Goal: Task Accomplishment & Management: Manage account settings

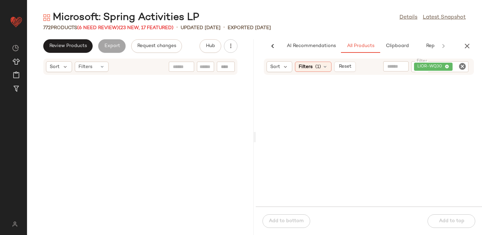
scroll to position [0, 18]
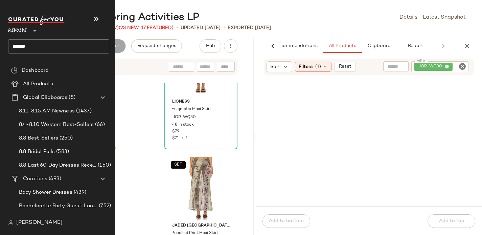
click at [14, 30] on span "Revolve" at bounding box center [17, 29] width 19 height 12
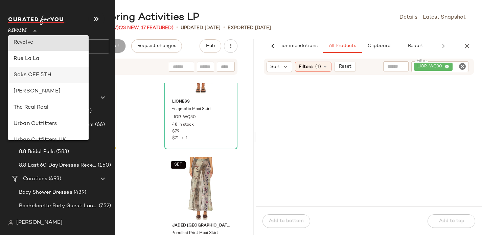
scroll to position [301, 0]
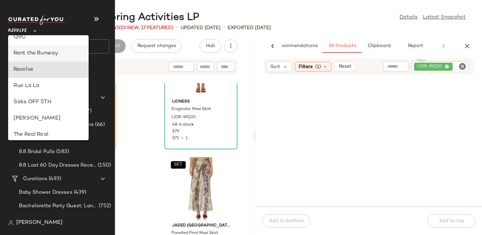
click at [30, 55] on div "Rent the Runway" at bounding box center [49, 53] width 70 height 8
type input "**"
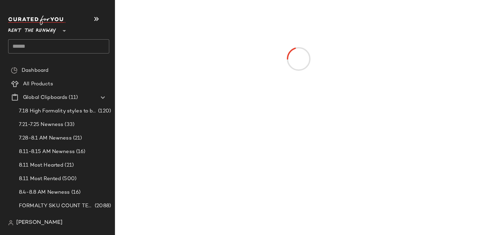
click at [33, 47] on input "text" at bounding box center [58, 46] width 101 height 14
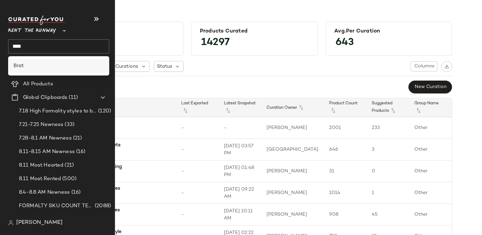
click at [17, 67] on b "Brat" at bounding box center [19, 65] width 10 height 7
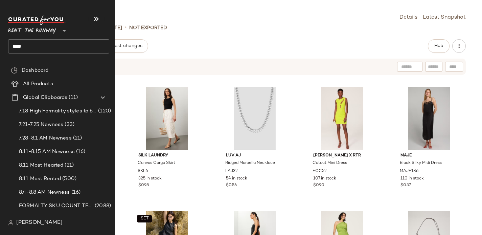
click at [15, 46] on input "****" at bounding box center [58, 46] width 101 height 14
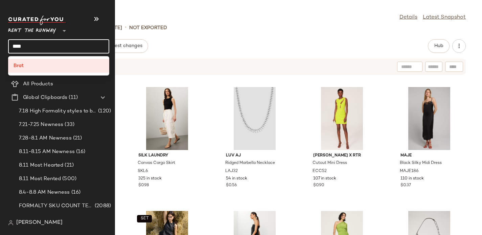
click at [15, 46] on input "****" at bounding box center [58, 46] width 101 height 14
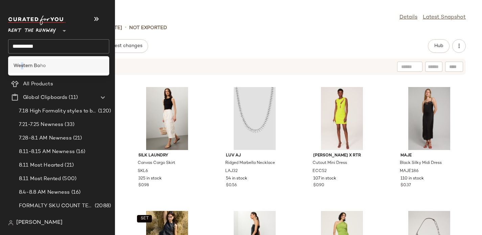
click at [22, 64] on b "Western Bo" at bounding box center [27, 65] width 27 height 7
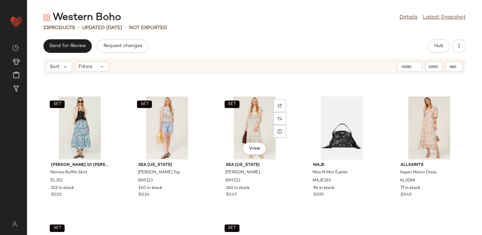
scroll to position [397, 0]
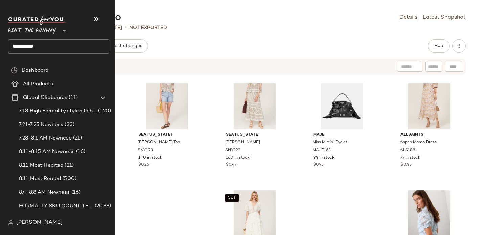
click at [28, 47] on input "**********" at bounding box center [58, 46] width 101 height 14
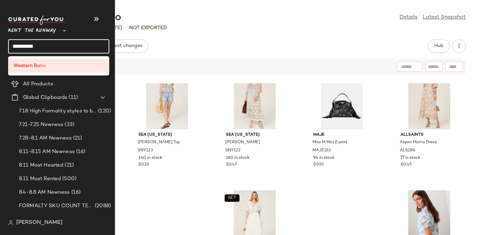
click at [28, 47] on input "**********" at bounding box center [58, 46] width 101 height 14
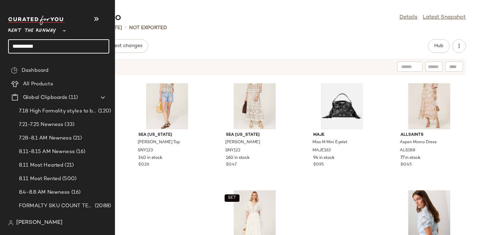
click at [28, 47] on input "**********" at bounding box center [58, 46] width 101 height 14
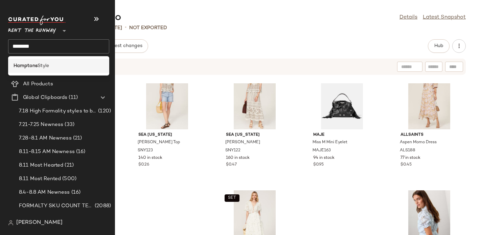
click at [26, 61] on div "Hamptons Style" at bounding box center [58, 66] width 101 height 14
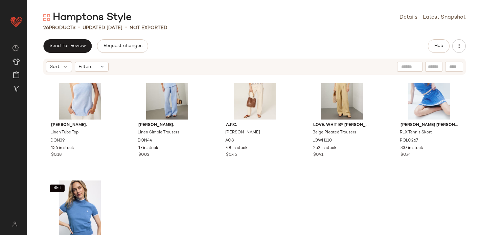
scroll to position [592, 0]
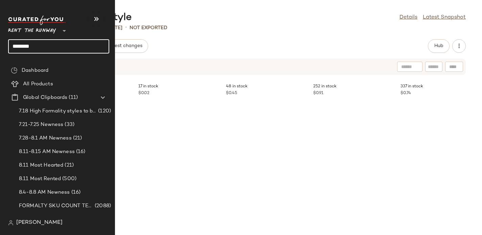
click at [25, 45] on input "********" at bounding box center [58, 46] width 101 height 14
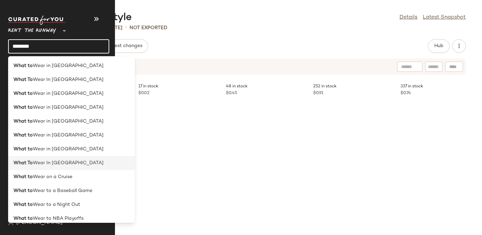
click at [41, 161] on span "Wear In Vegas" at bounding box center [68, 162] width 71 height 7
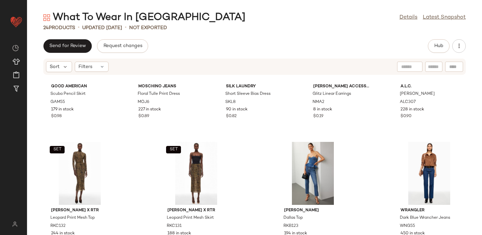
scroll to position [469, 0]
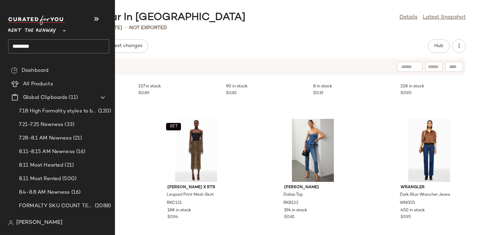
click at [36, 45] on input "*******" at bounding box center [58, 46] width 101 height 14
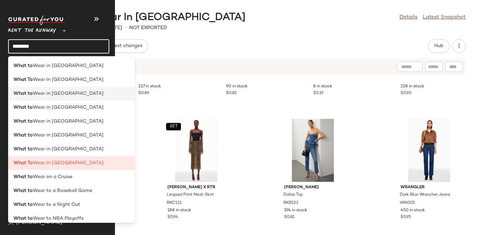
click at [23, 95] on b "What to" at bounding box center [23, 93] width 19 height 7
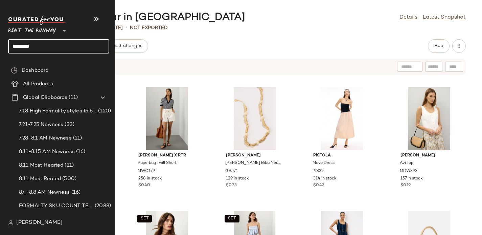
click at [33, 46] on input "*******" at bounding box center [58, 46] width 101 height 14
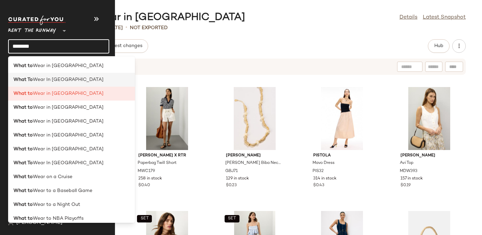
click at [35, 80] on span "Wear In Greece" at bounding box center [68, 79] width 71 height 7
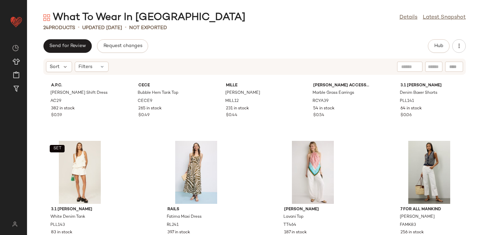
scroll to position [469, 0]
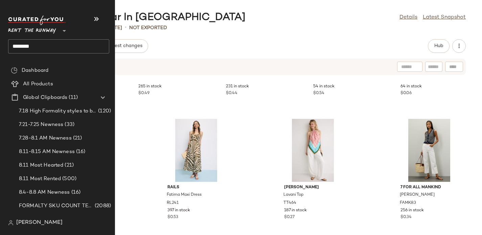
click at [24, 46] on input "*******" at bounding box center [58, 46] width 101 height 14
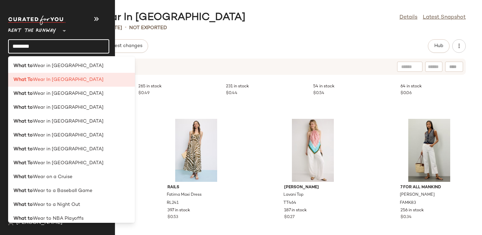
click at [24, 46] on input "*******" at bounding box center [58, 46] width 101 height 14
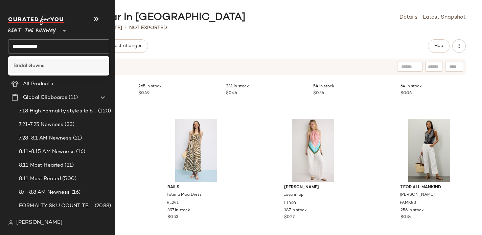
click at [26, 68] on b "Bridal Gowns" at bounding box center [29, 65] width 31 height 7
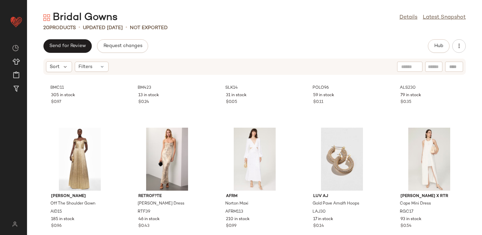
scroll to position [345, 0]
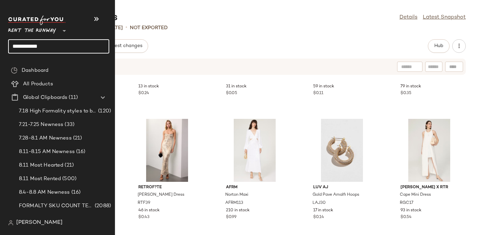
click at [34, 45] on input "**********" at bounding box center [58, 46] width 101 height 14
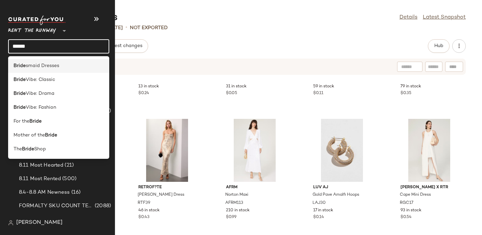
click at [23, 67] on b "Bride" at bounding box center [20, 65] width 12 height 7
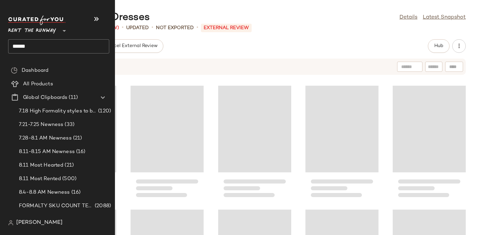
click at [26, 49] on input "*****" at bounding box center [58, 46] width 101 height 14
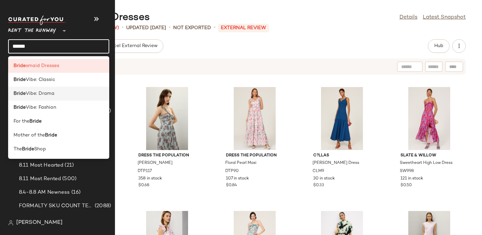
click at [26, 114] on div "Bride Vibe: Drama" at bounding box center [58, 121] width 101 height 14
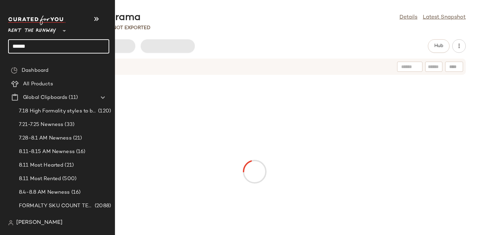
click at [22, 44] on input "*****" at bounding box center [58, 46] width 101 height 14
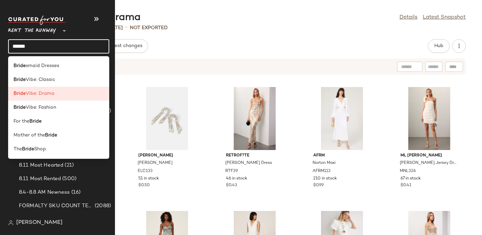
click at [22, 44] on input "*****" at bounding box center [58, 46] width 101 height 14
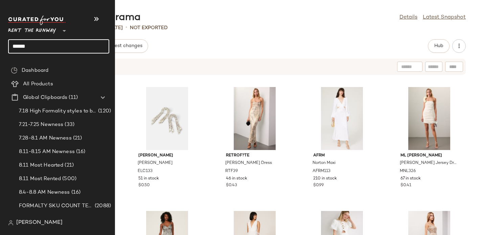
click at [22, 44] on input "*****" at bounding box center [58, 46] width 101 height 14
click at [16, 47] on input "*****" at bounding box center [58, 46] width 101 height 14
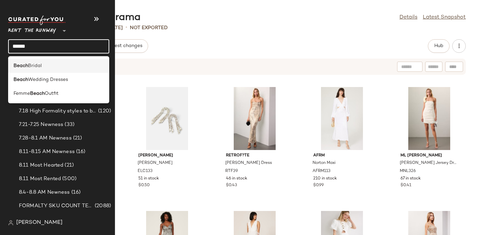
click at [20, 87] on div "Beach Bridal" at bounding box center [58, 94] width 101 height 14
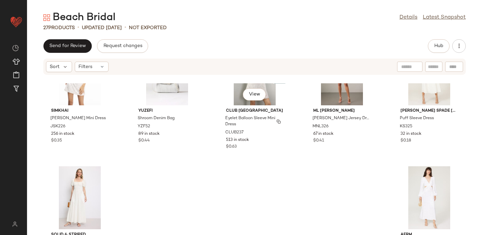
scroll to position [592, 0]
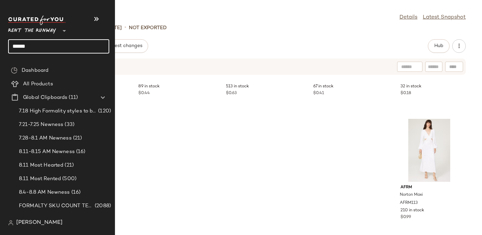
click at [25, 46] on input "*****" at bounding box center [58, 46] width 101 height 14
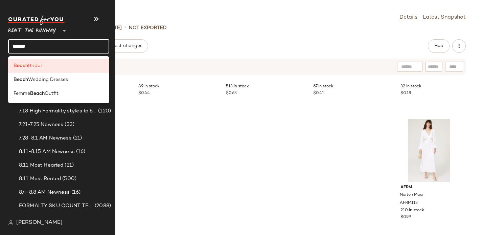
click at [34, 45] on input "*****" at bounding box center [58, 46] width 101 height 14
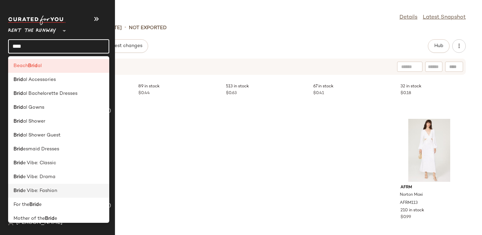
click at [39, 189] on span "e Vibe: Fashion" at bounding box center [40, 190] width 34 height 7
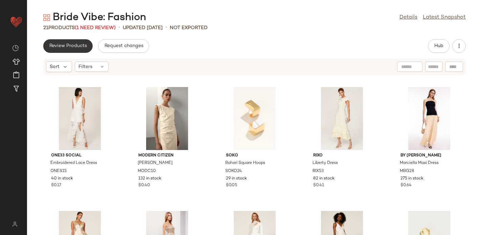
click at [70, 46] on span "Review Products" at bounding box center [68, 45] width 38 height 5
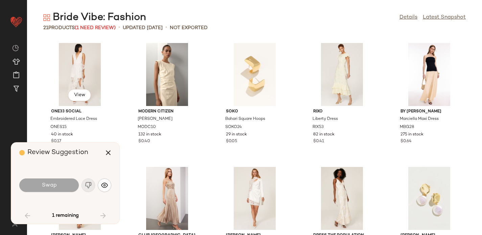
scroll to position [377, 0]
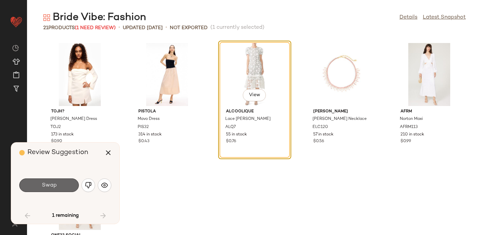
click at [58, 186] on button "Swap" at bounding box center [48, 185] width 59 height 14
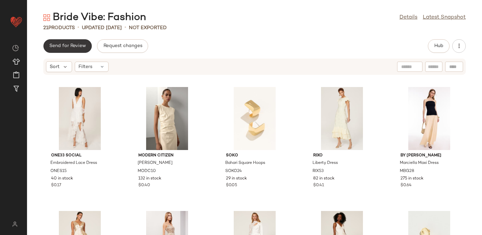
click at [58, 42] on button "Send for Review" at bounding box center [67, 46] width 48 height 14
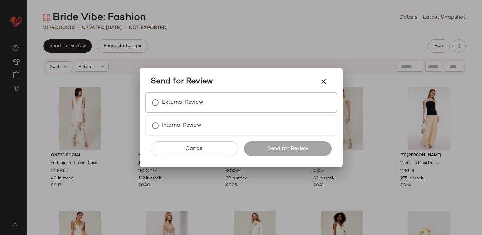
click at [175, 104] on label "External Review" at bounding box center [182, 103] width 41 height 14
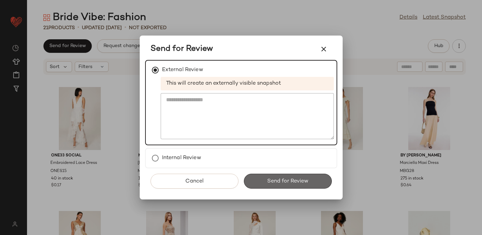
click at [276, 183] on span "Send for Review" at bounding box center [288, 181] width 42 height 6
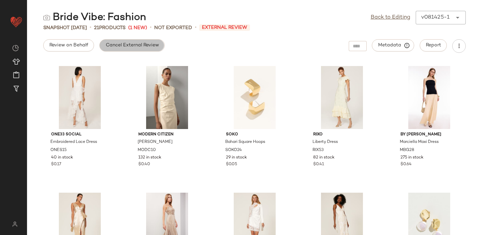
click at [139, 44] on span "Cancel External Review" at bounding box center [131, 45] width 53 height 5
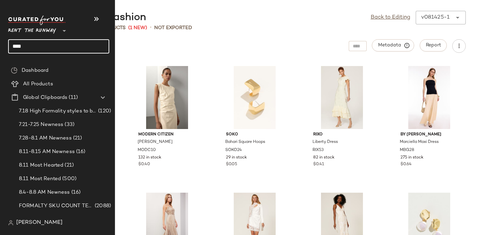
click at [28, 46] on input "****" at bounding box center [58, 46] width 101 height 14
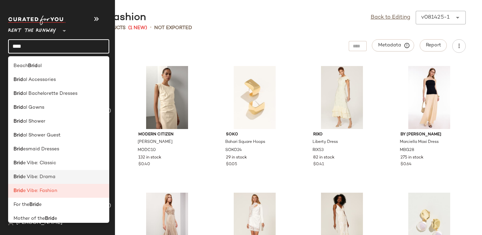
click at [49, 175] on span "e Vibe: Drama" at bounding box center [39, 176] width 32 height 7
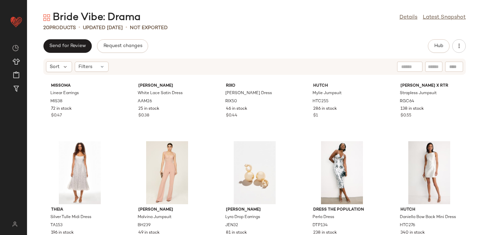
scroll to position [345, 0]
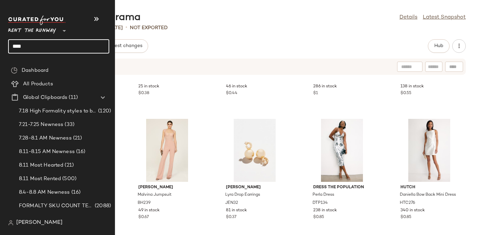
click at [19, 49] on input "****" at bounding box center [58, 46] width 101 height 14
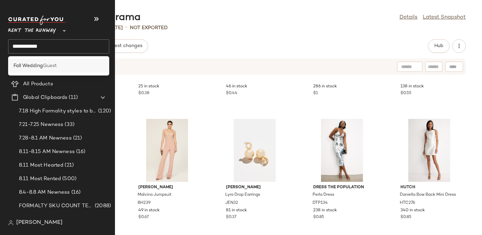
click at [24, 63] on b "Fall Wedding" at bounding box center [28, 65] width 29 height 7
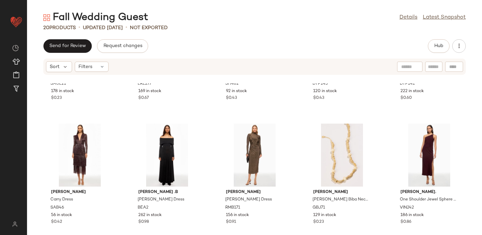
scroll to position [345, 0]
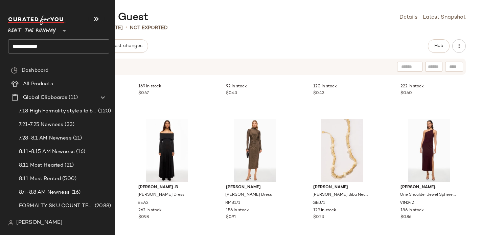
click at [18, 43] on input "**********" at bounding box center [58, 46] width 101 height 14
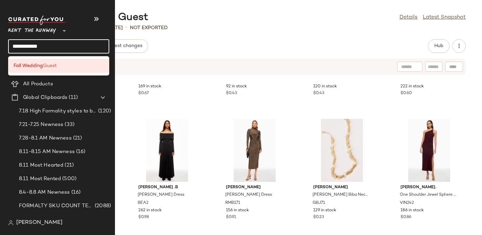
click at [18, 43] on input "**********" at bounding box center [58, 46] width 101 height 14
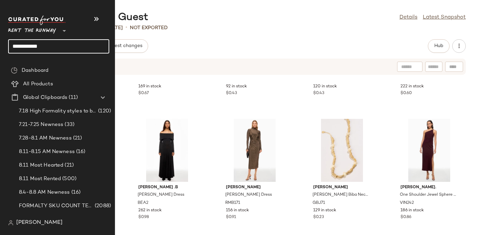
click at [18, 43] on input "**********" at bounding box center [58, 46] width 101 height 14
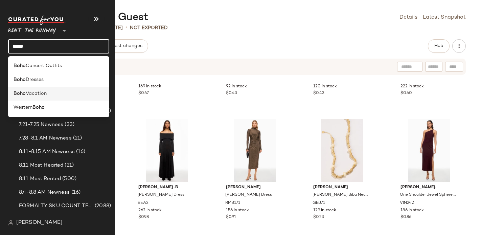
click at [26, 92] on span "Vacation" at bounding box center [36, 93] width 21 height 7
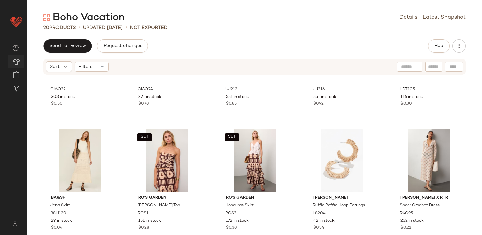
scroll to position [345, 0]
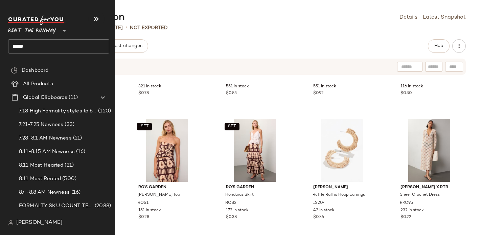
click at [19, 44] on input "****" at bounding box center [58, 46] width 101 height 14
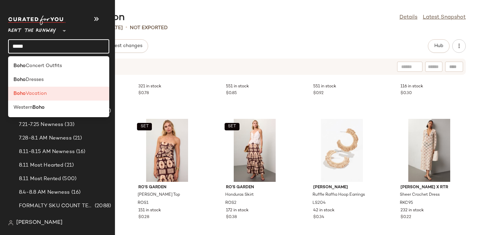
click at [19, 44] on input "****" at bounding box center [58, 46] width 101 height 14
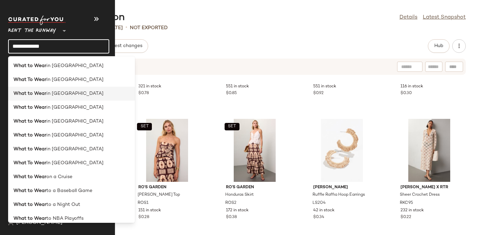
click at [34, 95] on b "What to Wear" at bounding box center [30, 93] width 33 height 7
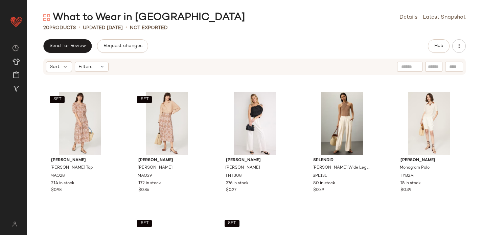
scroll to position [345, 0]
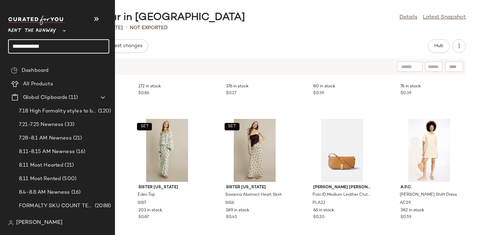
click at [46, 43] on input "**********" at bounding box center [58, 46] width 101 height 14
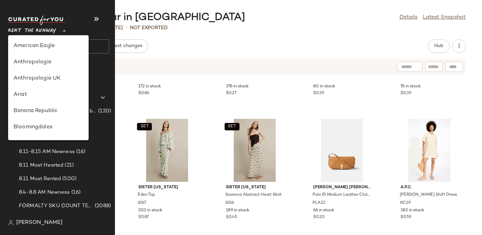
click at [27, 30] on span "Rent the Runway" at bounding box center [32, 29] width 48 height 12
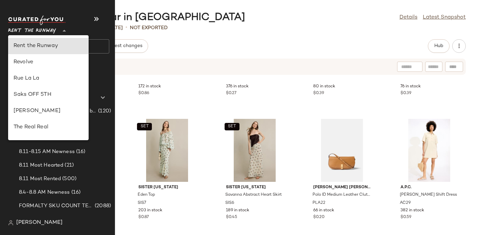
click at [102, 47] on input "**********" at bounding box center [58, 46] width 101 height 14
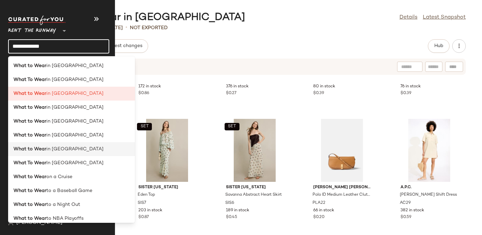
click at [30, 147] on b "What to Wear" at bounding box center [30, 148] width 33 height 7
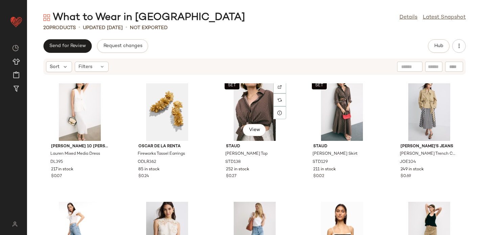
scroll to position [345, 0]
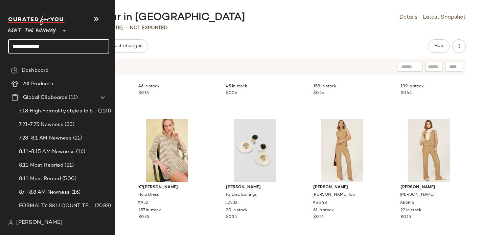
click at [23, 45] on input "**********" at bounding box center [58, 46] width 101 height 14
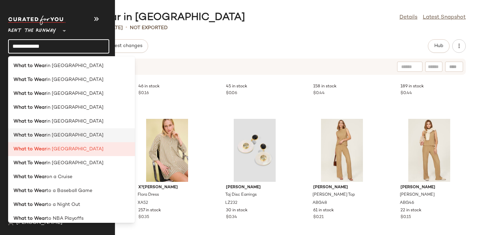
click at [29, 131] on b "What to Wear" at bounding box center [30, 134] width 33 height 7
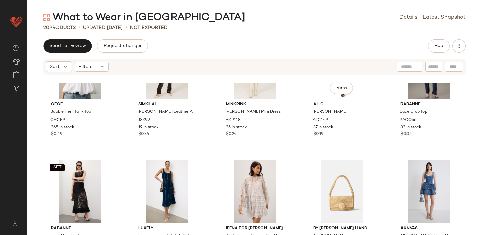
scroll to position [345, 0]
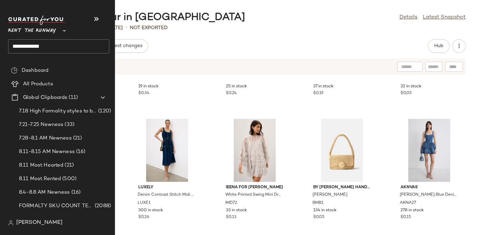
click at [42, 41] on input "**********" at bounding box center [58, 46] width 101 height 14
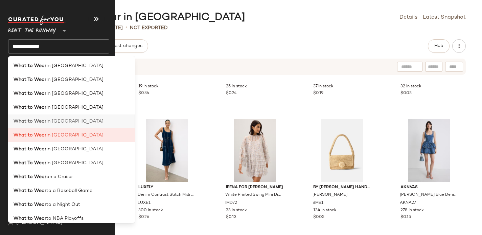
click at [29, 118] on b "What to Wear" at bounding box center [30, 121] width 33 height 7
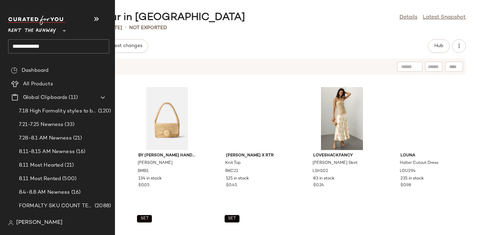
click at [26, 45] on input "**********" at bounding box center [58, 46] width 101 height 14
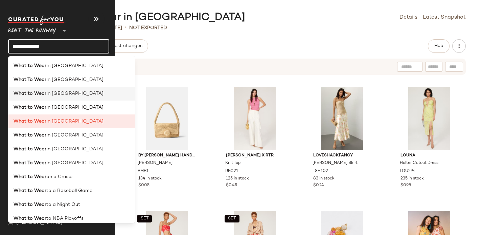
click at [25, 114] on div "What to Wear in Italy" at bounding box center [71, 121] width 127 height 14
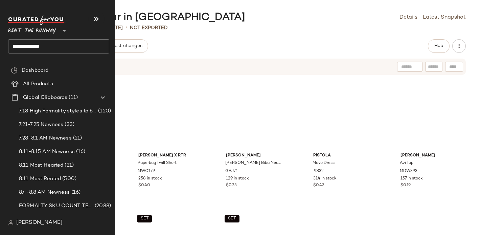
click at [29, 45] on input "**********" at bounding box center [58, 46] width 101 height 14
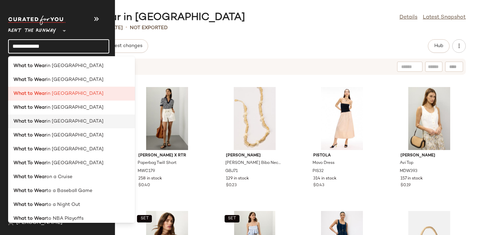
click at [33, 142] on div "What to Wear in Miami" at bounding box center [71, 149] width 127 height 14
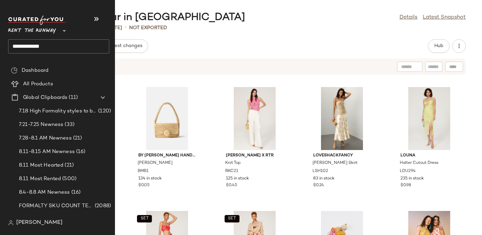
click at [24, 43] on input "**********" at bounding box center [58, 46] width 101 height 14
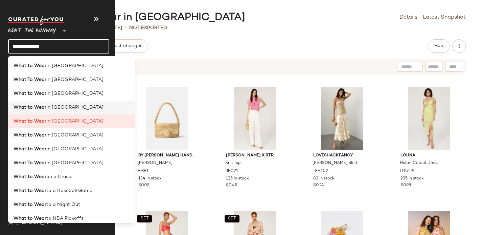
click at [26, 104] on b "What to Wear" at bounding box center [30, 107] width 33 height 7
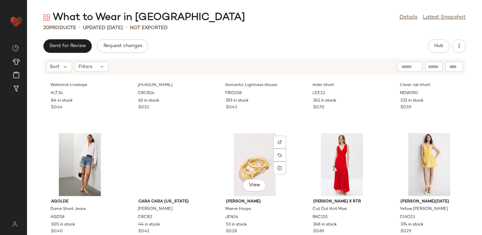
scroll to position [345, 0]
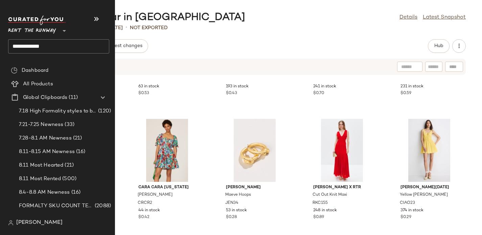
click at [35, 45] on input "**********" at bounding box center [58, 46] width 101 height 14
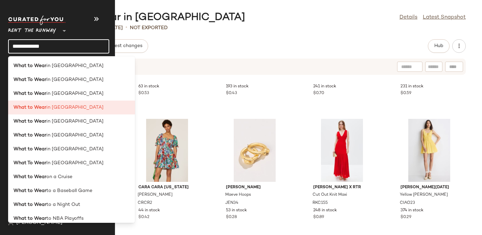
click at [35, 45] on input "**********" at bounding box center [58, 46] width 101 height 14
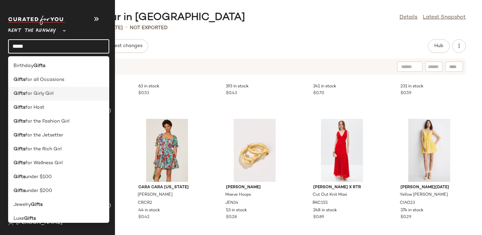
type input "*****"
click at [25, 96] on span "for Girly Girl" at bounding box center [39, 93] width 28 height 7
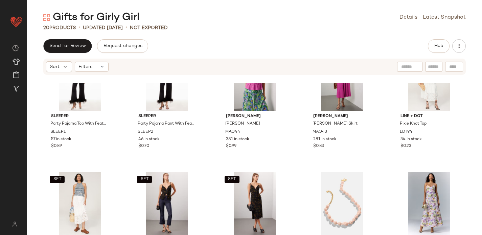
scroll to position [345, 0]
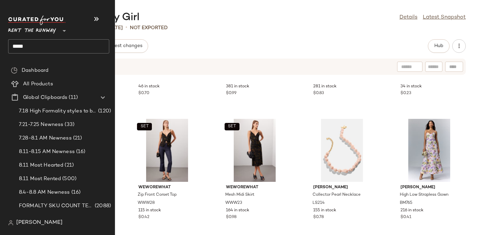
click at [20, 47] on input "*****" at bounding box center [58, 46] width 101 height 14
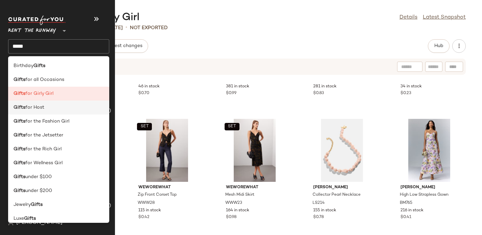
click at [22, 104] on b "Gifts" at bounding box center [20, 107] width 12 height 7
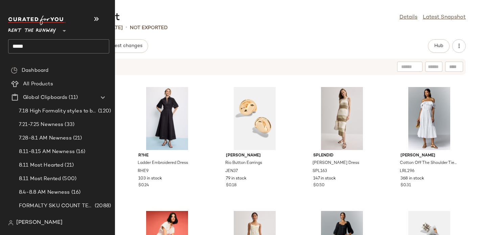
click at [34, 47] on input "*****" at bounding box center [58, 46] width 101 height 14
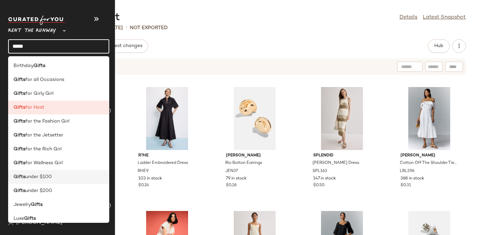
click at [45, 197] on div "Gifts under $100" at bounding box center [58, 204] width 101 height 14
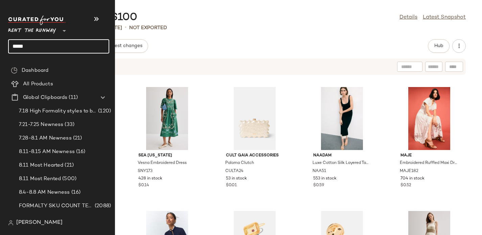
click at [31, 46] on input "*****" at bounding box center [58, 46] width 101 height 14
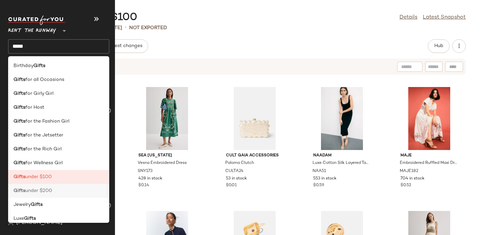
click at [34, 194] on span "under $200" at bounding box center [38, 190] width 27 height 7
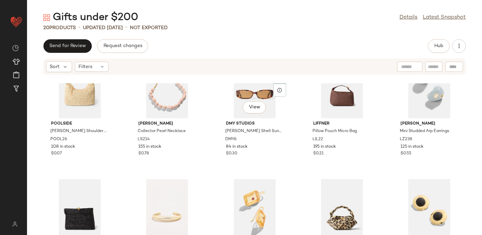
scroll to position [345, 0]
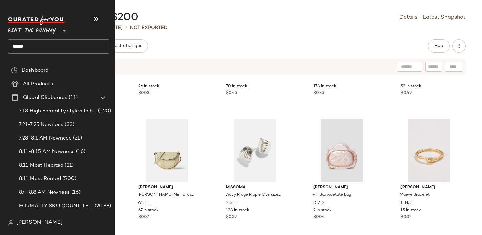
click at [20, 47] on input "*****" at bounding box center [58, 46] width 101 height 14
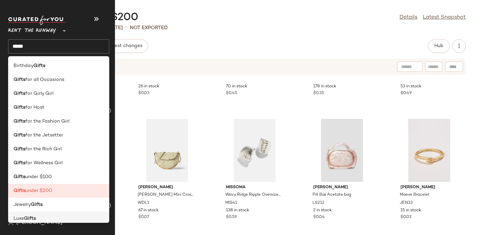
click at [33, 215] on b "Gifts" at bounding box center [30, 218] width 12 height 7
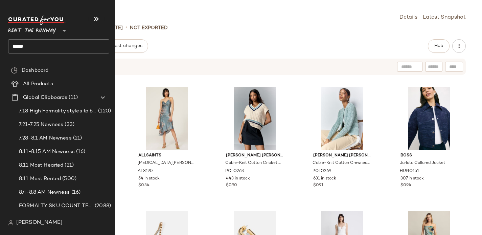
click at [18, 44] on input "*****" at bounding box center [58, 46] width 101 height 14
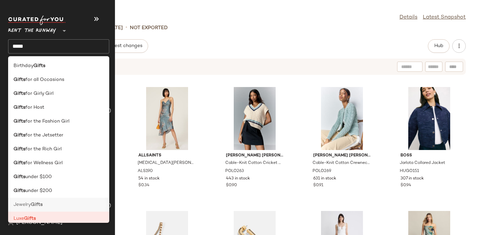
click at [25, 203] on span "Jewelry" at bounding box center [22, 204] width 17 height 7
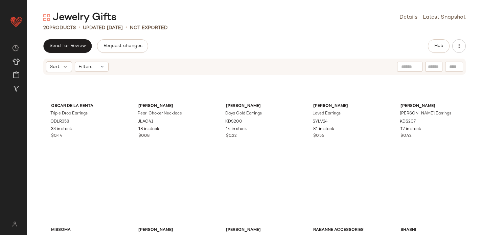
scroll to position [345, 0]
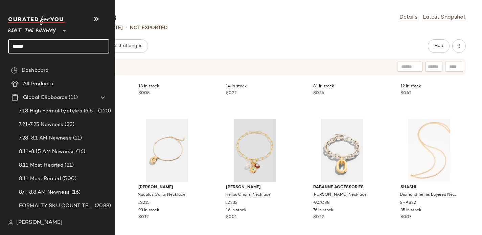
click at [23, 48] on input "*****" at bounding box center [58, 46] width 101 height 14
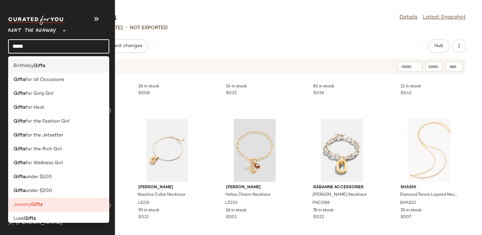
click at [24, 65] on span "Birthday" at bounding box center [24, 65] width 20 height 7
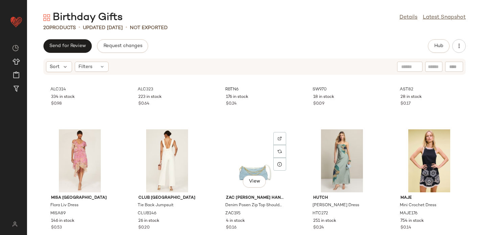
scroll to position [345, 0]
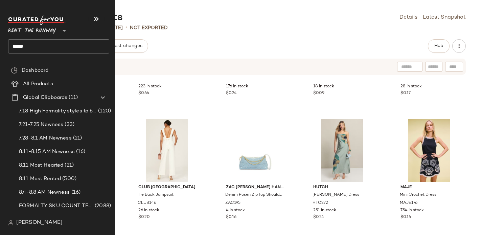
click at [24, 40] on input "*****" at bounding box center [58, 46] width 101 height 14
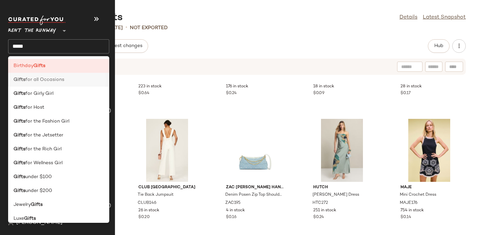
click at [24, 80] on b "Gifts" at bounding box center [20, 79] width 12 height 7
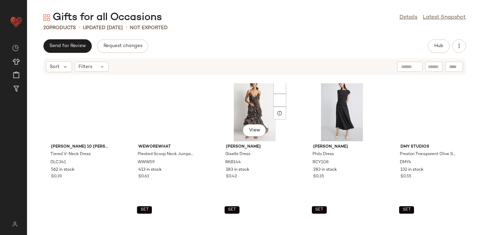
scroll to position [345, 0]
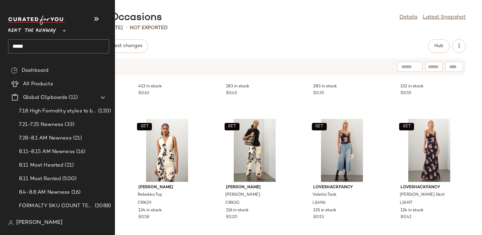
click at [25, 31] on span "Rent the Runway" at bounding box center [32, 29] width 48 height 12
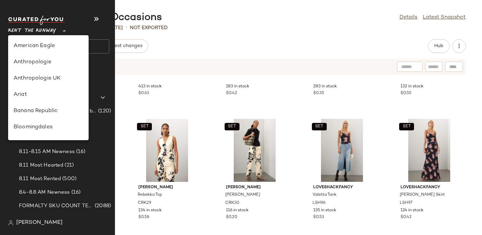
scroll to position [308, 0]
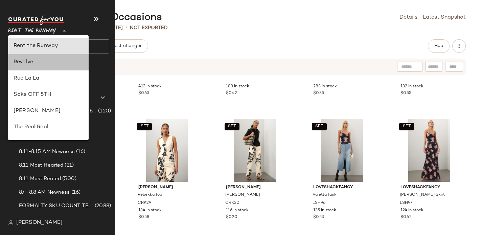
click at [24, 62] on div "Revolve" at bounding box center [49, 62] width 70 height 8
type input "**"
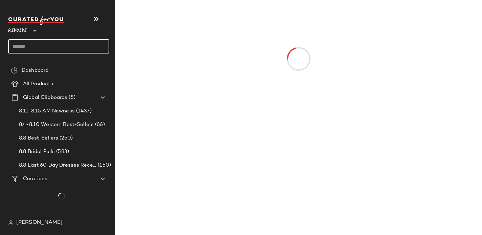
click at [26, 48] on input "text" at bounding box center [58, 46] width 101 height 14
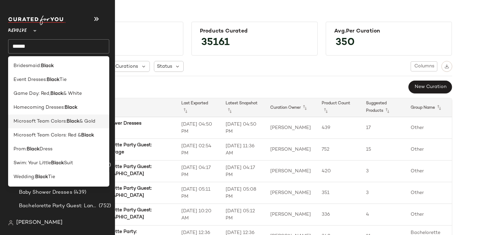
click at [37, 123] on span "Microsoft Team Colors:" at bounding box center [40, 121] width 53 height 7
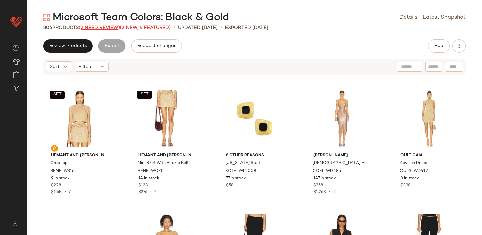
click at [100, 26] on span "(2 Need Review)" at bounding box center [99, 27] width 41 height 5
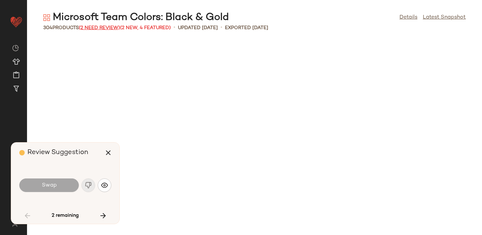
scroll to position [1237, 0]
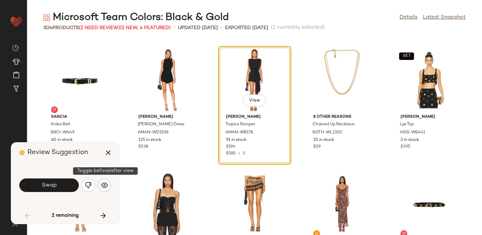
click at [106, 185] on img "button" at bounding box center [104, 185] width 7 height 7
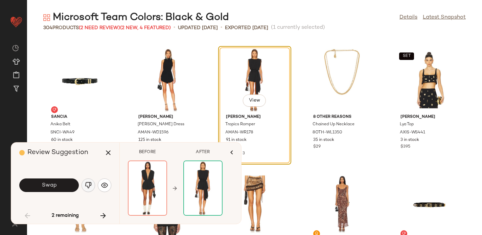
click at [86, 184] on img "button" at bounding box center [88, 185] width 7 height 7
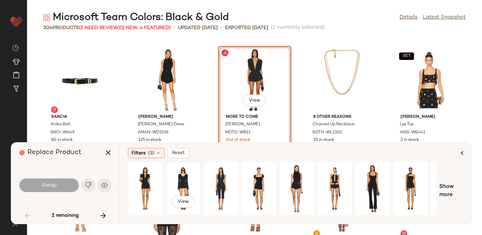
click at [183, 175] on div "View" at bounding box center [183, 188] width 30 height 48
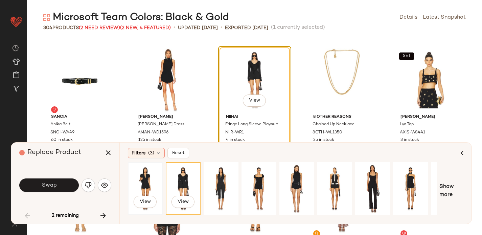
click at [150, 182] on div "View" at bounding box center [145, 188] width 30 height 48
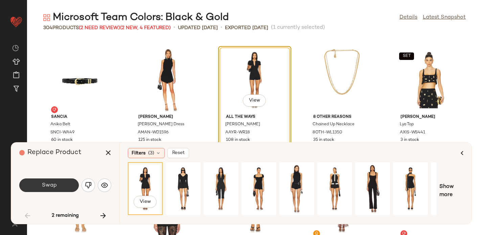
click at [55, 186] on span "Swap" at bounding box center [48, 185] width 15 height 6
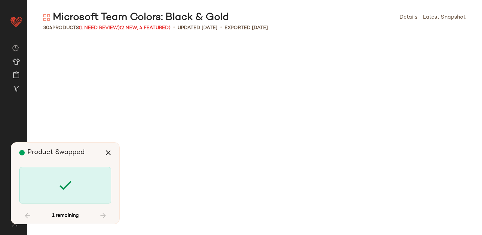
scroll to position [2103, 0]
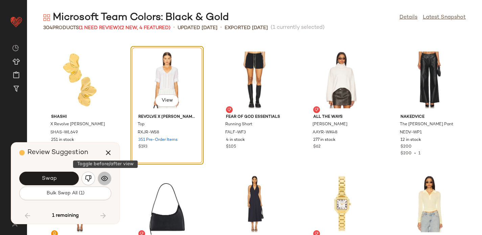
click at [102, 176] on img "button" at bounding box center [104, 178] width 7 height 7
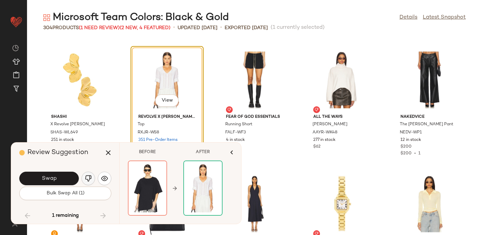
click at [90, 177] on img "button" at bounding box center [88, 178] width 7 height 7
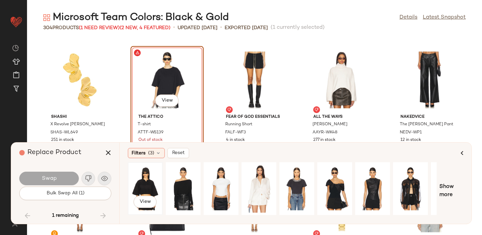
click at [146, 177] on div "View" at bounding box center [145, 188] width 30 height 48
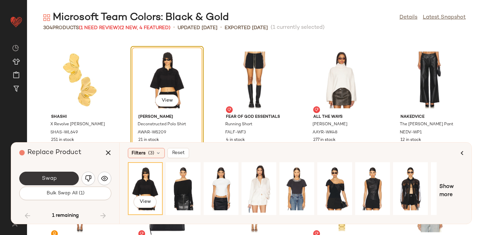
click at [47, 175] on span "Swap" at bounding box center [48, 178] width 15 height 6
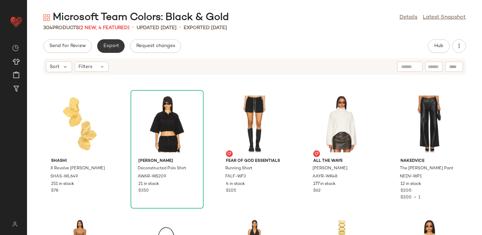
click at [103, 46] on span "Export" at bounding box center [111, 45] width 16 height 5
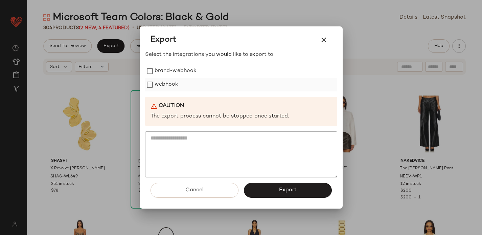
click at [174, 84] on label "webhook" at bounding box center [166, 85] width 24 height 14
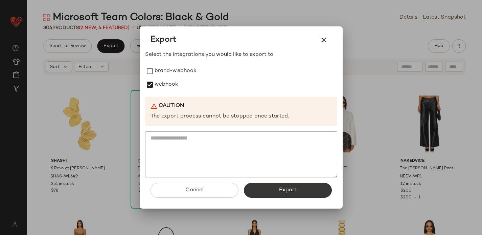
click at [274, 184] on button "Export" at bounding box center [288, 190] width 88 height 15
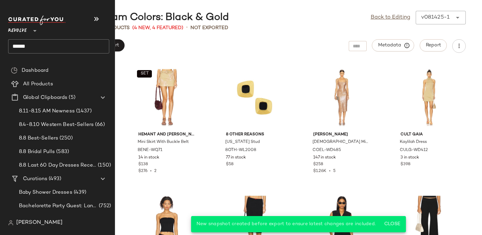
click at [34, 47] on input "*****" at bounding box center [58, 46] width 101 height 14
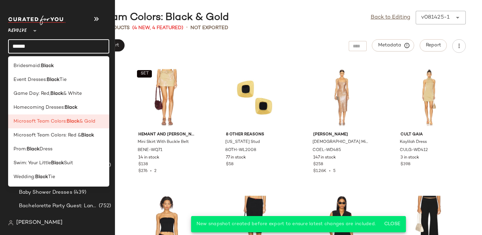
click at [20, 46] on input "*****" at bounding box center [58, 46] width 101 height 14
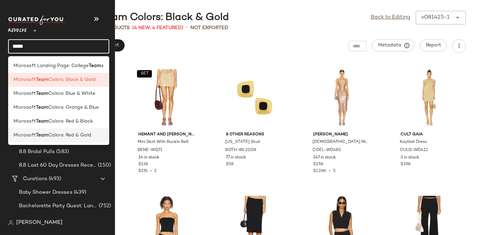
click at [49, 134] on span "Colors: Red & Gold" at bounding box center [69, 134] width 43 height 7
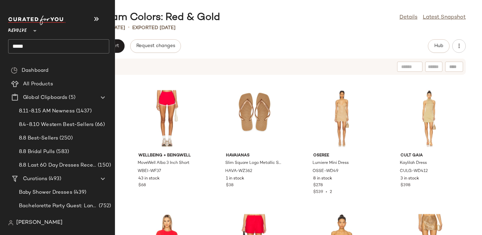
click at [38, 43] on input "****" at bounding box center [58, 46] width 101 height 14
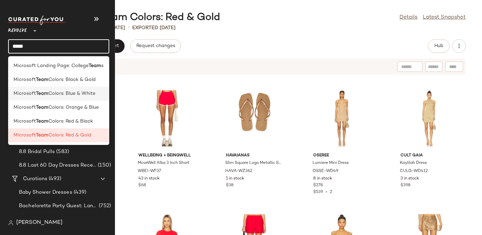
click at [37, 92] on b "Team" at bounding box center [42, 93] width 13 height 7
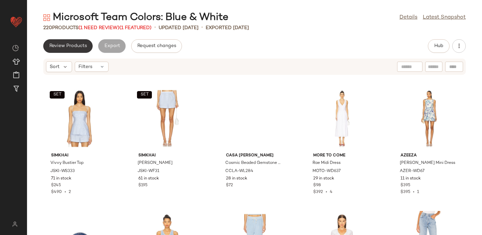
click at [76, 42] on button "Review Products" at bounding box center [67, 46] width 49 height 14
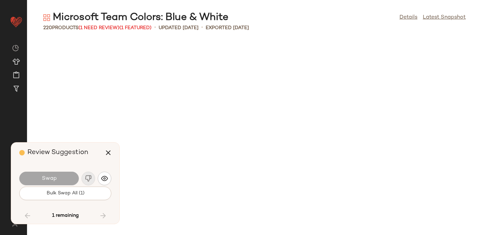
scroll to position [4578, 0]
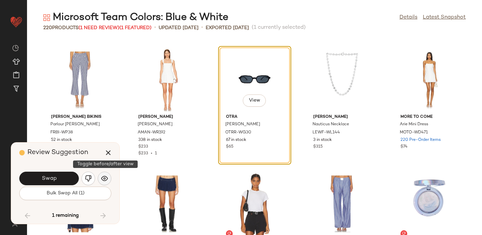
click at [104, 176] on img "button" at bounding box center [104, 178] width 7 height 7
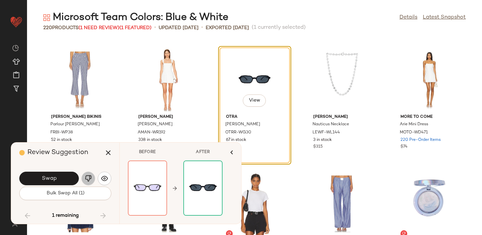
click at [86, 179] on img "button" at bounding box center [88, 178] width 7 height 7
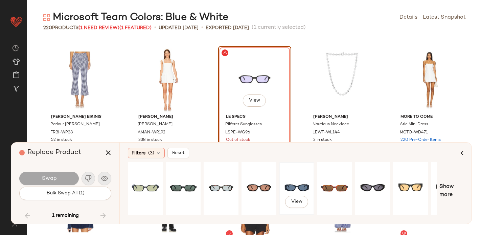
click at [293, 180] on div "View" at bounding box center [297, 188] width 30 height 48
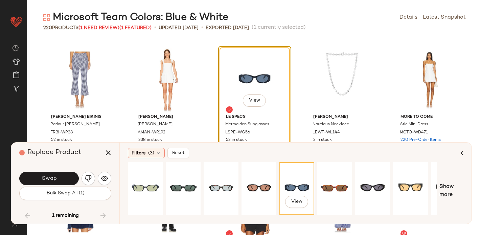
scroll to position [0, 66]
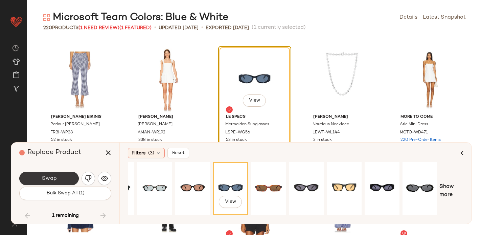
click at [47, 177] on span "Swap" at bounding box center [48, 178] width 15 height 6
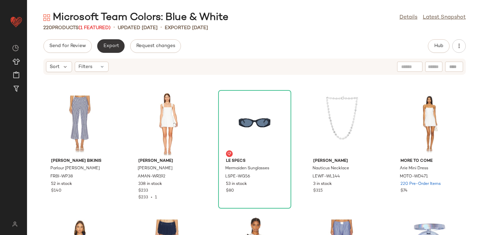
click at [109, 44] on span "Export" at bounding box center [111, 45] width 16 height 5
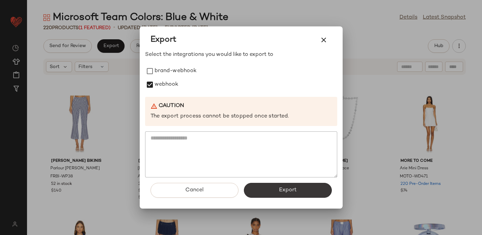
click at [289, 190] on span "Export" at bounding box center [288, 190] width 18 height 6
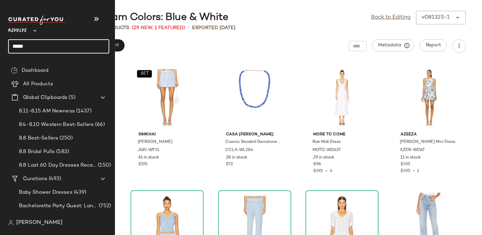
click at [38, 45] on input "****" at bounding box center [58, 46] width 101 height 14
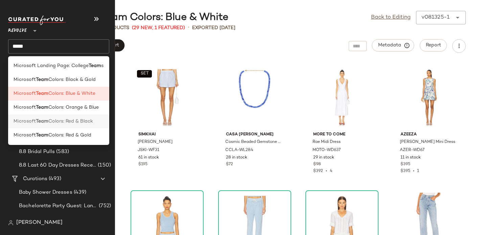
click at [47, 120] on b "Team" at bounding box center [42, 121] width 13 height 7
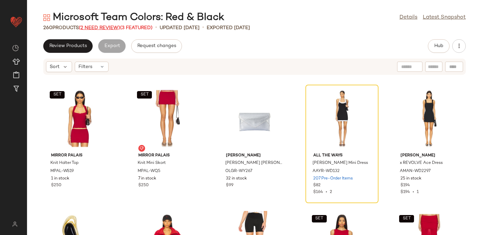
click at [108, 26] on span "(2 Need Review)" at bounding box center [99, 27] width 41 height 5
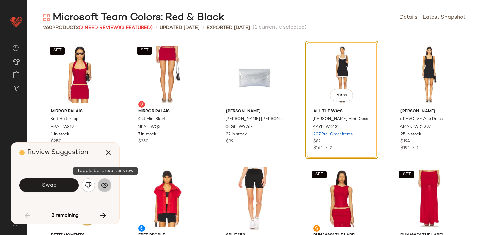
click at [102, 188] on img "button" at bounding box center [104, 185] width 7 height 7
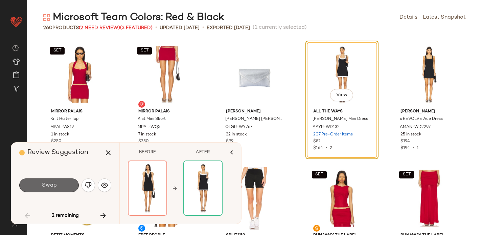
click at [54, 185] on span "Swap" at bounding box center [48, 185] width 15 height 6
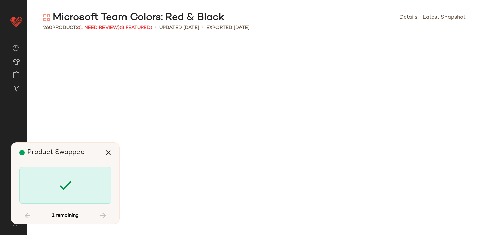
scroll to position [866, 0]
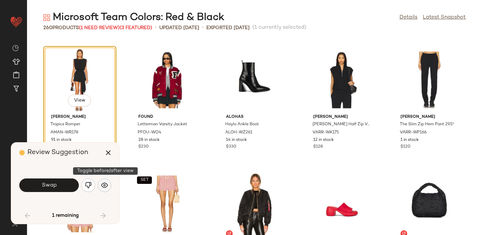
click at [103, 188] on img "button" at bounding box center [104, 185] width 7 height 7
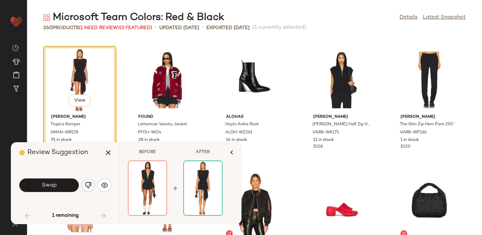
click at [88, 182] on img "button" at bounding box center [88, 185] width 7 height 7
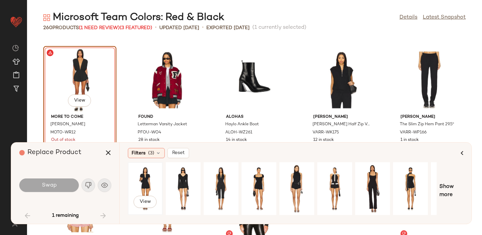
click at [142, 177] on div "View" at bounding box center [145, 188] width 30 height 48
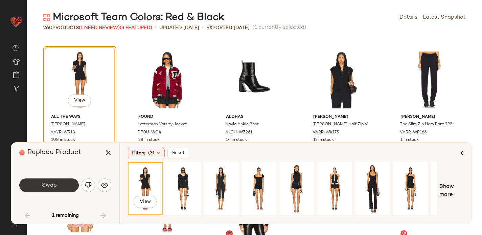
click at [52, 188] on span "Swap" at bounding box center [48, 185] width 15 height 6
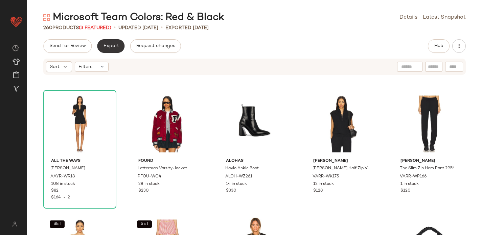
click at [111, 48] on span "Export" at bounding box center [111, 45] width 16 height 5
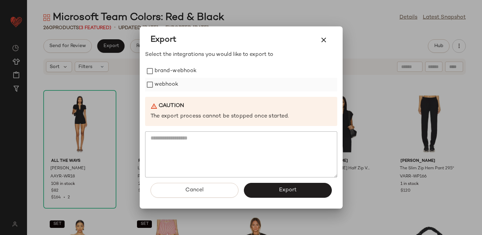
click at [175, 87] on label "webhook" at bounding box center [166, 85] width 24 height 14
click at [303, 181] on div "Cancel Export" at bounding box center [241, 192] width 192 height 31
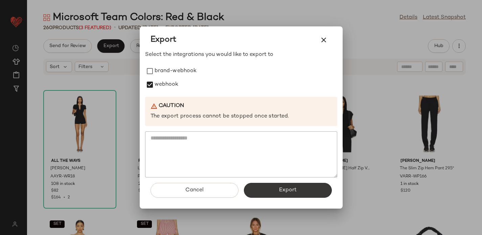
click at [307, 192] on button "Export" at bounding box center [288, 190] width 88 height 15
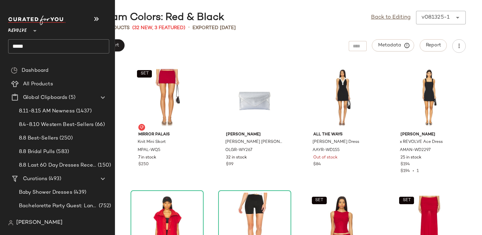
click at [33, 42] on input "****" at bounding box center [58, 46] width 101 height 14
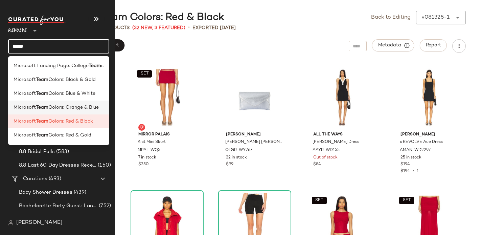
click at [48, 106] on b "Team" at bounding box center [42, 107] width 13 height 7
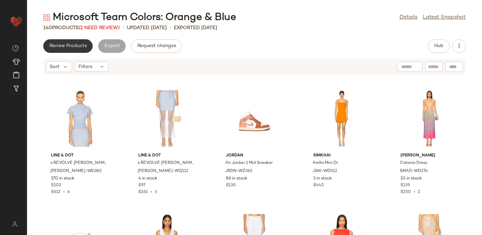
click at [69, 51] on button "Review Products" at bounding box center [67, 46] width 49 height 14
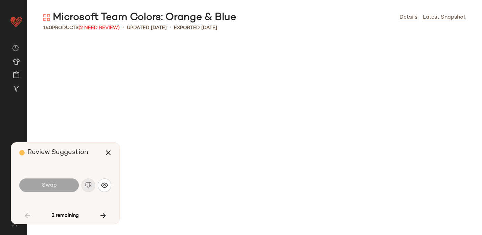
scroll to position [619, 0]
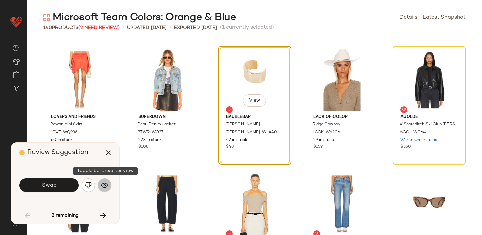
click at [101, 188] on button "button" at bounding box center [105, 185] width 14 height 14
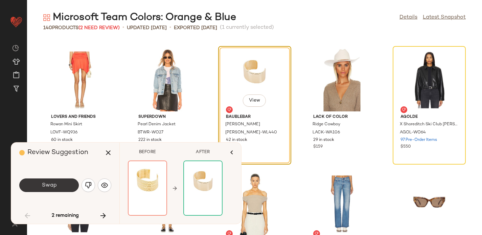
click at [62, 180] on button "Swap" at bounding box center [48, 185] width 59 height 14
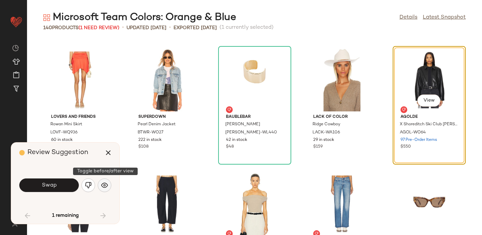
click at [105, 185] on img "button" at bounding box center [104, 185] width 7 height 7
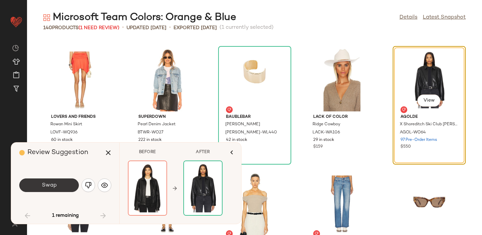
click at [52, 181] on button "Swap" at bounding box center [48, 185] width 59 height 14
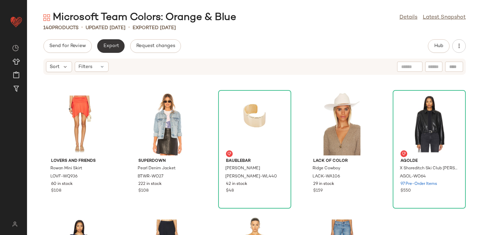
click at [106, 48] on span "Export" at bounding box center [111, 45] width 16 height 5
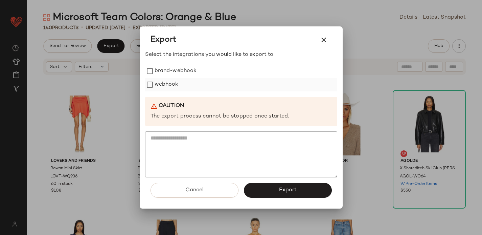
click at [164, 84] on label "webhook" at bounding box center [166, 85] width 24 height 14
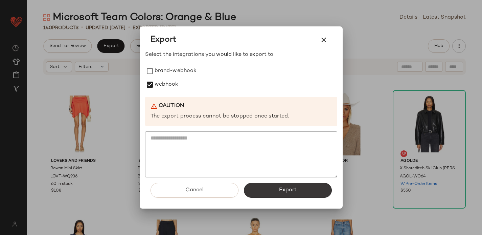
click at [271, 196] on button "Export" at bounding box center [288, 190] width 88 height 15
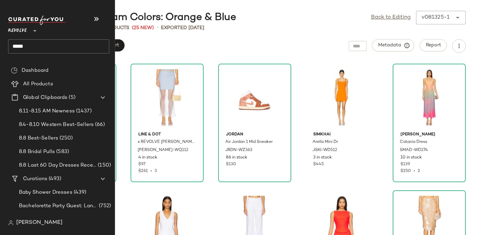
click at [28, 45] on input "****" at bounding box center [58, 46] width 101 height 14
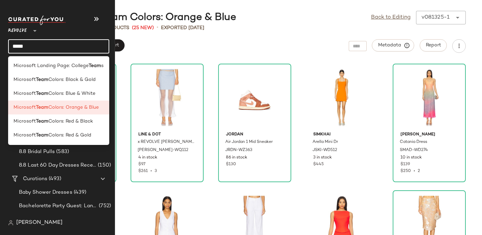
click at [29, 52] on input "****" at bounding box center [58, 46] width 101 height 14
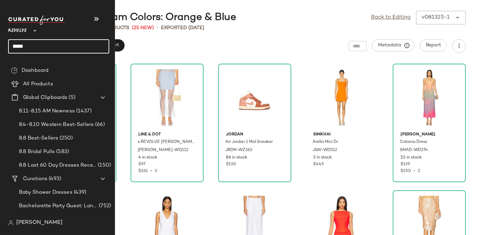
click at [22, 45] on input "****" at bounding box center [58, 46] width 101 height 14
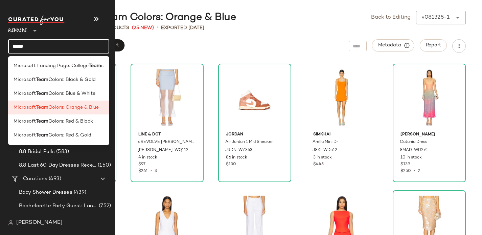
click at [22, 45] on input "****" at bounding box center [58, 46] width 101 height 14
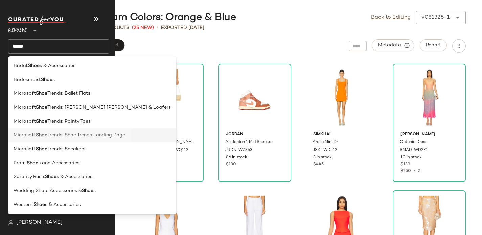
click at [83, 134] on span "Trends: Shoe Trends Landing Page" at bounding box center [86, 134] width 78 height 7
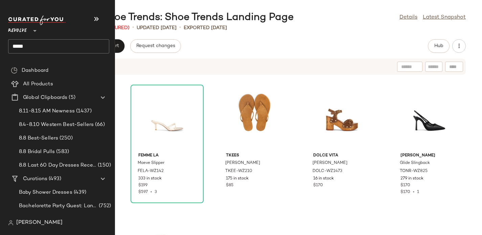
click at [26, 43] on input "****" at bounding box center [58, 46] width 101 height 14
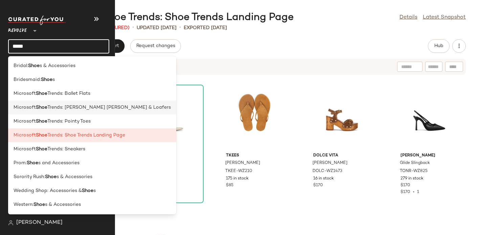
click at [50, 111] on span "Trends: Mary Janes & Loafers" at bounding box center [108, 107] width 123 height 7
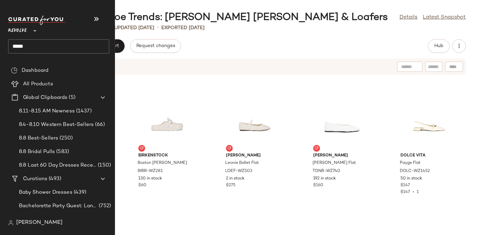
click at [14, 46] on input "****" at bounding box center [58, 46] width 101 height 14
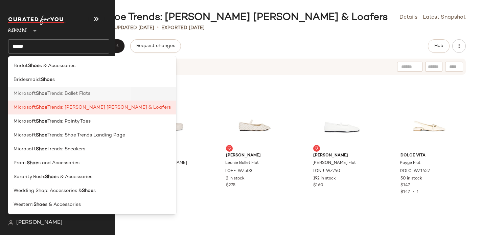
click at [36, 92] on b "Shoe" at bounding box center [41, 93] width 11 height 7
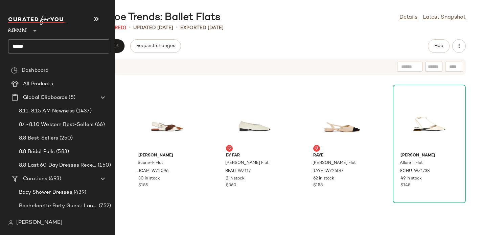
click at [25, 47] on input "****" at bounding box center [58, 46] width 101 height 14
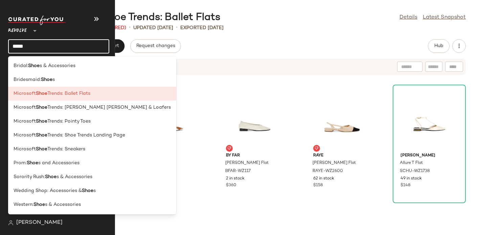
click at [40, 121] on b "Shoe" at bounding box center [41, 121] width 11 height 7
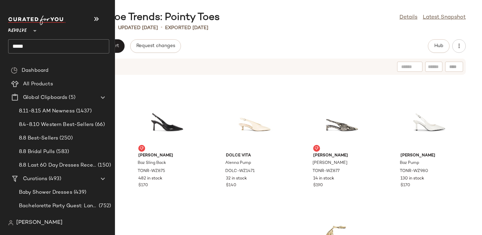
click at [20, 47] on input "****" at bounding box center [58, 46] width 101 height 14
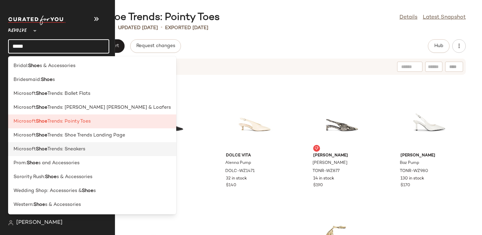
click at [45, 151] on b "Shoe" at bounding box center [41, 148] width 11 height 7
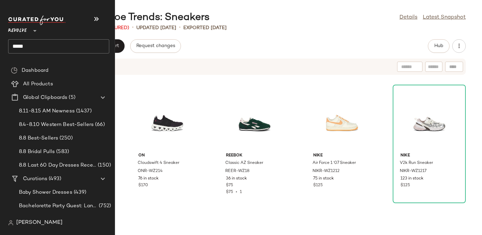
click at [20, 48] on input "****" at bounding box center [58, 46] width 101 height 14
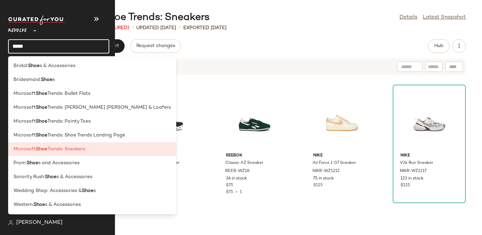
click at [20, 48] on input "****" at bounding box center [58, 46] width 101 height 14
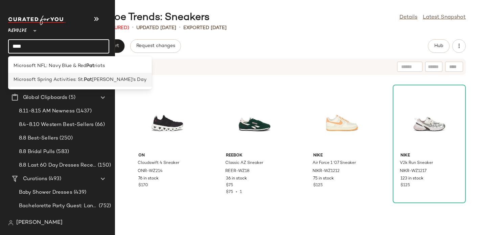
type input "***"
click at [55, 79] on span "Microsoft Spring Activities: St." at bounding box center [49, 79] width 70 height 7
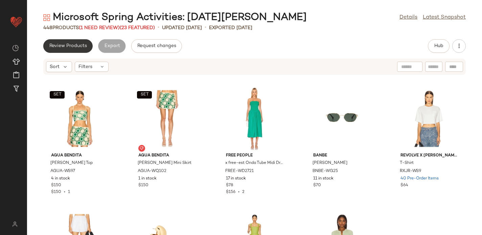
click at [63, 52] on button "Review Products" at bounding box center [67, 46] width 49 height 14
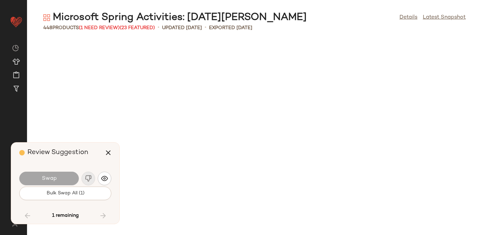
scroll to position [6062, 0]
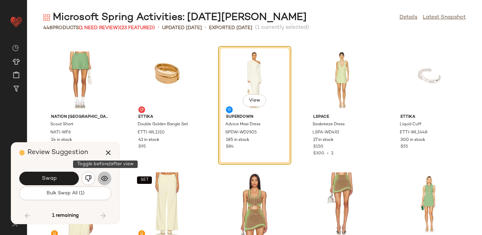
click at [106, 178] on img "button" at bounding box center [104, 178] width 7 height 7
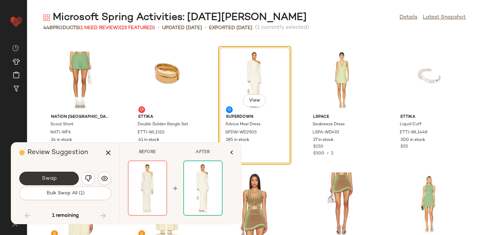
click at [47, 178] on span "Swap" at bounding box center [48, 178] width 15 height 6
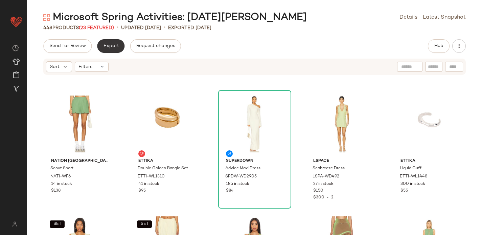
click at [112, 49] on button "Export" at bounding box center [110, 46] width 27 height 14
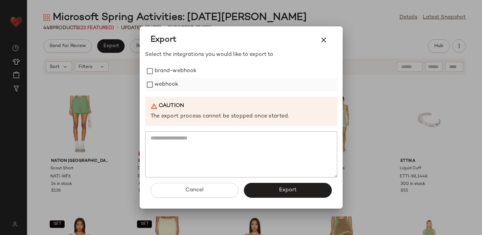
click at [170, 83] on label "webhook" at bounding box center [166, 85] width 24 height 14
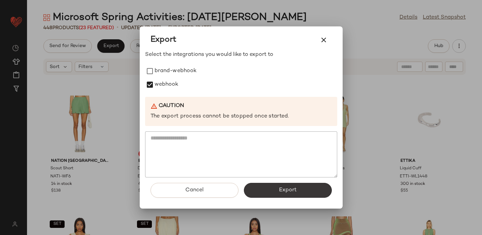
click at [260, 188] on button "Export" at bounding box center [288, 190] width 88 height 15
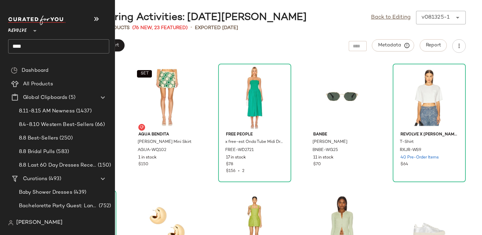
click at [11, 48] on input "***" at bounding box center [58, 46] width 101 height 14
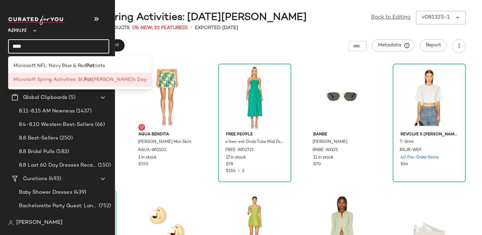
click at [11, 48] on input "***" at bounding box center [58, 46] width 101 height 14
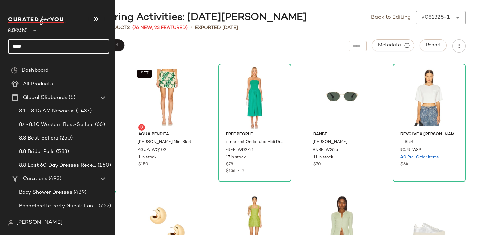
click at [18, 28] on span "Revolve" at bounding box center [17, 29] width 19 height 12
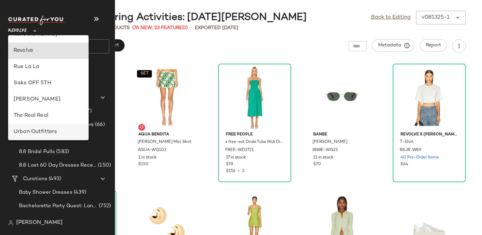
scroll to position [298, 0]
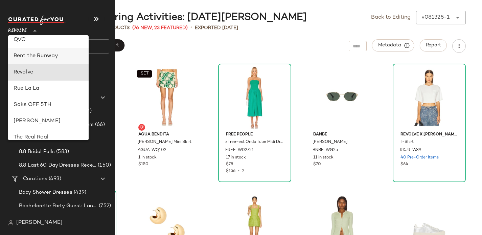
click at [30, 56] on div "Rent the Runway" at bounding box center [49, 56] width 70 height 8
type input "**"
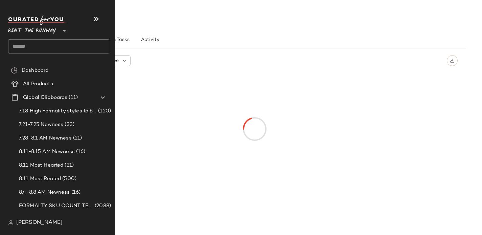
click at [30, 44] on input "text" at bounding box center [58, 46] width 101 height 14
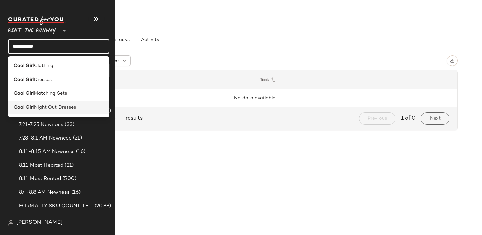
click at [73, 107] on span "Night Out Dresses" at bounding box center [55, 107] width 42 height 7
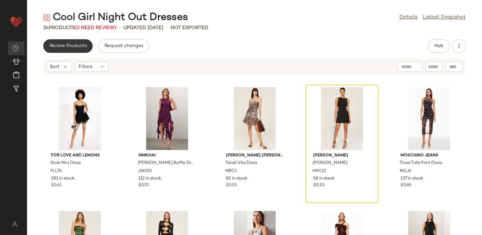
click at [69, 45] on span "Review Products" at bounding box center [68, 45] width 38 height 5
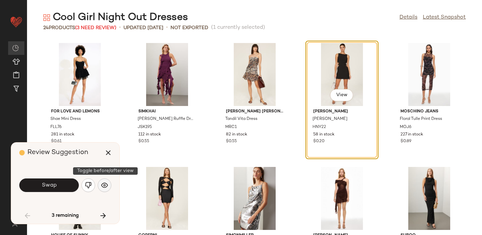
click at [105, 182] on img "button" at bounding box center [104, 185] width 7 height 7
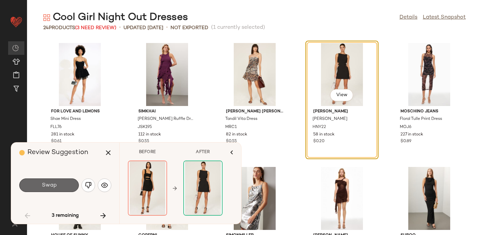
click at [47, 187] on span "Swap" at bounding box center [48, 185] width 15 height 6
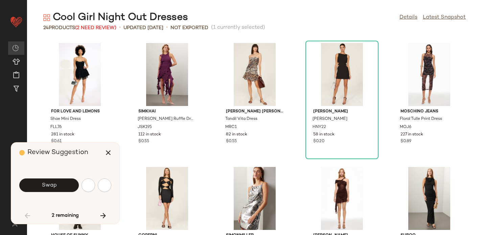
scroll to position [377, 0]
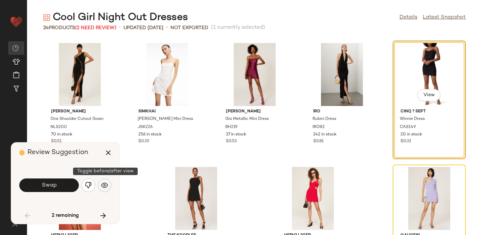
click at [108, 186] on button "button" at bounding box center [105, 185] width 14 height 14
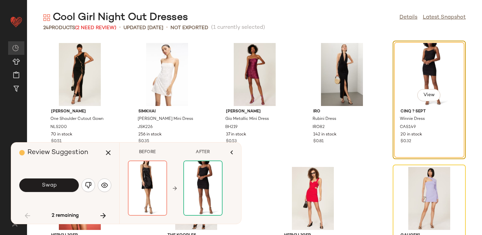
click at [89, 184] on img "button" at bounding box center [88, 185] width 7 height 7
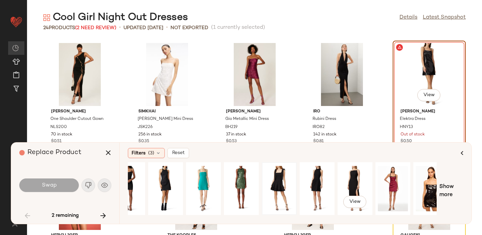
scroll to position [0, 66]
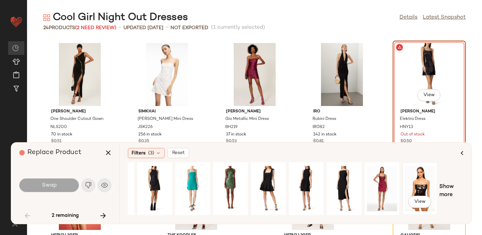
click at [422, 177] on div "View" at bounding box center [420, 188] width 30 height 48
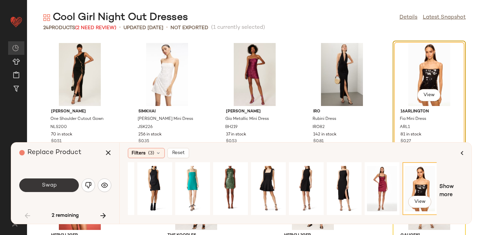
click at [42, 186] on span "Swap" at bounding box center [48, 185] width 15 height 6
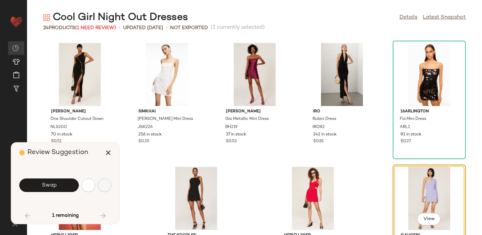
scroll to position [425, 0]
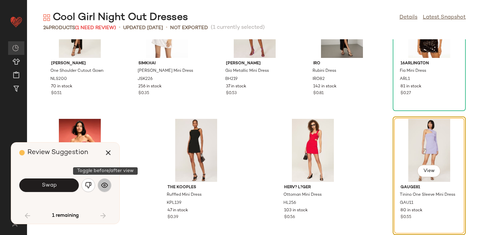
click at [101, 184] on img "button" at bounding box center [104, 185] width 7 height 7
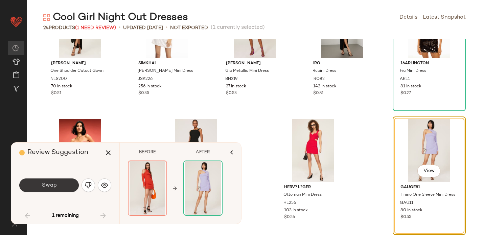
click at [53, 187] on span "Swap" at bounding box center [48, 185] width 15 height 6
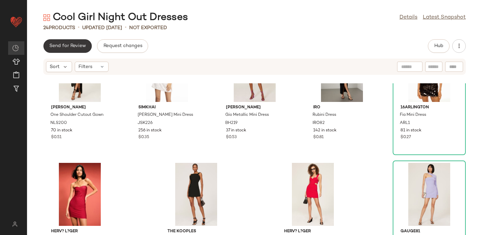
click at [71, 47] on span "Send for Review" at bounding box center [67, 45] width 37 height 5
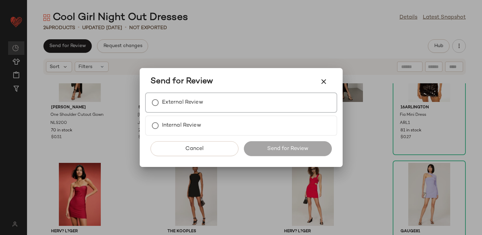
click at [200, 104] on label "External Review" at bounding box center [182, 103] width 41 height 14
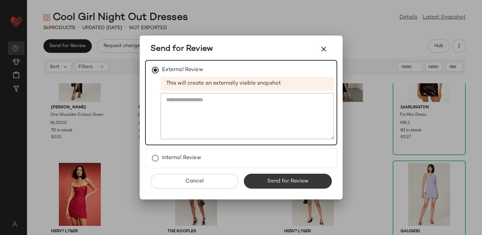
click at [275, 178] on span "Send for Review" at bounding box center [288, 181] width 42 height 6
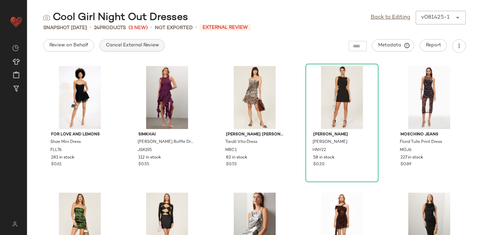
click at [146, 43] on span "Cancel External Review" at bounding box center [131, 45] width 53 height 5
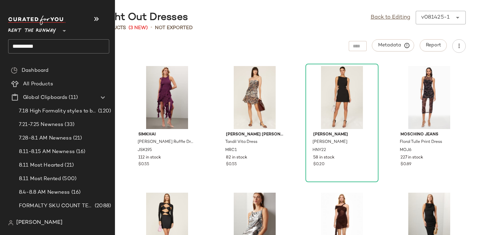
click at [20, 45] on input "*********" at bounding box center [58, 46] width 101 height 14
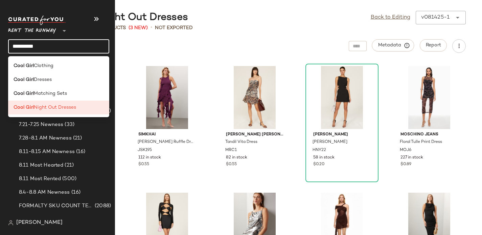
click at [20, 45] on input "*********" at bounding box center [58, 46] width 101 height 14
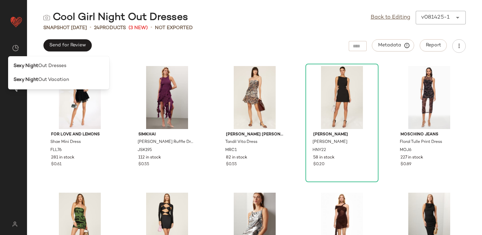
type input "**********"
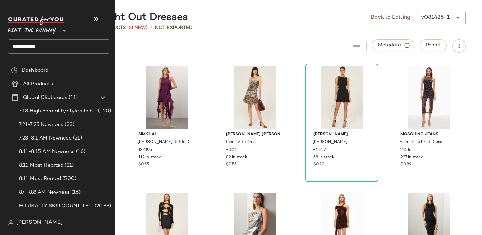
click at [26, 46] on input "**********" at bounding box center [58, 46] width 101 height 14
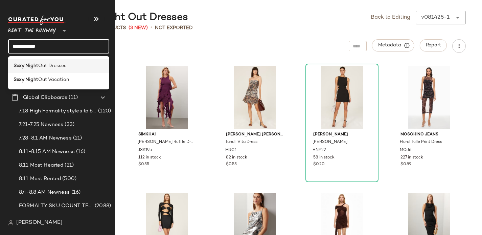
click at [31, 66] on b "Sexy Night" at bounding box center [26, 65] width 25 height 7
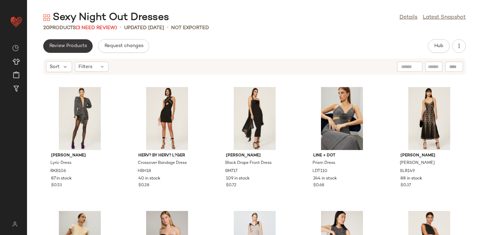
click at [60, 48] on span "Review Products" at bounding box center [68, 45] width 38 height 5
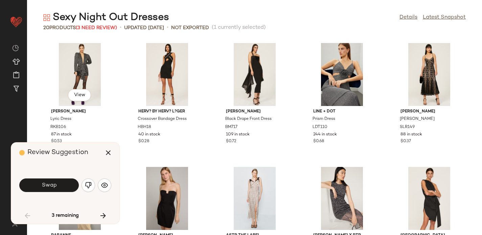
scroll to position [253, 0]
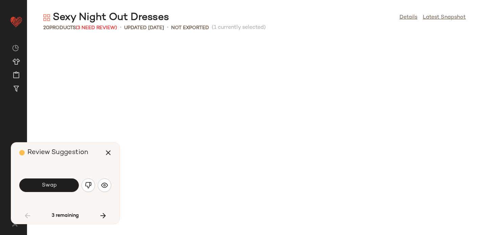
scroll to position [253, 0]
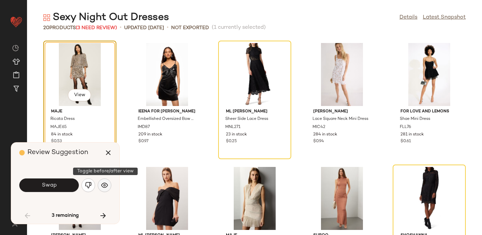
click at [105, 187] on img "button" at bounding box center [104, 185] width 7 height 7
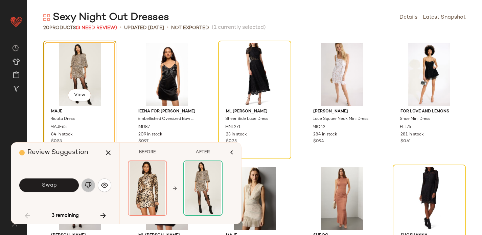
click at [88, 185] on img "button" at bounding box center [88, 185] width 7 height 7
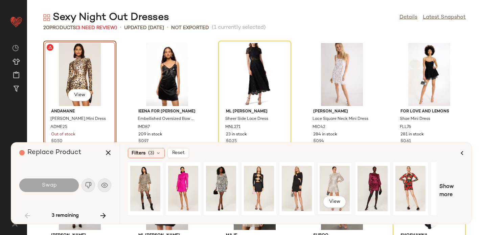
scroll to position [0, 66]
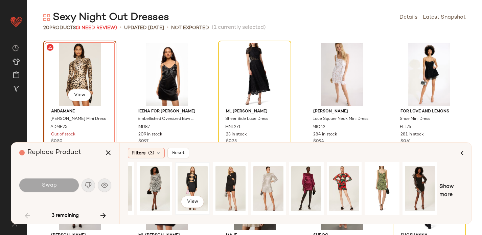
click at [194, 179] on div "View" at bounding box center [192, 188] width 30 height 48
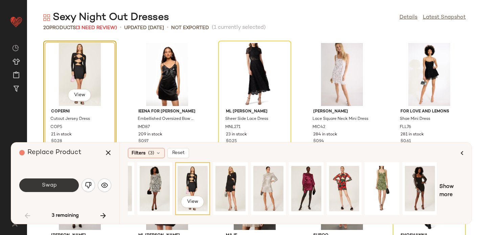
click at [44, 184] on span "Swap" at bounding box center [48, 185] width 15 height 6
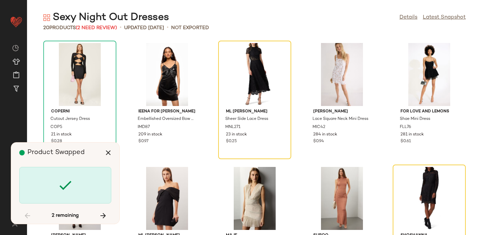
scroll to position [247, 0]
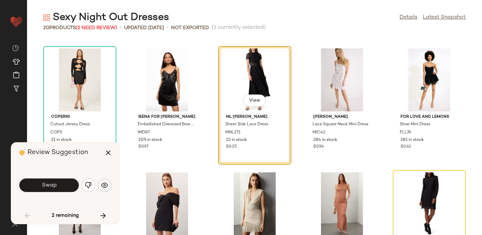
click at [105, 185] on img "button" at bounding box center [104, 185] width 7 height 7
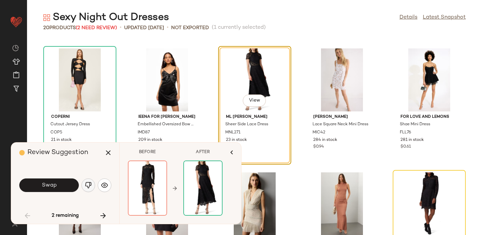
click at [88, 184] on img "button" at bounding box center [88, 185] width 7 height 7
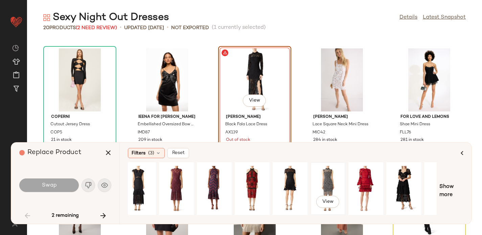
scroll to position [0, 66]
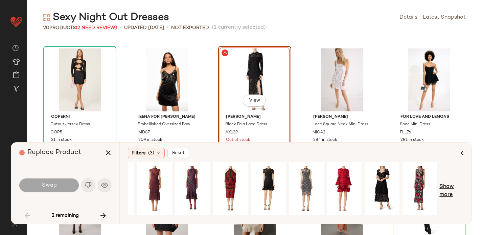
click at [451, 188] on span "Show more" at bounding box center [451, 191] width 24 height 16
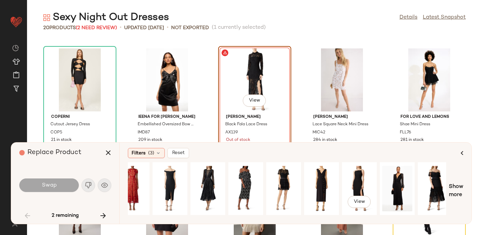
scroll to position [0, 435]
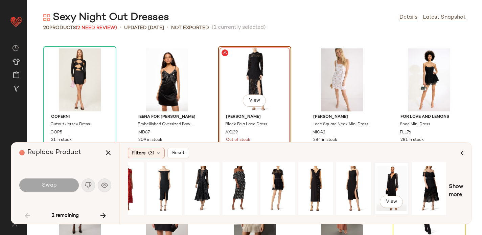
click at [390, 177] on div "View" at bounding box center [391, 188] width 30 height 48
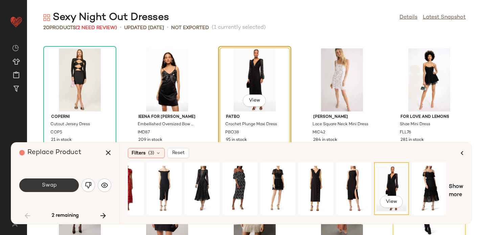
click at [47, 187] on span "Swap" at bounding box center [48, 185] width 15 height 6
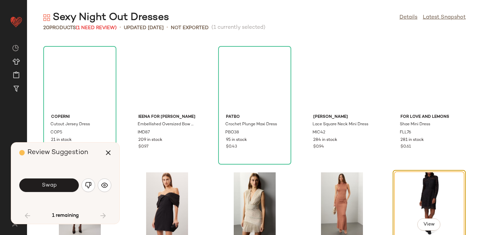
scroll to position [301, 0]
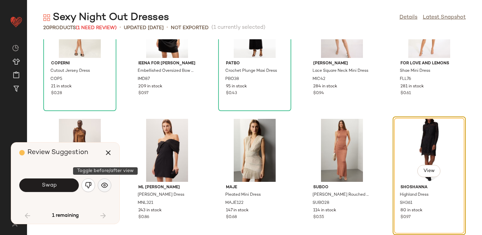
click at [106, 184] on img "button" at bounding box center [104, 185] width 7 height 7
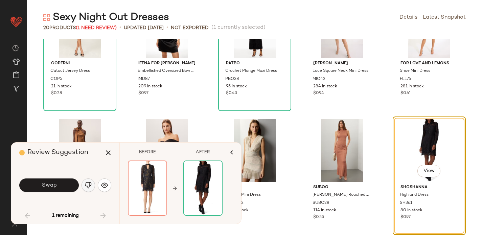
click at [87, 183] on img "button" at bounding box center [88, 185] width 7 height 7
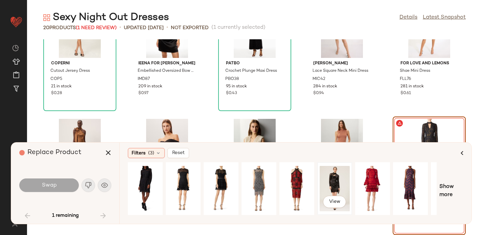
click at [338, 171] on div "View" at bounding box center [334, 188] width 30 height 48
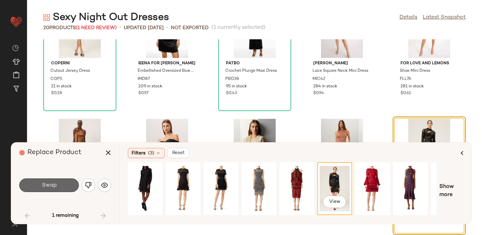
click at [62, 182] on button "Swap" at bounding box center [48, 185] width 59 height 14
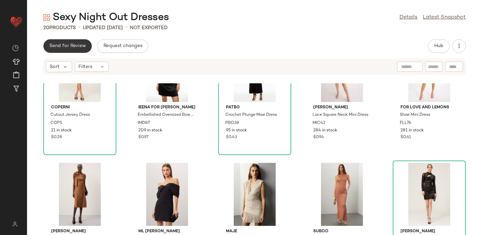
click at [56, 45] on span "Send for Review" at bounding box center [67, 45] width 37 height 5
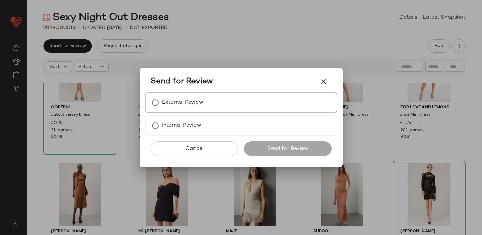
click at [178, 100] on label "External Review" at bounding box center [182, 103] width 41 height 14
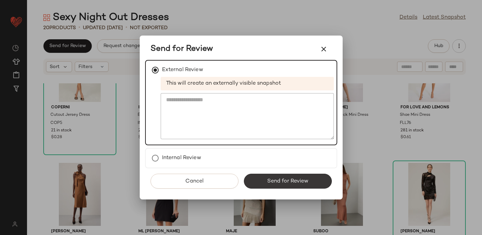
click at [268, 177] on button "Send for Review" at bounding box center [288, 180] width 88 height 15
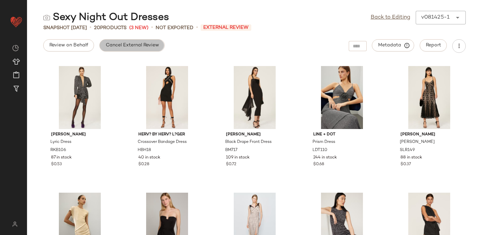
click at [128, 42] on button "Cancel External Review" at bounding box center [131, 45] width 65 height 12
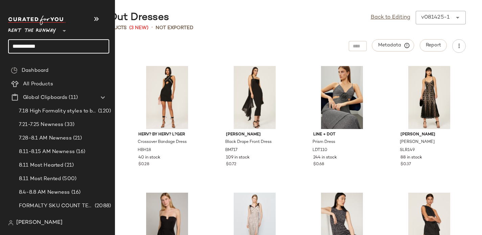
click at [20, 44] on input "**********" at bounding box center [58, 46] width 101 height 14
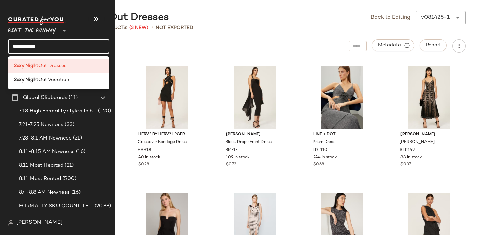
click at [20, 44] on input "**********" at bounding box center [58, 46] width 101 height 14
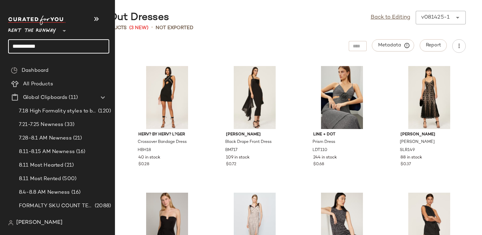
click at [20, 44] on input "**********" at bounding box center [58, 46] width 101 height 14
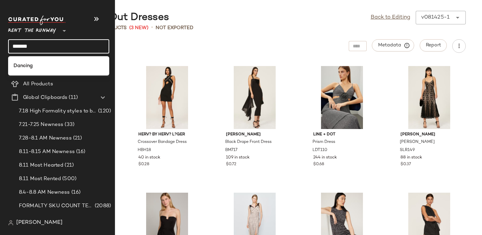
click at [22, 66] on b "Dancing" at bounding box center [23, 65] width 19 height 7
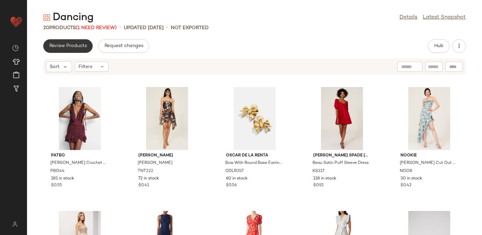
click at [68, 46] on span "Review Products" at bounding box center [68, 45] width 38 height 5
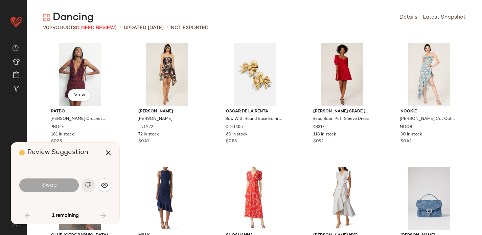
scroll to position [301, 0]
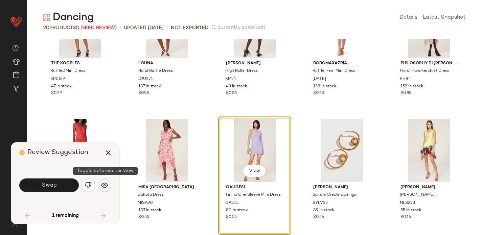
click at [106, 186] on img "button" at bounding box center [104, 185] width 7 height 7
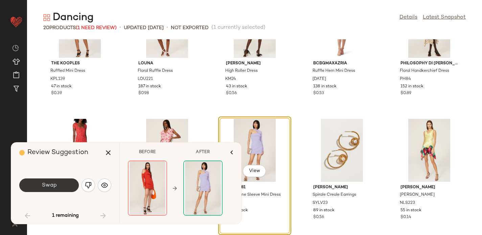
click at [61, 180] on button "Swap" at bounding box center [48, 185] width 59 height 14
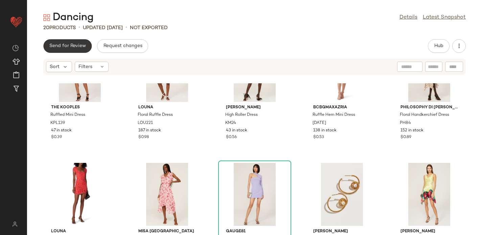
click at [70, 49] on button "Send for Review" at bounding box center [67, 46] width 48 height 14
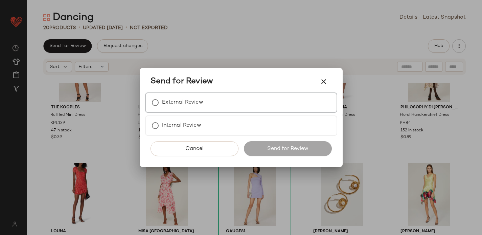
click at [187, 102] on label "External Review" at bounding box center [182, 103] width 41 height 14
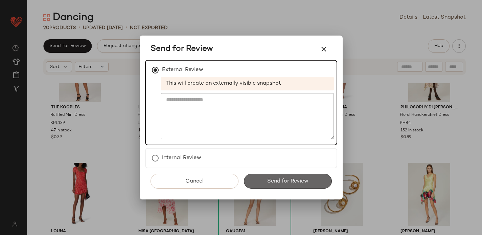
click at [273, 177] on button "Send for Review" at bounding box center [288, 180] width 88 height 15
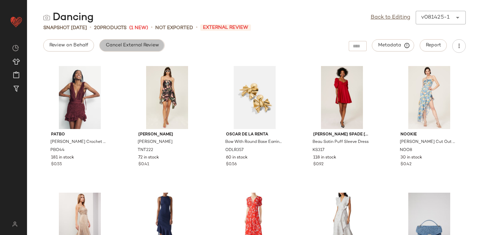
click at [140, 44] on span "Cancel External Review" at bounding box center [131, 45] width 53 height 5
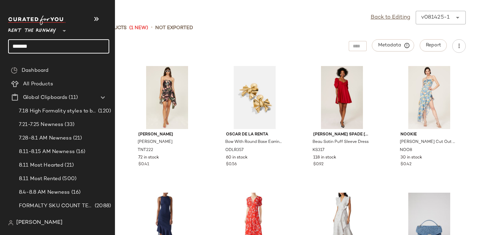
click at [25, 43] on input "*******" at bounding box center [58, 46] width 101 height 14
click at [57, 46] on input "******" at bounding box center [58, 46] width 101 height 14
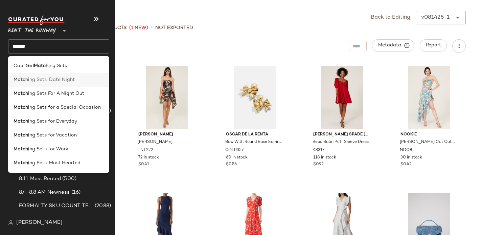
click at [34, 77] on span "ng Sets: Date Night" at bounding box center [51, 79] width 45 height 7
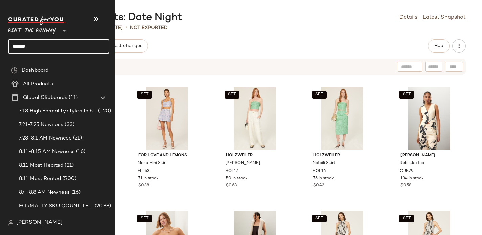
click at [27, 40] on input "******" at bounding box center [58, 46] width 101 height 14
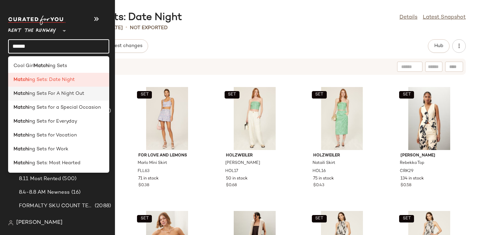
click at [32, 94] on span "ng Sets For A Night Out" at bounding box center [56, 93] width 55 height 7
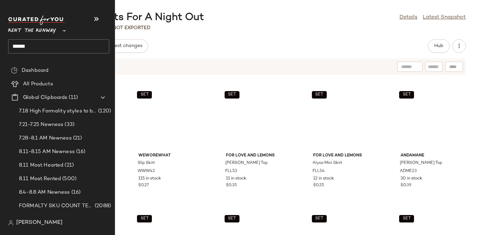
click at [27, 50] on input "******" at bounding box center [58, 46] width 101 height 14
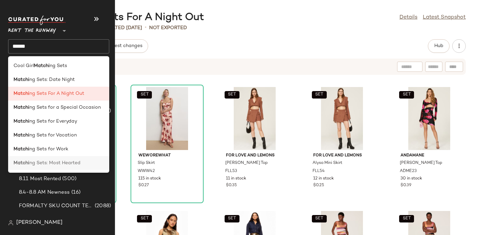
click at [44, 161] on span "ng Sets: Most Hearted" at bounding box center [54, 162] width 51 height 7
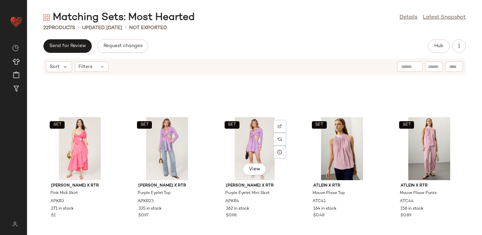
scroll to position [469, 0]
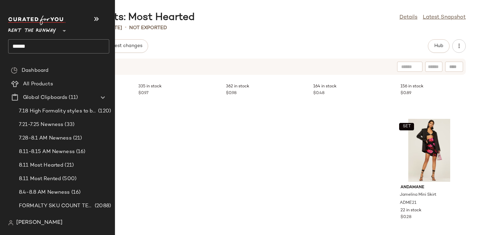
click at [16, 47] on input "******" at bounding box center [58, 46] width 101 height 14
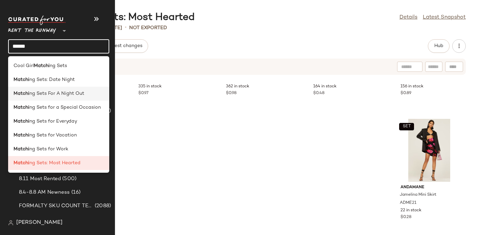
click at [24, 93] on b "Matchi" at bounding box center [22, 93] width 16 height 7
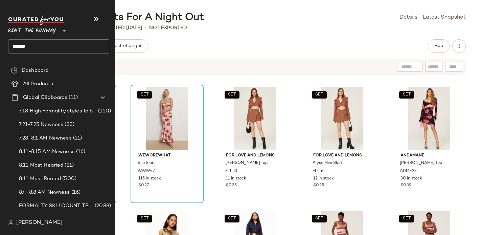
click at [16, 46] on input "******" at bounding box center [58, 46] width 101 height 14
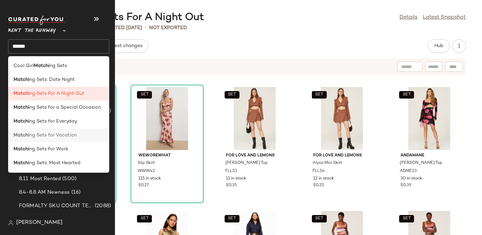
click at [26, 133] on b "Matchi" at bounding box center [22, 134] width 16 height 7
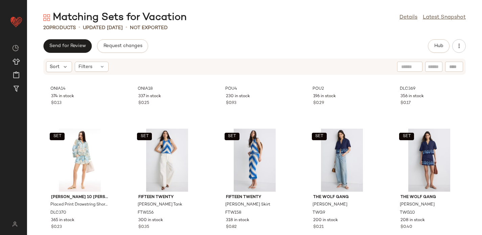
scroll to position [345, 0]
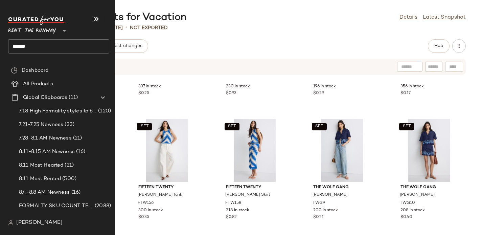
click at [14, 44] on input "******" at bounding box center [58, 46] width 101 height 14
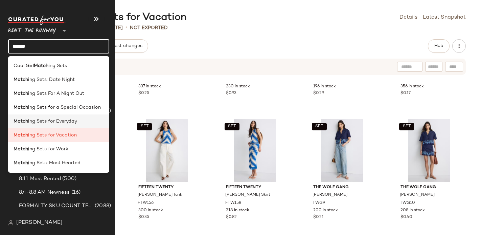
click at [24, 120] on b "Matchi" at bounding box center [22, 121] width 16 height 7
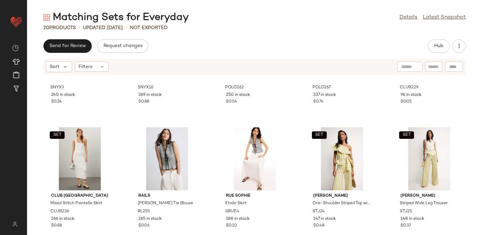
scroll to position [345, 0]
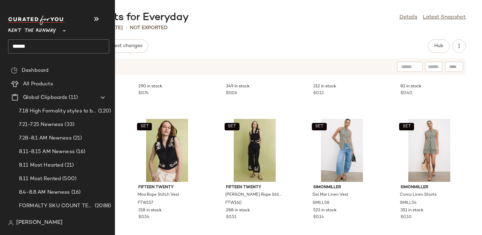
click at [27, 45] on input "******" at bounding box center [58, 46] width 101 height 14
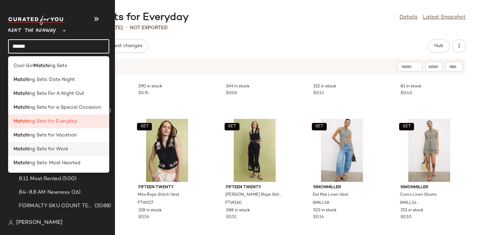
click at [33, 146] on span "ng Sets for Work" at bounding box center [48, 148] width 39 height 7
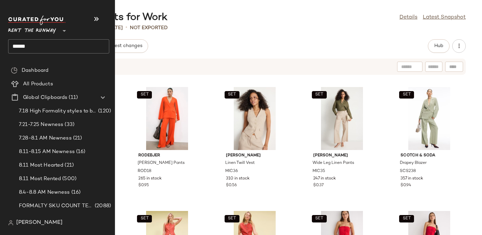
click at [20, 45] on input "******" at bounding box center [58, 46] width 101 height 14
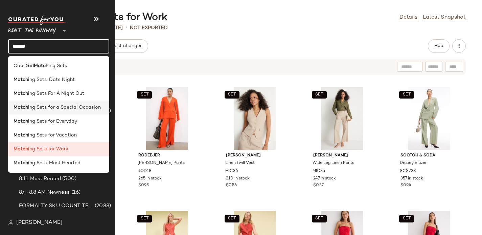
click at [25, 104] on b "Matchi" at bounding box center [22, 107] width 16 height 7
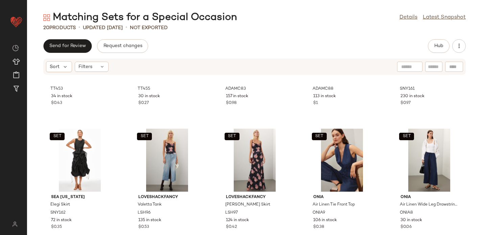
scroll to position [345, 0]
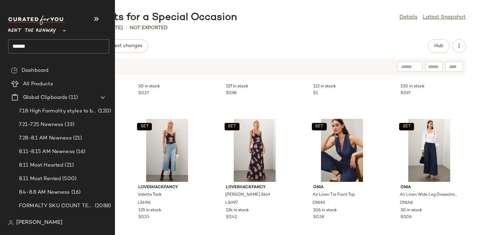
click at [25, 43] on input "******" at bounding box center [58, 46] width 101 height 14
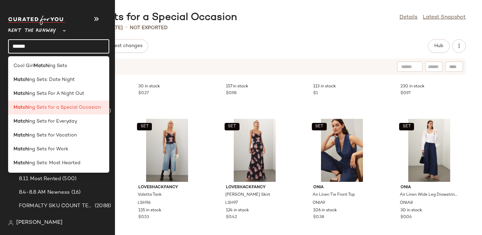
click at [25, 43] on input "******" at bounding box center [58, 46] width 101 height 14
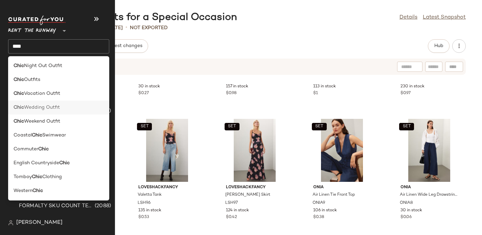
click at [21, 105] on b "Chic" at bounding box center [19, 107] width 10 height 7
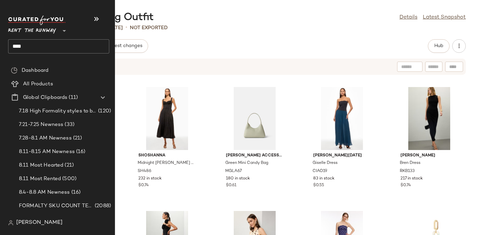
click at [39, 45] on input "****" at bounding box center [58, 46] width 101 height 14
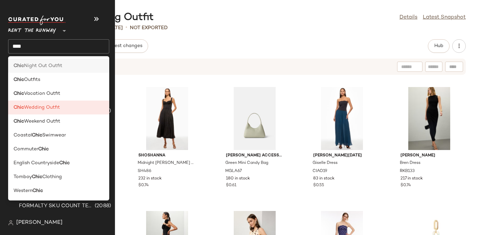
click at [24, 69] on span "Night Out Outfit" at bounding box center [43, 65] width 38 height 7
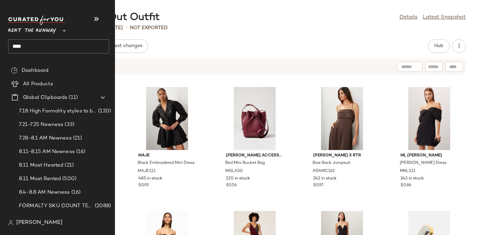
click at [21, 45] on input "****" at bounding box center [58, 46] width 101 height 14
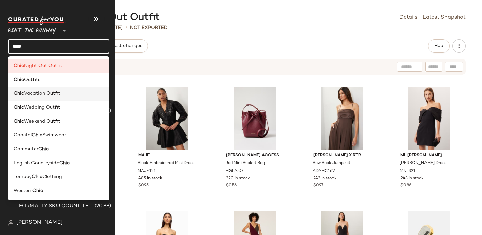
click at [36, 94] on span "Vacation Outfit" at bounding box center [42, 93] width 36 height 7
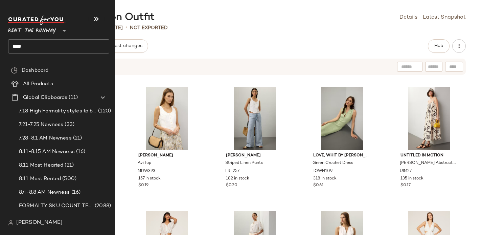
click at [14, 45] on input "****" at bounding box center [58, 46] width 101 height 14
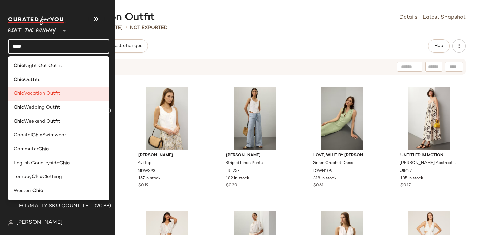
click at [14, 45] on input "****" at bounding box center [58, 46] width 101 height 14
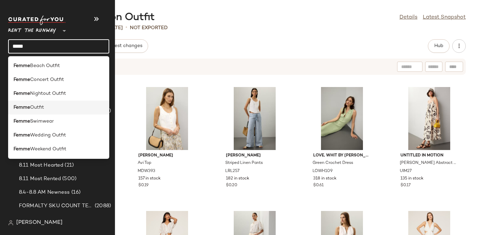
type input "*****"
click at [17, 104] on b "Femme" at bounding box center [22, 107] width 17 height 7
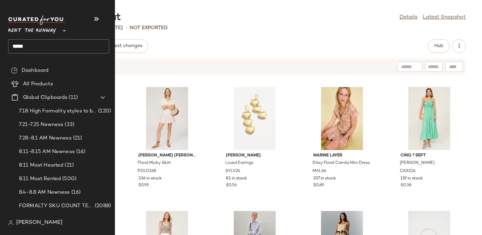
click at [20, 47] on input "*****" at bounding box center [58, 46] width 101 height 14
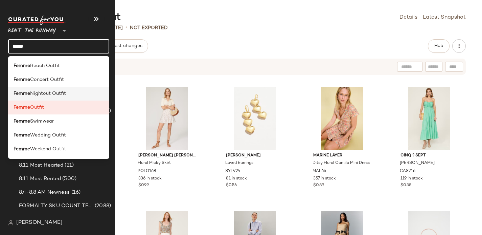
click at [24, 93] on b "Femme" at bounding box center [22, 93] width 17 height 7
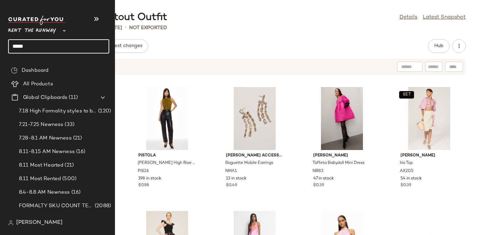
click at [20, 46] on input "*****" at bounding box center [58, 46] width 101 height 14
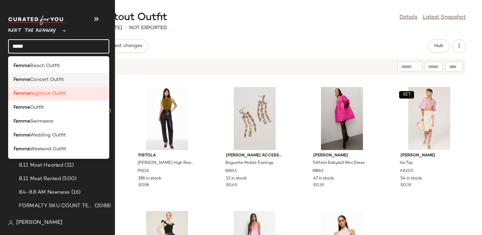
click at [32, 80] on span "Concert Outfit" at bounding box center [47, 79] width 34 height 7
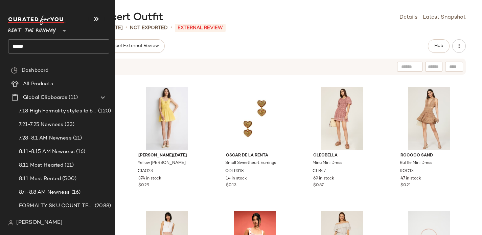
click at [18, 44] on input "*****" at bounding box center [58, 46] width 101 height 14
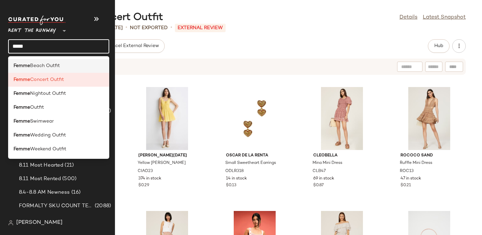
click at [24, 64] on b "Femme" at bounding box center [22, 65] width 17 height 7
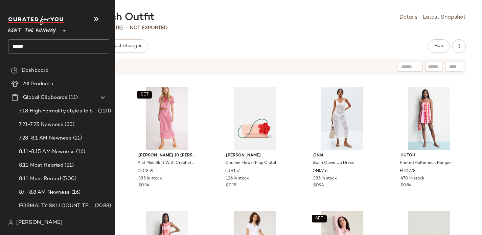
click at [20, 22] on div "Rent the Runway **" at bounding box center [33, 26] width 51 height 17
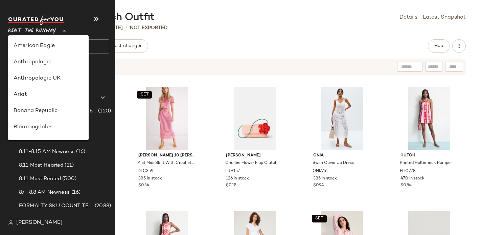
scroll to position [308, 0]
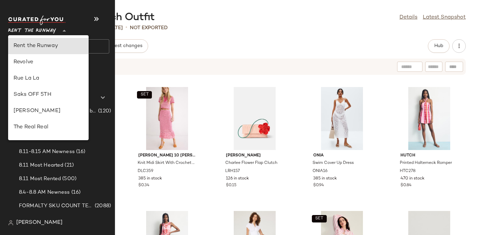
click at [19, 29] on span "Rent the Runway" at bounding box center [32, 29] width 48 height 12
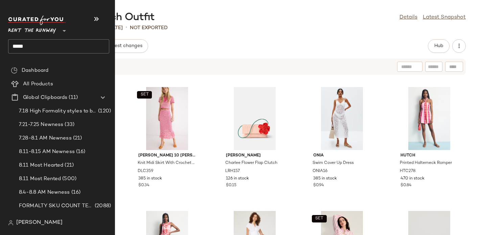
click at [19, 29] on span "Rent the Runway" at bounding box center [32, 29] width 48 height 12
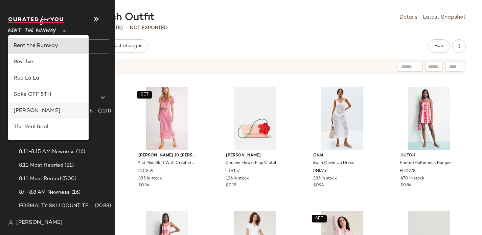
click at [39, 107] on div "[PERSON_NAME]" at bounding box center [49, 111] width 70 height 8
type input "**"
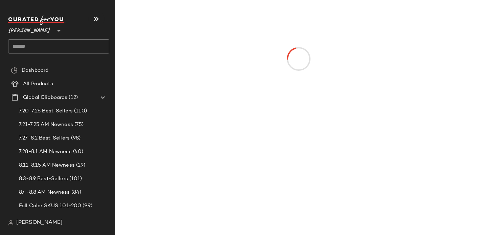
click at [22, 43] on input "text" at bounding box center [58, 46] width 101 height 14
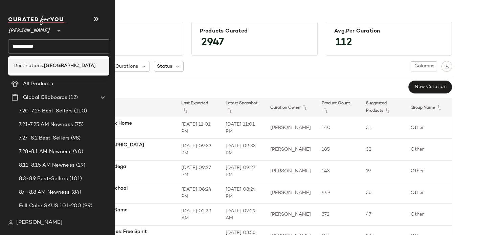
click at [26, 65] on span "Destinations:" at bounding box center [29, 65] width 30 height 7
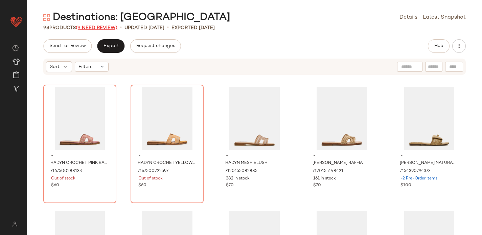
click at [91, 25] on span "(9 Need Review)" at bounding box center [97, 27] width 42 height 5
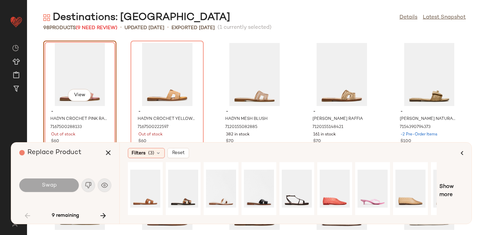
click at [56, 183] on div "Swap" at bounding box center [48, 185] width 59 height 14
click at [142, 186] on div "View" at bounding box center [145, 188] width 30 height 48
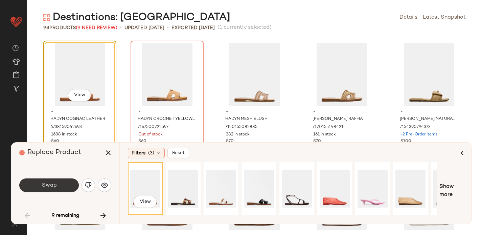
click at [57, 185] on button "Swap" at bounding box center [48, 185] width 59 height 14
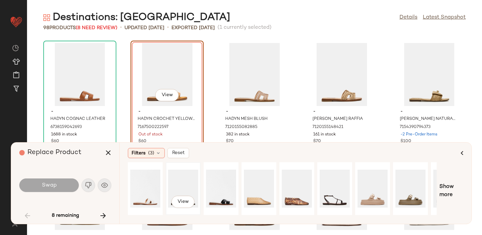
click at [178, 187] on div "View" at bounding box center [183, 188] width 30 height 48
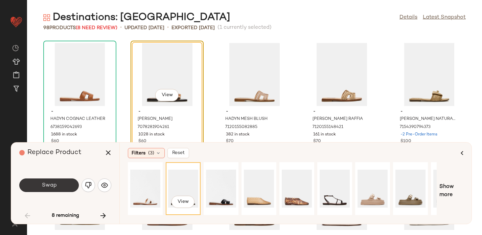
click at [36, 184] on button "Swap" at bounding box center [48, 185] width 59 height 14
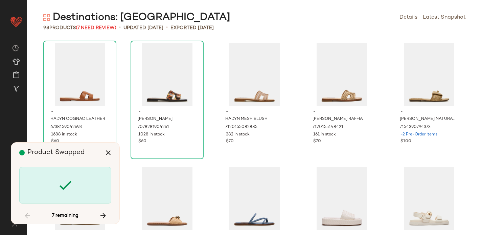
scroll to position [495, 0]
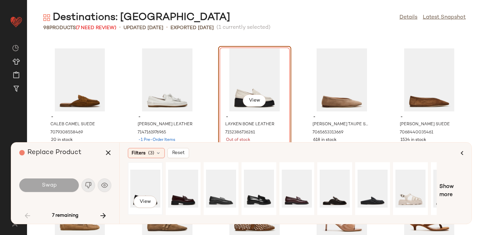
click at [149, 179] on div "View" at bounding box center [145, 188] width 30 height 48
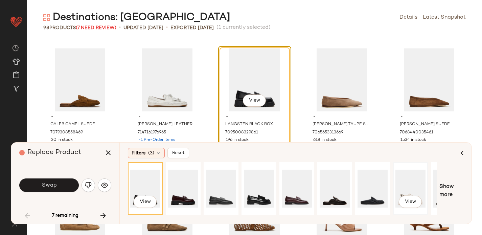
click at [403, 182] on div "View" at bounding box center [410, 188] width 30 height 48
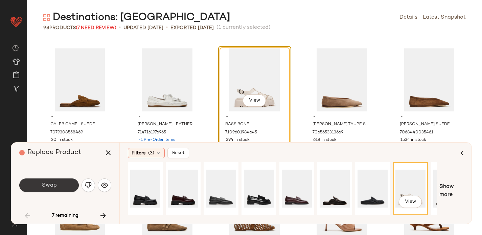
click at [41, 184] on button "Swap" at bounding box center [48, 185] width 59 height 14
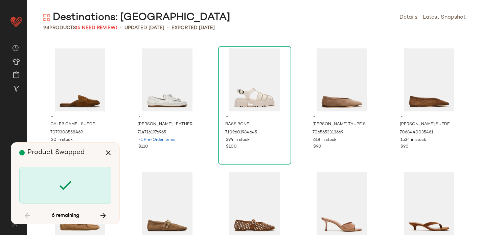
scroll to position [990, 0]
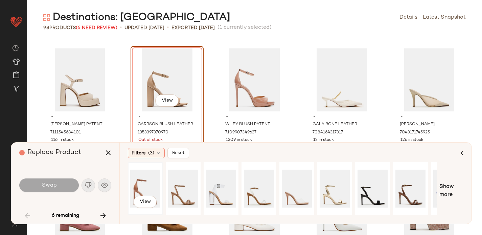
click at [146, 187] on div "View" at bounding box center [145, 188] width 30 height 48
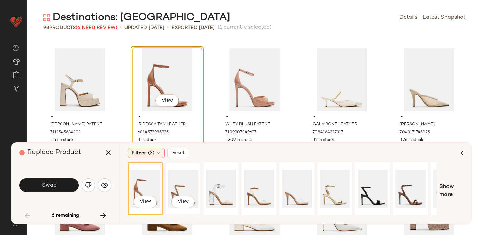
click at [179, 184] on div "View" at bounding box center [183, 188] width 30 height 48
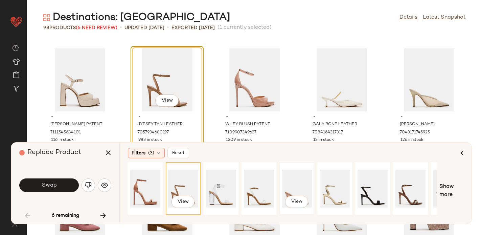
click at [290, 186] on div "View" at bounding box center [297, 188] width 30 height 48
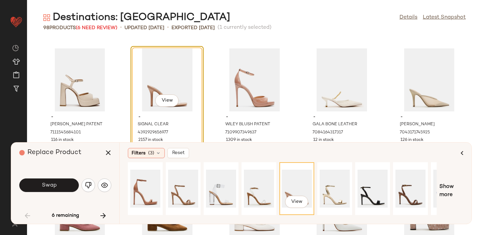
scroll to position [0, 66]
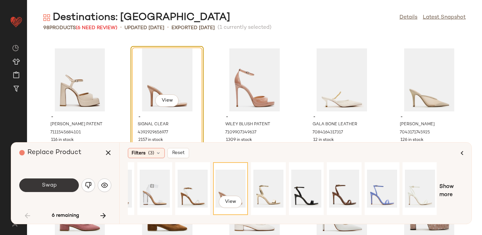
click at [35, 187] on button "Swap" at bounding box center [48, 185] width 59 height 14
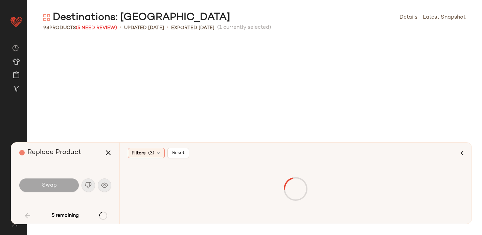
scroll to position [1237, 0]
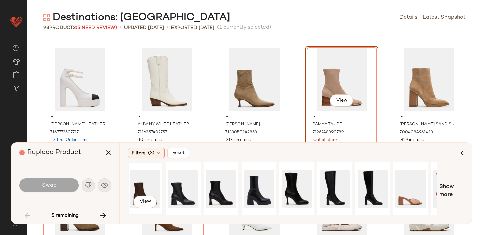
click at [146, 181] on div "View" at bounding box center [145, 188] width 30 height 48
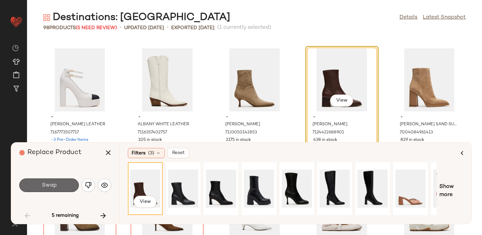
click at [48, 181] on button "Swap" at bounding box center [48, 185] width 59 height 14
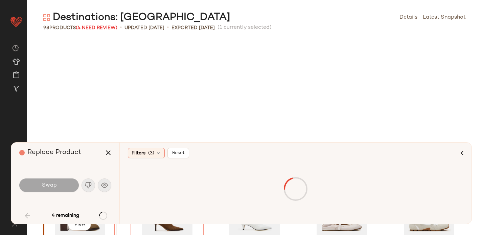
scroll to position [1361, 0]
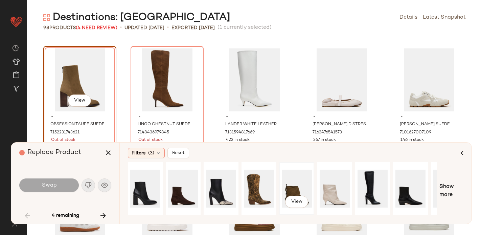
click at [301, 188] on div "View" at bounding box center [297, 188] width 30 height 48
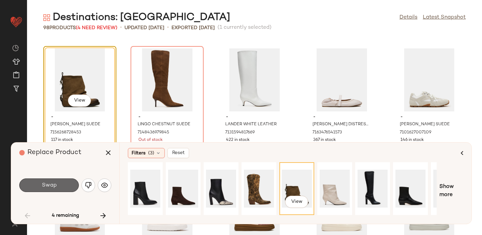
click at [41, 184] on button "Swap" at bounding box center [48, 185] width 59 height 14
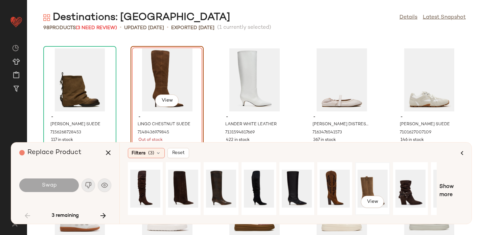
click at [371, 186] on div "View" at bounding box center [372, 188] width 30 height 48
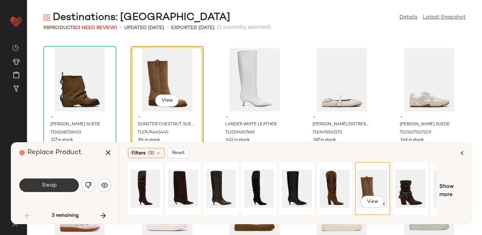
click at [42, 184] on span "Swap" at bounding box center [48, 185] width 15 height 6
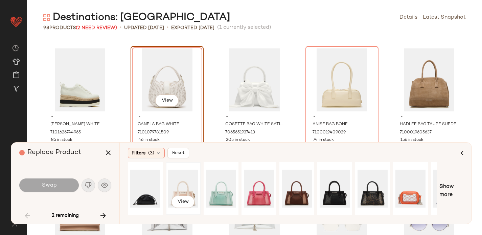
click at [178, 182] on div "View" at bounding box center [183, 188] width 30 height 48
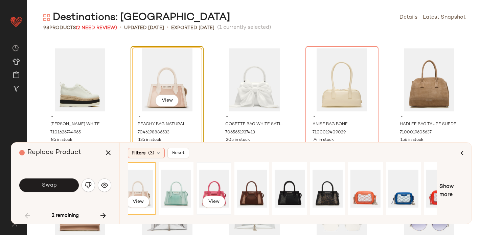
scroll to position [0, 66]
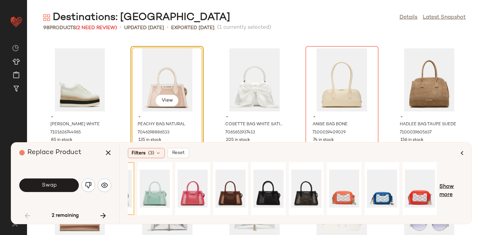
click at [442, 190] on span "Show more" at bounding box center [451, 191] width 24 height 16
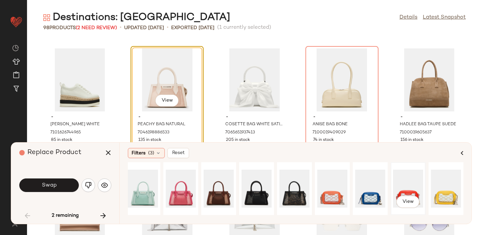
scroll to position [0, 0]
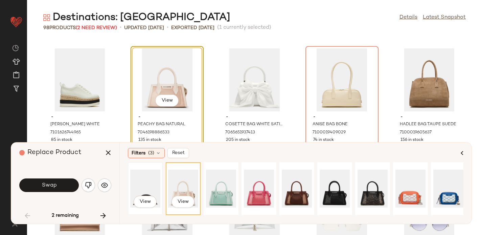
click at [149, 187] on div "View" at bounding box center [145, 188] width 30 height 48
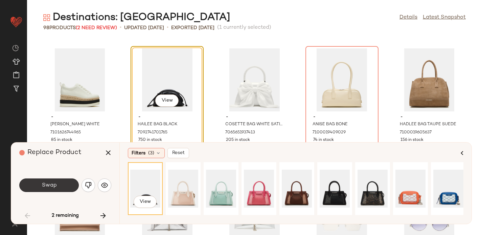
click at [40, 189] on button "Swap" at bounding box center [48, 185] width 59 height 14
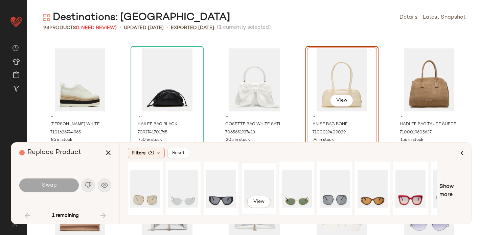
click at [262, 184] on div "View" at bounding box center [259, 188] width 30 height 48
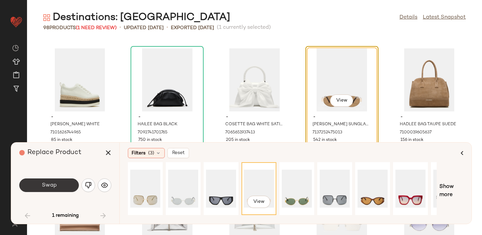
click at [35, 185] on button "Swap" at bounding box center [48, 185] width 59 height 14
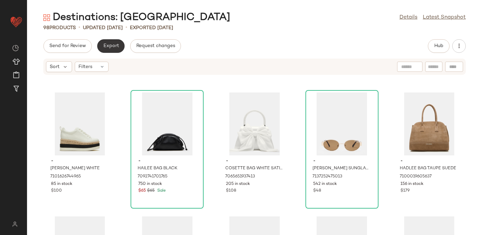
click at [109, 45] on span "Export" at bounding box center [111, 45] width 16 height 5
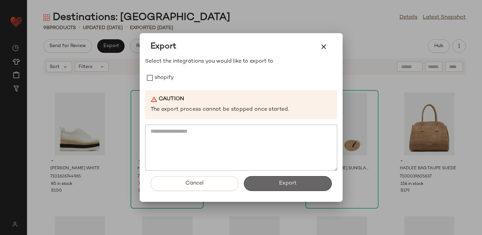
click at [290, 179] on button "Export" at bounding box center [288, 183] width 88 height 15
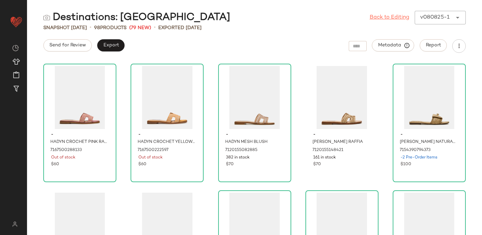
click at [382, 19] on link "Back to Editing" at bounding box center [389, 18] width 40 height 8
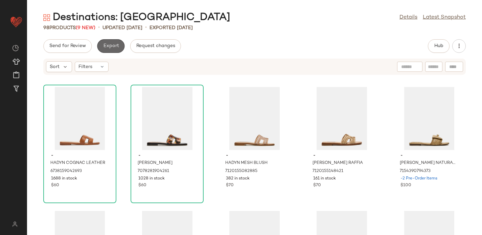
click at [112, 41] on button "Export" at bounding box center [110, 46] width 27 height 14
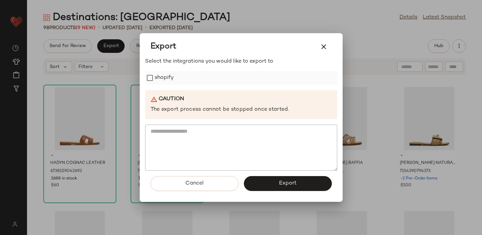
click at [162, 74] on label "shopify" at bounding box center [164, 78] width 20 height 14
click at [291, 185] on span "Export" at bounding box center [288, 183] width 18 height 6
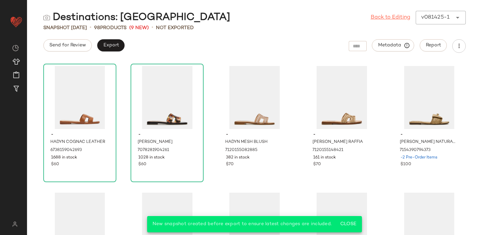
click at [384, 21] on link "Back to Editing" at bounding box center [390, 18] width 40 height 8
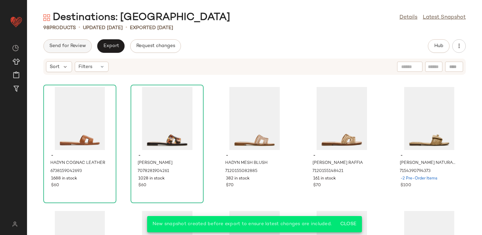
click at [73, 45] on span "Send for Review" at bounding box center [67, 45] width 37 height 5
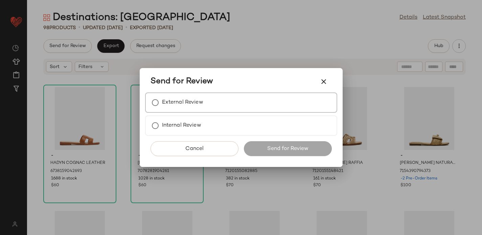
click at [198, 99] on label "External Review" at bounding box center [182, 103] width 41 height 14
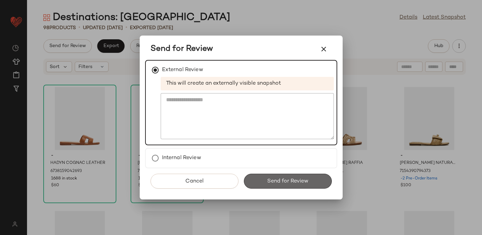
click at [275, 182] on span "Send for Review" at bounding box center [288, 181] width 42 height 6
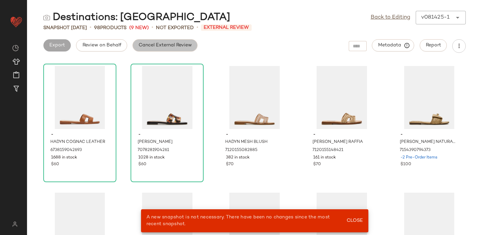
click at [163, 44] on span "Cancel External Review" at bounding box center [164, 45] width 53 height 5
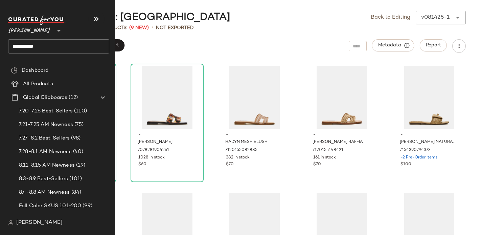
click at [25, 46] on input "**********" at bounding box center [58, 46] width 101 height 14
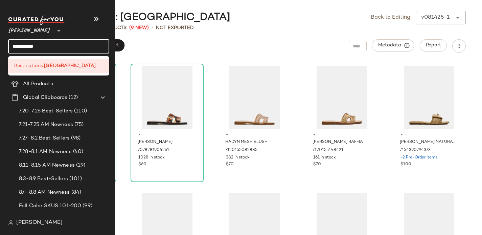
click at [25, 46] on input "**********" at bounding box center [58, 46] width 101 height 14
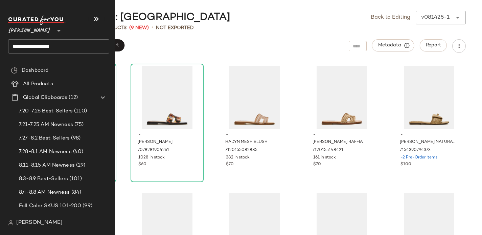
click at [36, 43] on input "**********" at bounding box center [58, 46] width 101 height 14
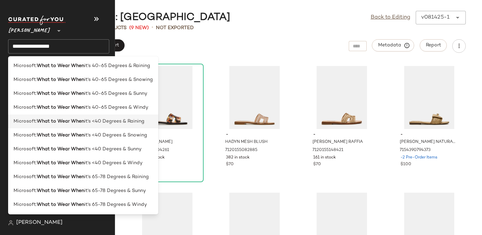
click at [73, 120] on b "What to Wear When" at bounding box center [60, 121] width 47 height 7
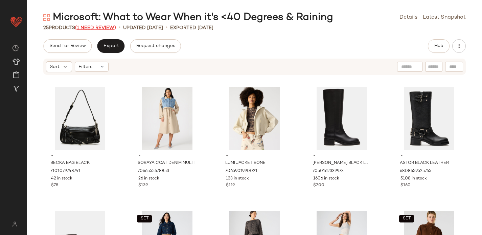
click at [95, 26] on span "(1 Need Review)" at bounding box center [95, 27] width 41 height 5
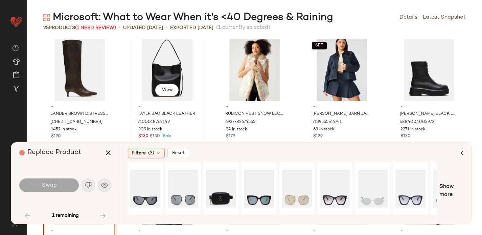
scroll to position [386, 0]
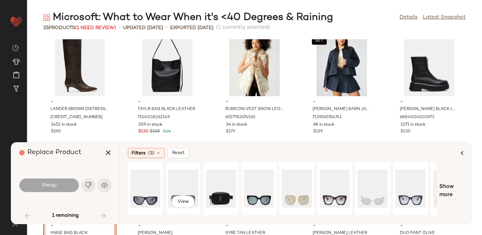
click at [174, 189] on div "View" at bounding box center [183, 188] width 30 height 48
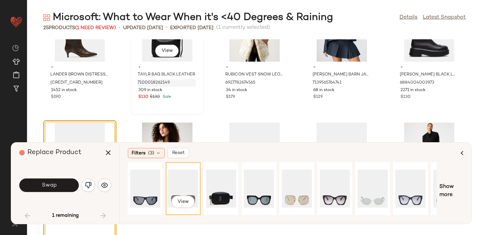
scroll to position [423, 0]
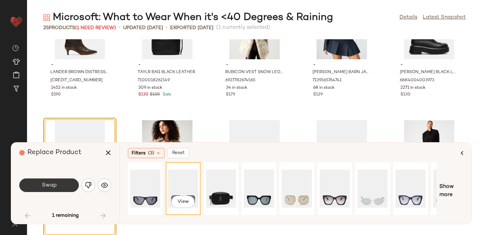
click at [50, 188] on button "Swap" at bounding box center [48, 185] width 59 height 14
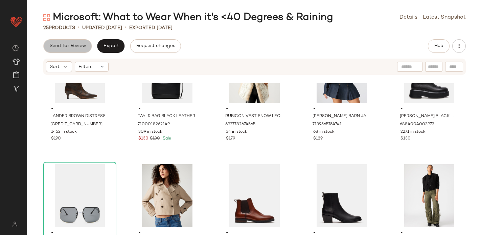
click at [67, 47] on span "Send for Review" at bounding box center [67, 45] width 37 height 5
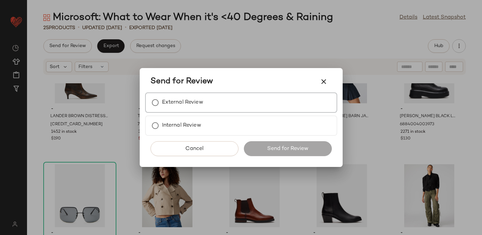
click at [210, 104] on div "External Review" at bounding box center [241, 102] width 192 height 20
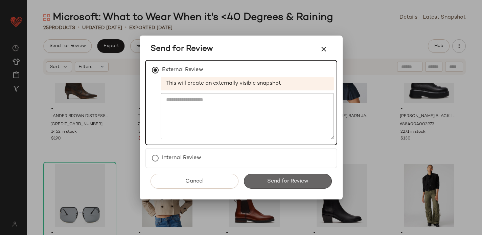
click at [267, 178] on span "Send for Review" at bounding box center [288, 181] width 42 height 6
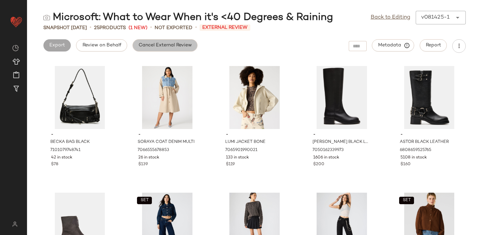
click at [164, 45] on span "Cancel External Review" at bounding box center [164, 45] width 53 height 5
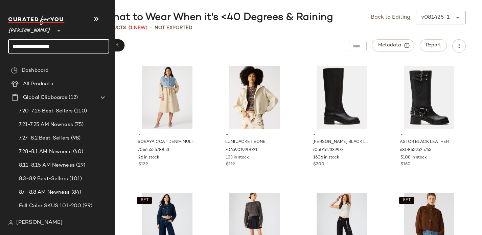
click at [18, 50] on input "**********" at bounding box center [58, 46] width 101 height 14
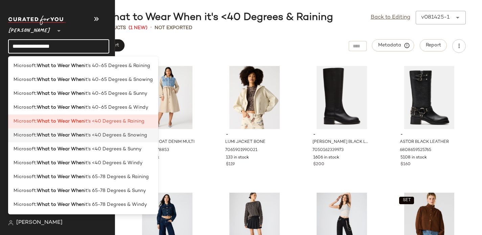
click at [42, 134] on b "What to Wear When" at bounding box center [60, 134] width 47 height 7
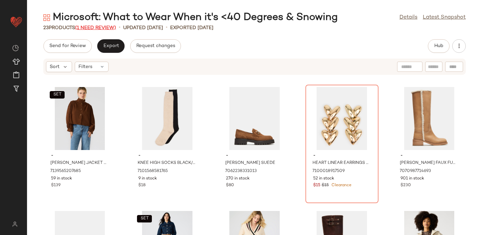
click at [106, 25] on span "(1 Need Review)" at bounding box center [95, 27] width 41 height 5
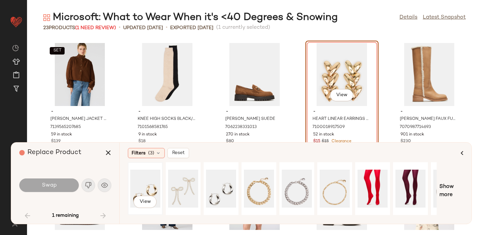
click at [152, 184] on div "View" at bounding box center [145, 188] width 30 height 48
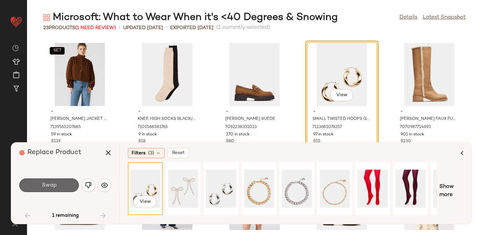
click at [58, 183] on button "Swap" at bounding box center [48, 185] width 59 height 14
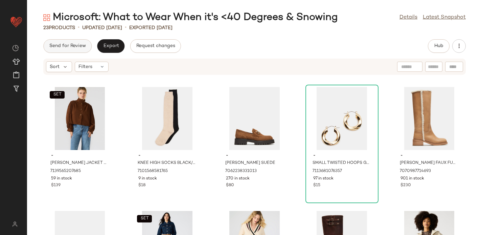
click at [65, 42] on button "Send for Review" at bounding box center [67, 46] width 48 height 14
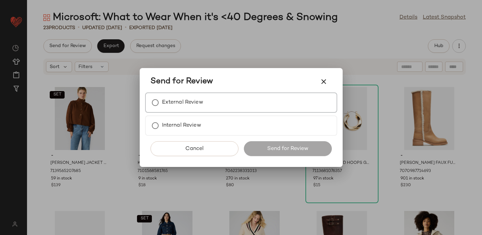
click at [227, 99] on div "External Review" at bounding box center [241, 102] width 192 height 20
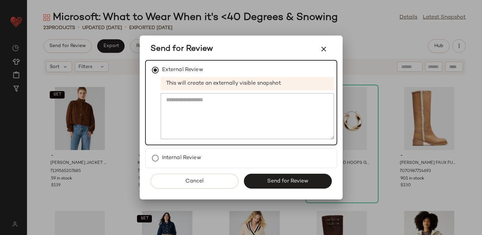
click at [259, 179] on button "Send for Review" at bounding box center [288, 180] width 88 height 15
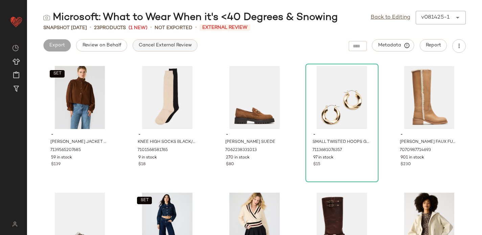
click at [162, 46] on span "Cancel External Review" at bounding box center [164, 45] width 53 height 5
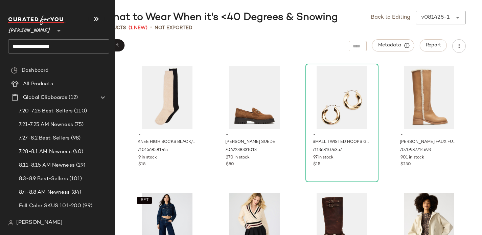
click at [33, 40] on input "**********" at bounding box center [58, 46] width 101 height 14
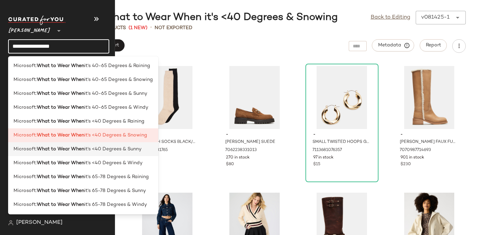
click at [48, 148] on b "What to Wear When" at bounding box center [60, 148] width 47 height 7
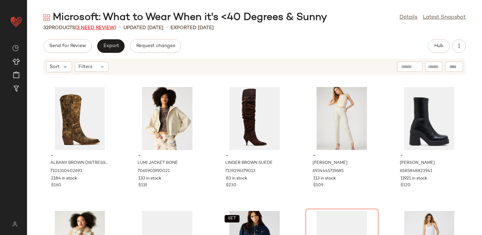
click at [102, 26] on span "(3 Need Review)" at bounding box center [95, 27] width 41 height 5
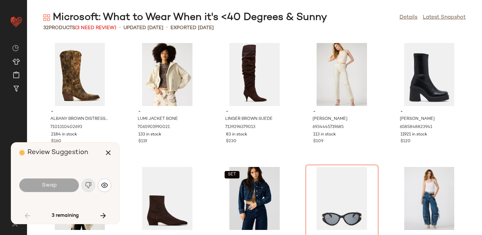
scroll to position [129, 0]
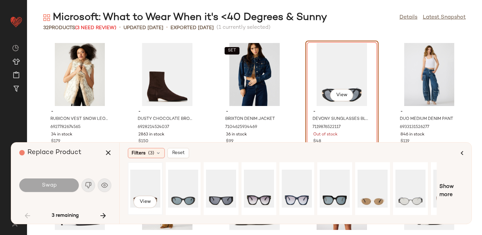
click at [142, 187] on div "View" at bounding box center [145, 188] width 30 height 48
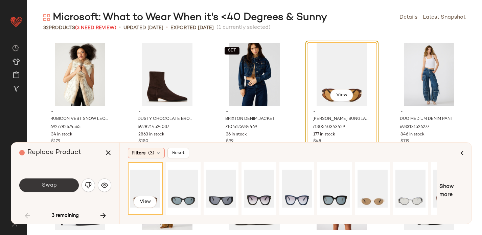
click at [47, 181] on button "Swap" at bounding box center [48, 185] width 59 height 14
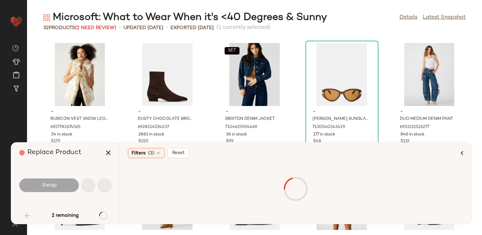
scroll to position [371, 0]
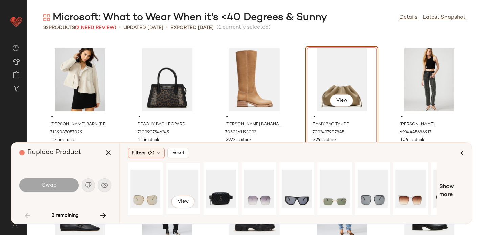
click at [183, 182] on div "View" at bounding box center [183, 188] width 30 height 48
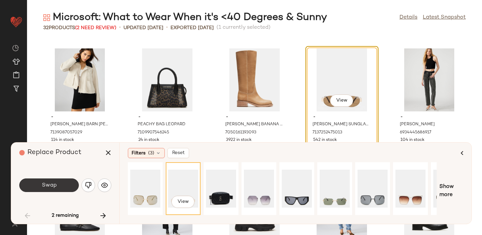
click at [31, 184] on button "Swap" at bounding box center [48, 185] width 59 height 14
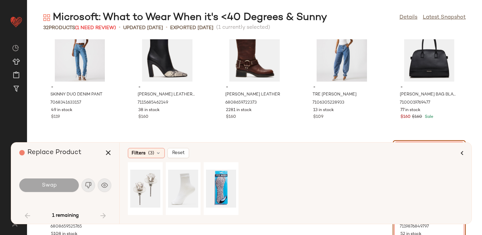
scroll to position [672, 0]
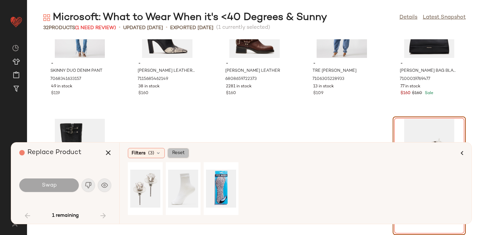
click at [181, 155] on button "Reset" at bounding box center [178, 153] width 22 height 10
click at [141, 181] on div "View" at bounding box center [145, 188] width 30 height 48
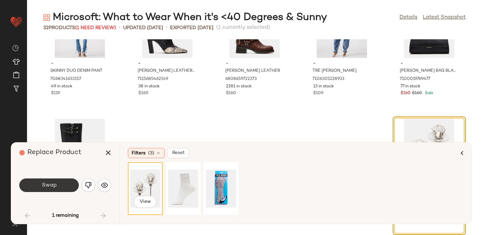
click at [51, 183] on span "Swap" at bounding box center [48, 185] width 15 height 6
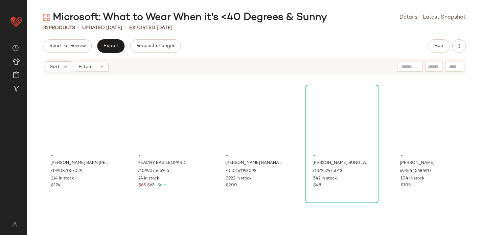
scroll to position [89, 0]
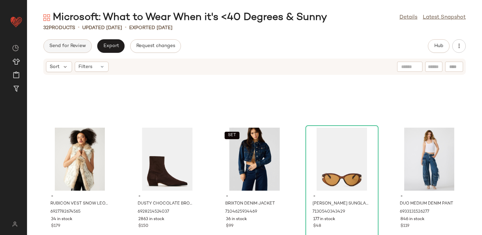
click at [65, 45] on span "Send for Review" at bounding box center [67, 45] width 37 height 5
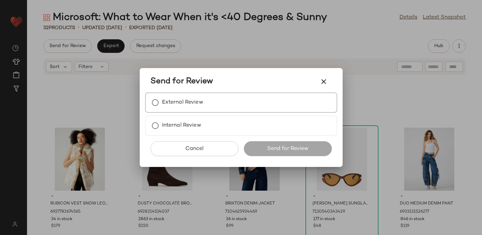
click at [179, 94] on div "External Review" at bounding box center [241, 102] width 192 height 20
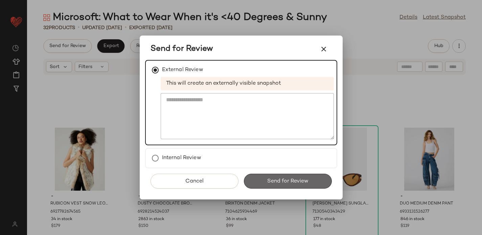
click at [276, 184] on button "Send for Review" at bounding box center [288, 180] width 88 height 15
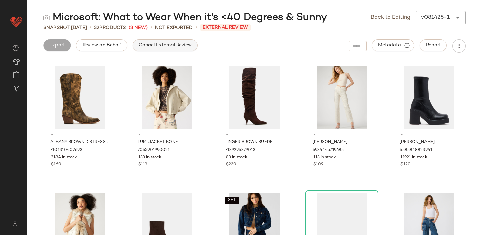
click at [177, 44] on span "Cancel External Review" at bounding box center [164, 45] width 53 height 5
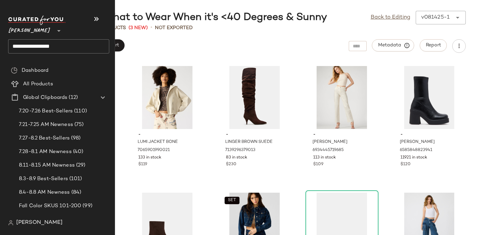
click at [24, 47] on input "**********" at bounding box center [58, 46] width 101 height 14
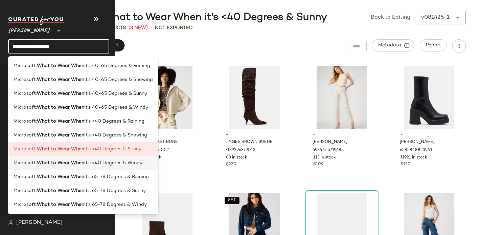
click at [56, 163] on b "What to Wear When" at bounding box center [60, 162] width 47 height 7
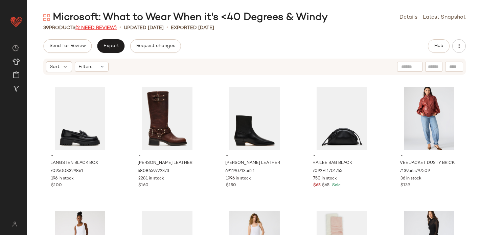
click at [110, 27] on span "(2 Need Review)" at bounding box center [95, 27] width 41 height 5
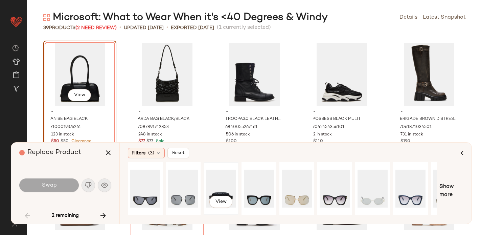
scroll to position [0, 66]
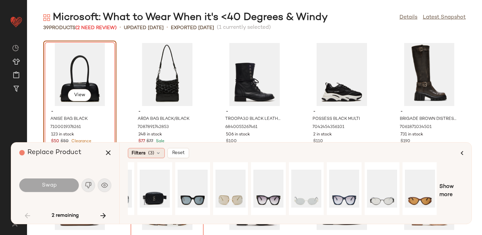
click at [143, 155] on span "Filters" at bounding box center [138, 152] width 14 height 7
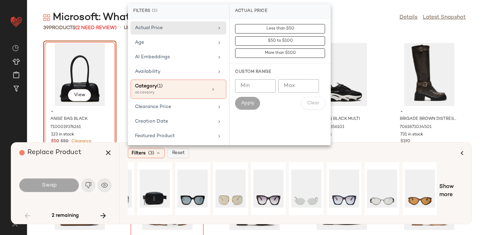
click at [176, 155] on button "Reset" at bounding box center [178, 153] width 22 height 10
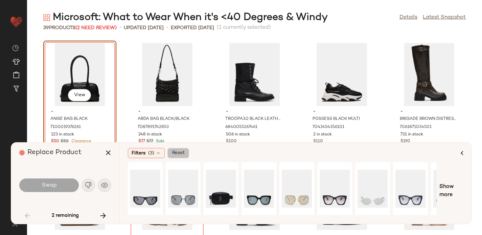
click at [182, 152] on span "Reset" at bounding box center [178, 152] width 13 height 5
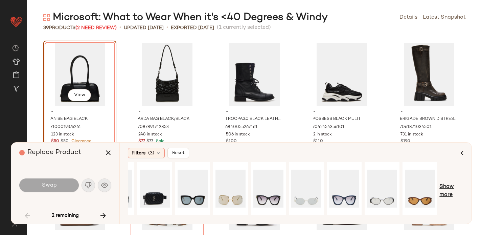
click at [448, 187] on span "Show more" at bounding box center [451, 191] width 24 height 16
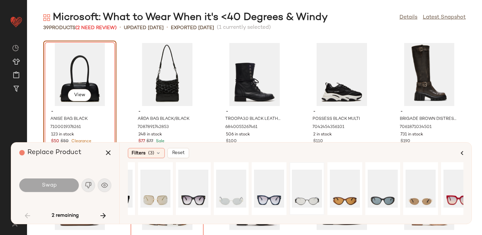
scroll to position [0, 0]
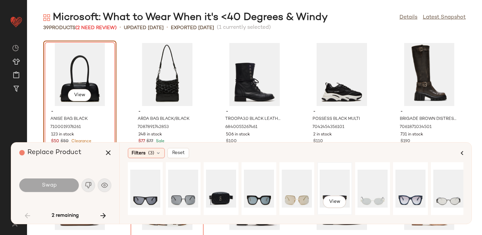
click at [329, 188] on div "View" at bounding box center [334, 188] width 30 height 48
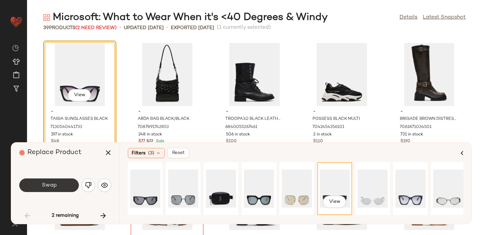
click at [37, 182] on button "Swap" at bounding box center [48, 185] width 59 height 14
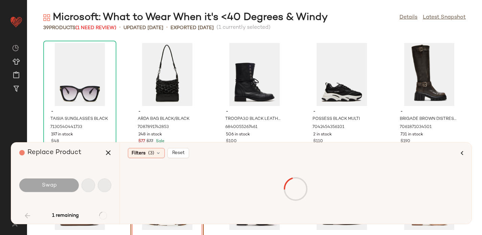
scroll to position [495, 0]
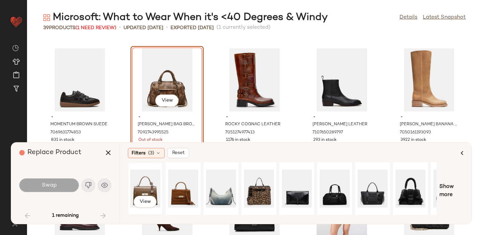
click at [147, 183] on div "View" at bounding box center [145, 188] width 30 height 48
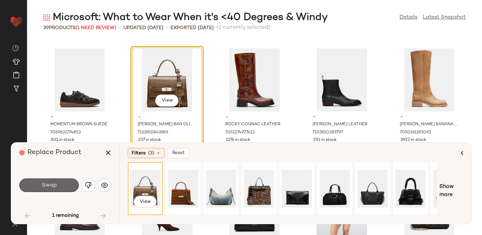
click at [42, 181] on button "Swap" at bounding box center [48, 185] width 59 height 14
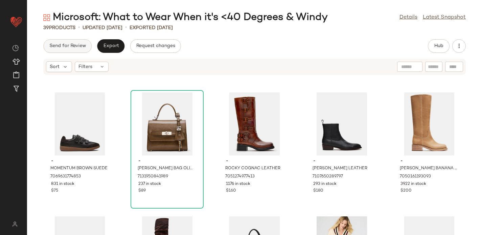
click at [69, 47] on span "Send for Review" at bounding box center [67, 45] width 37 height 5
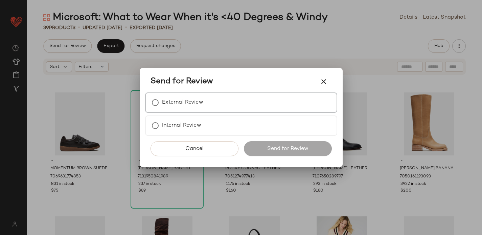
click at [179, 103] on label "External Review" at bounding box center [182, 103] width 41 height 14
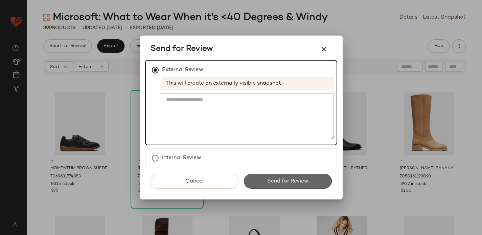
click at [281, 188] on button "Send for Review" at bounding box center [288, 180] width 88 height 15
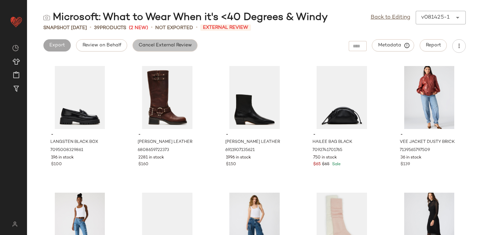
click at [163, 47] on span "Cancel External Review" at bounding box center [164, 45] width 53 height 5
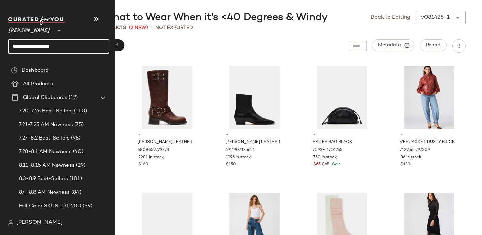
click at [30, 46] on input "**********" at bounding box center [58, 46] width 101 height 14
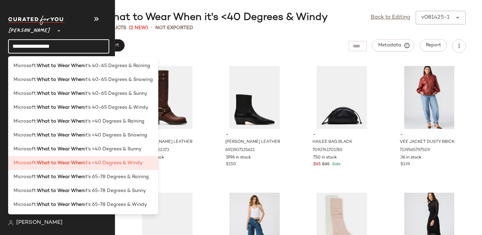
click at [30, 46] on input "**********" at bounding box center [58, 46] width 101 height 14
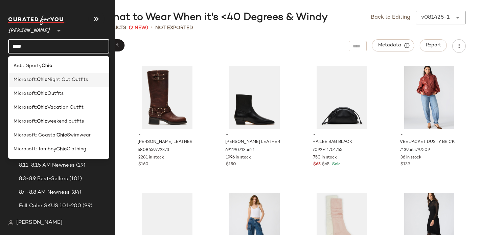
click at [32, 81] on span "Microsoft:" at bounding box center [25, 79] width 23 height 7
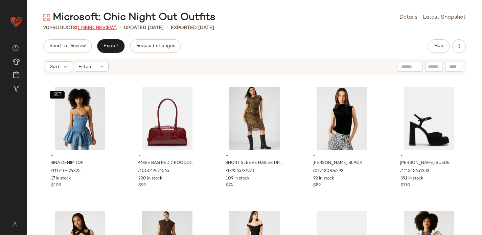
click at [105, 27] on span "(1 Need Review)" at bounding box center [96, 27] width 41 height 5
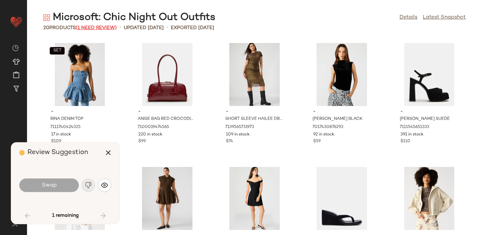
scroll to position [301, 0]
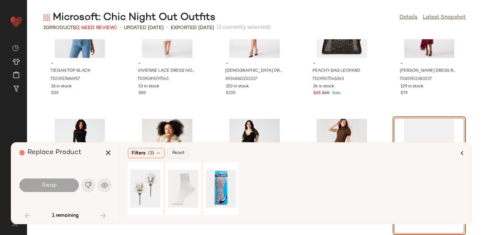
click at [177, 151] on span "Reset" at bounding box center [178, 152] width 13 height 5
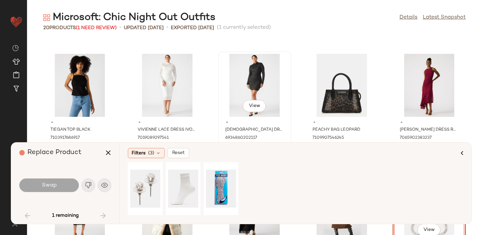
scroll to position [240, 0]
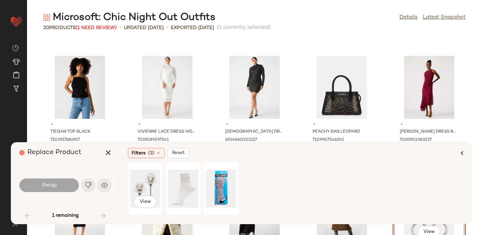
click at [147, 182] on div "View" at bounding box center [145, 188] width 30 height 48
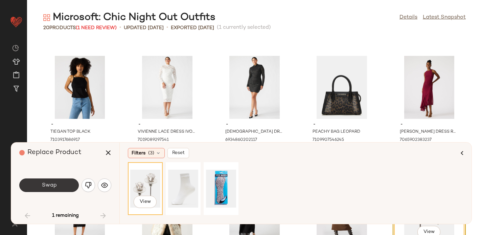
click at [32, 184] on button "Swap" at bounding box center [48, 185] width 59 height 14
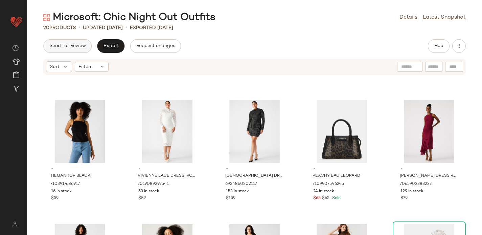
click at [67, 43] on span "Send for Review" at bounding box center [67, 45] width 37 height 5
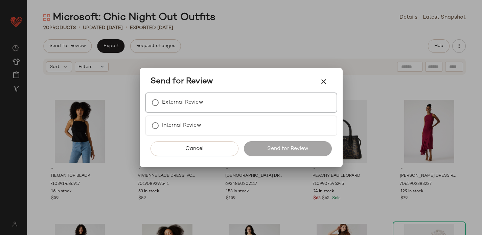
click at [221, 97] on div "External Review" at bounding box center [241, 102] width 192 height 20
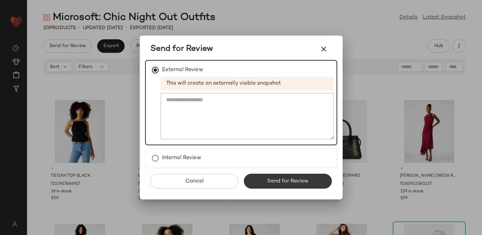
click at [262, 178] on button "Send for Review" at bounding box center [288, 180] width 88 height 15
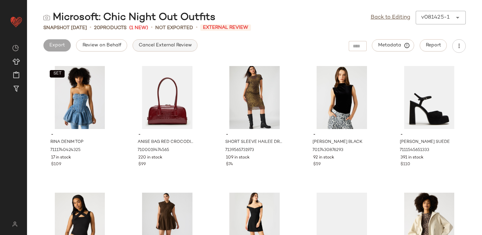
click at [162, 45] on span "Cancel External Review" at bounding box center [164, 45] width 53 height 5
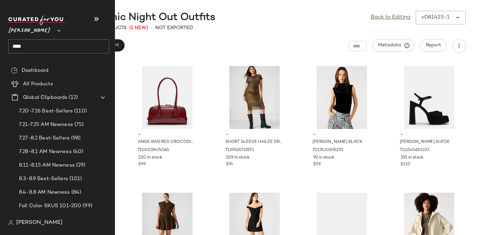
click at [20, 44] on input "****" at bounding box center [58, 46] width 101 height 14
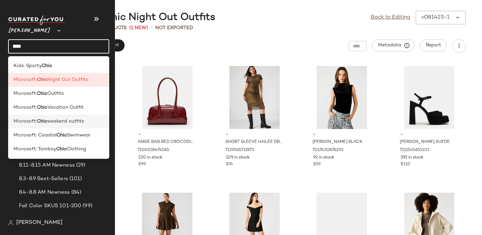
click at [28, 118] on span "Microsoft:" at bounding box center [25, 121] width 23 height 7
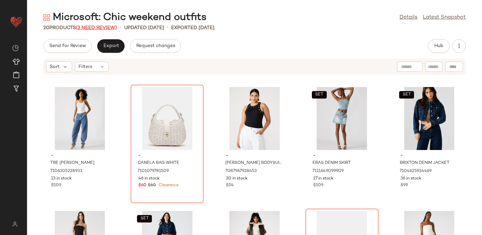
click at [90, 29] on span "(3 Need Review)" at bounding box center [96, 27] width 41 height 5
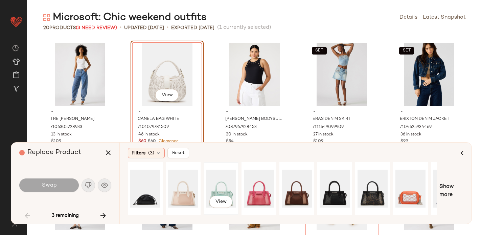
click at [213, 188] on div "View" at bounding box center [221, 188] width 30 height 48
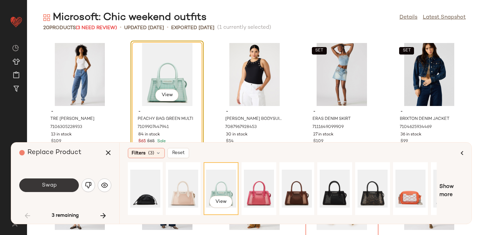
click at [63, 186] on button "Swap" at bounding box center [48, 185] width 59 height 14
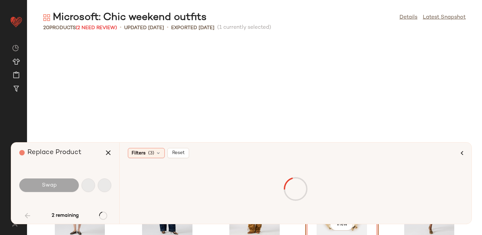
scroll to position [129, 0]
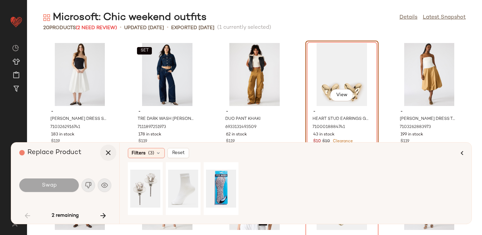
click at [105, 158] on button "button" at bounding box center [108, 152] width 16 height 16
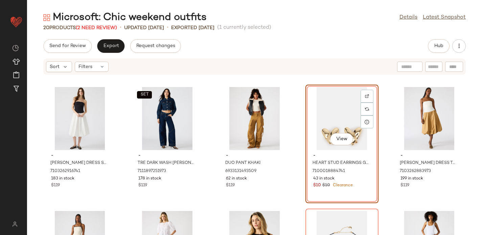
click at [90, 73] on div "Sort Filters" at bounding box center [254, 66] width 422 height 16
click at [86, 66] on span "Filters" at bounding box center [85, 66] width 14 height 7
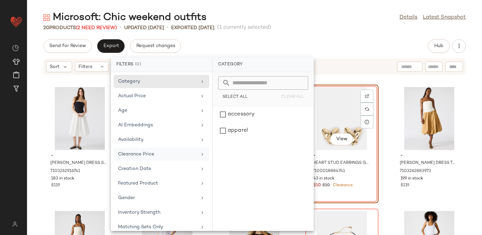
scroll to position [65, 0]
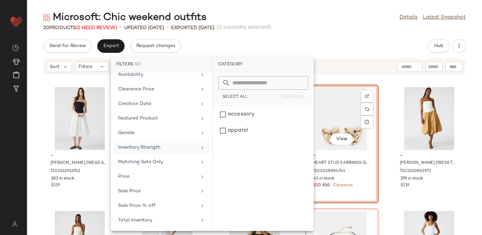
click at [146, 148] on div "Inventory Strength" at bounding box center [157, 147] width 79 height 7
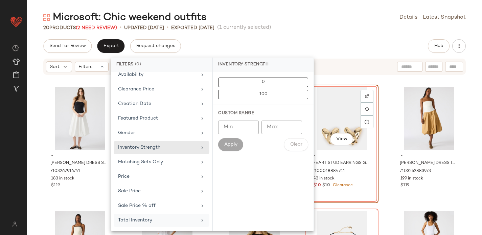
click at [154, 220] on div "Total Inventory" at bounding box center [157, 219] width 79 height 7
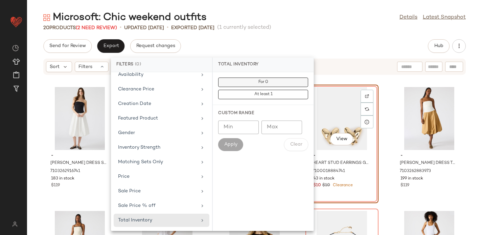
click at [270, 90] on button "For 0" at bounding box center [263, 94] width 90 height 9
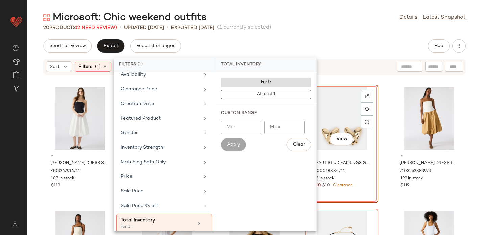
click at [270, 54] on div "Send for Review Export Request changes Hub Sort Filters (1) Reset - [PERSON_NAM…" at bounding box center [254, 136] width 455 height 195
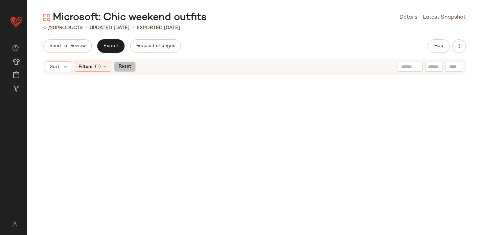
click at [130, 66] on span "Reset" at bounding box center [124, 66] width 13 height 5
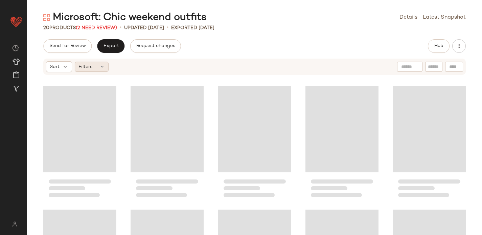
click at [90, 68] on span "Filters" at bounding box center [85, 66] width 14 height 7
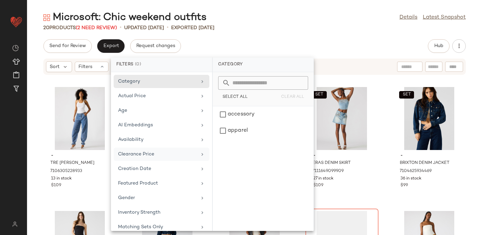
click at [134, 152] on div "Clearance Price" at bounding box center [157, 153] width 79 height 7
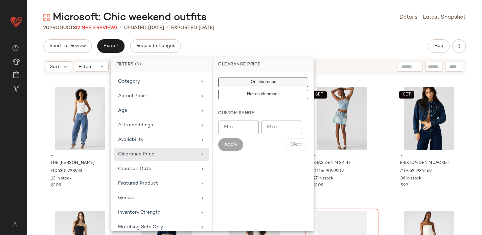
click at [257, 81] on span "On clearance" at bounding box center [263, 82] width 26 height 5
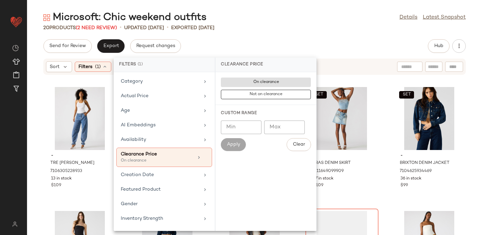
click at [261, 45] on div "Send for Review Export Request changes Hub" at bounding box center [254, 46] width 455 height 14
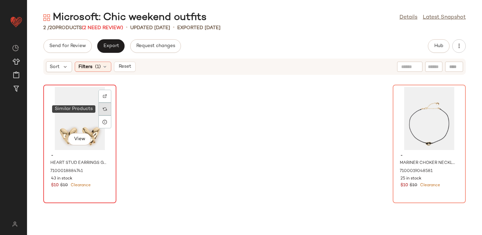
click at [103, 110] on img at bounding box center [105, 109] width 4 height 4
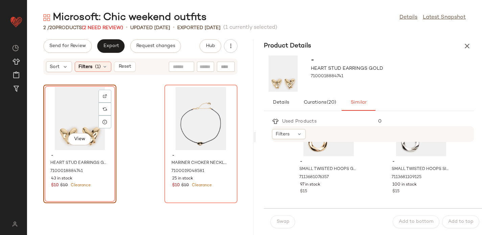
scroll to position [55, 0]
click at [342, 160] on span "-" at bounding box center [328, 163] width 57 height 6
click at [279, 221] on span "Swap" at bounding box center [282, 221] width 13 height 5
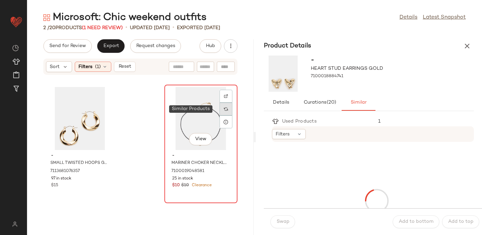
click at [224, 109] on img at bounding box center [226, 109] width 4 height 4
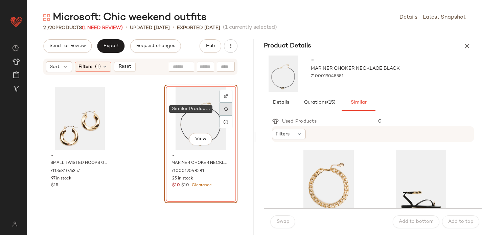
click at [224, 110] on img at bounding box center [226, 109] width 4 height 4
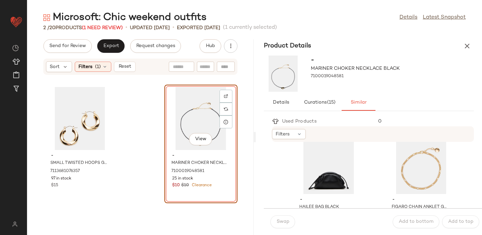
scroll to position [143, 0]
click at [396, 166] on div "View" at bounding box center [421, 161] width 68 height 63
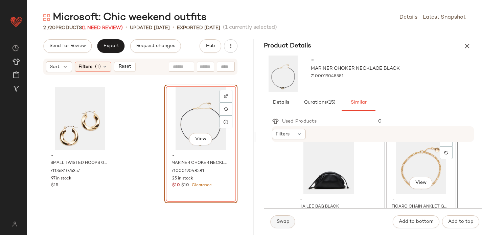
click at [277, 220] on span "Swap" at bounding box center [282, 221] width 13 height 5
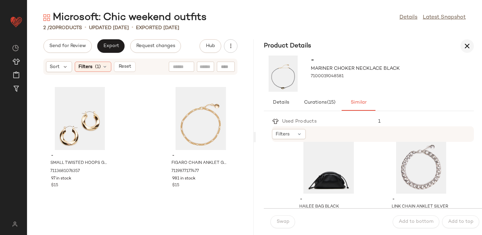
click at [470, 45] on icon "button" at bounding box center [467, 46] width 8 height 8
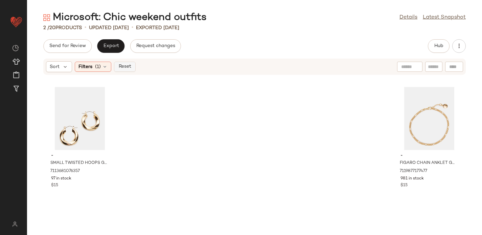
click at [133, 65] on button "Reset" at bounding box center [125, 67] width 22 height 10
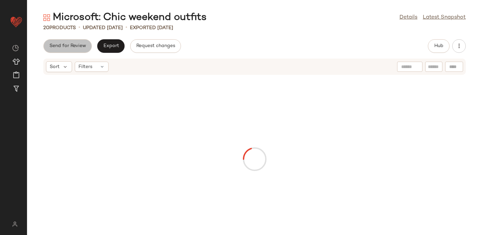
click at [77, 46] on span "Send for Review" at bounding box center [67, 45] width 37 height 5
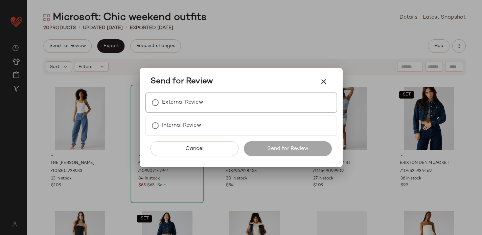
click at [185, 100] on label "External Review" at bounding box center [182, 103] width 41 height 14
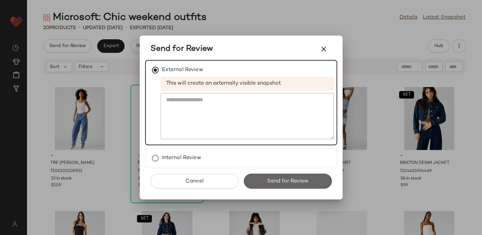
click at [264, 179] on button "Send for Review" at bounding box center [288, 180] width 88 height 15
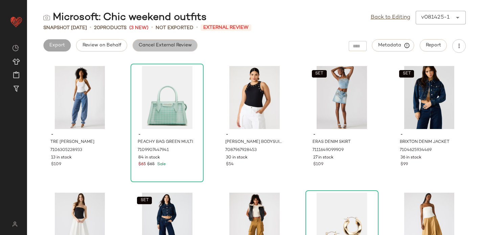
click at [155, 48] on button "Cancel External Review" at bounding box center [165, 45] width 65 height 12
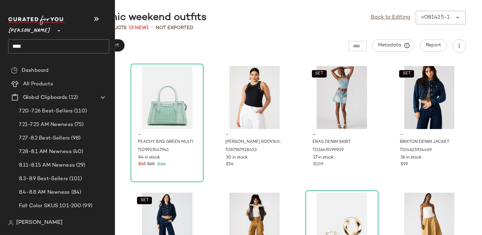
click at [18, 48] on input "****" at bounding box center [58, 46] width 101 height 14
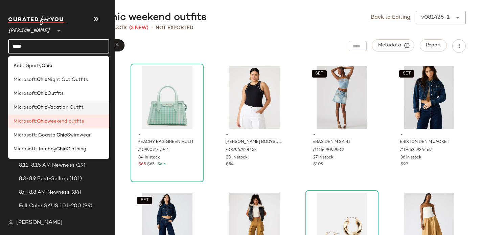
click at [23, 108] on span "Microsoft:" at bounding box center [25, 107] width 23 height 7
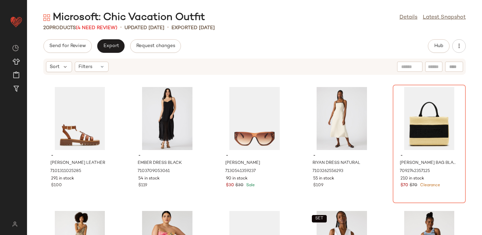
click at [103, 24] on div "Microsoft: Chic Vacation Outfit" at bounding box center [124, 18] width 162 height 14
click at [103, 26] on span "(4 Need Review)" at bounding box center [97, 27] width 42 height 5
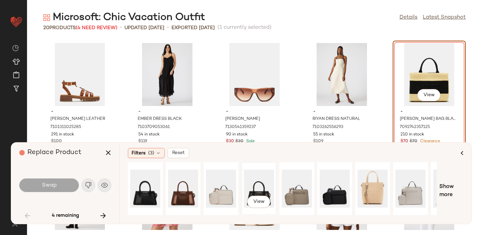
scroll to position [0, 66]
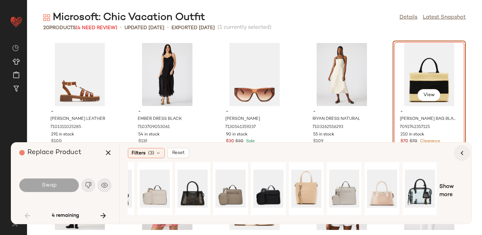
click at [462, 152] on icon "button" at bounding box center [462, 153] width 8 height 8
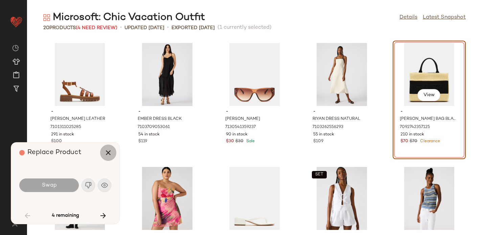
click at [110, 149] on icon "button" at bounding box center [108, 152] width 8 height 8
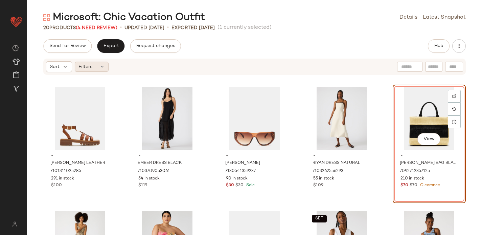
click at [103, 68] on icon at bounding box center [101, 66] width 5 height 5
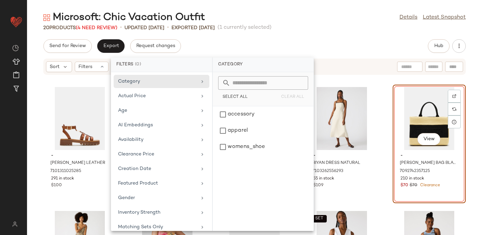
scroll to position [24, 0]
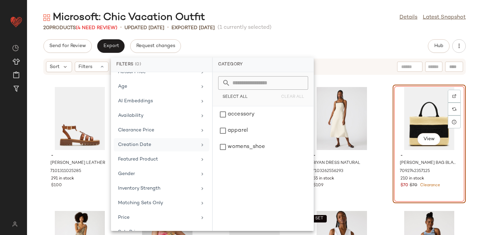
click at [143, 147] on div "Creation Date" at bounding box center [157, 144] width 79 height 7
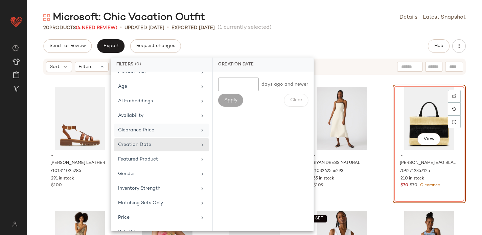
click at [136, 128] on div "Clearance Price" at bounding box center [157, 129] width 79 height 7
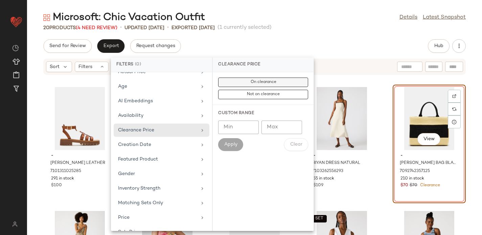
click at [248, 90] on button "On clearance" at bounding box center [263, 94] width 90 height 9
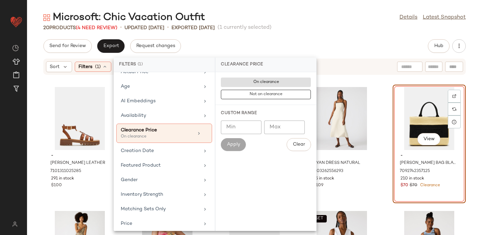
click at [284, 36] on div "Microsoft: Chic Vacation Outfit Details Latest Snapshot 20 Products (4 Need Rev…" at bounding box center [254, 123] width 455 height 224
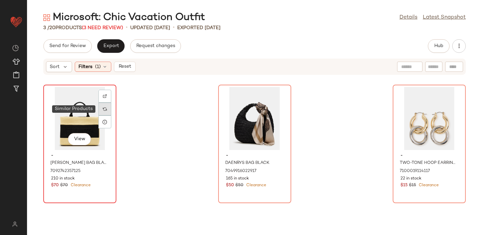
click at [104, 111] on div at bounding box center [104, 108] width 13 height 13
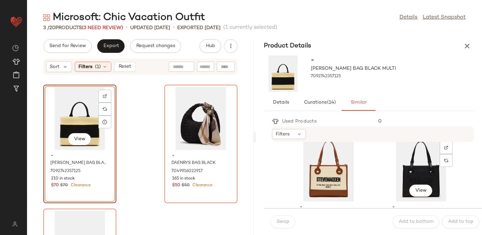
scroll to position [10, 0]
click at [329, 167] on div "View" at bounding box center [328, 170] width 68 height 63
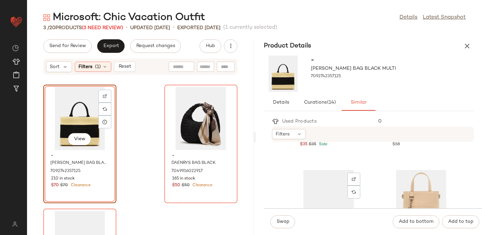
scroll to position [899, 0]
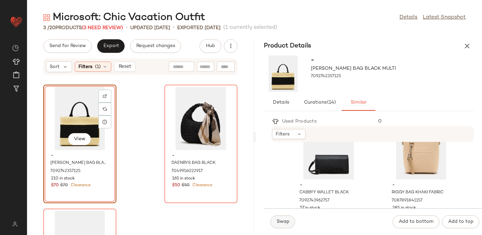
click at [283, 224] on button "Swap" at bounding box center [282, 221] width 25 height 13
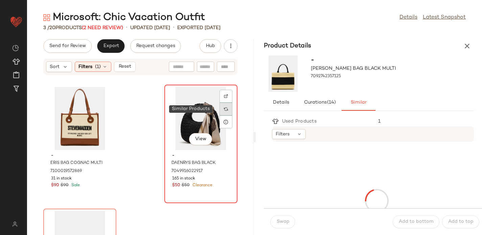
click at [224, 109] on img at bounding box center [226, 109] width 4 height 4
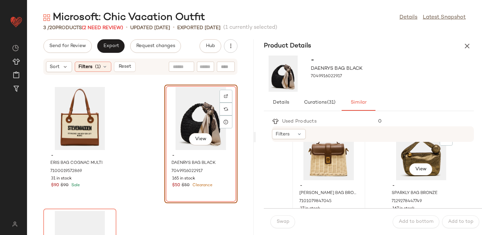
scroll to position [407, 0]
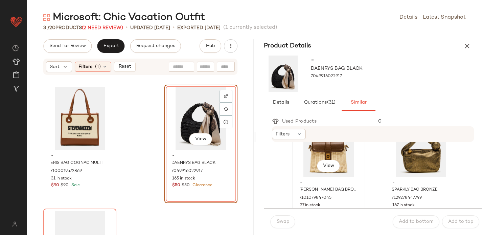
click at [343, 159] on div "View" at bounding box center [328, 145] width 68 height 63
click at [283, 222] on span "Swap" at bounding box center [282, 221] width 13 height 5
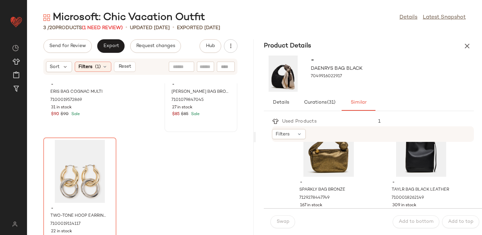
scroll to position [92, 0]
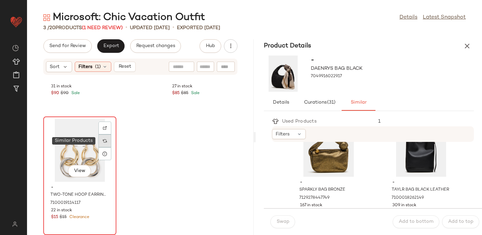
click at [105, 140] on img at bounding box center [105, 141] width 4 height 4
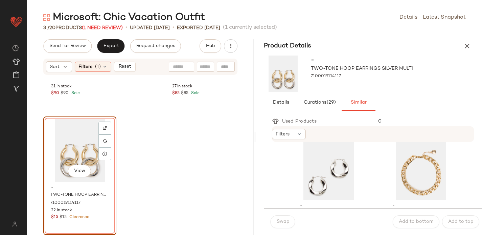
scroll to position [136, 0]
click at [324, 157] on div "View" at bounding box center [328, 168] width 68 height 63
click at [286, 222] on span "Swap" at bounding box center [282, 221] width 13 height 5
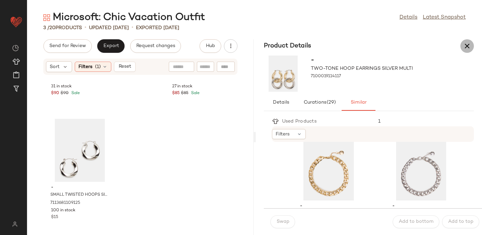
click at [466, 45] on icon "button" at bounding box center [467, 46] width 8 height 8
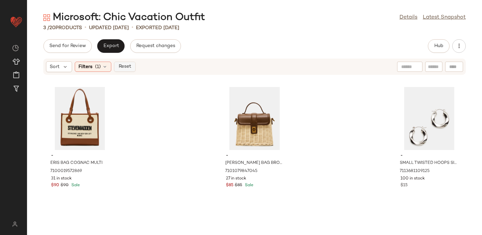
click at [127, 71] on button "Reset" at bounding box center [125, 67] width 22 height 10
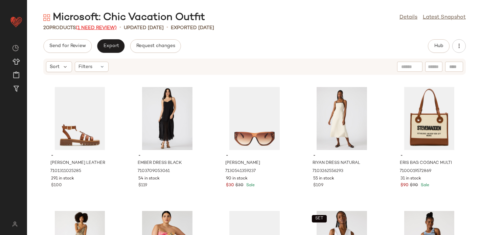
click at [99, 26] on span "(1 Need Review)" at bounding box center [96, 27] width 41 height 5
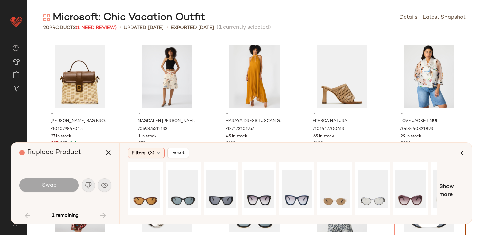
scroll to position [250, 0]
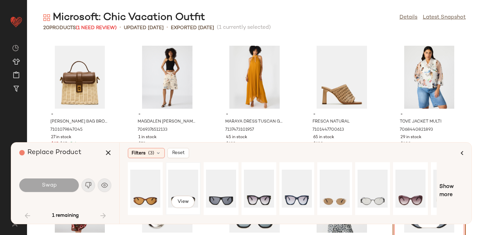
click at [179, 188] on div "View" at bounding box center [183, 188] width 30 height 48
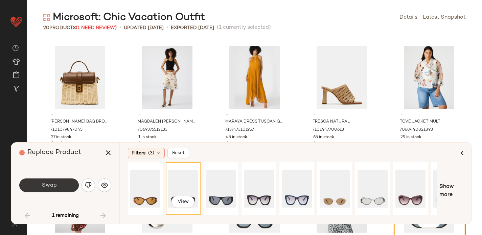
click at [64, 183] on button "Swap" at bounding box center [48, 185] width 59 height 14
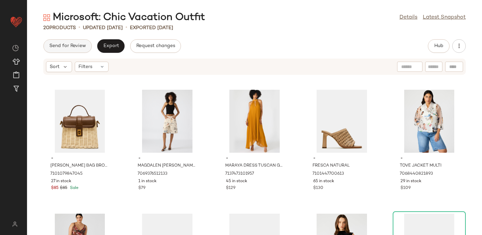
click at [73, 45] on span "Send for Review" at bounding box center [67, 45] width 37 height 5
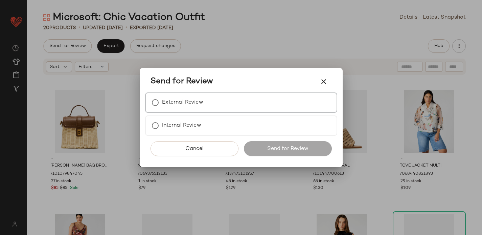
click at [196, 97] on label "External Review" at bounding box center [182, 103] width 41 height 14
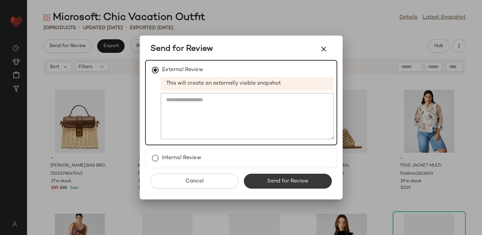
click at [267, 176] on button "Send for Review" at bounding box center [288, 180] width 88 height 15
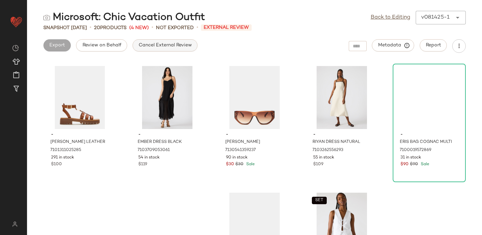
click at [182, 47] on span "Cancel External Review" at bounding box center [164, 45] width 53 height 5
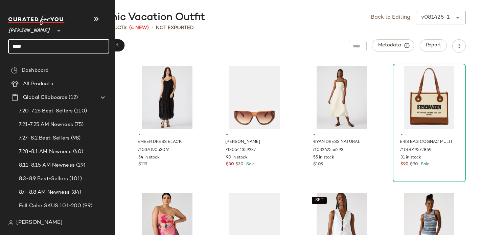
click at [21, 46] on input "****" at bounding box center [58, 46] width 101 height 14
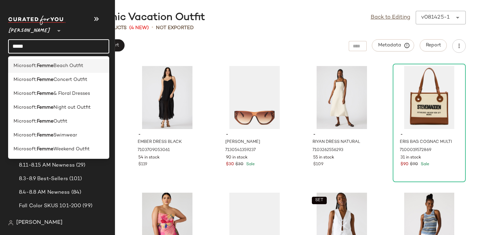
type input "*****"
click at [21, 66] on span "Microsoft:" at bounding box center [25, 65] width 23 height 7
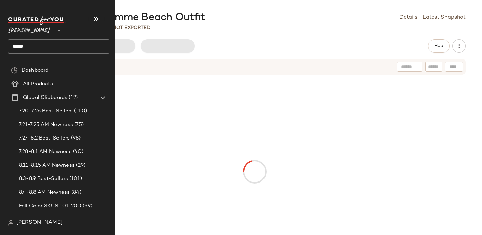
click at [29, 47] on input "*****" at bounding box center [58, 46] width 101 height 14
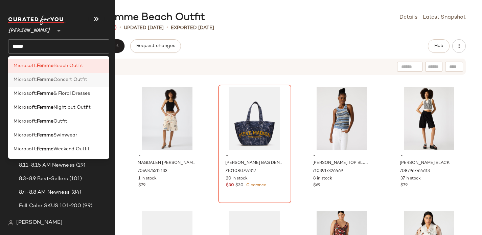
click at [19, 83] on span "Microsoft:" at bounding box center [25, 79] width 23 height 7
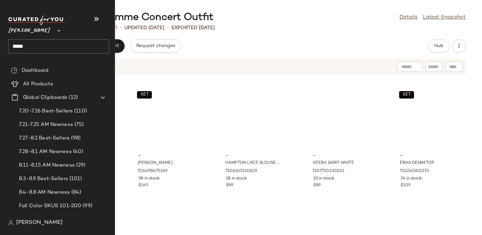
click at [26, 44] on input "*****" at bounding box center [58, 46] width 101 height 14
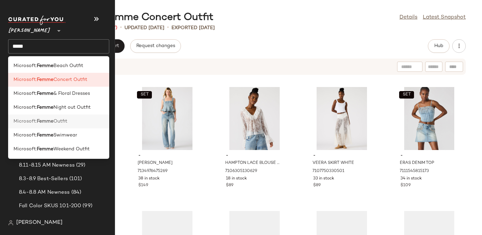
click at [43, 142] on div "Microsoft: Femme Outfit" at bounding box center [58, 149] width 101 height 14
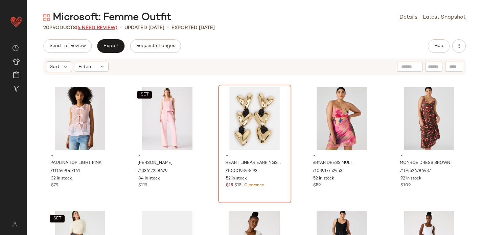
click at [108, 27] on span "(4 Need Review)" at bounding box center [97, 27] width 42 height 5
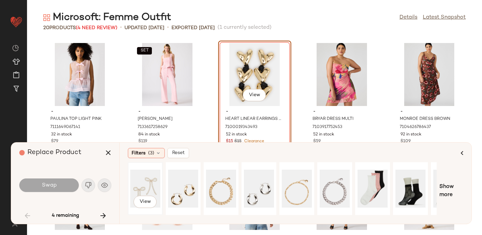
click at [149, 182] on div "View" at bounding box center [145, 188] width 30 height 48
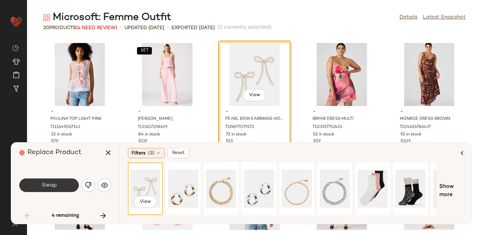
click at [50, 183] on span "Swap" at bounding box center [48, 185] width 15 height 6
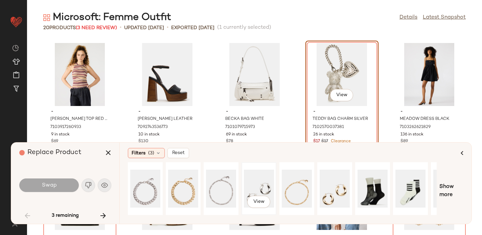
click at [257, 185] on div "View" at bounding box center [259, 188] width 30 height 48
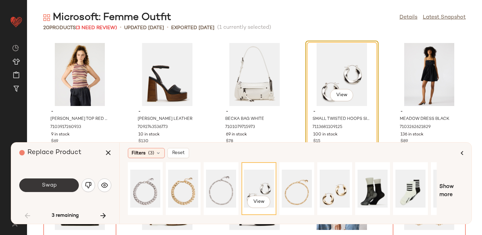
click at [55, 184] on span "Swap" at bounding box center [48, 185] width 15 height 6
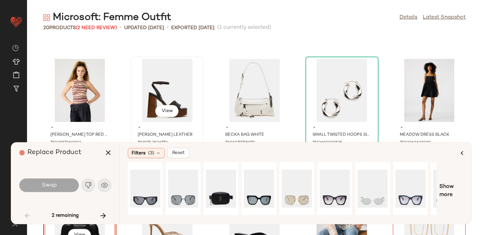
scroll to position [301, 0]
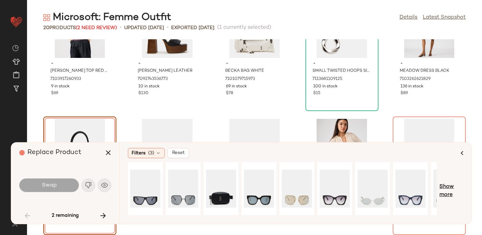
click at [447, 189] on span "Show more" at bounding box center [451, 191] width 24 height 16
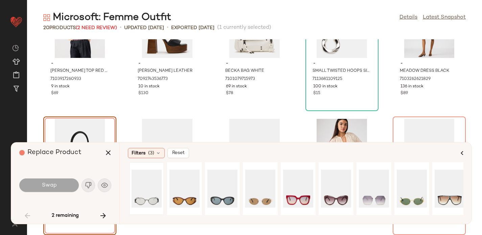
scroll to position [0, 381]
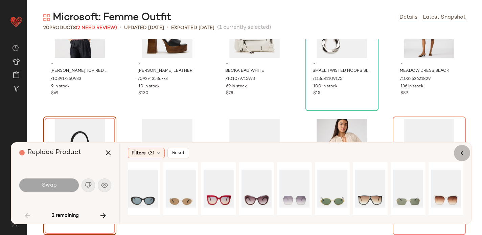
click at [458, 151] on icon "button" at bounding box center [462, 153] width 8 height 8
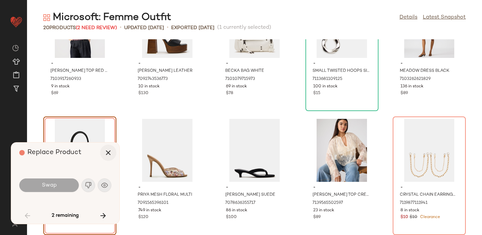
click at [109, 151] on icon "button" at bounding box center [108, 152] width 8 height 8
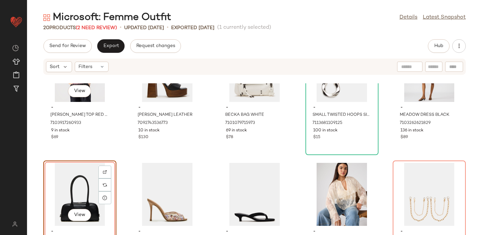
scroll to position [345, 0]
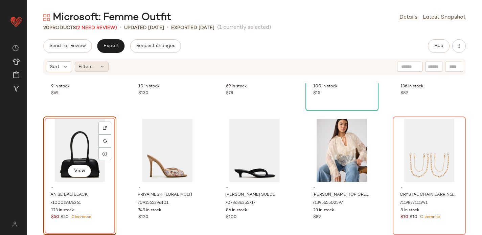
click at [92, 67] on div "Filters" at bounding box center [92, 67] width 34 height 10
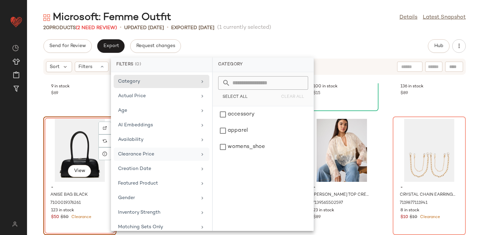
click at [167, 154] on div "Clearance Price" at bounding box center [157, 153] width 79 height 7
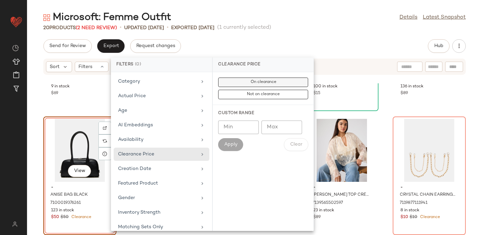
click at [245, 90] on button "On clearance" at bounding box center [263, 94] width 90 height 9
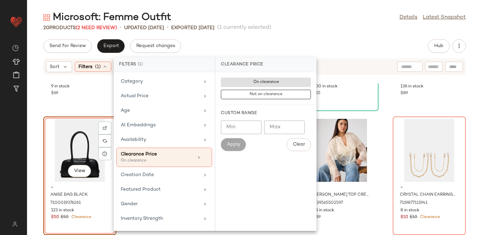
click at [262, 24] on span "(1 currently selected)" at bounding box center [244, 28] width 54 height 8
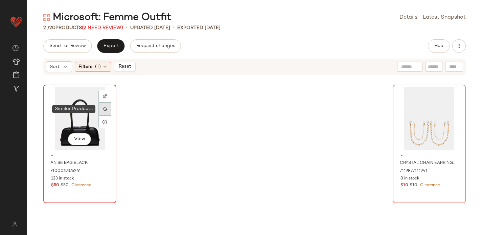
click at [105, 110] on img at bounding box center [105, 109] width 4 height 4
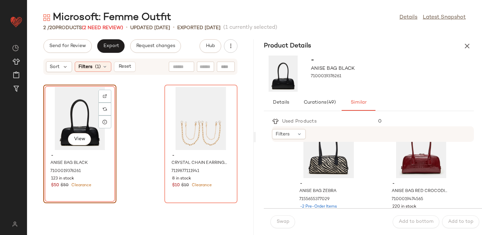
scroll to position [35, 0]
click at [409, 158] on div "View" at bounding box center [421, 145] width 68 height 63
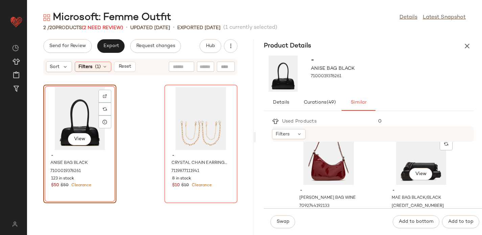
scroll to position [764, 0]
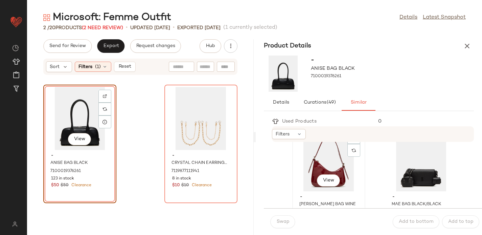
click at [313, 160] on div "View" at bounding box center [328, 159] width 68 height 63
click at [282, 222] on span "Swap" at bounding box center [282, 221] width 13 height 5
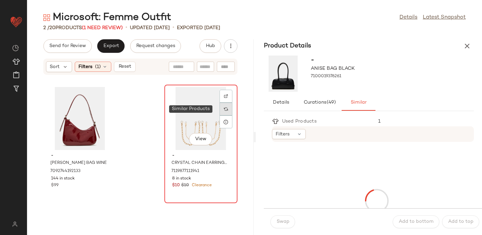
click at [224, 108] on img at bounding box center [226, 109] width 4 height 4
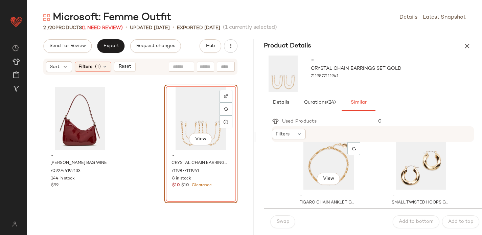
scroll to position [161, 0]
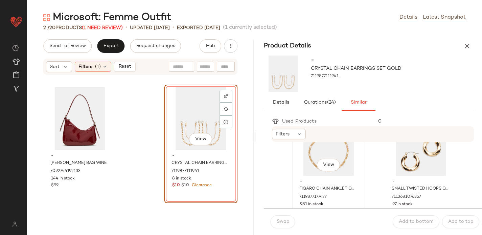
click at [301, 155] on div "View" at bounding box center [328, 144] width 68 height 63
click at [282, 222] on span "Swap" at bounding box center [282, 221] width 13 height 5
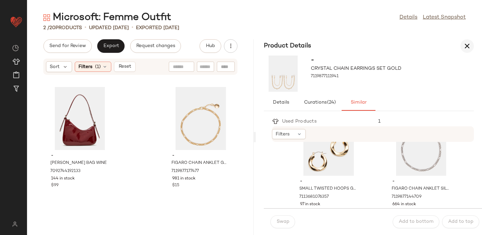
click at [467, 43] on icon "button" at bounding box center [467, 46] width 8 height 8
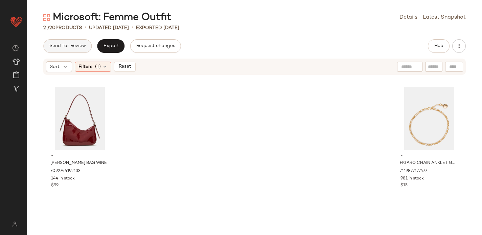
click at [66, 48] on span "Send for Review" at bounding box center [67, 45] width 37 height 5
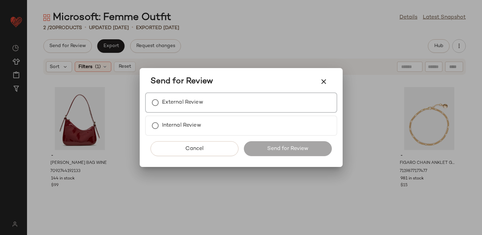
click at [194, 101] on label "External Review" at bounding box center [182, 103] width 41 height 14
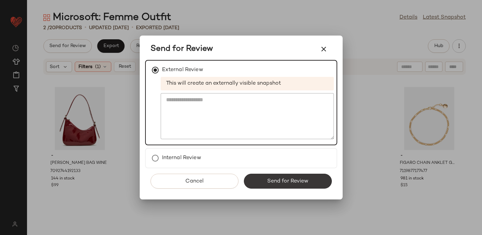
click at [263, 175] on button "Send for Review" at bounding box center [288, 180] width 88 height 15
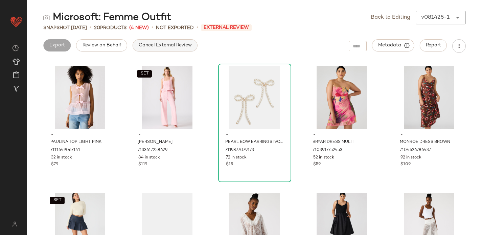
click at [172, 47] on span "Cancel External Review" at bounding box center [164, 45] width 53 height 5
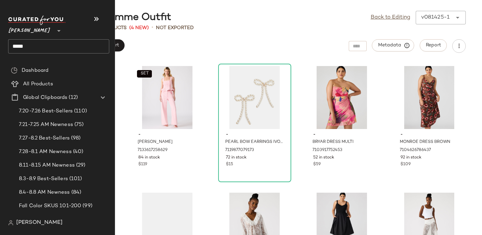
click at [34, 49] on input "*****" at bounding box center [58, 46] width 101 height 14
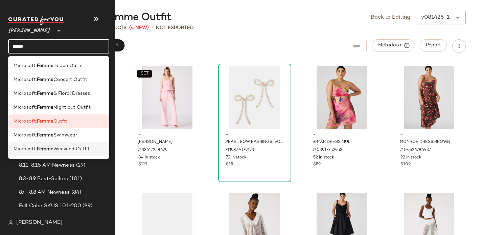
click at [57, 151] on span "Weekend Outfit" at bounding box center [71, 148] width 36 height 7
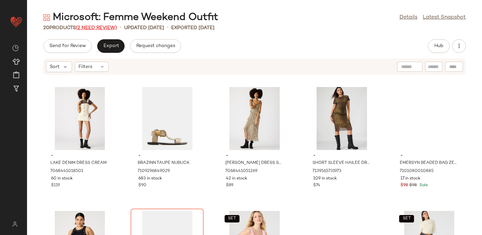
click at [91, 26] on span "(2 Need Review)" at bounding box center [96, 27] width 41 height 5
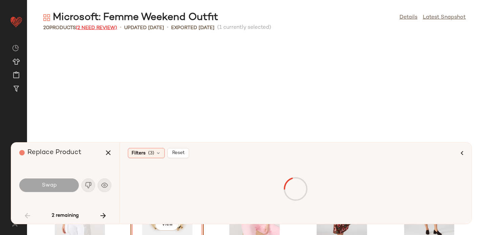
scroll to position [129, 0]
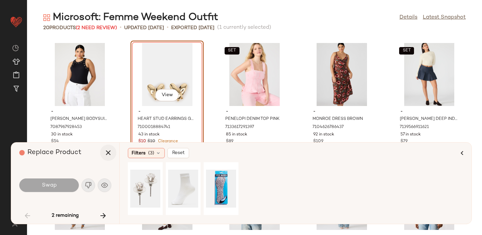
click at [106, 154] on icon "button" at bounding box center [108, 152] width 8 height 8
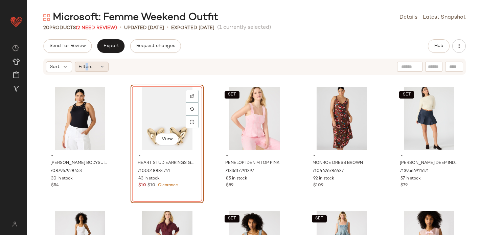
click at [87, 65] on span "Filters" at bounding box center [85, 66] width 14 height 7
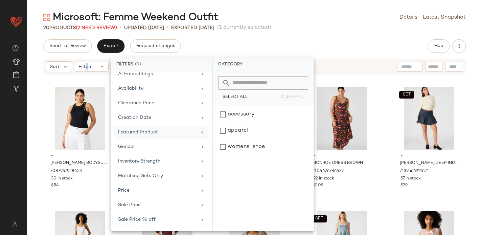
scroll to position [52, 0]
click at [150, 101] on div "Clearance Price" at bounding box center [157, 102] width 79 height 7
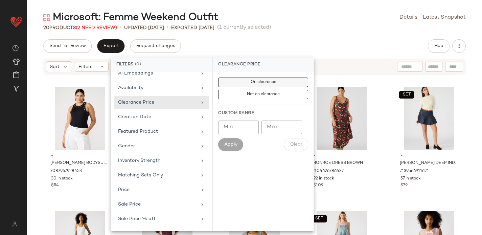
click at [248, 90] on button "On clearance" at bounding box center [263, 94] width 90 height 9
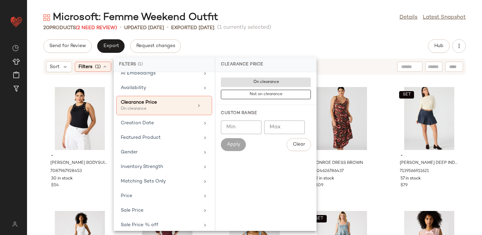
click at [286, 27] on div "20 Products (2 Need Review) • updated [DATE] • Exported [DATE] (1 currently sel…" at bounding box center [254, 27] width 455 height 7
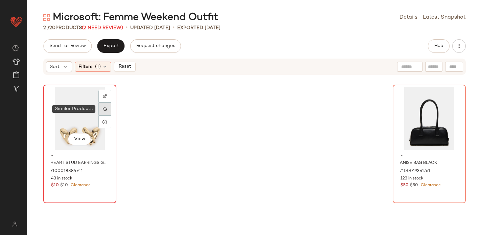
click at [106, 110] on img at bounding box center [105, 109] width 4 height 4
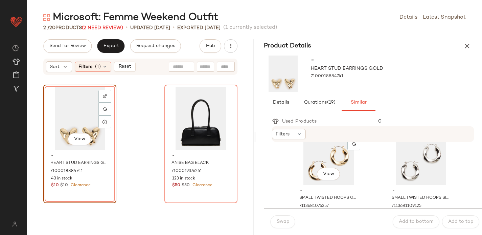
scroll to position [28, 0]
click at [346, 163] on div "View" at bounding box center [328, 152] width 68 height 63
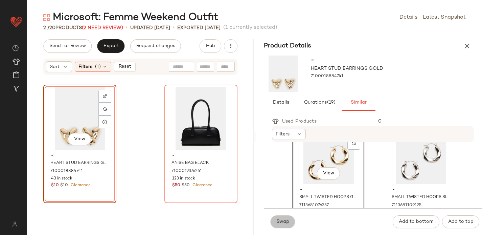
click at [278, 220] on span "Swap" at bounding box center [282, 221] width 13 height 5
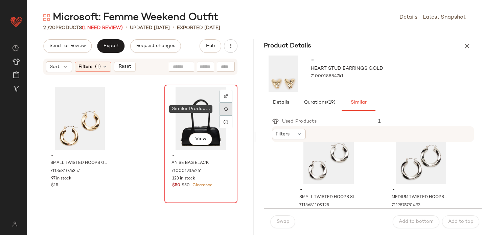
click at [224, 108] on img at bounding box center [226, 109] width 4 height 4
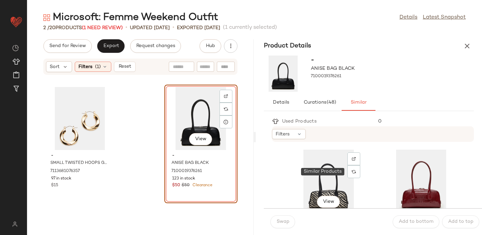
scroll to position [11, 0]
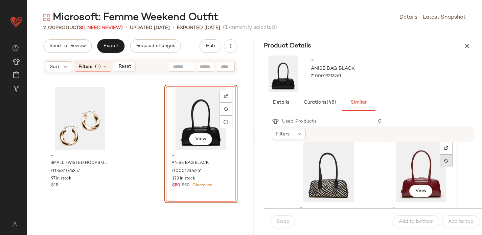
click at [439, 162] on div at bounding box center [445, 160] width 13 height 13
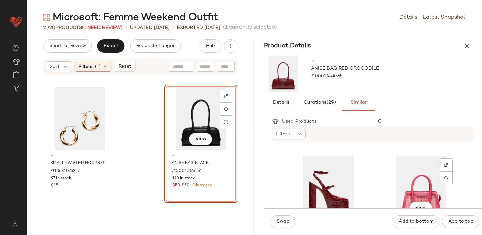
scroll to position [492, 0]
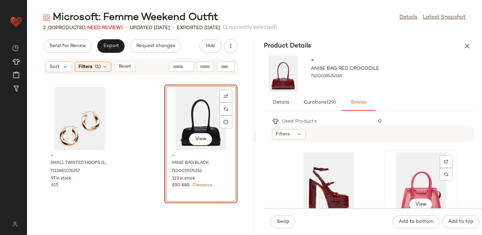
click at [415, 160] on div "View" at bounding box center [421, 183] width 68 height 63
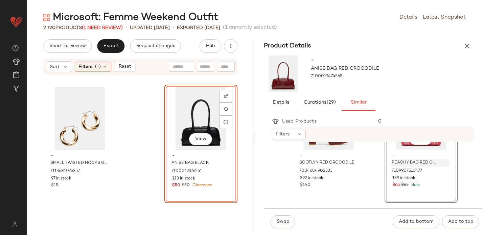
scroll to position [563, 0]
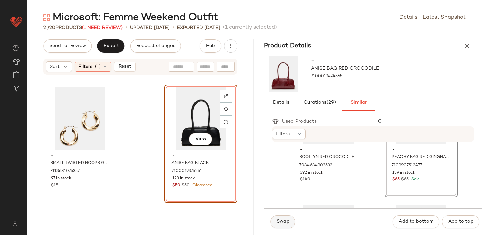
click at [277, 222] on span "Swap" at bounding box center [282, 221] width 13 height 5
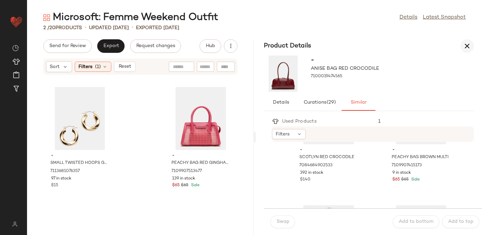
click at [469, 46] on icon "button" at bounding box center [467, 46] width 8 height 8
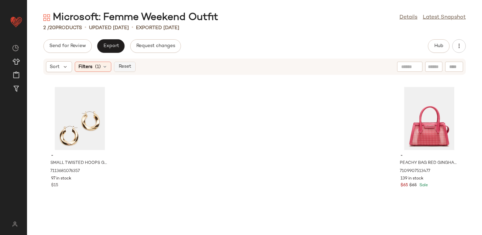
click at [124, 66] on span "Reset" at bounding box center [124, 66] width 13 height 5
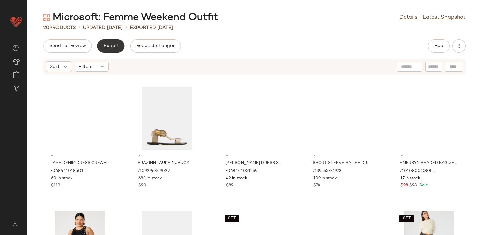
click at [112, 45] on span "Export" at bounding box center [111, 45] width 16 height 5
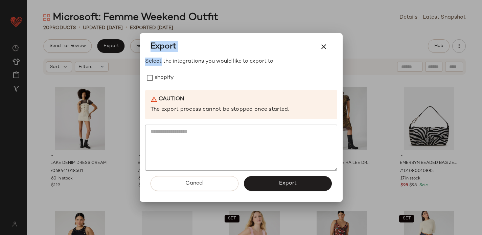
click at [322, 56] on div "Export Select the integrations you would like to export to shopify Caution The …" at bounding box center [241, 117] width 482 height 235
click at [323, 44] on icon "button" at bounding box center [323, 47] width 8 height 8
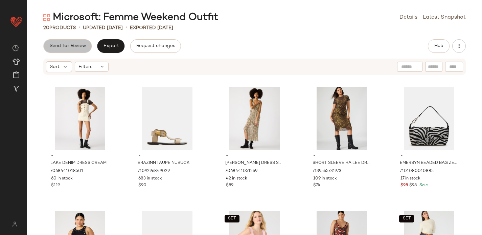
click at [78, 41] on button "Send for Review" at bounding box center [67, 46] width 48 height 14
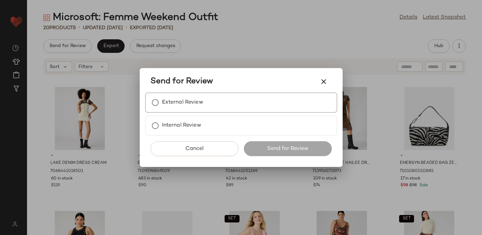
click at [200, 104] on label "External Review" at bounding box center [182, 103] width 41 height 14
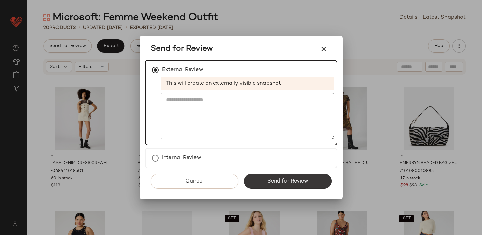
click at [262, 184] on button "Send for Review" at bounding box center [288, 180] width 88 height 15
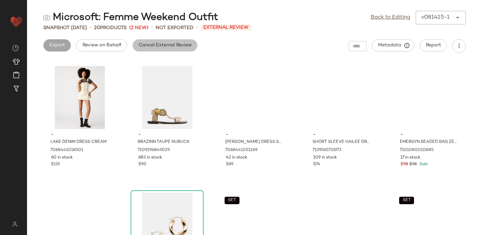
click at [172, 45] on span "Cancel External Review" at bounding box center [164, 45] width 53 height 5
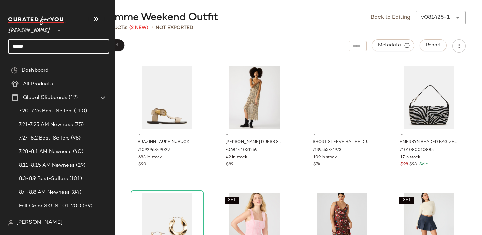
click at [26, 45] on input "*****" at bounding box center [58, 46] width 101 height 14
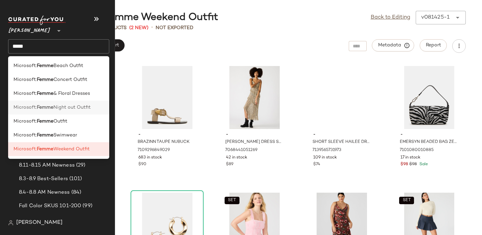
click at [34, 105] on span "Microsoft:" at bounding box center [25, 107] width 23 height 7
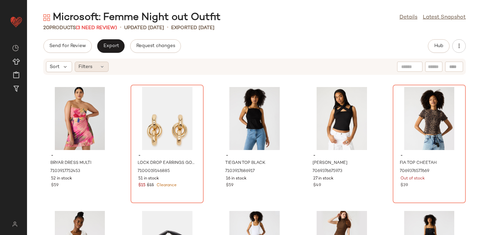
click at [84, 66] on span "Filters" at bounding box center [85, 66] width 14 height 7
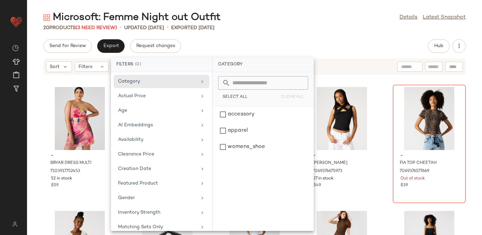
scroll to position [65, 0]
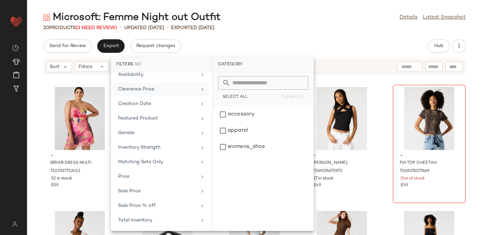
click at [143, 91] on div "Clearance Price" at bounding box center [157, 89] width 79 height 7
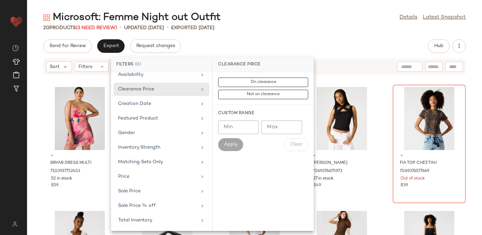
click at [238, 76] on div "On clearance Not on clearance" at bounding box center [263, 88] width 101 height 33
click at [240, 90] on button "On clearance" at bounding box center [263, 94] width 90 height 9
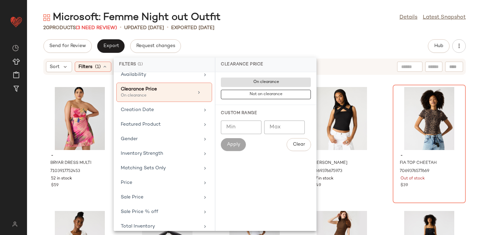
click at [242, 51] on div "Send for Review Export Request changes Hub" at bounding box center [254, 46] width 455 height 14
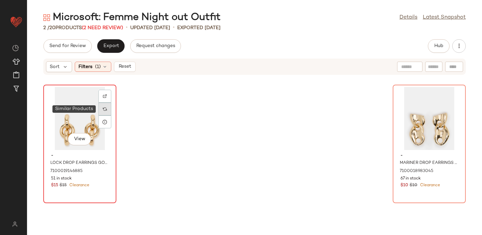
click at [107, 110] on div at bounding box center [104, 108] width 13 height 13
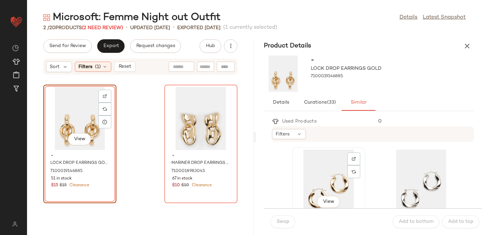
click at [330, 169] on div "View" at bounding box center [328, 180] width 68 height 63
click at [279, 218] on button "Swap" at bounding box center [282, 221] width 25 height 13
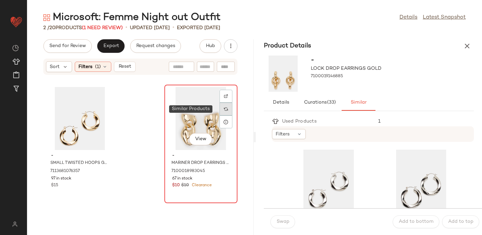
click at [224, 110] on img at bounding box center [226, 109] width 4 height 4
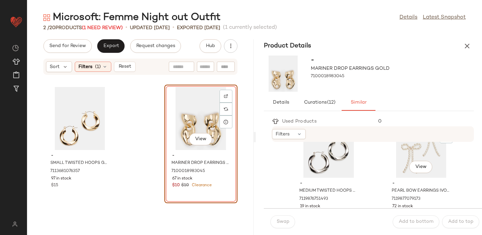
scroll to position [159, 0]
click at [397, 159] on div "View" at bounding box center [421, 145] width 68 height 63
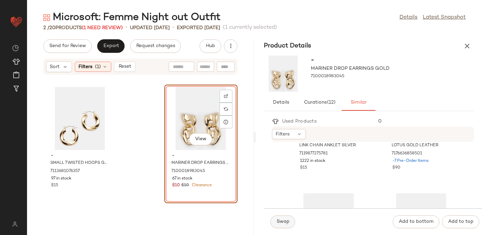
click at [274, 218] on button "Swap" at bounding box center [282, 221] width 25 height 13
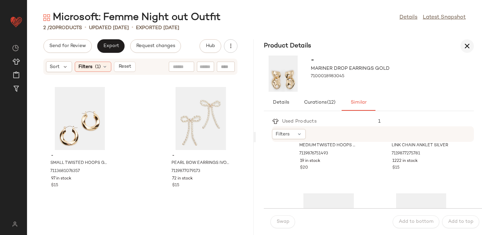
click at [467, 44] on icon "button" at bounding box center [467, 46] width 8 height 8
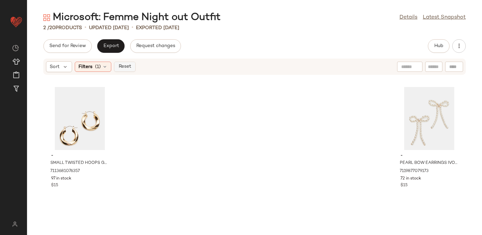
click at [127, 67] on span "Reset" at bounding box center [124, 66] width 13 height 5
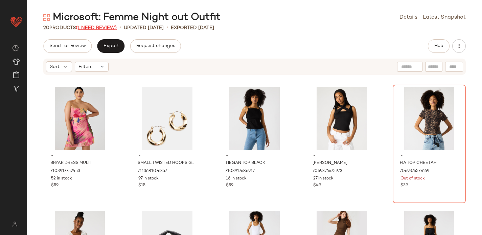
click at [100, 27] on span "(1 Need Review)" at bounding box center [96, 27] width 41 height 5
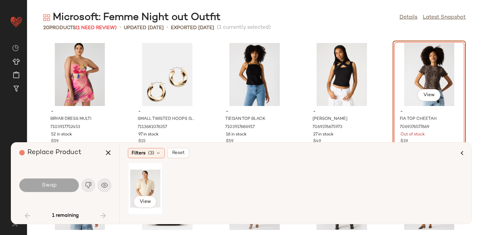
click at [143, 189] on div "View" at bounding box center [145, 188] width 30 height 48
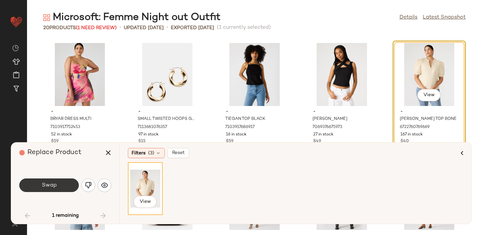
click at [52, 185] on span "Swap" at bounding box center [48, 185] width 15 height 6
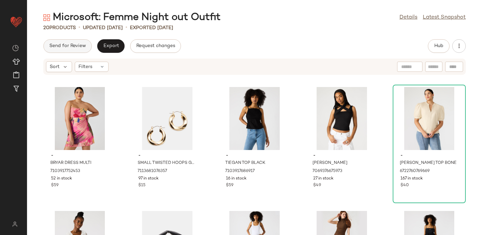
click at [72, 49] on button "Send for Review" at bounding box center [67, 46] width 48 height 14
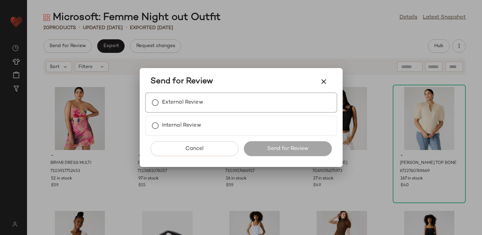
click at [209, 99] on div "External Review" at bounding box center [241, 102] width 192 height 20
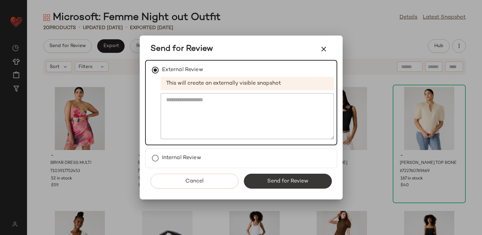
click at [256, 182] on button "Send for Review" at bounding box center [288, 180] width 88 height 15
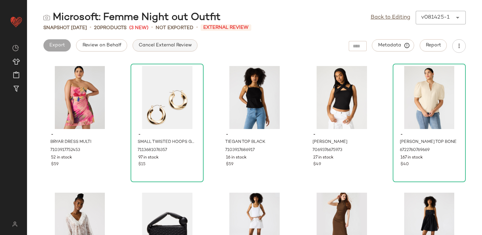
click at [161, 45] on span "Cancel External Review" at bounding box center [164, 45] width 53 height 5
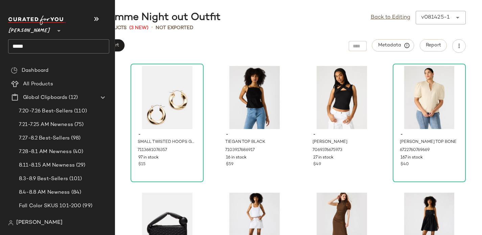
click at [28, 50] on input "*****" at bounding box center [58, 46] width 101 height 14
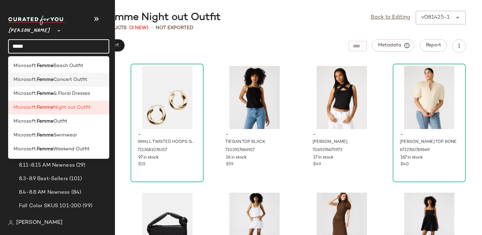
click at [28, 82] on span "Microsoft:" at bounding box center [25, 79] width 23 height 7
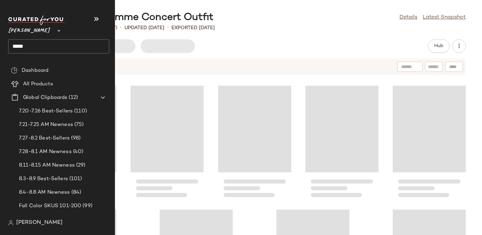
click at [16, 46] on input "*****" at bounding box center [58, 46] width 101 height 14
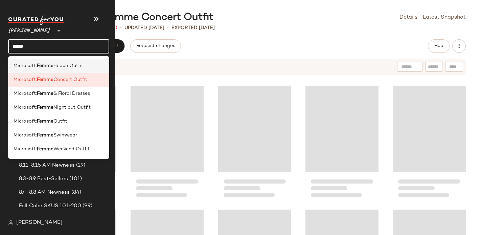
click at [27, 66] on span "Microsoft:" at bounding box center [25, 65] width 23 height 7
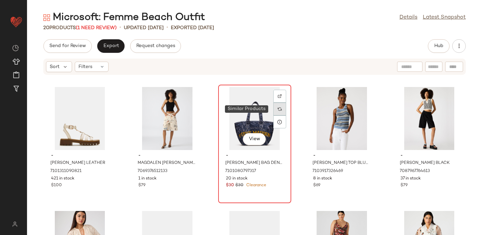
click at [278, 109] on img at bounding box center [280, 109] width 4 height 4
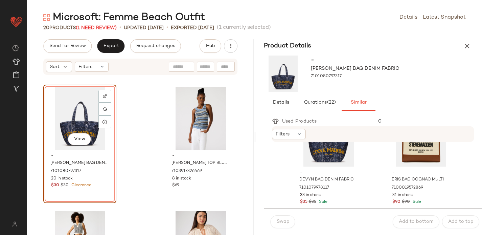
scroll to position [43, 0]
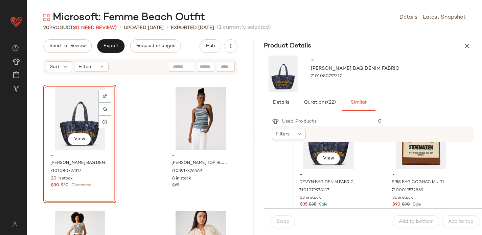
click at [308, 169] on div "View" at bounding box center [328, 137] width 68 height 63
click at [281, 224] on span "Swap" at bounding box center [282, 221] width 13 height 5
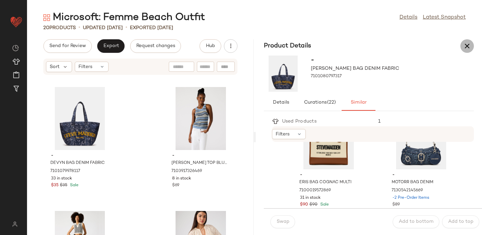
click at [468, 45] on icon "button" at bounding box center [467, 46] width 8 height 8
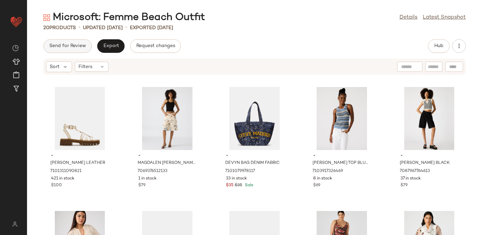
click at [65, 46] on span "Send for Review" at bounding box center [67, 45] width 37 height 5
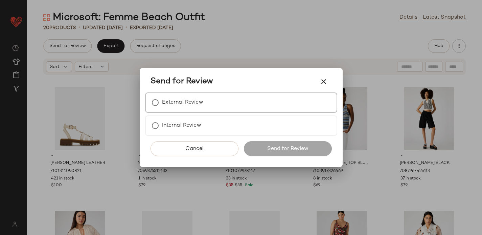
click at [175, 100] on label "External Review" at bounding box center [182, 103] width 41 height 14
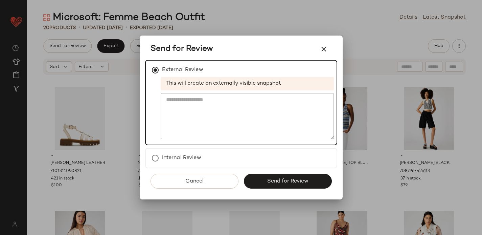
click at [283, 179] on span "Send for Review" at bounding box center [288, 181] width 42 height 6
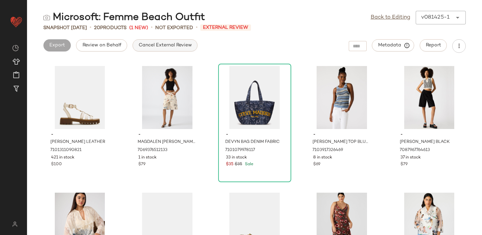
click at [155, 47] on span "Cancel External Review" at bounding box center [164, 45] width 53 height 5
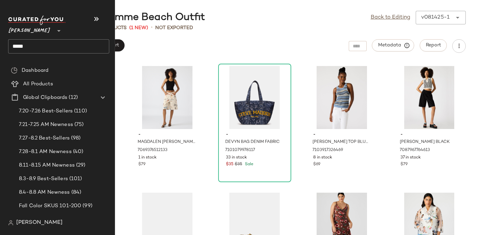
click at [21, 46] on input "*****" at bounding box center [58, 46] width 101 height 14
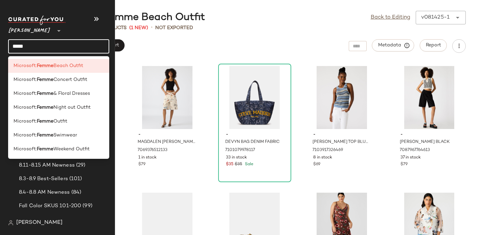
click at [21, 46] on input "*****" at bounding box center [58, 46] width 101 height 14
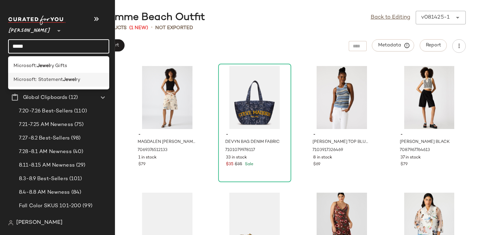
type input "*****"
click at [43, 81] on span "Microsoft: Statement" at bounding box center [38, 79] width 49 height 7
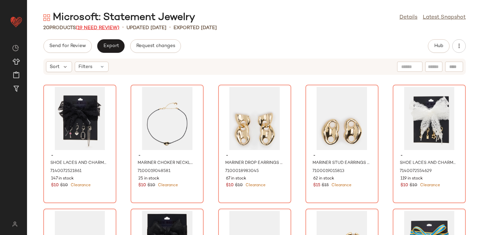
click at [99, 26] on span "(19 Need Review)" at bounding box center [98, 27] width 44 height 5
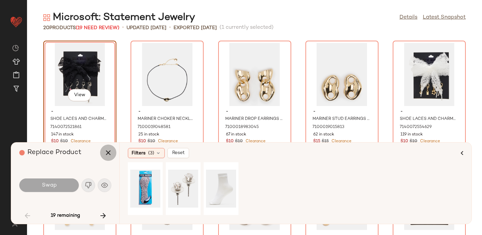
click at [110, 151] on icon "button" at bounding box center [108, 152] width 8 height 8
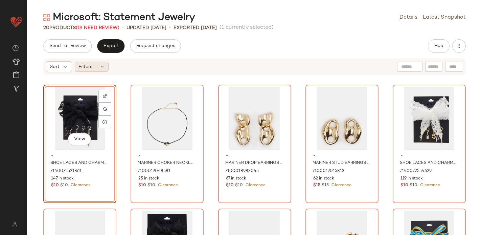
click at [95, 68] on div "Filters" at bounding box center [92, 67] width 34 height 10
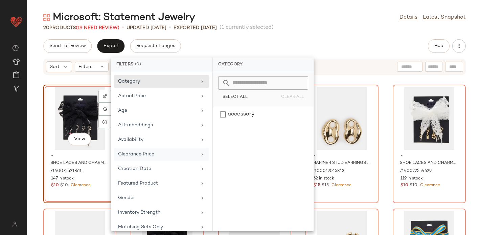
click at [176, 154] on div "Clearance Price" at bounding box center [157, 153] width 79 height 7
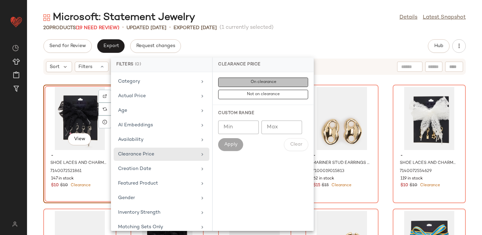
click at [278, 90] on button "On clearance" at bounding box center [263, 94] width 90 height 9
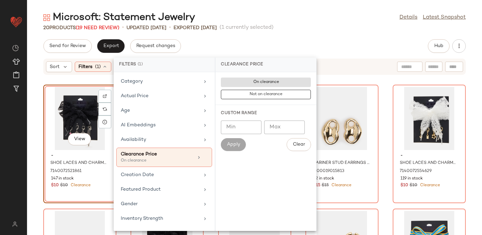
click at [263, 48] on div "Send for Review Export Request changes Hub" at bounding box center [254, 46] width 455 height 14
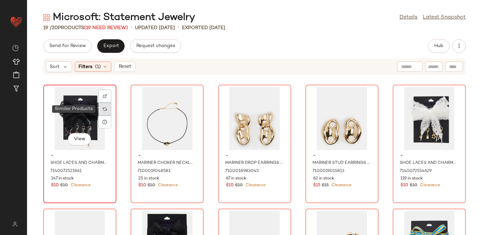
click at [106, 109] on img at bounding box center [105, 109] width 4 height 4
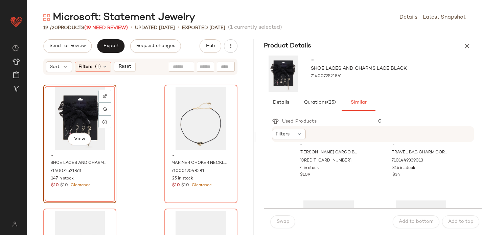
scroll to position [204, 0]
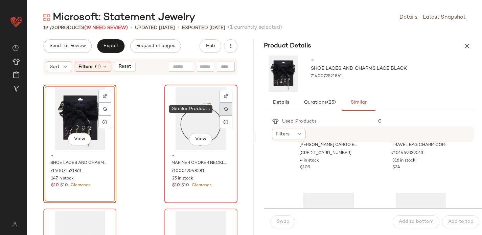
click at [224, 111] on img at bounding box center [226, 109] width 4 height 4
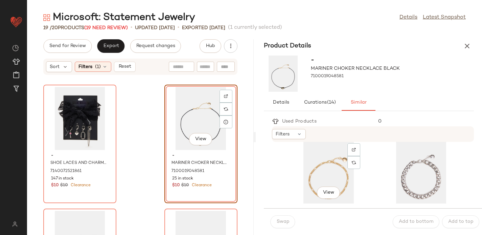
scroll to position [167, 0]
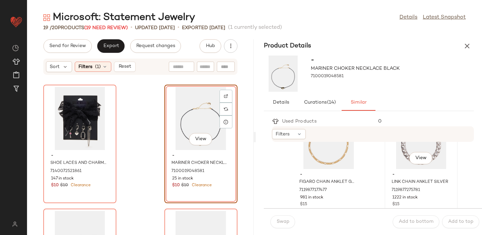
click at [395, 161] on div "View" at bounding box center [421, 137] width 68 height 63
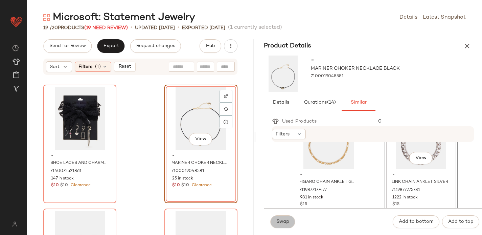
click at [281, 220] on span "Swap" at bounding box center [282, 221] width 13 height 5
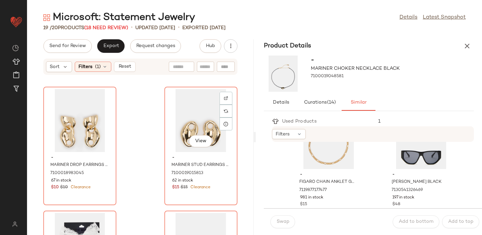
scroll to position [122, 0]
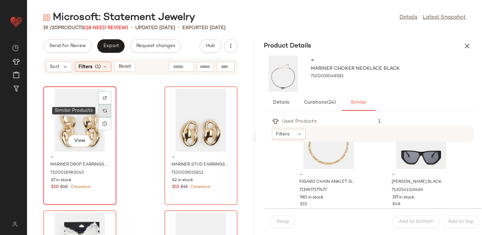
click at [103, 113] on div at bounding box center [104, 110] width 13 height 13
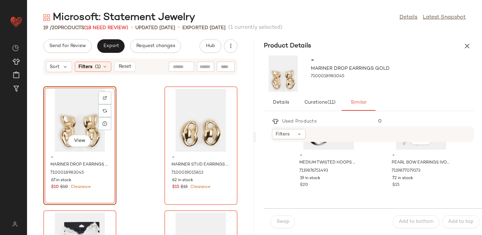
scroll to position [186, 0]
click at [427, 149] on div "View" at bounding box center [421, 119] width 68 height 63
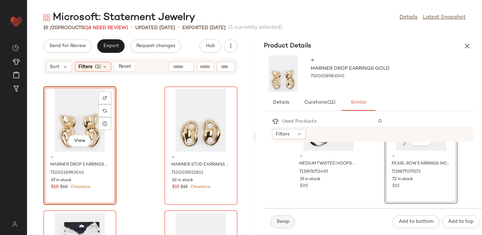
click at [283, 220] on span "Swap" at bounding box center [282, 221] width 13 height 5
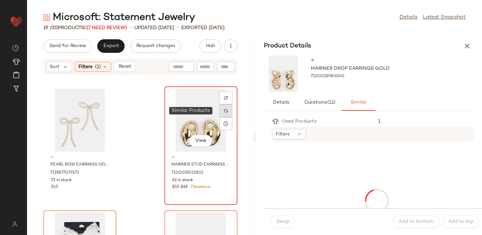
click at [224, 111] on img at bounding box center [226, 111] width 4 height 4
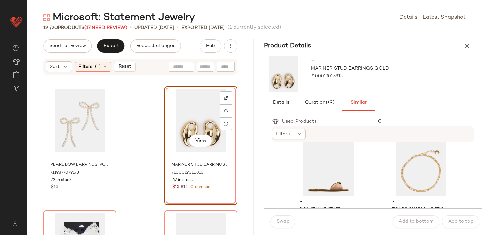
scroll to position [323, 0]
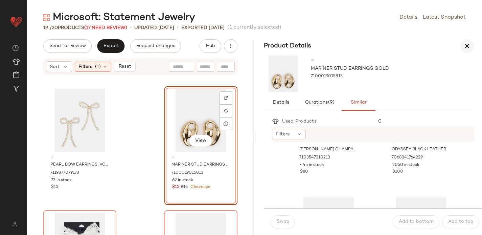
click at [468, 44] on icon "button" at bounding box center [467, 46] width 8 height 8
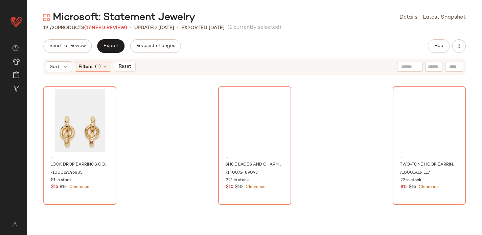
scroll to position [0, 0]
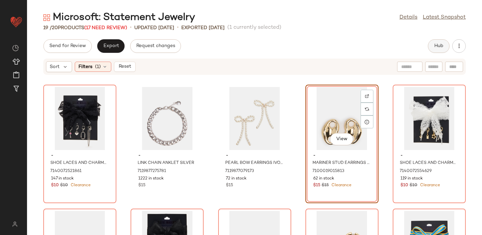
click at [441, 46] on span "Hub" at bounding box center [438, 45] width 9 height 5
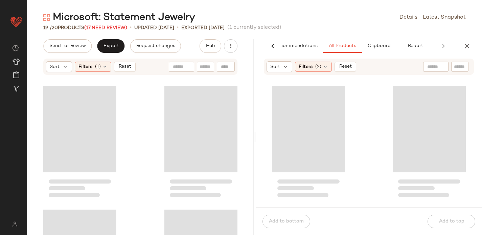
scroll to position [129, 0]
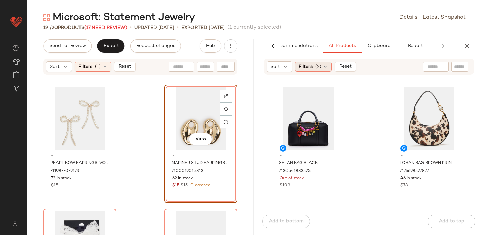
click at [319, 68] on span "(2)" at bounding box center [318, 66] width 6 height 7
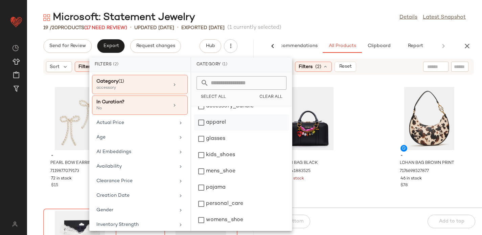
scroll to position [0, 0]
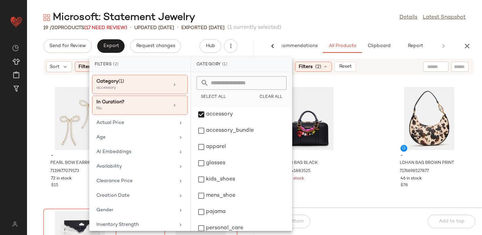
click at [347, 83] on div "Sort Filters (2) Reset - SELAH BAG BLACK 7130541883525 Out of stock $109 - LOHA…" at bounding box center [369, 132] width 226 height 149
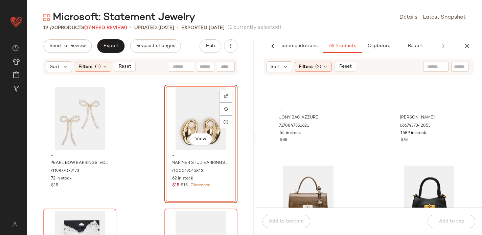
scroll to position [162, 0]
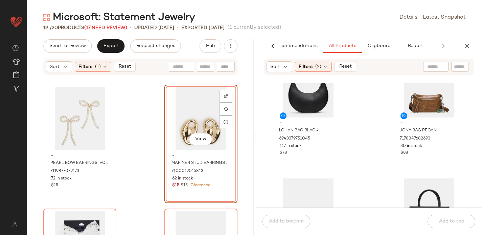
click at [456, 66] on input "text" at bounding box center [460, 66] width 12 height 7
click at [396, 67] on input "text" at bounding box center [389, 66] width 17 height 7
click at [456, 65] on input "Filter" at bounding box center [436, 66] width 57 height 7
type input "********"
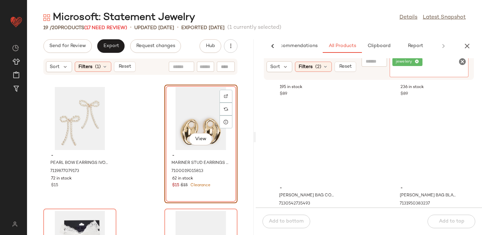
scroll to position [186, 0]
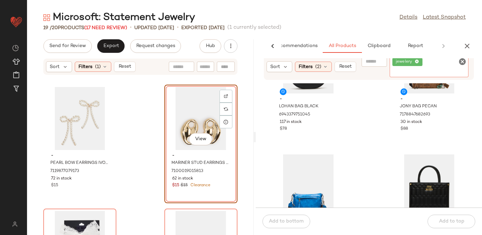
click at [463, 59] on icon "Clear Filter" at bounding box center [462, 61] width 8 height 8
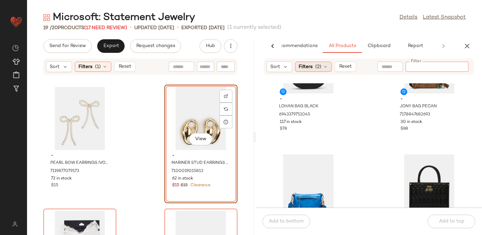
click at [309, 63] on span "Filters" at bounding box center [305, 66] width 14 height 7
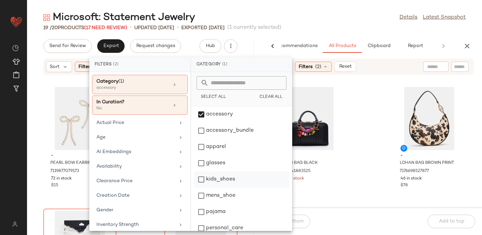
scroll to position [24, 0]
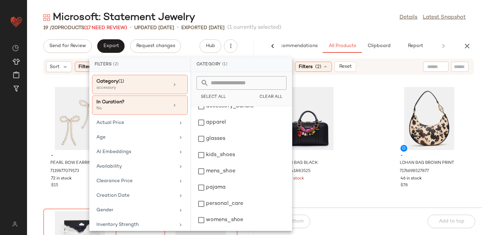
click at [355, 100] on div "- SELAH BAG BLACK 7130541883525 Out of stock $109 - LOHAN BAG BROWN PRINT 71766…" at bounding box center [369, 145] width 226 height 124
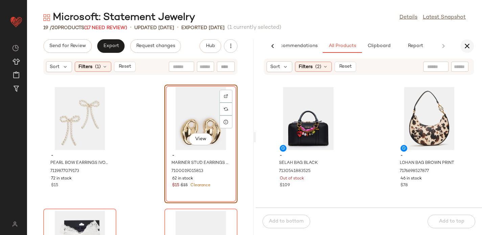
click at [469, 44] on icon "button" at bounding box center [467, 46] width 8 height 8
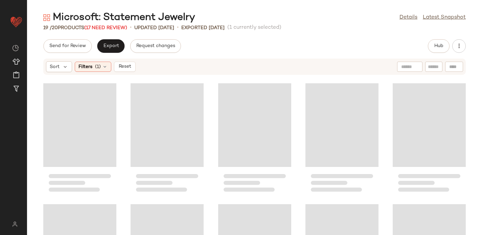
scroll to position [0, 0]
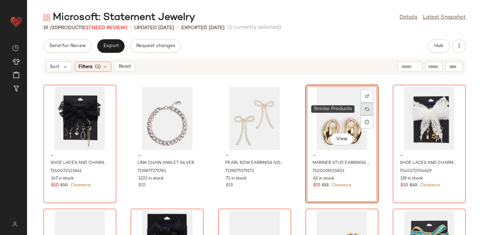
click at [366, 108] on div at bounding box center [366, 108] width 13 height 13
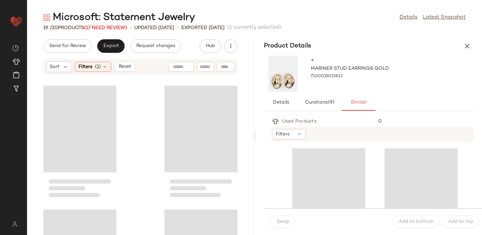
scroll to position [129, 0]
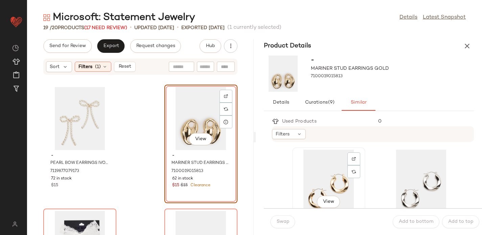
click at [330, 172] on div "View" at bounding box center [328, 180] width 68 height 63
click at [281, 222] on span "Swap" at bounding box center [282, 221] width 13 height 5
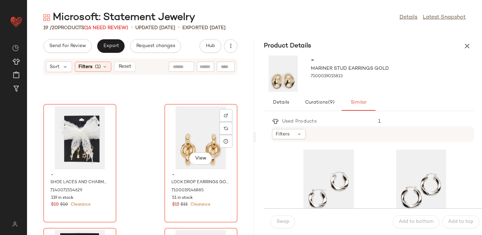
scroll to position [234, 0]
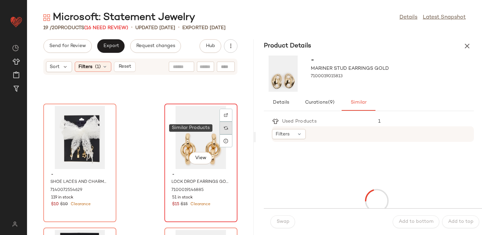
click at [226, 130] on div at bounding box center [225, 127] width 13 height 13
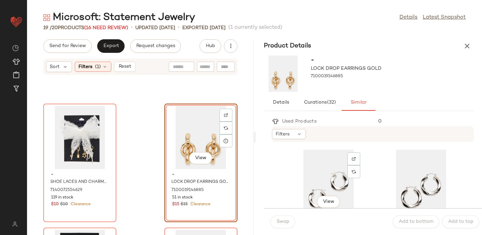
click at [336, 171] on div "View" at bounding box center [328, 180] width 68 height 63
click at [284, 219] on span "Swap" at bounding box center [282, 221] width 13 height 5
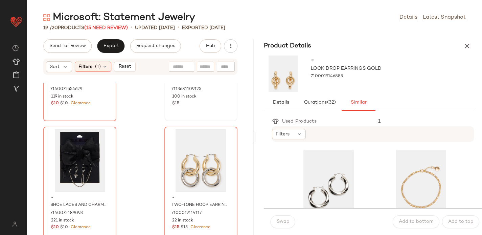
scroll to position [336, 0]
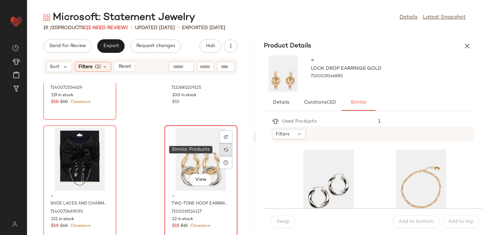
click at [224, 149] on img at bounding box center [226, 149] width 4 height 4
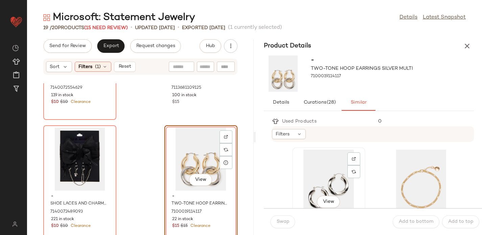
click at [323, 160] on div "View" at bounding box center [328, 180] width 68 height 63
click at [280, 217] on button "Swap" at bounding box center [282, 221] width 25 height 13
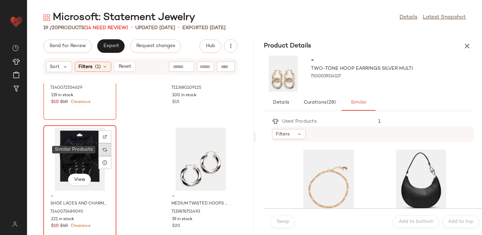
click at [104, 147] on img at bounding box center [105, 149] width 4 height 4
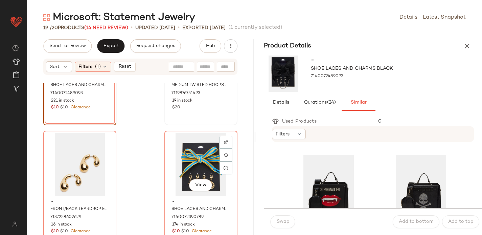
scroll to position [455, 0]
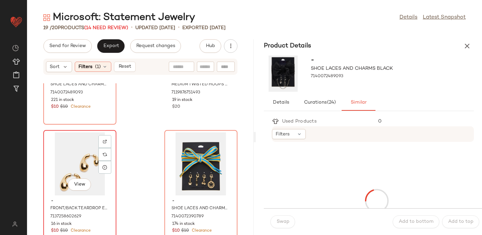
click at [79, 160] on div "View" at bounding box center [80, 163] width 68 height 63
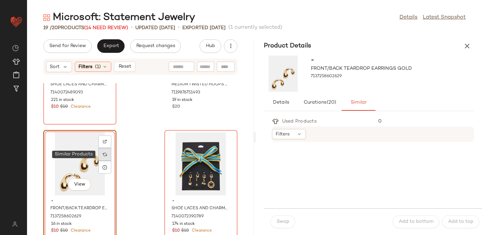
click at [106, 156] on div at bounding box center [104, 154] width 13 height 13
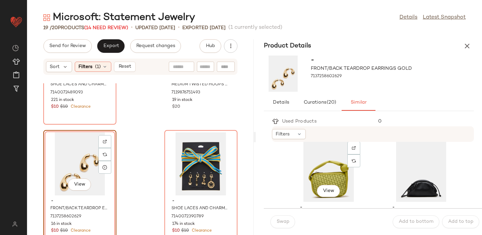
scroll to position [654, 0]
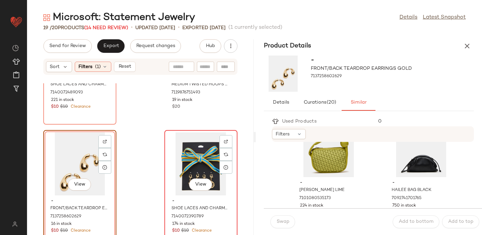
click at [197, 157] on div "View" at bounding box center [201, 163] width 68 height 63
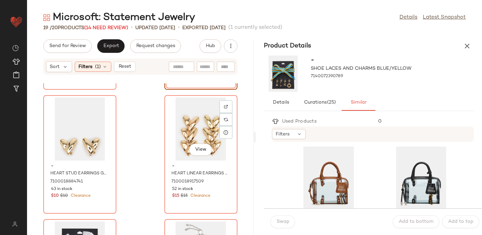
scroll to position [620, 0]
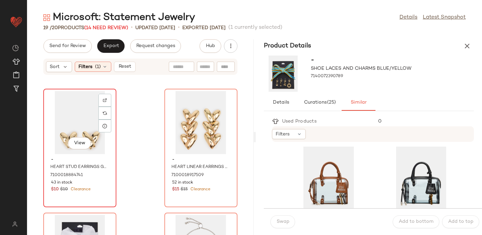
click at [65, 123] on div "View" at bounding box center [80, 122] width 68 height 63
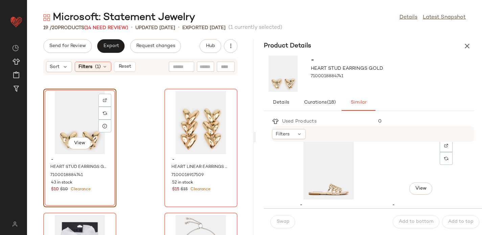
scroll to position [150, 0]
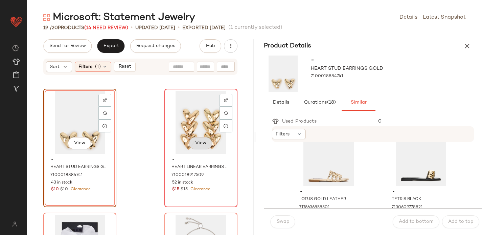
click at [189, 138] on button "View" at bounding box center [200, 143] width 23 height 12
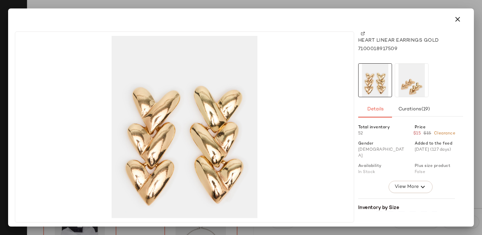
click at [456, 16] on icon "button" at bounding box center [457, 19] width 8 height 8
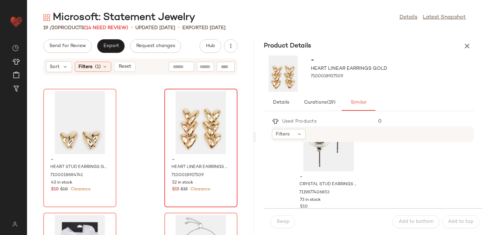
scroll to position [1527, 0]
click at [461, 47] on button "button" at bounding box center [467, 46] width 14 height 14
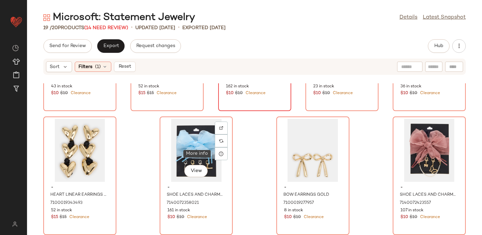
scroll to position [0, 0]
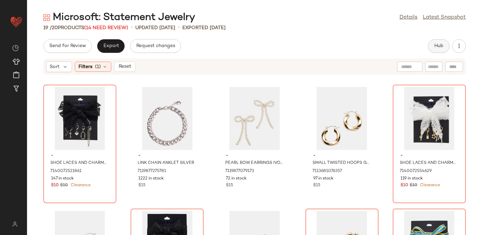
click at [439, 42] on button "Hub" at bounding box center [439, 46] width 22 height 14
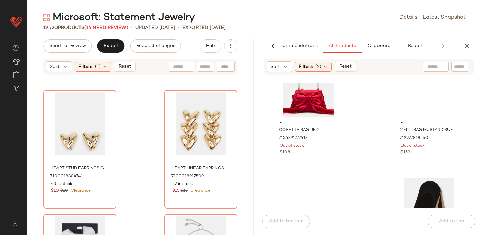
scroll to position [901, 0]
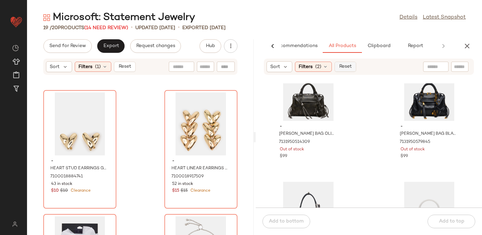
click at [350, 62] on button "Reset" at bounding box center [345, 67] width 22 height 10
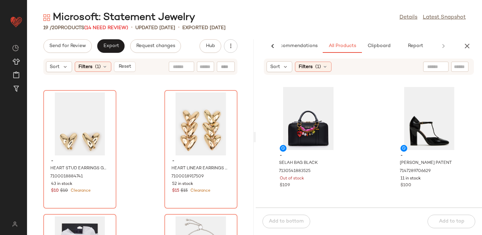
click at [456, 66] on input "text" at bounding box center [460, 66] width 12 height 7
type input "********"
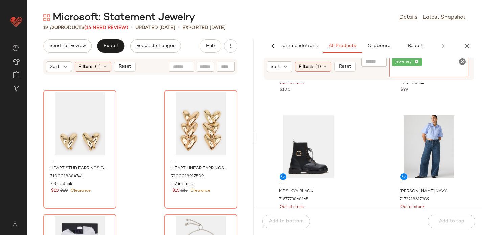
scroll to position [250, 0]
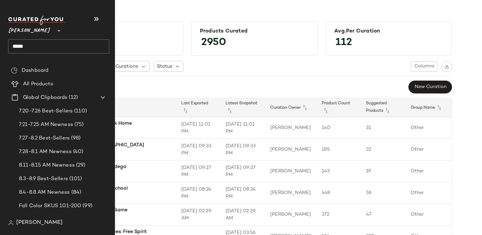
click at [22, 47] on input "*****" at bounding box center [58, 46] width 101 height 14
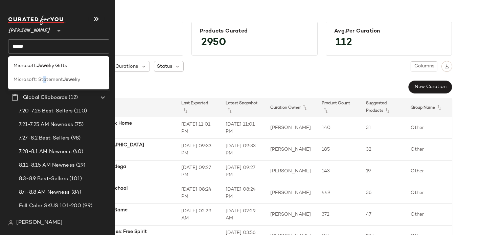
click at [43, 79] on span "Microsoft: Statement" at bounding box center [38, 79] width 49 height 7
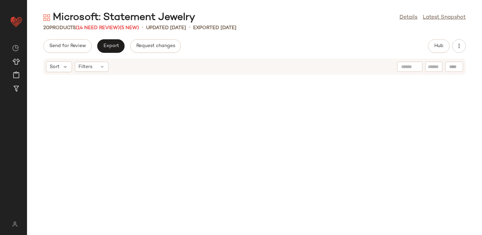
scroll to position [253, 0]
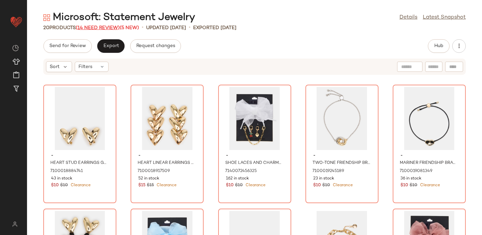
click at [87, 27] on span "(14 Need Review)" at bounding box center [98, 27] width 44 height 5
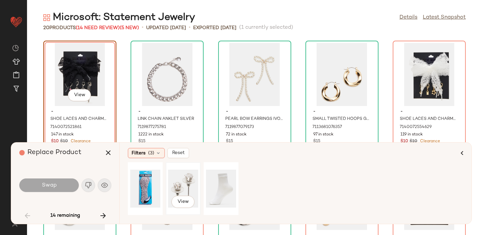
click at [183, 183] on div "View" at bounding box center [183, 188] width 30 height 48
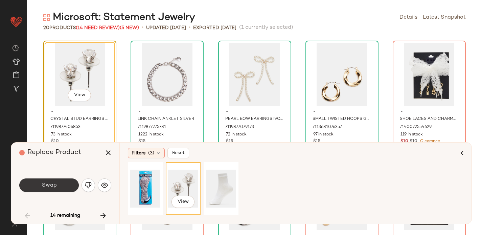
click at [52, 186] on span "Swap" at bounding box center [48, 185] width 15 height 6
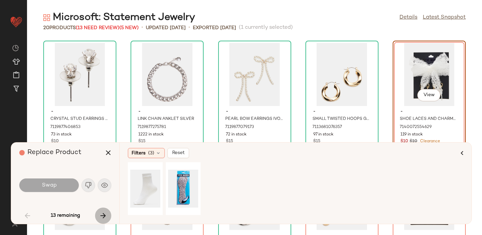
click at [106, 214] on icon "button" at bounding box center [103, 215] width 8 height 8
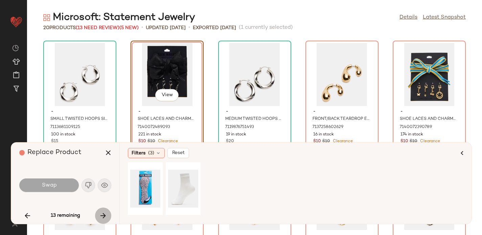
click at [106, 214] on icon "button" at bounding box center [103, 215] width 8 height 8
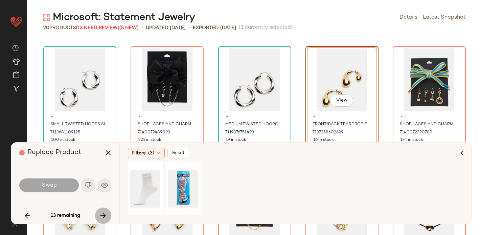
click at [106, 214] on icon "button" at bounding box center [103, 215] width 8 height 8
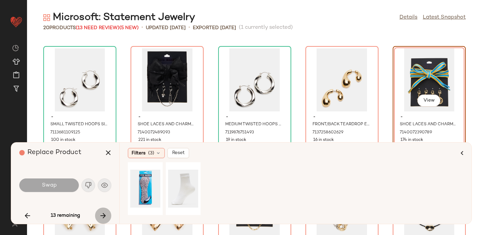
click at [106, 214] on icon "button" at bounding box center [103, 215] width 8 height 8
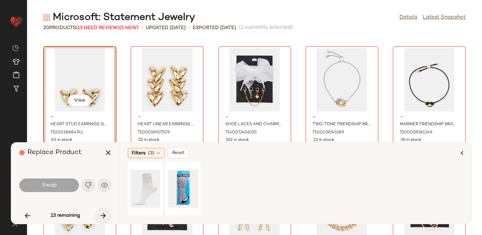
click at [106, 214] on icon "button" at bounding box center [103, 215] width 8 height 8
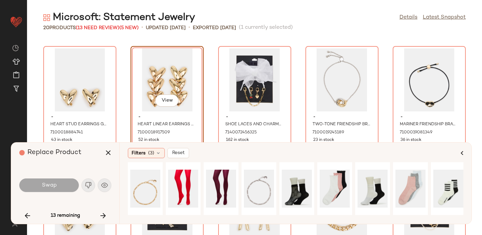
scroll to position [301, 0]
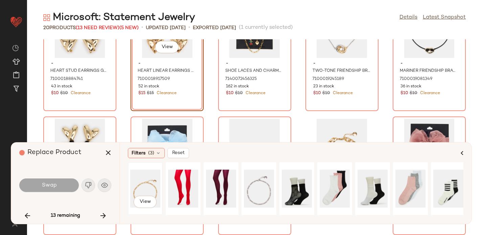
click at [149, 182] on div "View" at bounding box center [145, 188] width 30 height 48
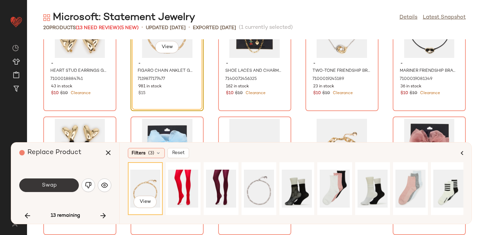
click at [60, 184] on button "Swap" at bounding box center [48, 185] width 59 height 14
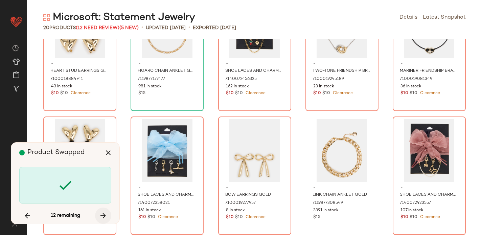
scroll to position [247, 0]
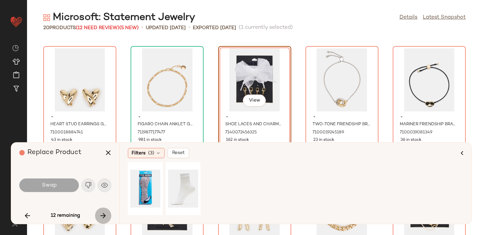
click at [105, 217] on icon "button" at bounding box center [103, 215] width 8 height 8
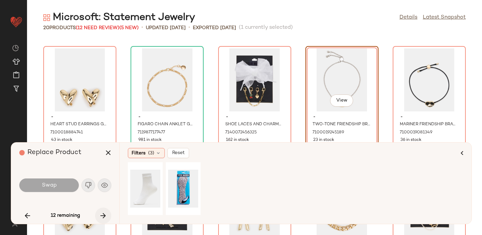
click at [105, 217] on icon "button" at bounding box center [103, 215] width 8 height 8
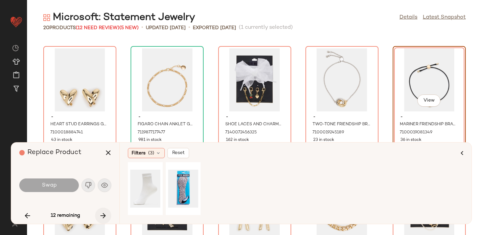
click at [105, 217] on icon "button" at bounding box center [103, 215] width 8 height 8
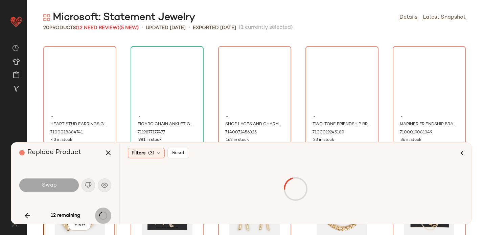
scroll to position [301, 0]
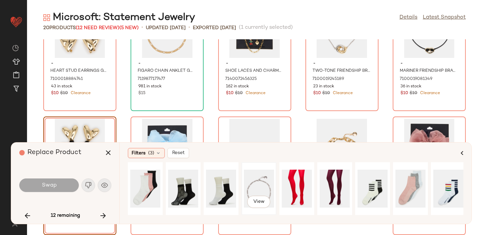
click at [263, 177] on div "View" at bounding box center [259, 188] width 30 height 48
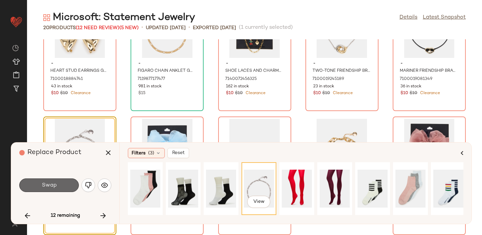
click at [67, 185] on button "Swap" at bounding box center [48, 185] width 59 height 14
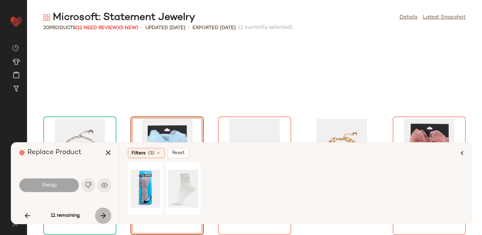
click at [101, 214] on icon "button" at bounding box center [103, 215] width 8 height 8
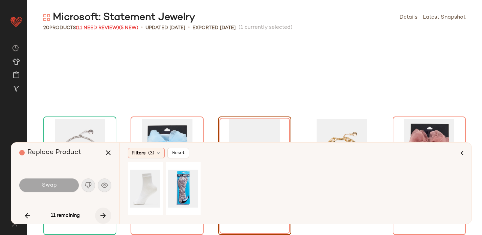
click at [101, 214] on icon "button" at bounding box center [103, 215] width 8 height 8
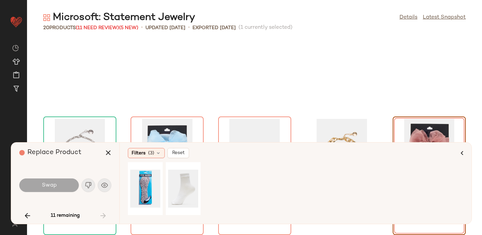
click at [101, 214] on div "11 remaining" at bounding box center [65, 215] width 92 height 16
click at [109, 151] on icon "button" at bounding box center [108, 152] width 8 height 8
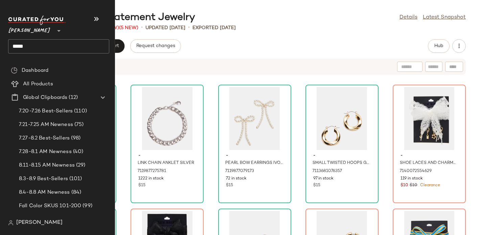
click at [24, 47] on input "*****" at bounding box center [58, 46] width 101 height 14
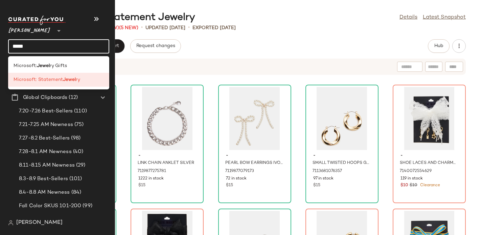
click at [24, 47] on input "*****" at bounding box center [58, 46] width 101 height 14
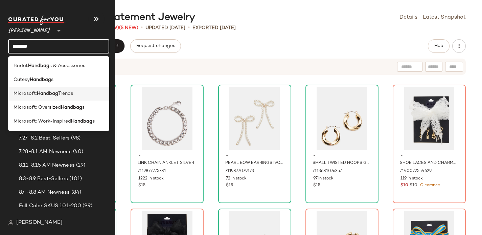
click at [27, 94] on span "Microsoft:" at bounding box center [25, 93] width 23 height 7
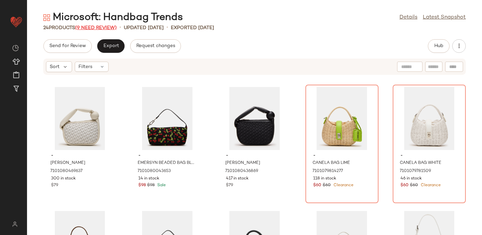
click at [105, 27] on span "(9 Need Review)" at bounding box center [96, 27] width 42 height 5
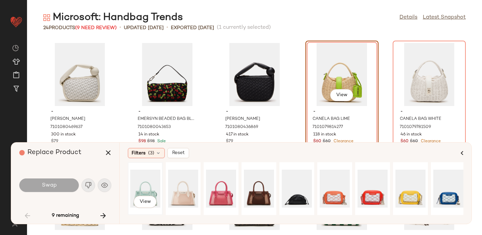
click at [146, 189] on div "View" at bounding box center [145, 188] width 30 height 48
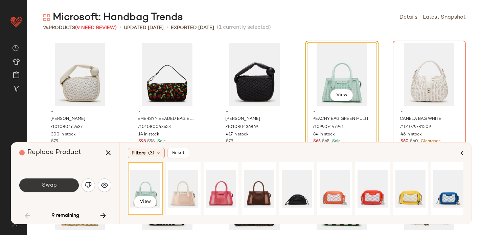
click at [59, 184] on button "Swap" at bounding box center [48, 185] width 59 height 14
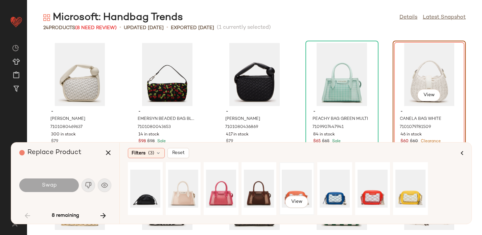
click at [299, 181] on div "View" at bounding box center [297, 188] width 30 height 48
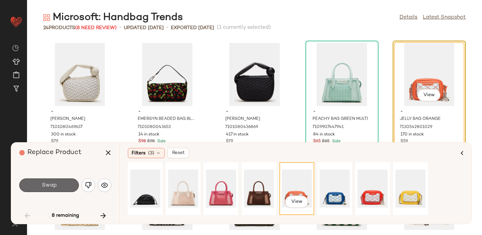
click at [55, 184] on span "Swap" at bounding box center [48, 185] width 15 height 6
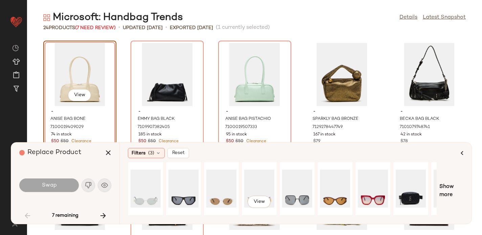
scroll to position [0, 66]
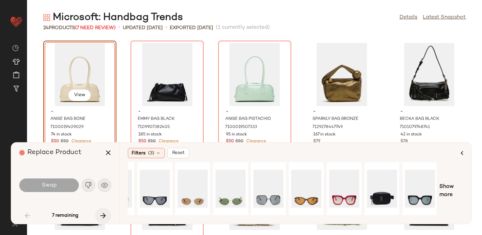
click at [101, 213] on icon "button" at bounding box center [103, 215] width 8 height 8
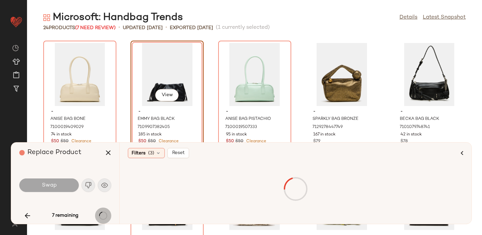
scroll to position [247, 0]
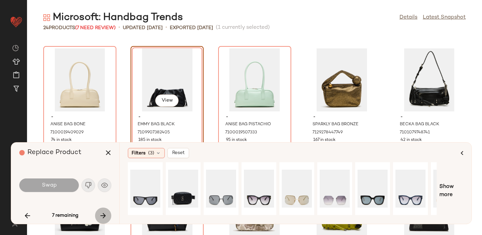
click at [104, 214] on icon "button" at bounding box center [103, 215] width 8 height 8
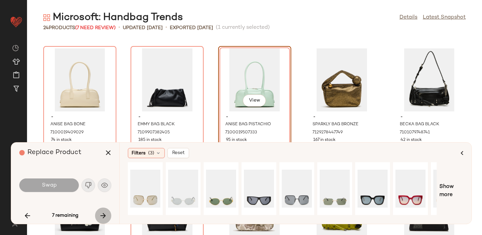
click at [104, 214] on icon "button" at bounding box center [103, 215] width 8 height 8
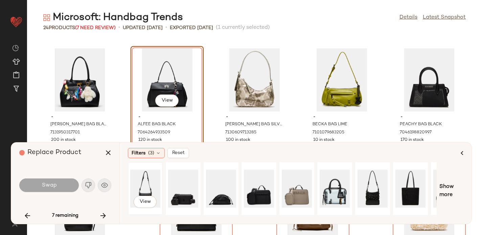
click at [146, 184] on div "View" at bounding box center [145, 188] width 30 height 48
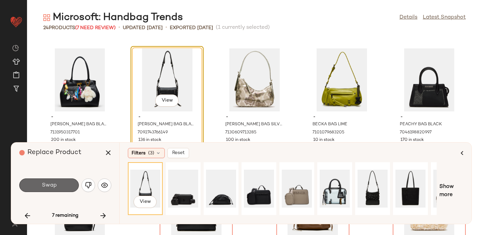
click at [52, 181] on button "Swap" at bounding box center [48, 185] width 59 height 14
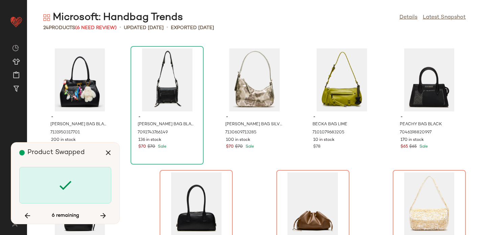
scroll to position [425, 0]
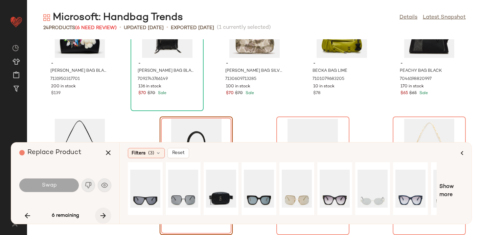
click at [104, 215] on icon "button" at bounding box center [103, 215] width 8 height 8
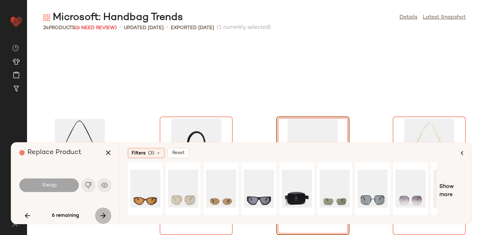
click at [104, 216] on icon "button" at bounding box center [103, 215] width 8 height 8
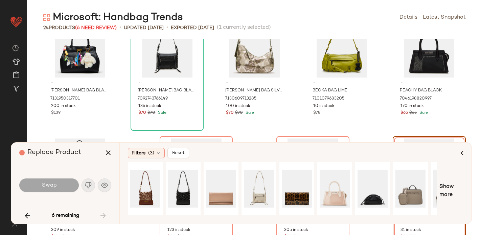
scroll to position [425, 0]
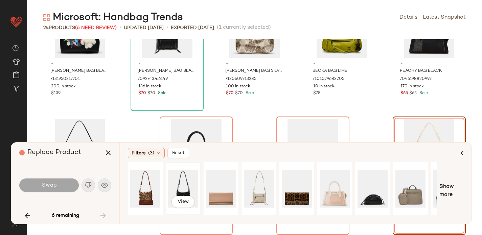
click at [185, 184] on div "View" at bounding box center [183, 188] width 30 height 48
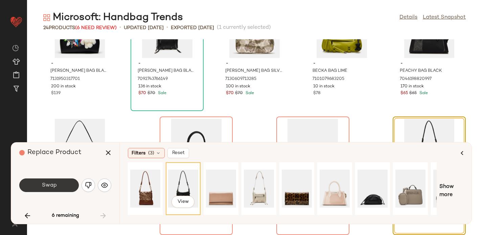
click at [64, 183] on button "Swap" at bounding box center [48, 185] width 59 height 14
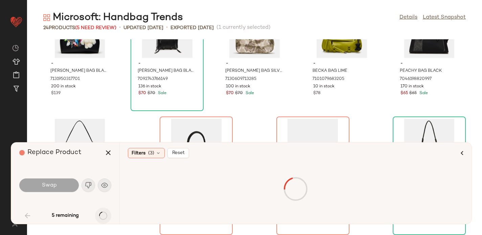
scroll to position [247, 0]
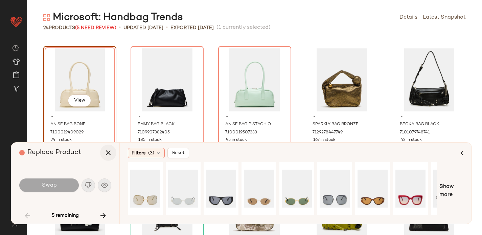
click at [109, 153] on icon "button" at bounding box center [108, 152] width 8 height 8
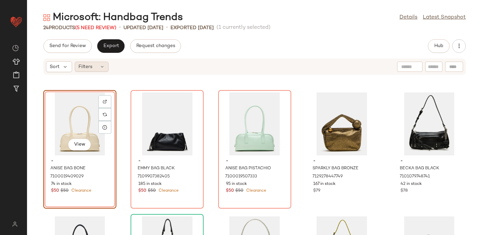
click at [95, 64] on div "Filters" at bounding box center [92, 67] width 34 height 10
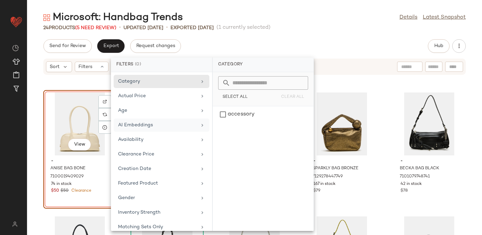
scroll to position [65, 0]
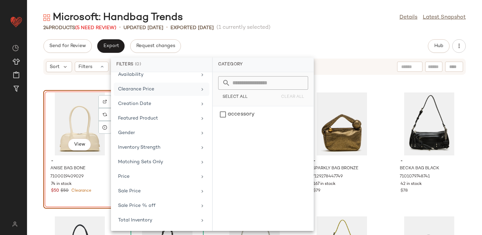
click at [133, 88] on div "Clearance Price" at bounding box center [157, 89] width 79 height 7
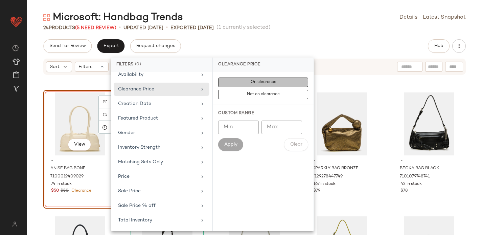
click at [278, 90] on button "On clearance" at bounding box center [263, 94] width 90 height 9
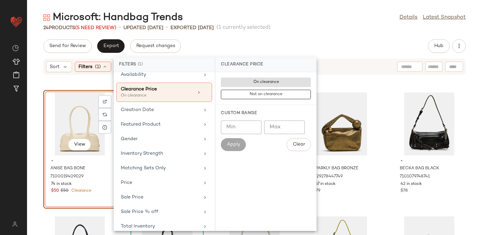
click at [314, 37] on div "Microsoft: Handbag Trends Details Latest Snapshot 24 Products (5 Need Review) •…" at bounding box center [254, 123] width 455 height 224
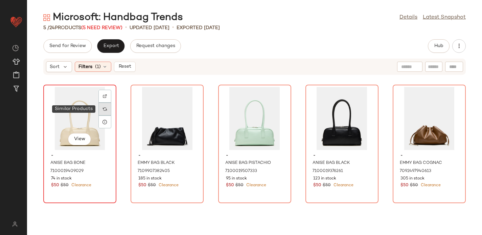
click at [105, 111] on div at bounding box center [104, 108] width 13 height 13
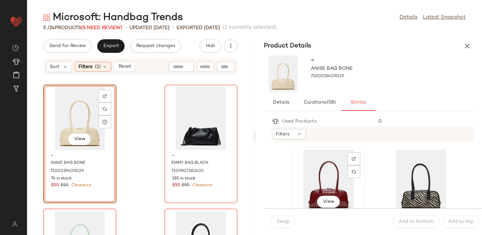
click at [327, 174] on div "View" at bounding box center [328, 180] width 68 height 63
click at [282, 220] on span "Swap" at bounding box center [282, 221] width 13 height 5
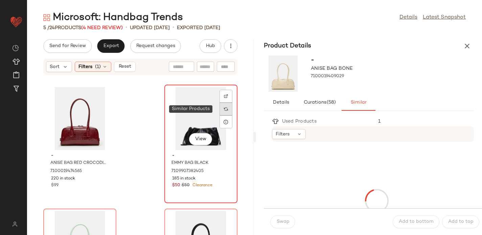
click at [224, 111] on img at bounding box center [226, 109] width 4 height 4
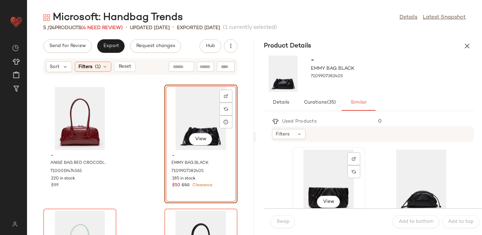
scroll to position [21, 0]
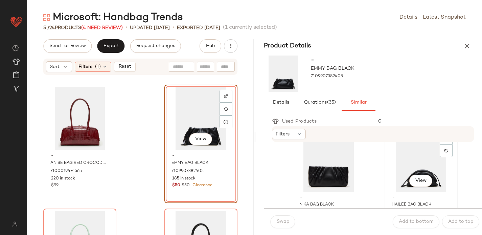
click at [401, 162] on div "View" at bounding box center [421, 159] width 68 height 63
click at [281, 223] on span "Swap" at bounding box center [282, 221] width 13 height 5
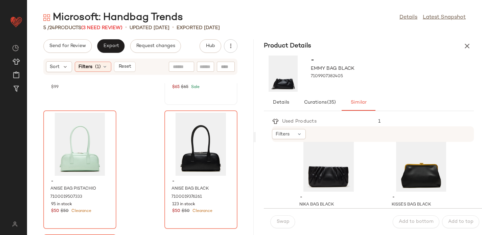
scroll to position [98, 0]
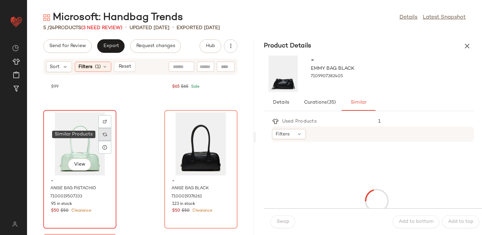
click at [106, 133] on img at bounding box center [105, 134] width 4 height 4
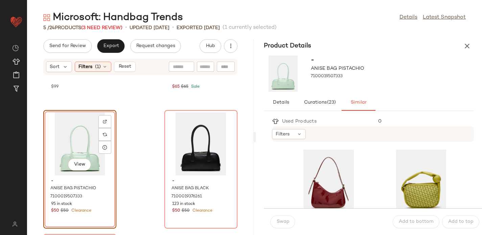
scroll to position [129, 0]
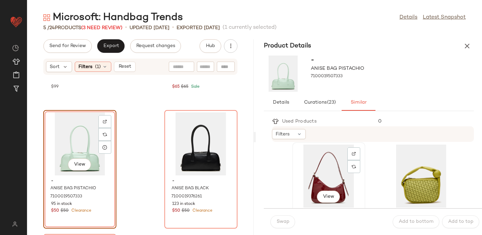
click at [328, 162] on div "View" at bounding box center [328, 175] width 68 height 63
click at [281, 221] on span "Swap" at bounding box center [282, 221] width 13 height 5
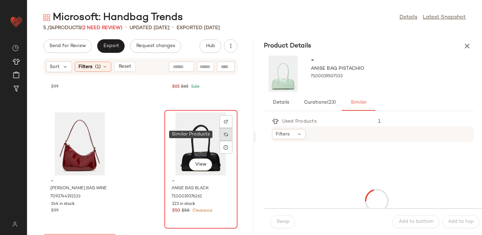
click at [224, 132] on div at bounding box center [225, 134] width 13 height 13
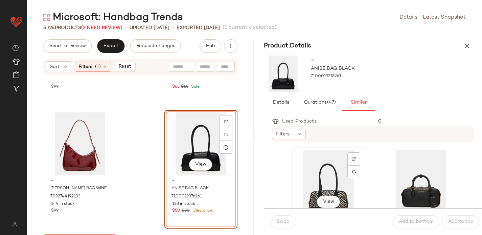
click at [324, 171] on div "View" at bounding box center [328, 180] width 68 height 63
click at [284, 218] on button "Swap" at bounding box center [282, 221] width 25 height 13
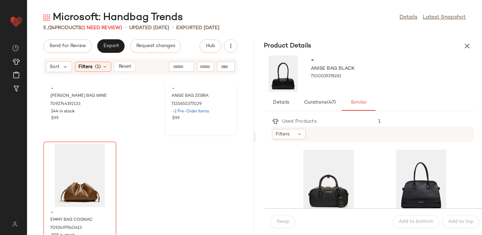
scroll to position [196, 0]
click at [106, 167] on img at bounding box center [105, 165] width 4 height 4
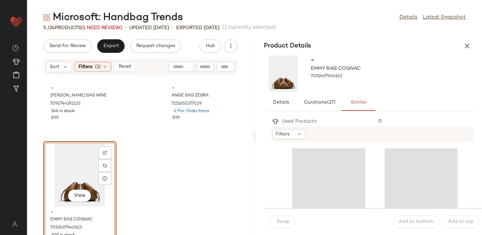
scroll to position [221, 0]
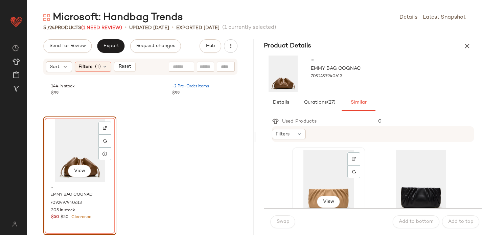
click at [333, 160] on div "View" at bounding box center [328, 180] width 68 height 63
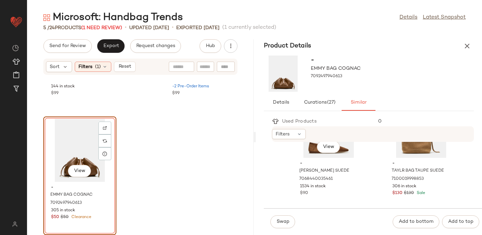
scroll to position [428, 0]
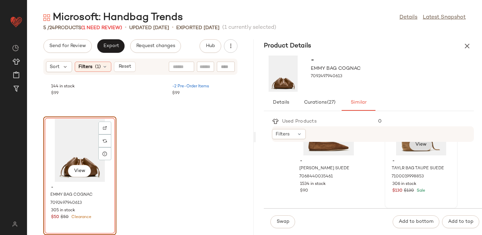
click at [409, 149] on button "View" at bounding box center [420, 144] width 23 height 12
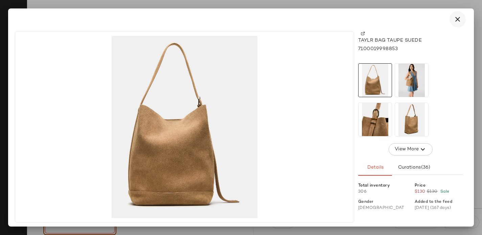
click at [458, 18] on icon "button" at bounding box center [457, 19] width 8 height 8
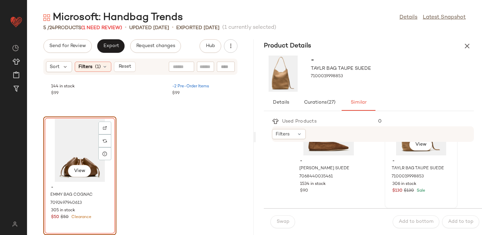
click at [429, 180] on div "- TAYLR BAG TAUPE SUEDE 7100019998853 306 in stock $130 $130 Sale" at bounding box center [421, 174] width 68 height 39
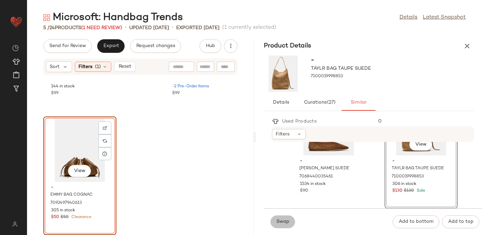
click at [285, 220] on span "Swap" at bounding box center [282, 221] width 13 height 5
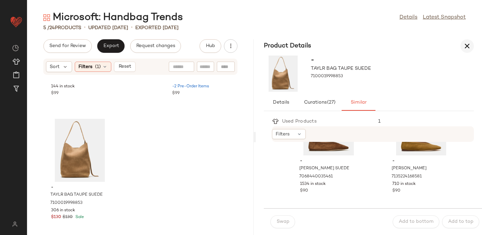
click at [466, 43] on icon "button" at bounding box center [467, 46] width 8 height 8
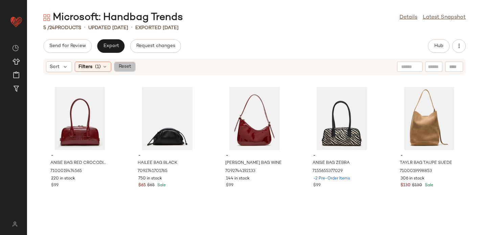
click at [127, 65] on span "Reset" at bounding box center [124, 66] width 13 height 5
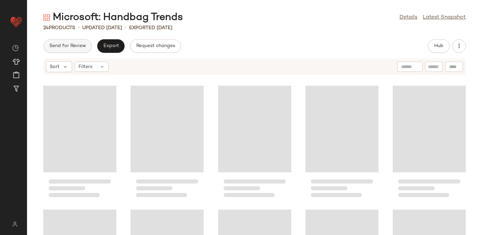
click at [64, 49] on button "Send for Review" at bounding box center [67, 46] width 48 height 14
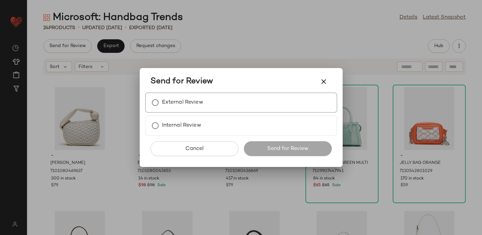
click at [200, 102] on label "External Review" at bounding box center [182, 103] width 41 height 14
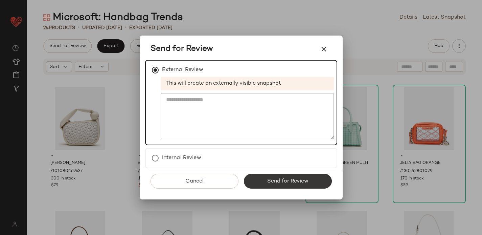
click at [268, 179] on span "Send for Review" at bounding box center [288, 181] width 42 height 6
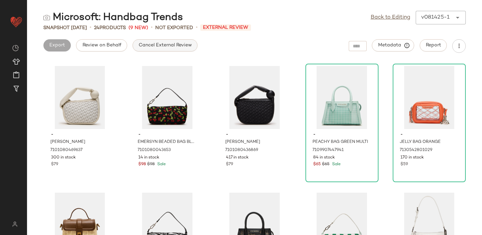
click at [158, 44] on span "Cancel External Review" at bounding box center [164, 45] width 53 height 5
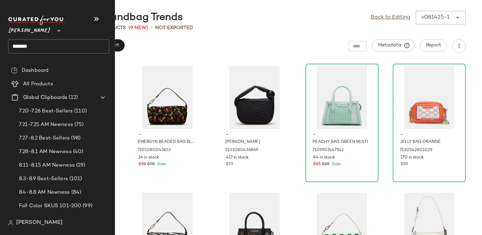
click at [18, 47] on input "*******" at bounding box center [58, 46] width 101 height 14
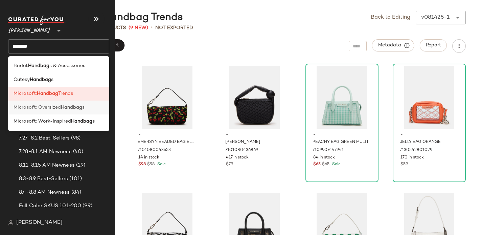
click at [31, 107] on span "Microsoft: Oversized" at bounding box center [37, 107] width 47 height 7
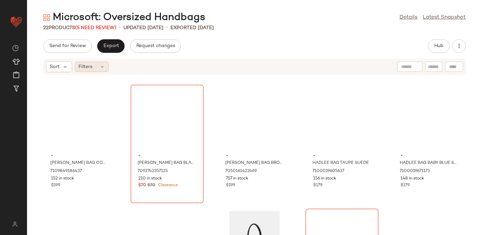
click at [94, 66] on div "Filters" at bounding box center [92, 67] width 34 height 10
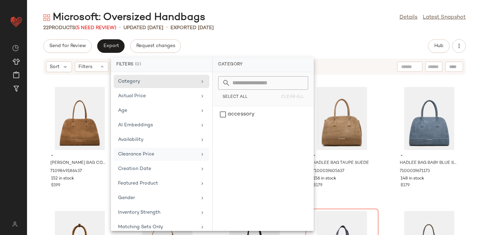
click at [153, 157] on div "Clearance Price" at bounding box center [157, 153] width 79 height 7
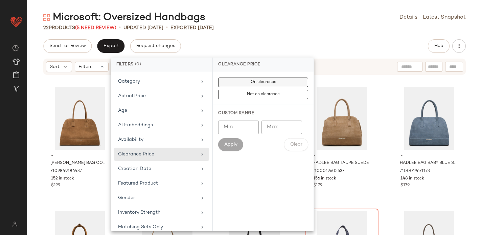
click at [259, 80] on span "On clearance" at bounding box center [263, 82] width 26 height 5
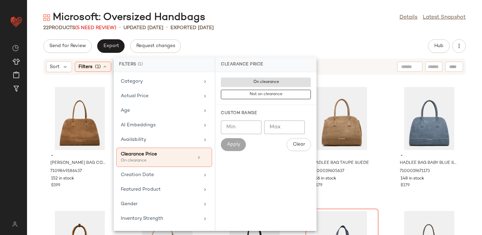
click at [268, 37] on div "Microsoft: Oversized Handbags Details Latest Snapshot 22 Products (5 Need Revie…" at bounding box center [254, 123] width 455 height 224
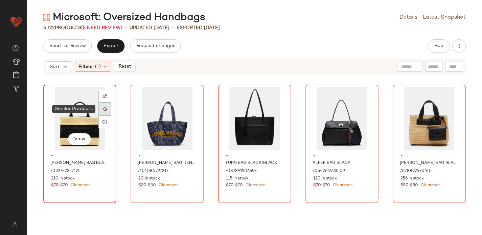
click at [105, 111] on div at bounding box center [104, 108] width 13 height 13
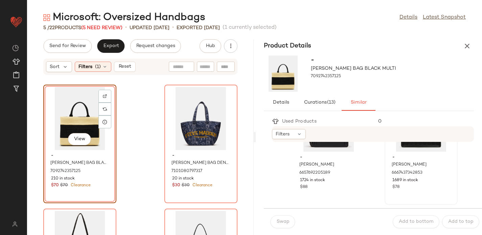
scroll to position [61, 0]
click at [392, 144] on div "View" at bounding box center [421, 120] width 68 height 63
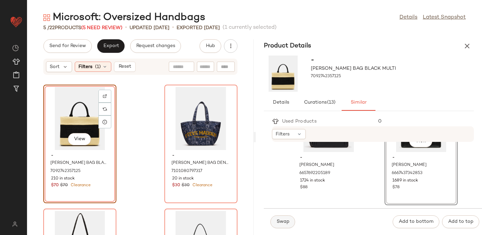
click at [281, 219] on span "Swap" at bounding box center [282, 221] width 13 height 5
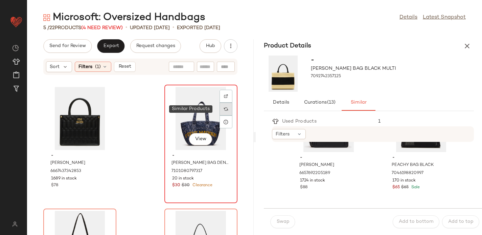
click at [220, 111] on div at bounding box center [225, 108] width 13 height 13
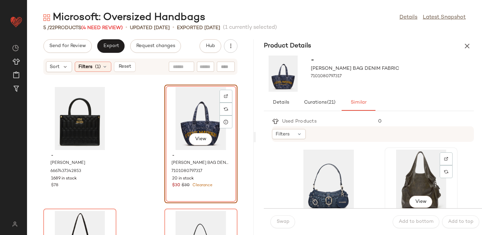
click at [410, 164] on div "View" at bounding box center [421, 180] width 68 height 63
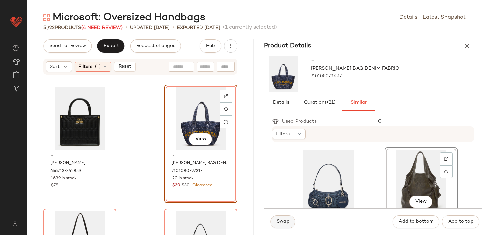
click at [282, 220] on span "Swap" at bounding box center [282, 221] width 13 height 5
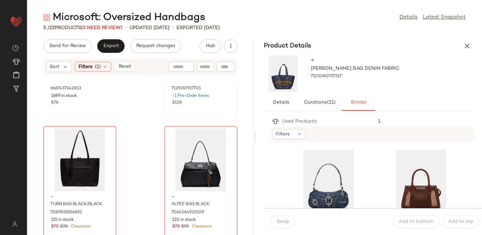
scroll to position [83, 0]
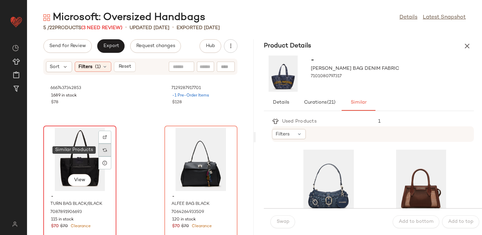
click at [106, 147] on div at bounding box center [104, 149] width 13 height 13
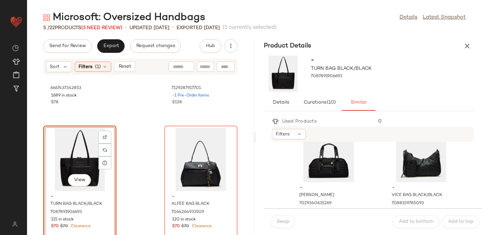
scroll to position [133, 0]
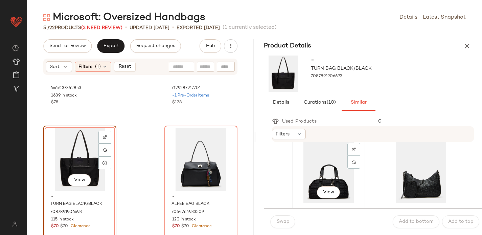
click at [316, 155] on div "View" at bounding box center [328, 171] width 68 height 63
click at [284, 222] on span "Swap" at bounding box center [282, 221] width 13 height 5
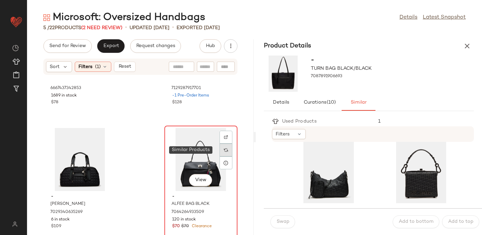
click at [224, 150] on img at bounding box center [226, 150] width 4 height 4
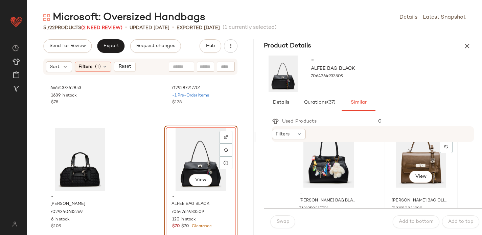
scroll to position [27, 0]
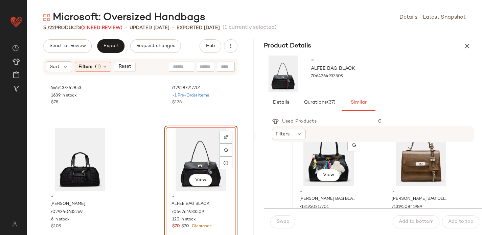
click at [324, 146] on div "View" at bounding box center [328, 154] width 68 height 63
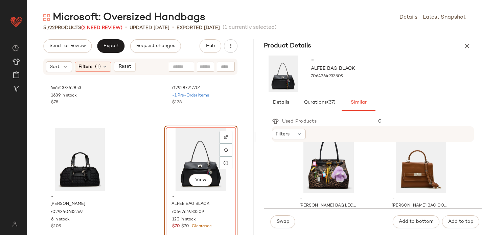
scroll to position [145, 0]
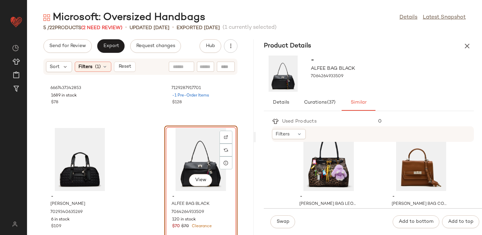
click at [282, 213] on div "Swap Add to bottom Add to top" at bounding box center [373, 221] width 218 height 27
click at [287, 219] on span "Swap" at bounding box center [282, 221] width 13 height 5
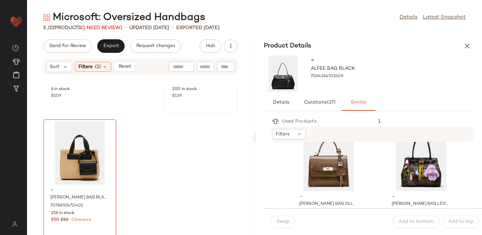
scroll to position [221, 0]
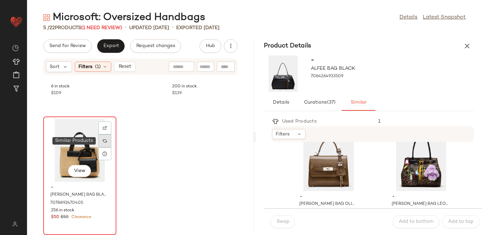
click at [103, 142] on img at bounding box center [105, 141] width 4 height 4
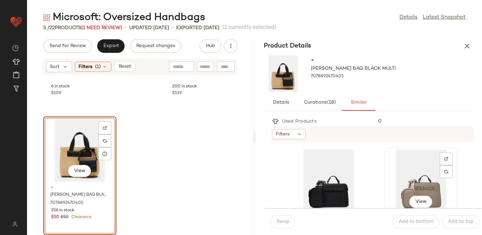
click at [406, 165] on div "View" at bounding box center [421, 180] width 68 height 63
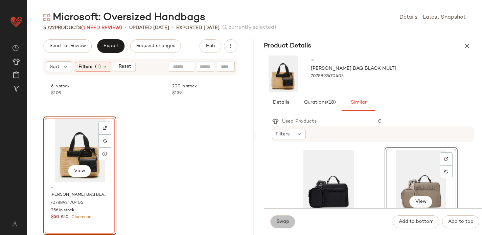
click at [283, 217] on button "Swap" at bounding box center [282, 221] width 25 height 13
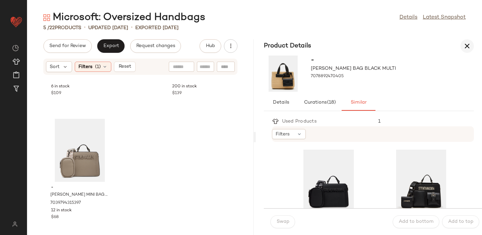
click at [466, 45] on icon "button" at bounding box center [467, 46] width 8 height 8
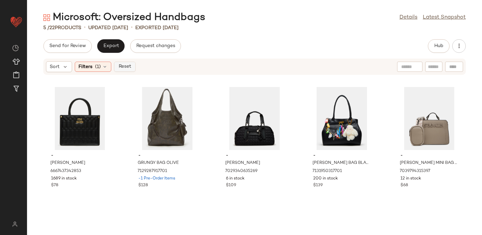
click at [130, 65] on span "Reset" at bounding box center [124, 66] width 13 height 5
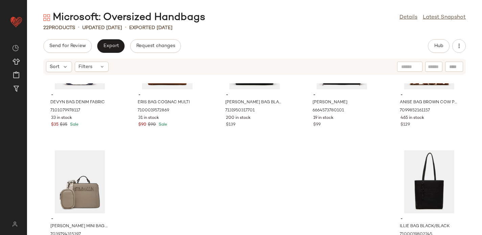
scroll to position [469, 0]
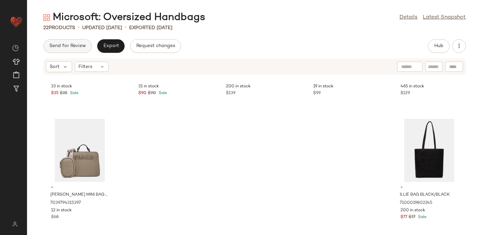
click at [73, 48] on span "Send for Review" at bounding box center [67, 45] width 37 height 5
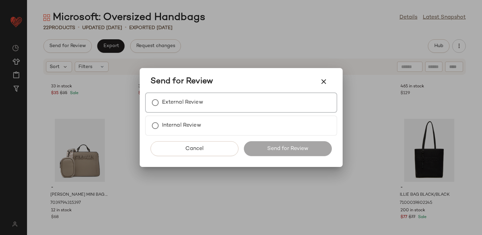
click at [205, 112] on div "External Review" at bounding box center [241, 102] width 192 height 20
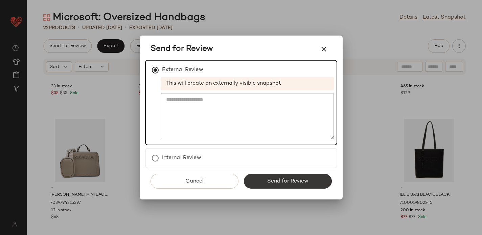
click at [273, 181] on span "Send for Review" at bounding box center [288, 181] width 42 height 6
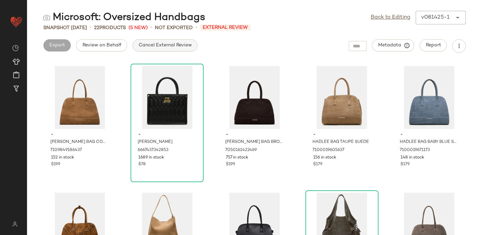
click at [161, 49] on button "Cancel External Review" at bounding box center [165, 45] width 65 height 12
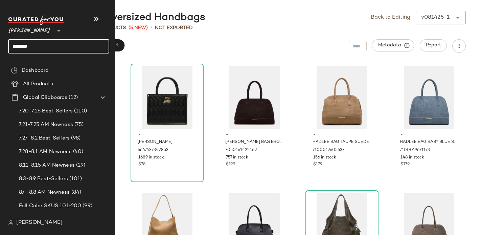
click at [19, 45] on input "*******" at bounding box center [58, 46] width 101 height 14
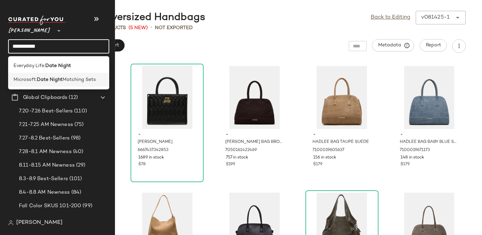
click at [32, 77] on span "Microsoft:" at bounding box center [25, 79] width 23 height 7
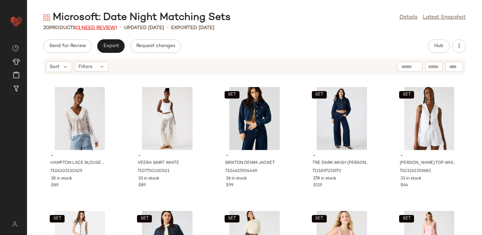
click at [99, 27] on span "(3 Need Review)" at bounding box center [96, 27] width 41 height 5
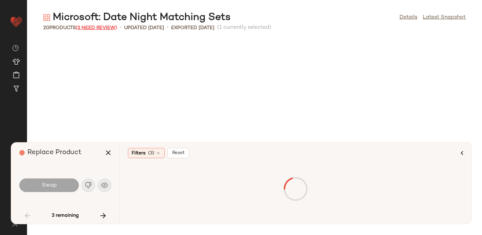
scroll to position [253, 0]
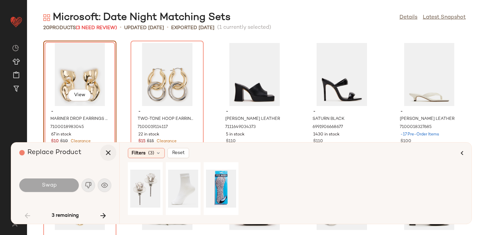
click at [108, 150] on icon "button" at bounding box center [108, 152] width 8 height 8
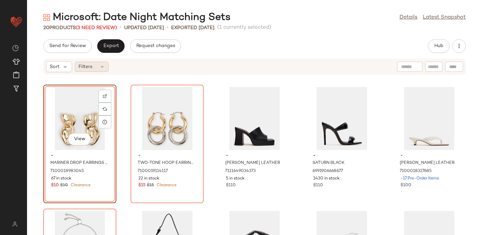
click at [95, 66] on div "Filters" at bounding box center [92, 67] width 34 height 10
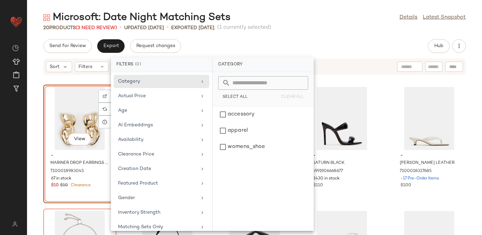
scroll to position [36, 0]
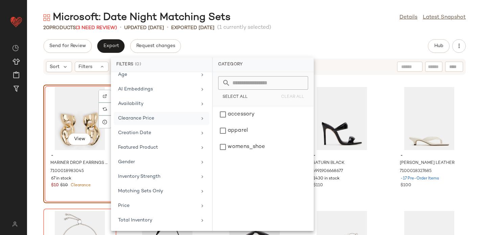
click at [148, 118] on div "Clearance Price" at bounding box center [157, 118] width 79 height 7
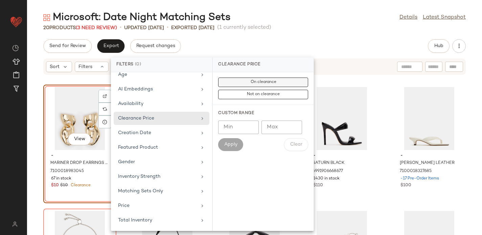
click at [256, 82] on span "On clearance" at bounding box center [263, 82] width 26 height 5
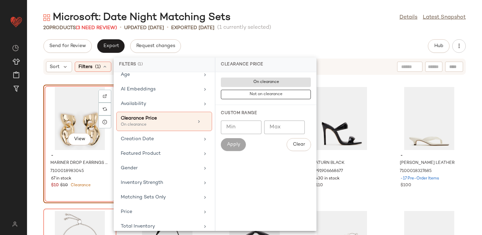
click at [269, 55] on div "Send for Review Export Request changes Hub Sort Filters (1) Reset View - MARINE…" at bounding box center [254, 136] width 455 height 195
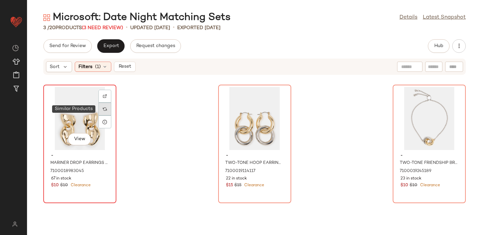
click at [106, 110] on img at bounding box center [105, 109] width 4 height 4
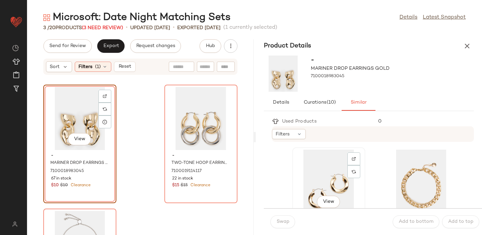
click at [327, 160] on div "View" at bounding box center [328, 180] width 68 height 63
click at [280, 223] on span "Swap" at bounding box center [282, 221] width 13 height 5
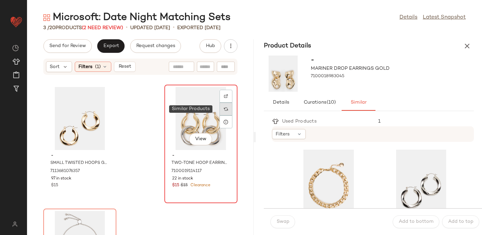
click at [222, 111] on div at bounding box center [225, 108] width 13 height 13
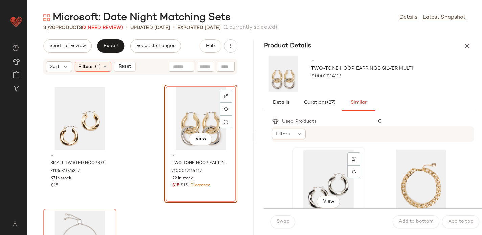
click at [320, 166] on div "View" at bounding box center [328, 180] width 68 height 63
click at [282, 219] on span "Swap" at bounding box center [282, 221] width 13 height 5
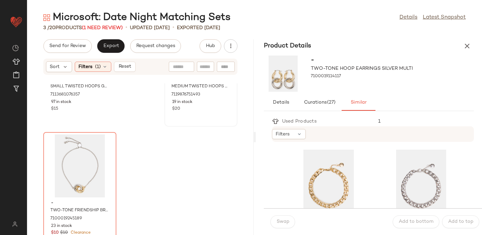
scroll to position [92, 0]
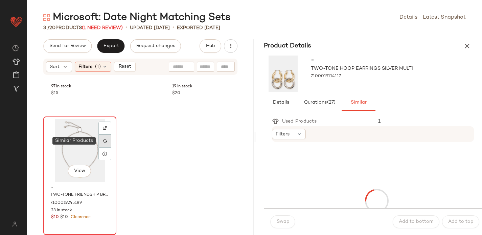
click at [106, 142] on img at bounding box center [105, 141] width 4 height 4
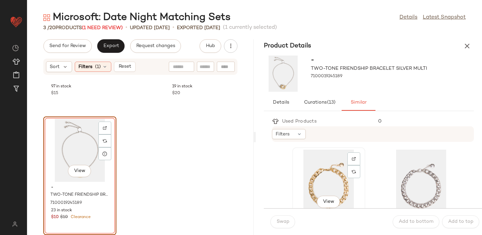
click at [326, 167] on div "View" at bounding box center [328, 180] width 68 height 63
click at [282, 218] on button "Swap" at bounding box center [282, 221] width 25 height 13
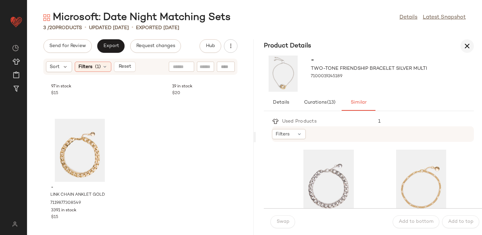
click at [465, 47] on icon "button" at bounding box center [467, 46] width 8 height 8
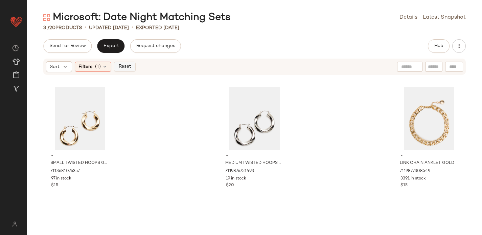
click at [127, 66] on span "Reset" at bounding box center [124, 66] width 13 height 5
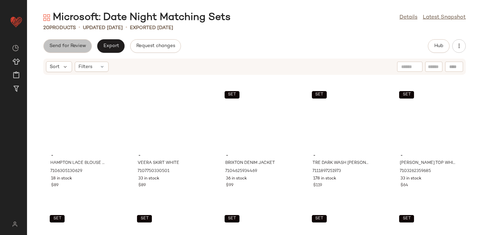
click at [75, 48] on span "Send for Review" at bounding box center [67, 45] width 37 height 5
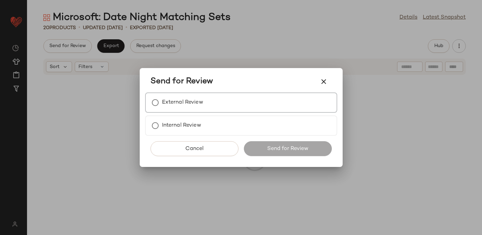
click at [202, 99] on label "External Review" at bounding box center [182, 103] width 41 height 14
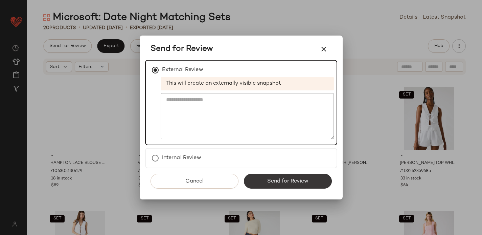
click at [271, 179] on span "Send for Review" at bounding box center [288, 181] width 42 height 6
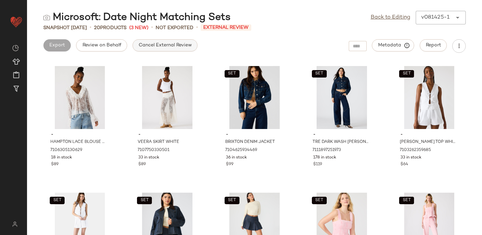
click at [179, 47] on span "Cancel External Review" at bounding box center [164, 45] width 53 height 5
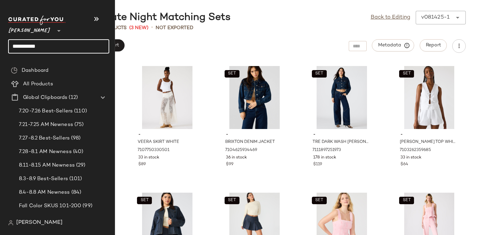
click at [23, 49] on input "**********" at bounding box center [58, 46] width 101 height 14
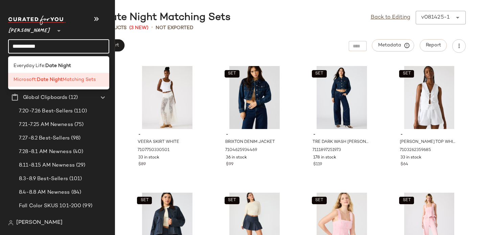
click at [23, 49] on input "**********" at bounding box center [58, 46] width 101 height 14
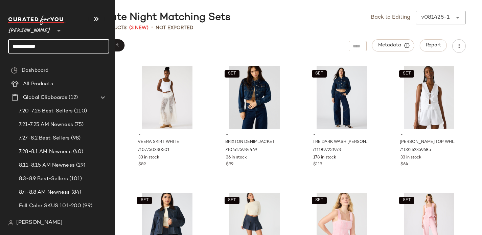
click at [38, 46] on input "**********" at bounding box center [58, 46] width 101 height 14
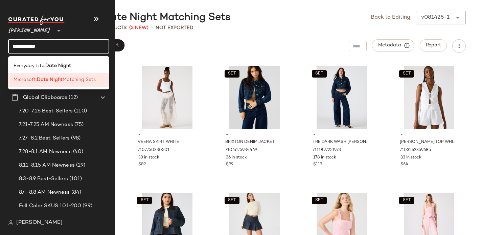
click at [38, 46] on input "**********" at bounding box center [58, 46] width 101 height 14
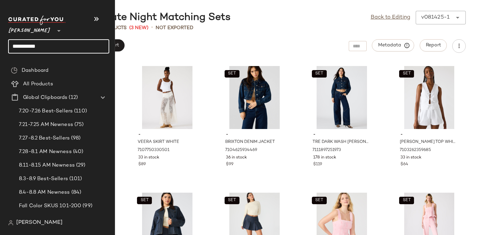
click at [38, 46] on input "**********" at bounding box center [58, 46] width 101 height 14
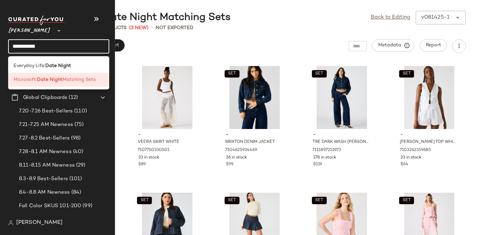
click at [38, 46] on input "**********" at bounding box center [58, 46] width 101 height 14
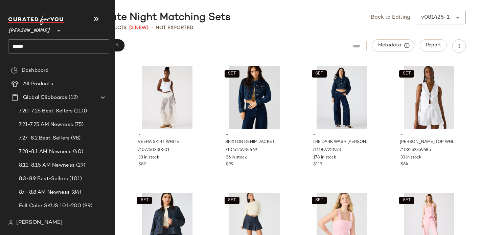
click at [22, 47] on input "****" at bounding box center [58, 46] width 101 height 14
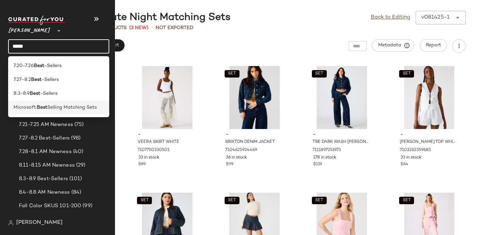
click at [28, 107] on span "Microsoft:" at bounding box center [25, 107] width 23 height 7
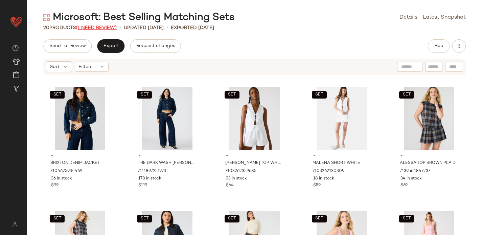
click at [105, 25] on span "(1 Need Review)" at bounding box center [96, 27] width 41 height 5
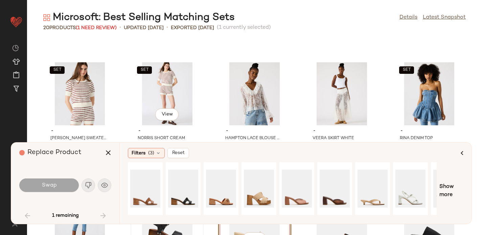
scroll to position [238, 0]
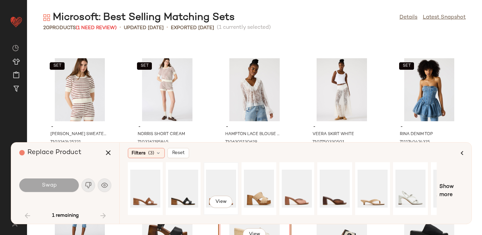
click at [224, 180] on div "View" at bounding box center [221, 188] width 30 height 48
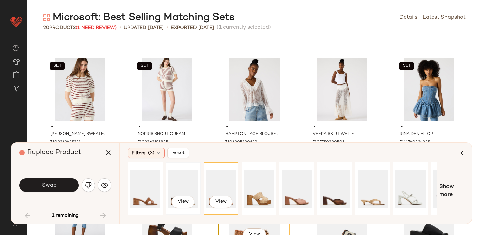
click at [178, 183] on div "View" at bounding box center [183, 188] width 30 height 48
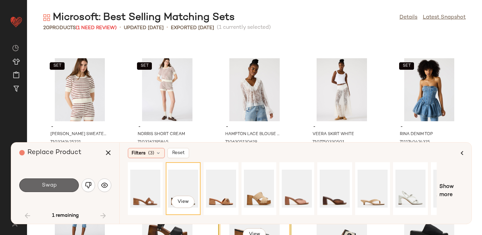
click at [55, 183] on span "Swap" at bounding box center [48, 185] width 15 height 6
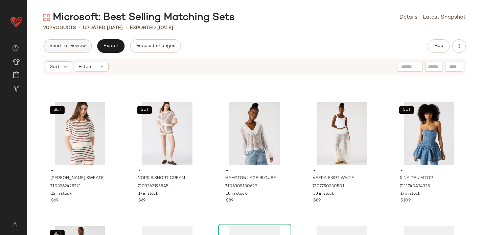
click at [71, 43] on button "Send for Review" at bounding box center [67, 46] width 48 height 14
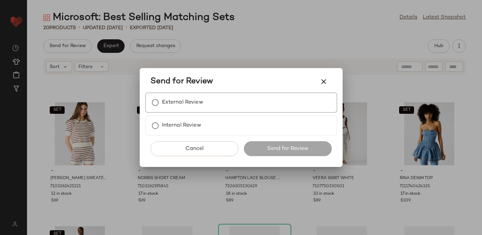
click at [183, 106] on label "External Review" at bounding box center [182, 103] width 41 height 14
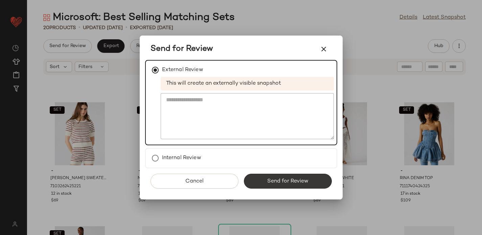
click at [274, 180] on span "Send for Review" at bounding box center [288, 181] width 42 height 6
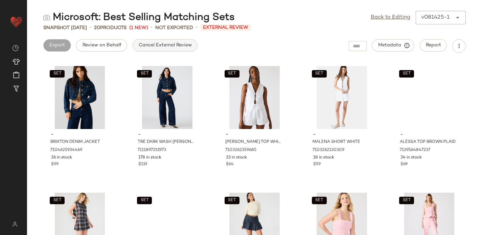
click at [151, 43] on span "Cancel External Review" at bounding box center [164, 45] width 53 height 5
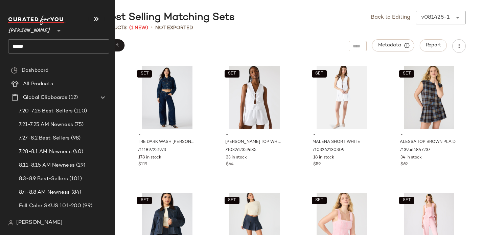
click at [17, 45] on input "****" at bounding box center [58, 46] width 101 height 14
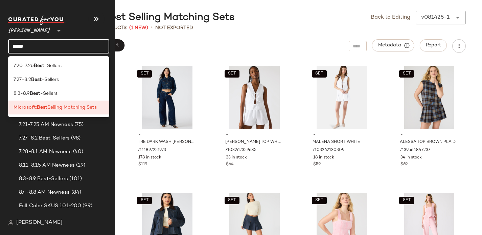
click at [17, 45] on input "****" at bounding box center [58, 46] width 101 height 14
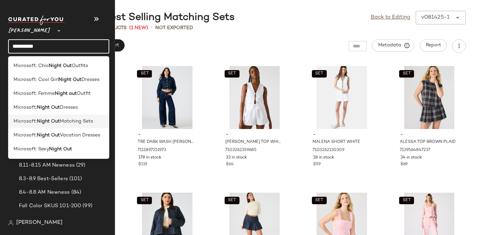
click at [37, 120] on b "Night Out" at bounding box center [48, 121] width 23 height 7
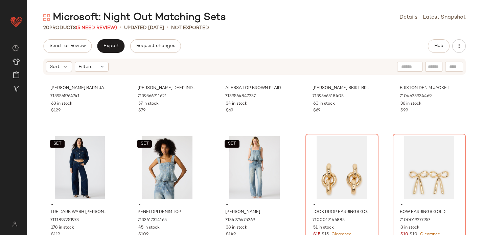
scroll to position [75, 0]
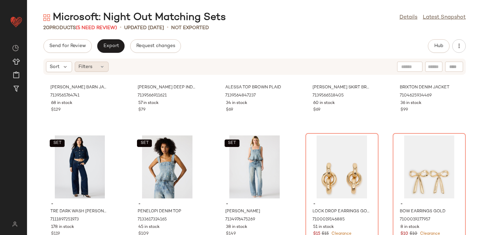
click at [98, 70] on div "Filters" at bounding box center [92, 67] width 34 height 10
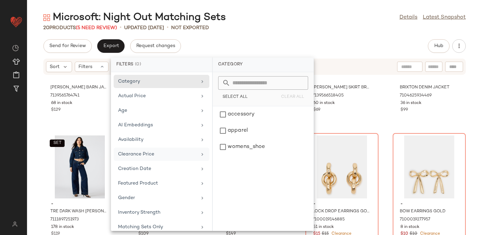
click at [167, 150] on div "Clearance Price" at bounding box center [157, 153] width 79 height 7
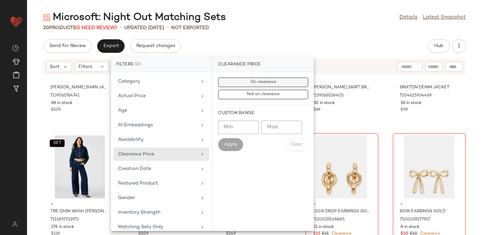
click at [232, 90] on button "On clearance" at bounding box center [263, 94] width 90 height 9
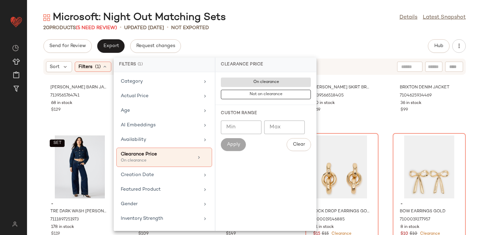
click at [235, 37] on div "Microsoft: Night Out Matching Sets Details Latest Snapshot 20 Products (5 Need …" at bounding box center [254, 123] width 455 height 224
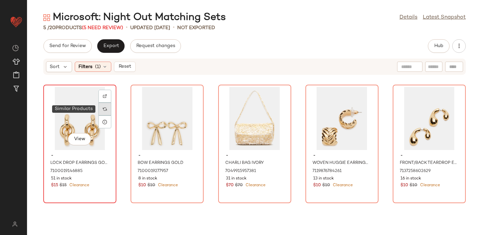
click at [104, 109] on img at bounding box center [105, 109] width 4 height 4
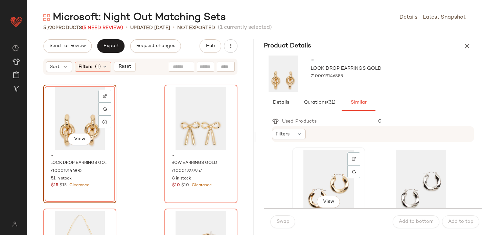
click at [317, 166] on div "View" at bounding box center [328, 180] width 68 height 63
click at [282, 219] on span "Swap" at bounding box center [282, 221] width 13 height 5
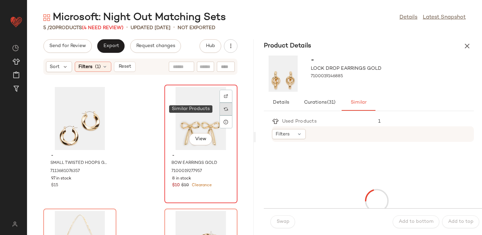
click at [224, 109] on div at bounding box center [225, 108] width 13 height 13
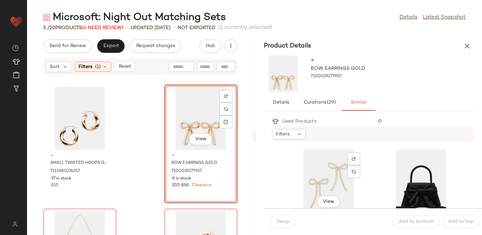
click at [332, 170] on div "View" at bounding box center [328, 180] width 68 height 63
click at [286, 217] on button "Swap" at bounding box center [282, 221] width 25 height 13
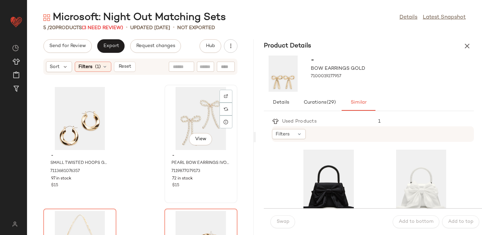
scroll to position [87, 0]
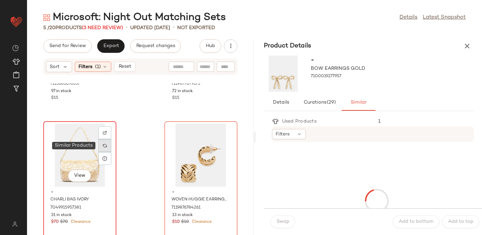
click at [107, 148] on div at bounding box center [104, 145] width 13 height 13
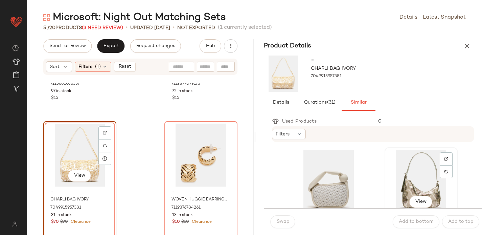
click at [404, 171] on div "View" at bounding box center [421, 180] width 68 height 63
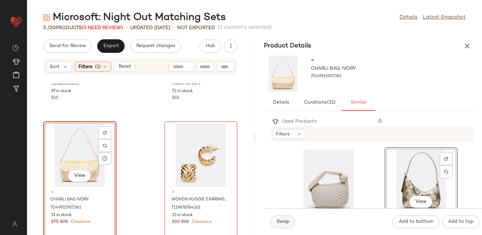
click at [280, 220] on span "Swap" at bounding box center [282, 221] width 13 height 5
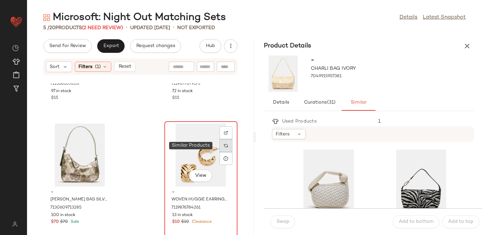
click at [224, 143] on div at bounding box center [225, 145] width 13 height 13
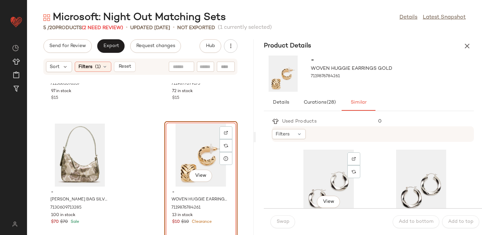
click at [316, 161] on div "View" at bounding box center [328, 180] width 68 height 63
click at [274, 221] on button "Swap" at bounding box center [282, 221] width 25 height 13
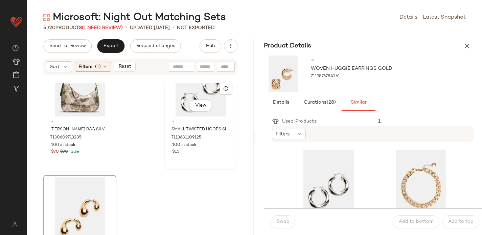
scroll to position [163, 0]
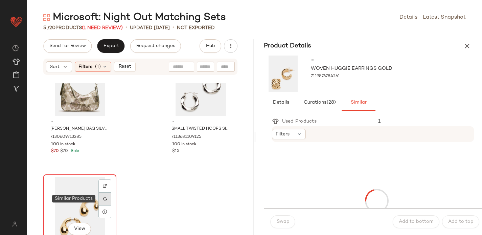
click at [106, 198] on img at bounding box center [105, 198] width 4 height 4
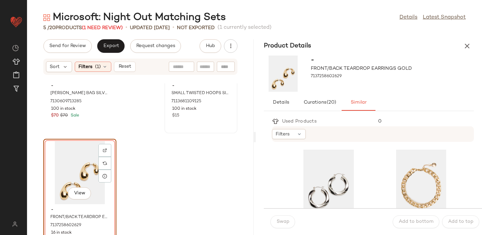
scroll to position [221, 0]
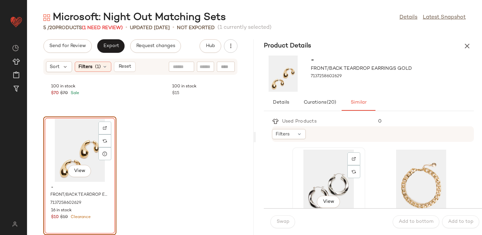
click at [329, 170] on div "View" at bounding box center [328, 180] width 68 height 63
click at [283, 215] on div "Swap Add to bottom Add to top" at bounding box center [373, 221] width 218 height 27
click at [284, 223] on span "Swap" at bounding box center [282, 221] width 13 height 5
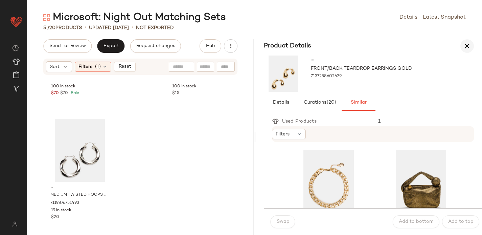
click at [463, 45] on icon "button" at bounding box center [467, 46] width 8 height 8
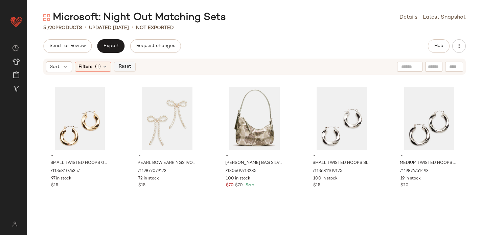
click at [128, 68] on span "Reset" at bounding box center [124, 66] width 13 height 5
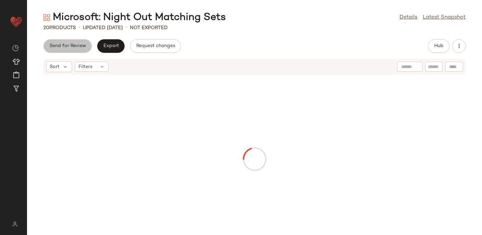
click at [66, 45] on span "Send for Review" at bounding box center [67, 45] width 37 height 5
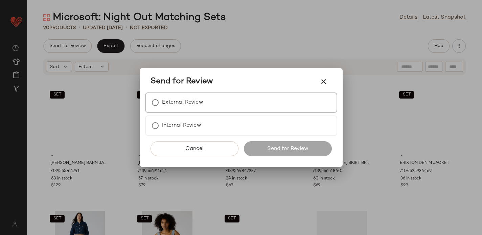
click at [181, 101] on label "External Review" at bounding box center [182, 103] width 41 height 14
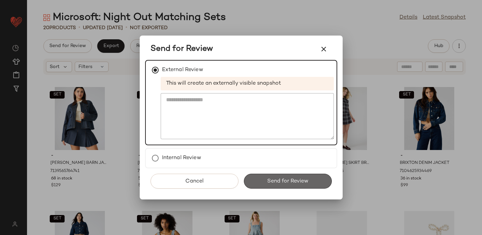
click at [274, 182] on span "Send for Review" at bounding box center [288, 181] width 42 height 6
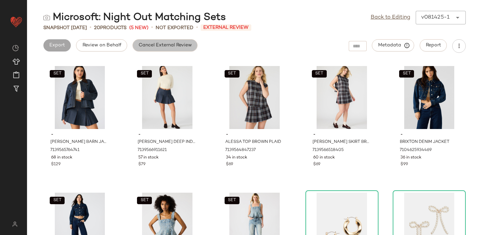
click at [155, 46] on span "Cancel External Review" at bounding box center [164, 45] width 53 height 5
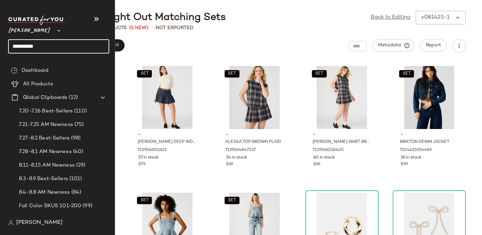
click at [23, 47] on input "*********" at bounding box center [58, 46] width 101 height 14
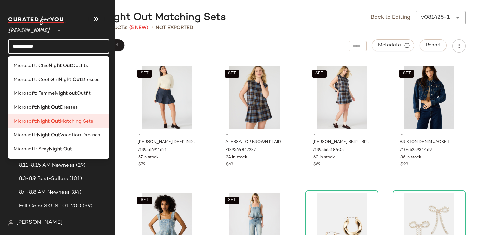
click at [23, 47] on input "*********" at bounding box center [58, 46] width 101 height 14
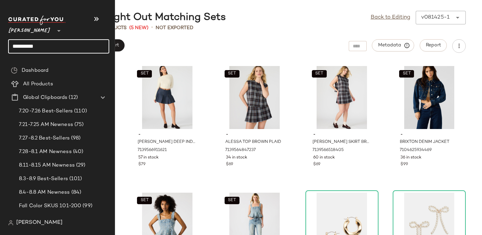
click at [23, 47] on input "*********" at bounding box center [58, 46] width 101 height 14
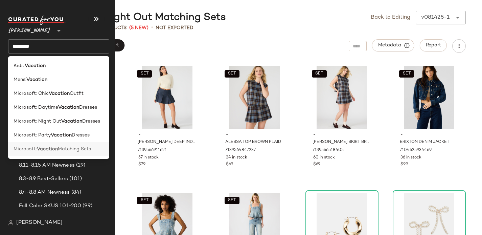
click at [38, 148] on b "Vacation" at bounding box center [47, 148] width 21 height 7
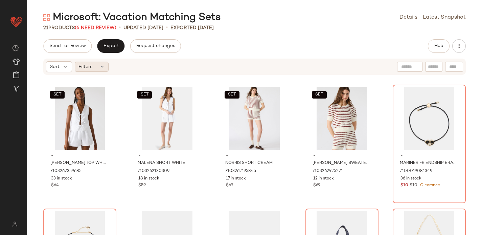
click at [100, 66] on icon at bounding box center [101, 66] width 5 height 5
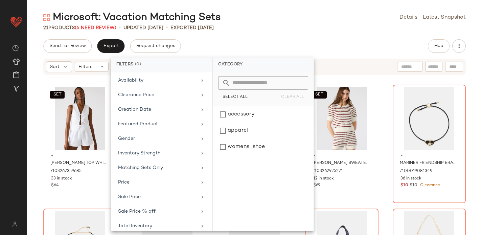
scroll to position [65, 0]
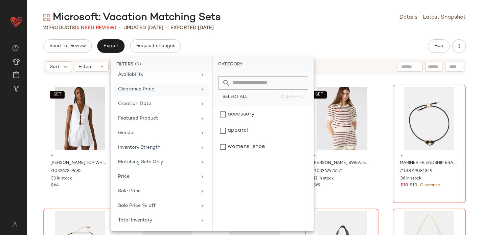
click at [136, 90] on div "Clearance Price" at bounding box center [157, 89] width 79 height 7
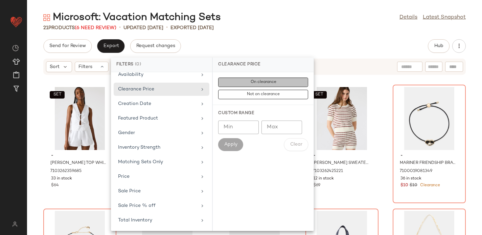
click at [246, 90] on button "On clearance" at bounding box center [263, 94] width 90 height 9
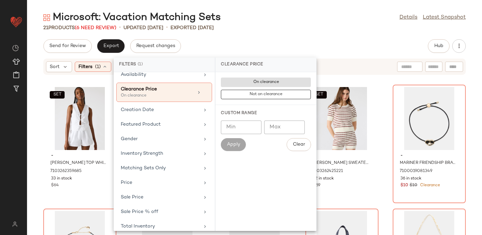
click at [307, 18] on div "Microsoft: Vacation Matching Sets Details Latest Snapshot" at bounding box center [254, 18] width 455 height 14
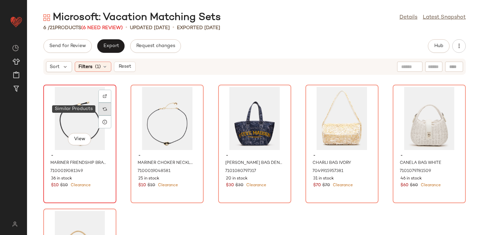
click at [105, 109] on img at bounding box center [105, 109] width 4 height 4
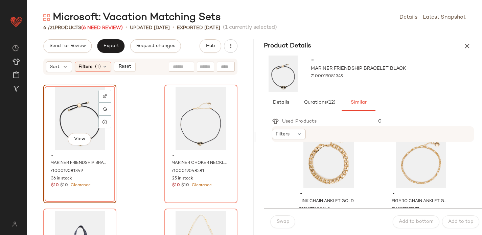
scroll to position [27, 0]
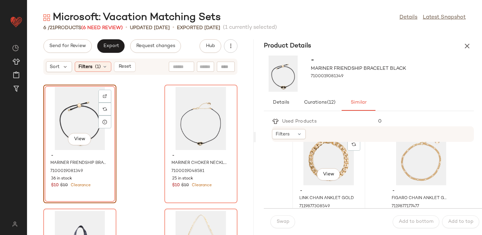
click at [333, 162] on div "View" at bounding box center [328, 153] width 68 height 63
click at [275, 221] on button "Swap" at bounding box center [282, 221] width 25 height 13
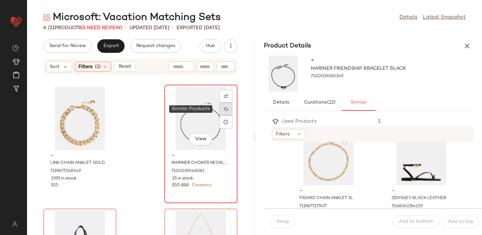
click at [224, 107] on div at bounding box center [225, 108] width 13 height 13
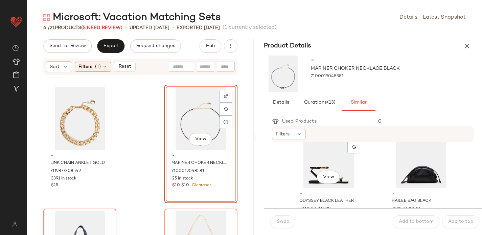
scroll to position [24, 0]
click at [334, 152] on div "View" at bounding box center [328, 156] width 68 height 63
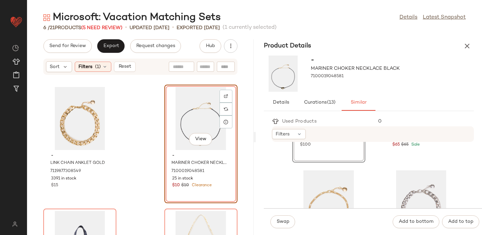
scroll to position [103, 0]
click at [339, 178] on div "View" at bounding box center [328, 201] width 68 height 63
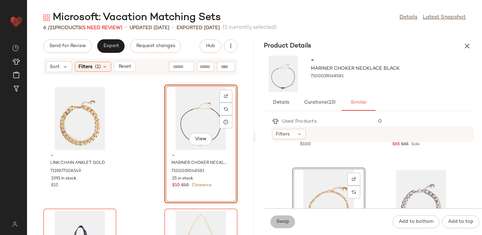
click at [285, 216] on button "Swap" at bounding box center [282, 221] width 25 height 13
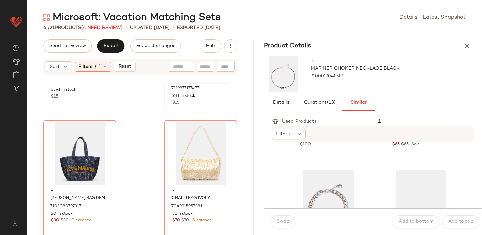
scroll to position [105, 0]
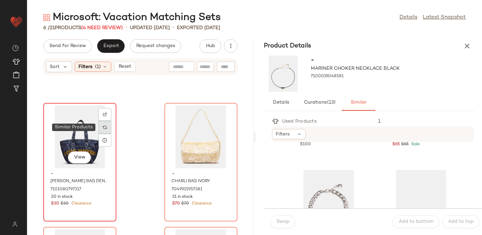
click at [102, 128] on div at bounding box center [104, 127] width 13 height 13
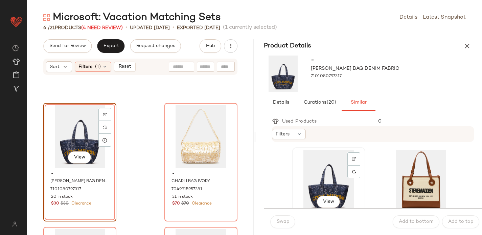
click at [335, 172] on div "View" at bounding box center [328, 180] width 68 height 63
click at [281, 221] on span "Swap" at bounding box center [282, 221] width 13 height 5
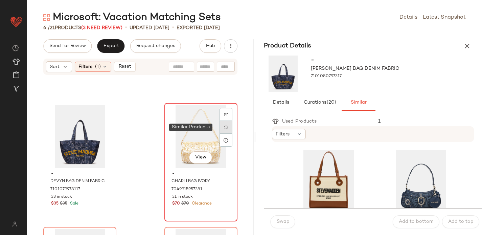
click at [224, 127] on div at bounding box center [225, 127] width 13 height 13
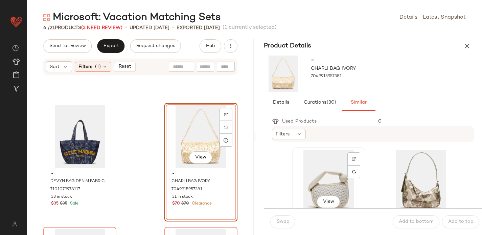
click at [323, 174] on div "View" at bounding box center [328, 180] width 68 height 63
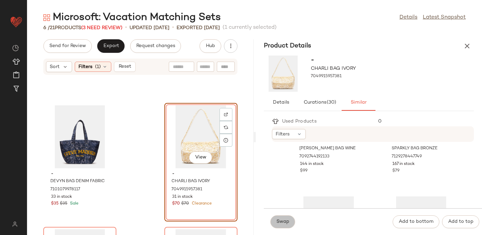
click at [280, 225] on button "Swap" at bounding box center [282, 221] width 25 height 13
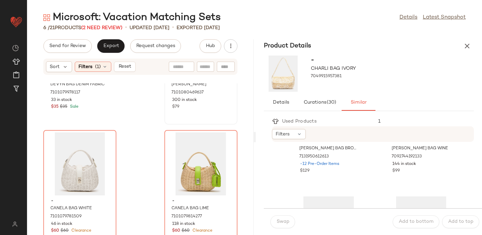
scroll to position [221, 0]
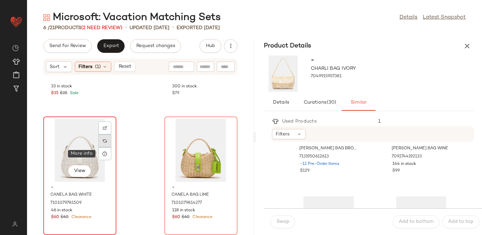
click at [106, 139] on img at bounding box center [105, 141] width 4 height 4
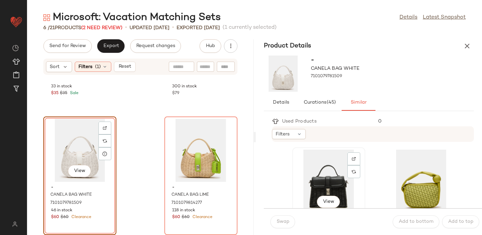
click at [322, 157] on div "View" at bounding box center [328, 180] width 68 height 63
click at [281, 217] on button "Swap" at bounding box center [282, 221] width 25 height 13
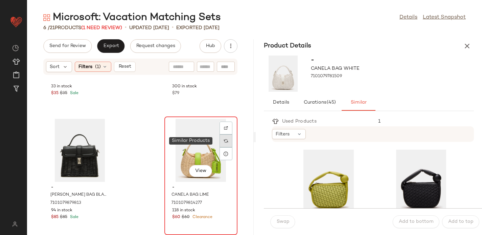
click at [224, 141] on img at bounding box center [226, 141] width 4 height 4
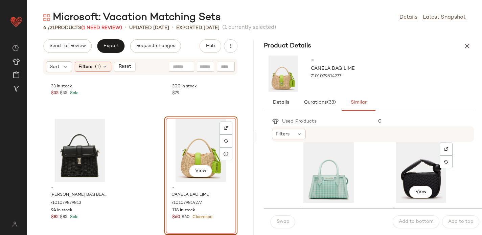
scroll to position [61, 0]
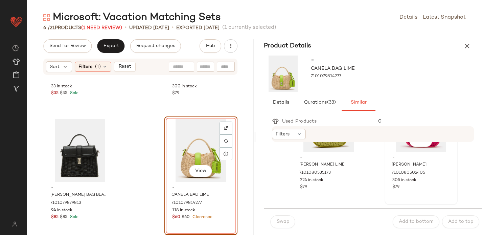
click at [388, 147] on div "View" at bounding box center [421, 120] width 68 height 63
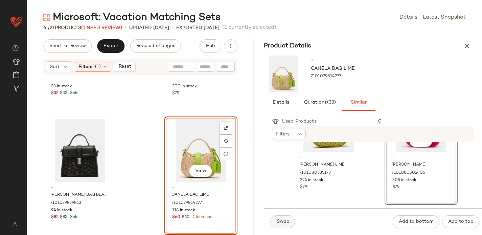
click at [284, 220] on span "Swap" at bounding box center [282, 221] width 13 height 5
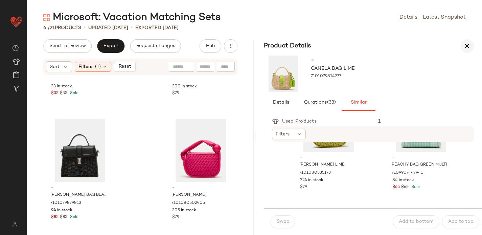
click at [469, 44] on icon "button" at bounding box center [467, 46] width 8 height 8
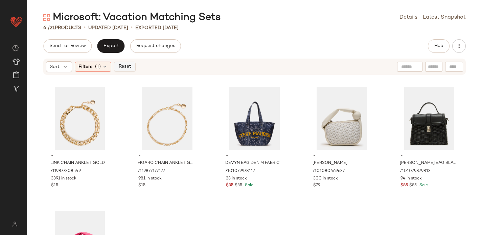
click at [129, 66] on span "Reset" at bounding box center [124, 66] width 13 height 5
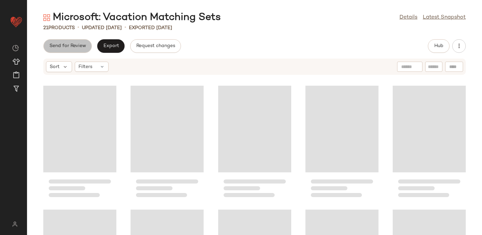
click at [70, 47] on span "Send for Review" at bounding box center [67, 45] width 37 height 5
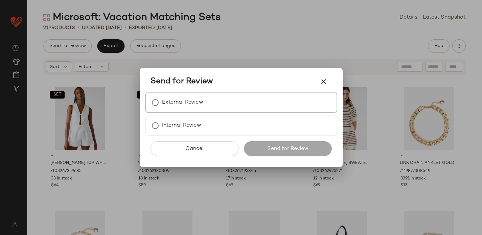
click at [201, 103] on label "External Review" at bounding box center [182, 103] width 41 height 14
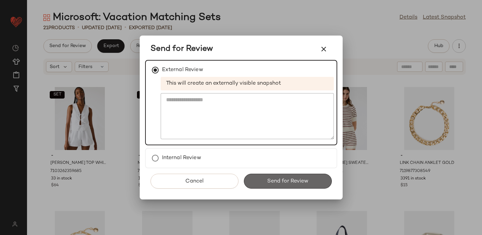
click at [277, 182] on span "Send for Review" at bounding box center [288, 181] width 42 height 6
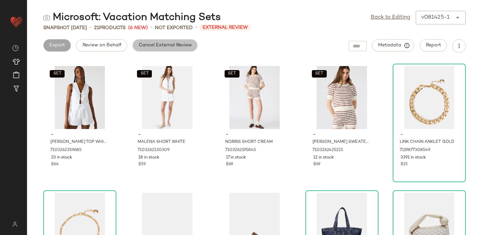
click at [159, 43] on span "Cancel External Review" at bounding box center [164, 45] width 53 height 5
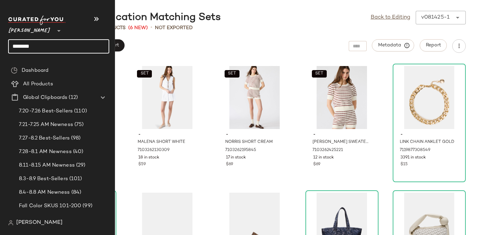
click at [21, 43] on input "********" at bounding box center [58, 46] width 101 height 14
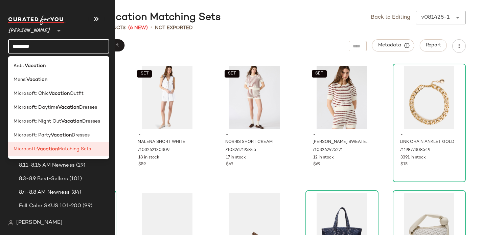
click at [21, 43] on input "********" at bounding box center [58, 46] width 101 height 14
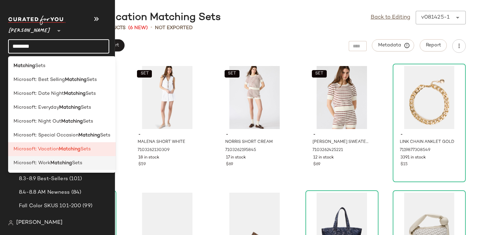
type input "********"
click at [33, 165] on span "Microsoft: Work" at bounding box center [32, 162] width 37 height 7
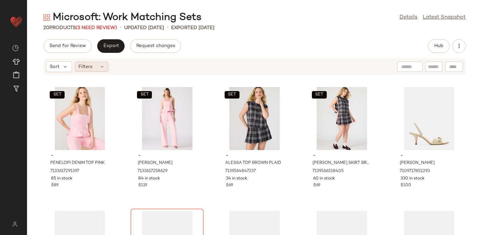
click at [97, 64] on div "Filters" at bounding box center [92, 67] width 34 height 10
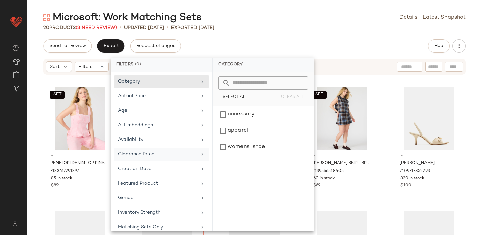
click at [157, 153] on div "Clearance Price" at bounding box center [157, 153] width 79 height 7
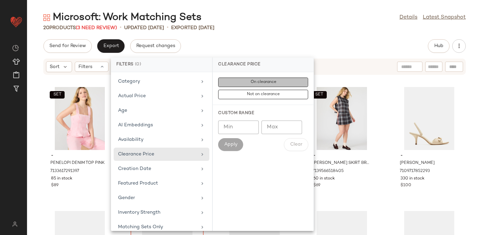
click at [245, 90] on button "On clearance" at bounding box center [263, 94] width 90 height 9
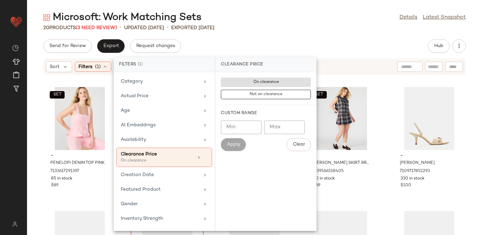
click at [285, 37] on div "Microsoft: Work Matching Sets Details Latest Snapshot 20 Products (3 Need Revie…" at bounding box center [254, 123] width 455 height 224
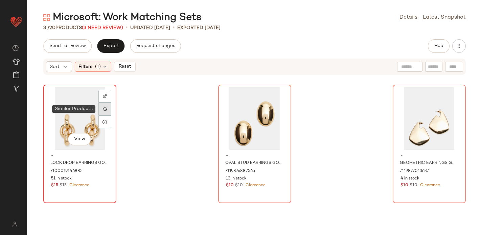
click at [105, 111] on div at bounding box center [104, 108] width 13 height 13
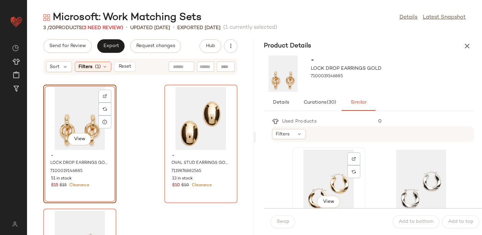
click at [319, 172] on div "View" at bounding box center [328, 180] width 68 height 63
click at [287, 216] on button "Swap" at bounding box center [282, 221] width 25 height 13
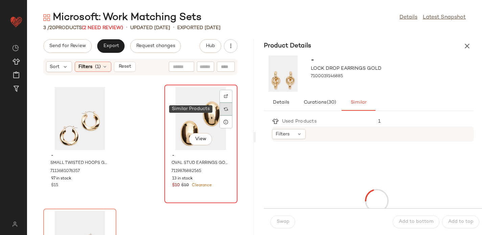
click at [224, 108] on img at bounding box center [226, 109] width 4 height 4
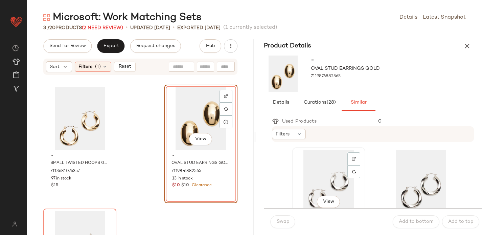
click at [332, 173] on div "View" at bounding box center [328, 180] width 68 height 63
click at [289, 215] on button "Swap" at bounding box center [282, 221] width 25 height 13
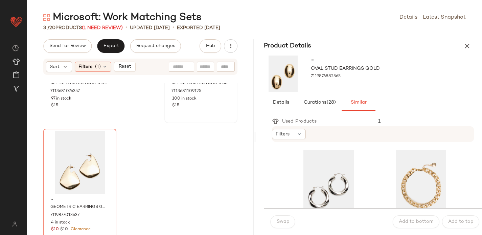
scroll to position [92, 0]
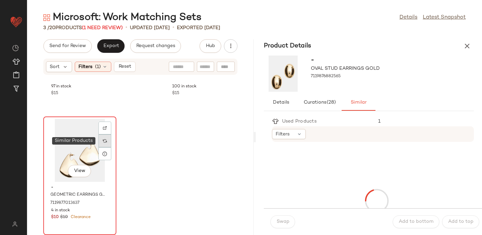
click at [105, 144] on div at bounding box center [104, 140] width 13 height 13
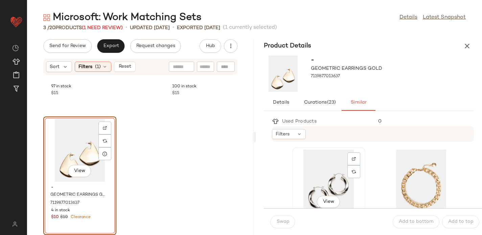
click at [322, 171] on div "View" at bounding box center [328, 180] width 68 height 63
click at [280, 220] on span "Swap" at bounding box center [282, 221] width 13 height 5
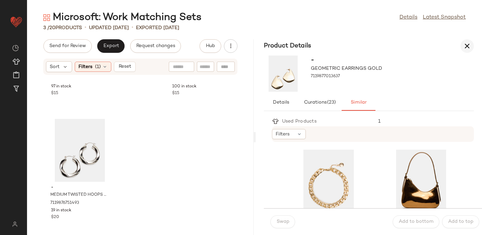
click at [466, 44] on icon "button" at bounding box center [467, 46] width 8 height 8
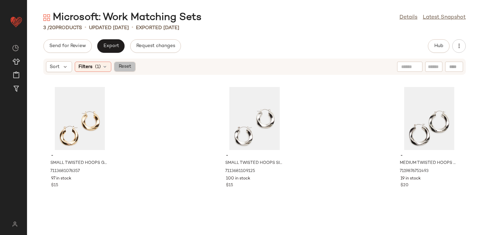
click at [123, 66] on span "Reset" at bounding box center [124, 66] width 13 height 5
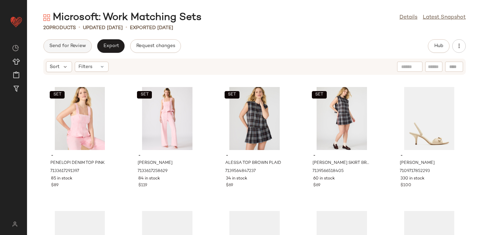
click at [57, 46] on span "Send for Review" at bounding box center [67, 45] width 37 height 5
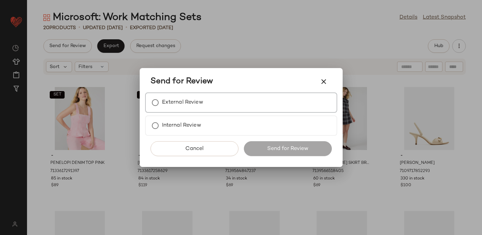
click at [184, 103] on label "External Review" at bounding box center [182, 103] width 41 height 14
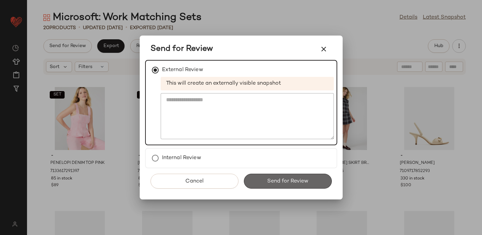
click at [268, 184] on span "Send for Review" at bounding box center [288, 181] width 42 height 6
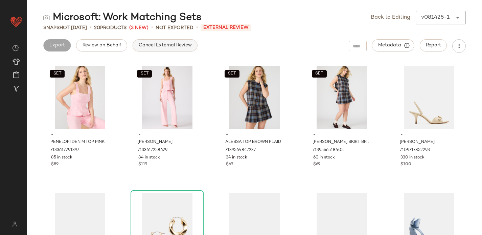
click at [150, 46] on span "Cancel External Review" at bounding box center [164, 45] width 53 height 5
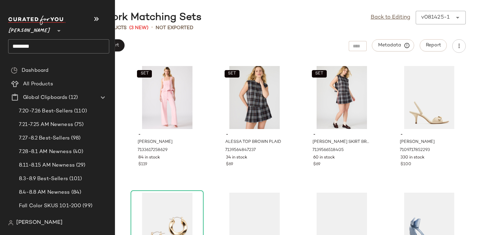
click at [34, 48] on input "********" at bounding box center [58, 46] width 101 height 14
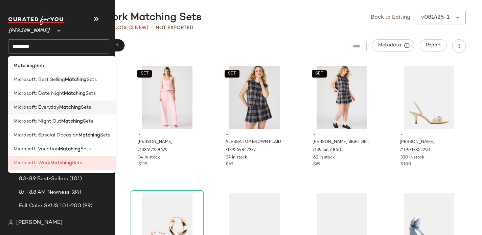
click at [26, 108] on span "Microsoft: Everyday" at bounding box center [37, 107] width 46 height 7
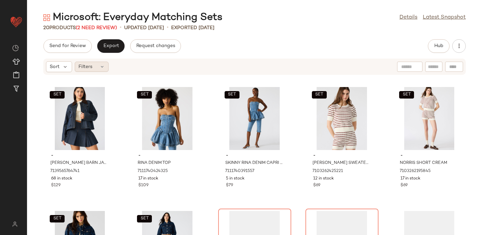
click at [94, 66] on div "Filters" at bounding box center [92, 67] width 34 height 10
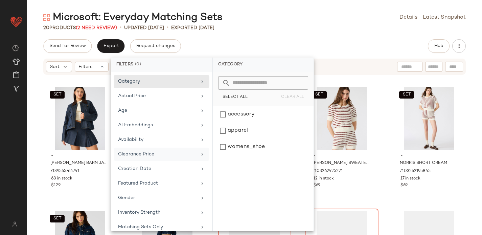
click at [174, 154] on div "Clearance Price" at bounding box center [157, 153] width 79 height 7
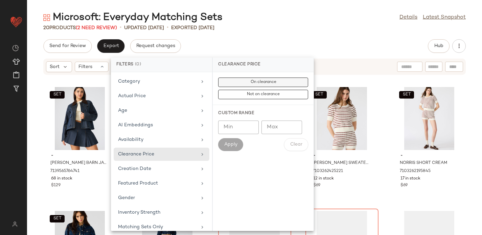
click at [281, 90] on button "On clearance" at bounding box center [263, 94] width 90 height 9
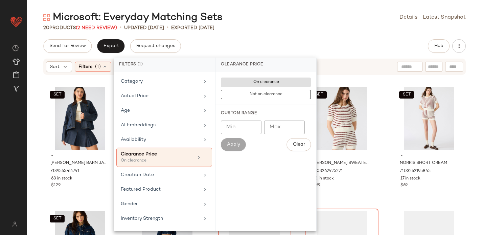
click at [308, 35] on div "Microsoft: Everyday Matching Sets Details Latest Snapshot 20 Products (2 Need R…" at bounding box center [254, 123] width 455 height 224
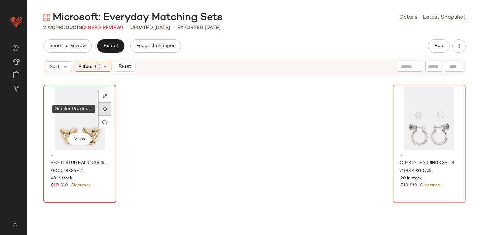
click at [107, 106] on div at bounding box center [104, 108] width 13 height 13
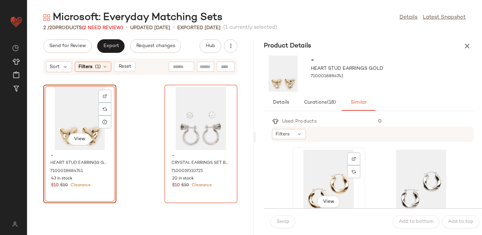
click at [322, 173] on div "View" at bounding box center [328, 180] width 68 height 63
click at [282, 217] on button "Swap" at bounding box center [282, 221] width 25 height 13
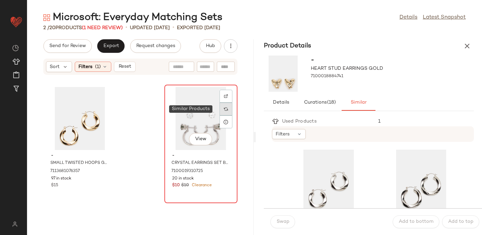
click at [224, 111] on img at bounding box center [226, 109] width 4 height 4
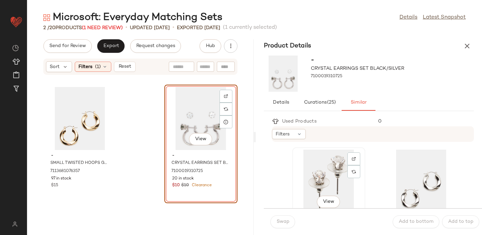
click at [324, 178] on div "View" at bounding box center [328, 180] width 68 height 63
click at [280, 217] on button "Swap" at bounding box center [282, 221] width 25 height 13
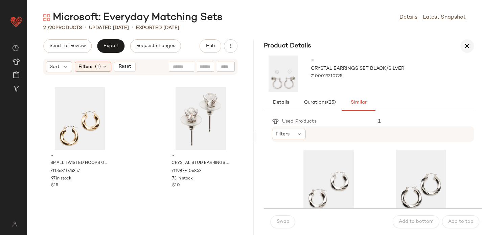
click at [466, 50] on button "button" at bounding box center [467, 46] width 14 height 14
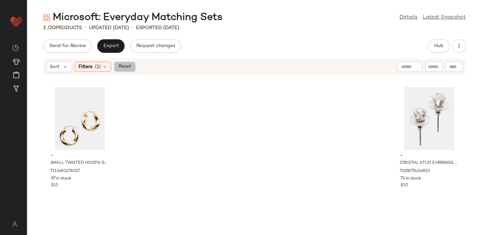
click at [124, 67] on span "Reset" at bounding box center [124, 66] width 13 height 5
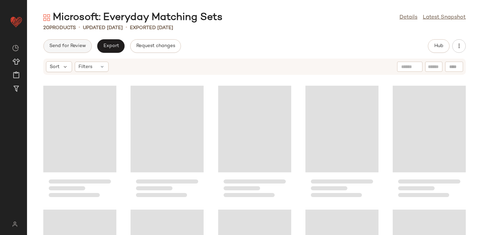
click at [67, 45] on span "Send for Review" at bounding box center [67, 45] width 37 height 5
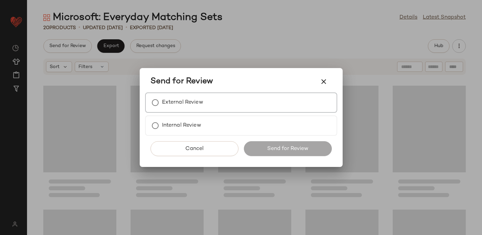
click at [240, 98] on div "External Review" at bounding box center [241, 102] width 192 height 20
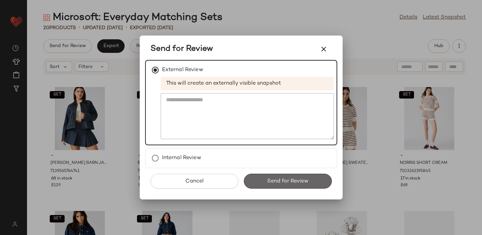
click at [282, 179] on span "Send for Review" at bounding box center [288, 181] width 42 height 6
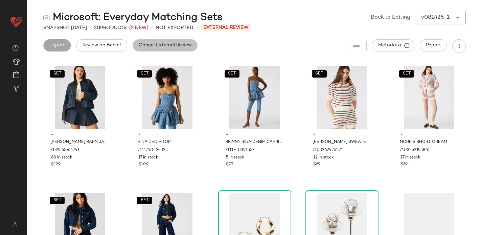
click at [161, 46] on span "Cancel External Review" at bounding box center [164, 45] width 53 height 5
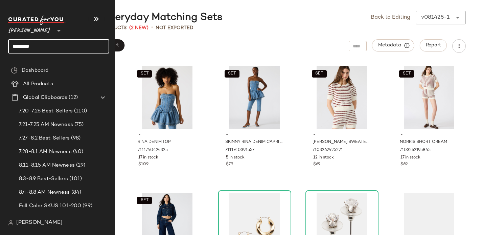
click at [19, 44] on input "********" at bounding box center [58, 46] width 101 height 14
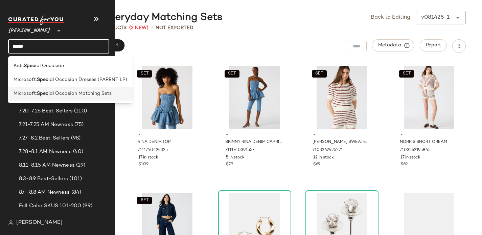
click at [35, 95] on span "Microsoft:" at bounding box center [25, 93] width 23 height 7
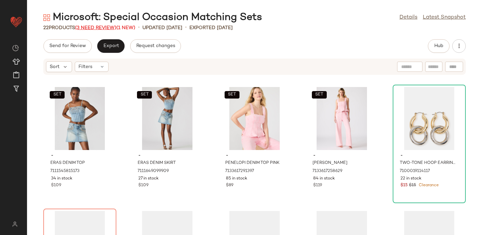
click at [91, 28] on span "(3 Need Review)" at bounding box center [95, 27] width 41 height 5
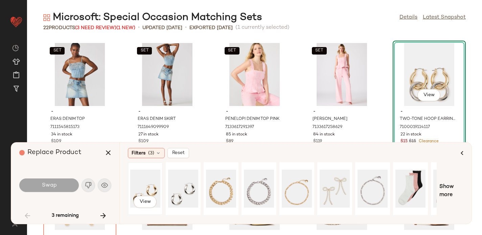
click at [139, 192] on div "View" at bounding box center [145, 188] width 30 height 48
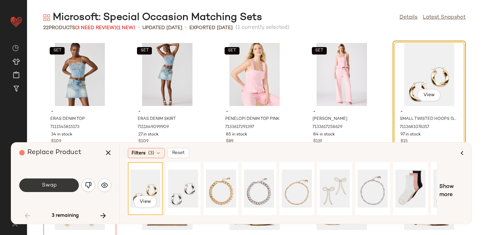
click at [41, 184] on button "Swap" at bounding box center [48, 185] width 59 height 14
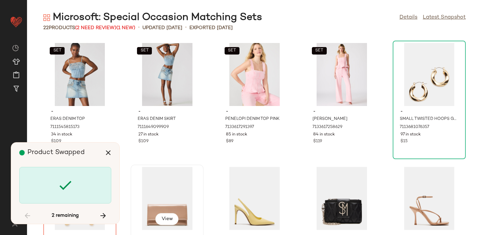
scroll to position [129, 0]
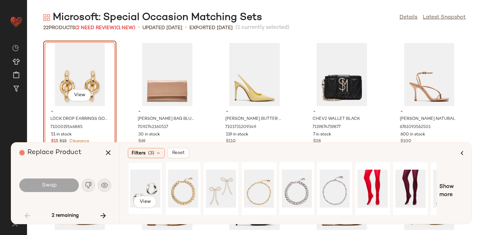
click at [145, 181] on div "View" at bounding box center [145, 188] width 30 height 48
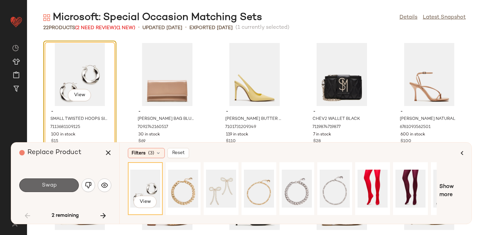
click at [54, 182] on span "Swap" at bounding box center [48, 185] width 15 height 6
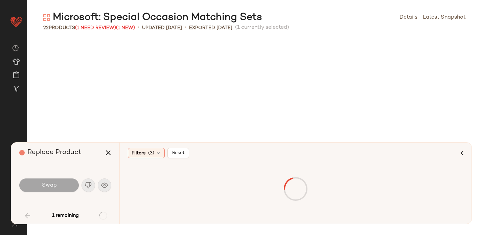
scroll to position [371, 0]
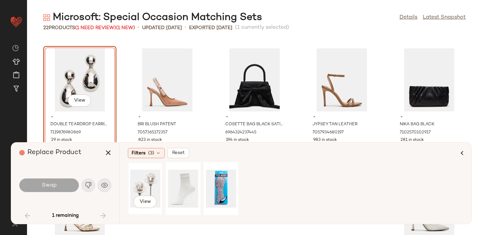
click at [145, 183] on div "View" at bounding box center [145, 188] width 30 height 48
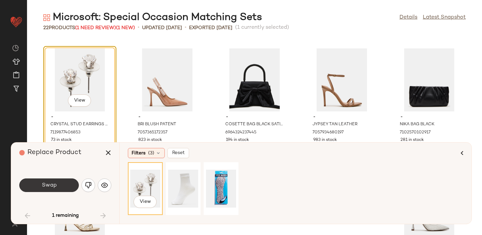
click at [52, 184] on span "Swap" at bounding box center [48, 185] width 15 height 6
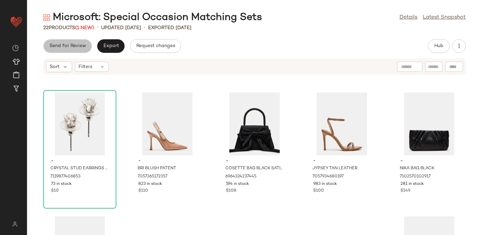
click at [70, 46] on span "Send for Review" at bounding box center [67, 45] width 37 height 5
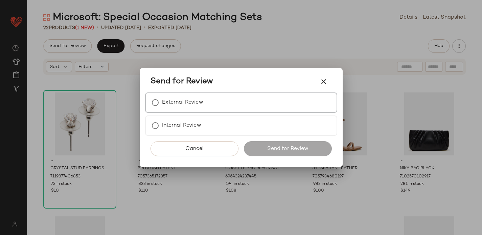
click at [189, 95] on div "External Review" at bounding box center [241, 102] width 192 height 20
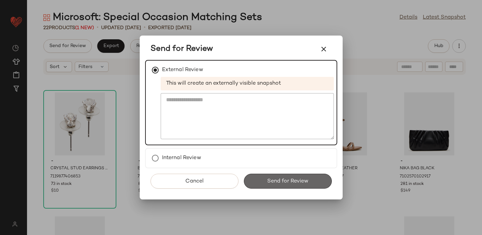
click at [264, 176] on button "Send for Review" at bounding box center [288, 180] width 88 height 15
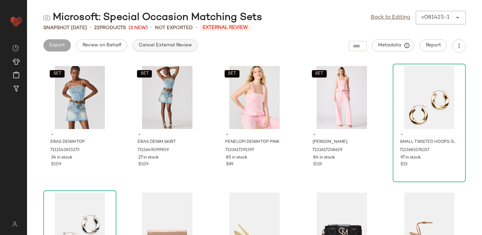
click at [175, 45] on span "Cancel External Review" at bounding box center [164, 45] width 53 height 5
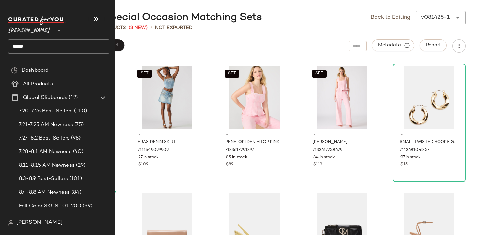
click at [19, 44] on input "*****" at bounding box center [58, 46] width 101 height 14
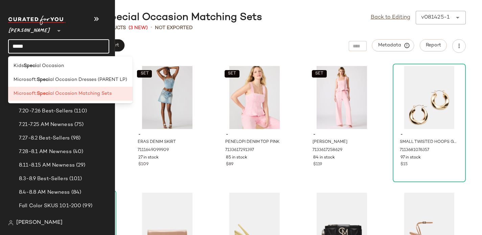
click at [19, 44] on input "*****" at bounding box center [58, 46] width 101 height 14
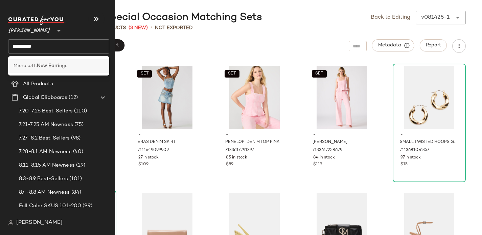
click at [23, 64] on span "Microsoft:" at bounding box center [25, 65] width 23 height 7
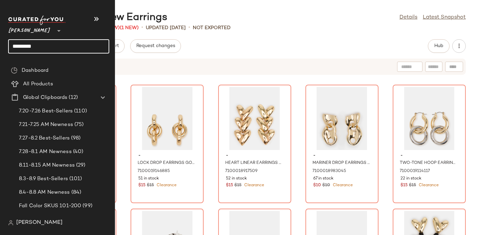
click at [25, 47] on input "*********" at bounding box center [58, 46] width 101 height 14
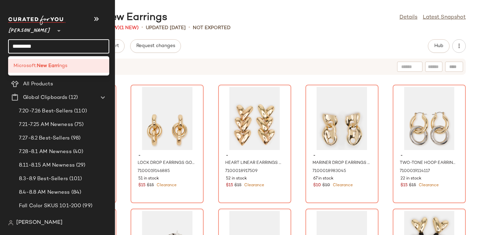
click at [25, 47] on input "*********" at bounding box center [58, 46] width 101 height 14
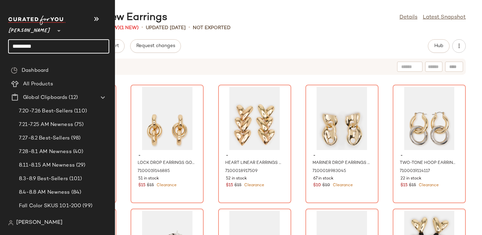
click at [25, 47] on input "*********" at bounding box center [58, 46] width 101 height 14
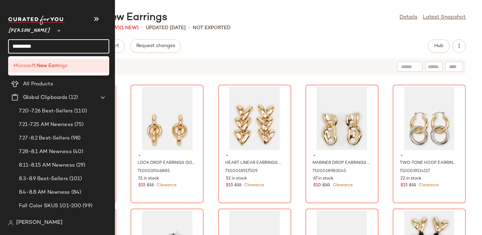
click at [25, 47] on input "*********" at bounding box center [58, 46] width 101 height 14
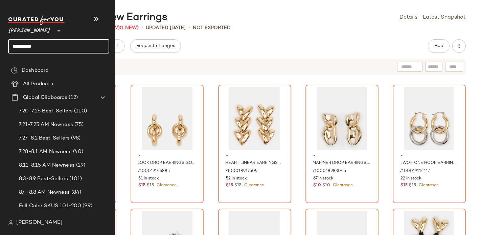
click at [25, 47] on input "*********" at bounding box center [58, 46] width 101 height 14
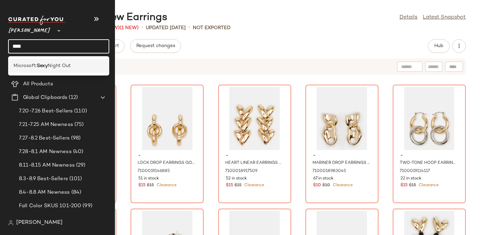
click at [32, 70] on div "Microsoft: Sexy Night Out" at bounding box center [58, 66] width 101 height 14
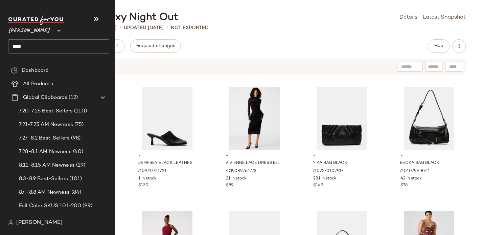
click at [19, 43] on input "****" at bounding box center [58, 46] width 101 height 14
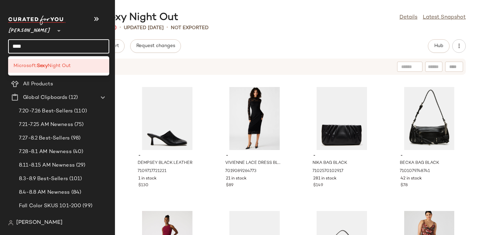
click at [19, 43] on input "****" at bounding box center [58, 46] width 101 height 14
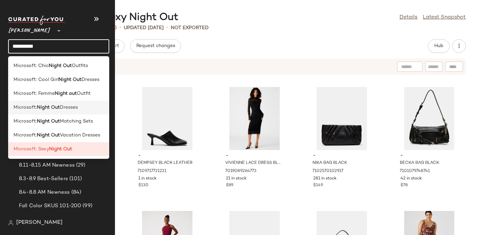
click at [23, 111] on span "Microsoft:" at bounding box center [25, 107] width 23 height 7
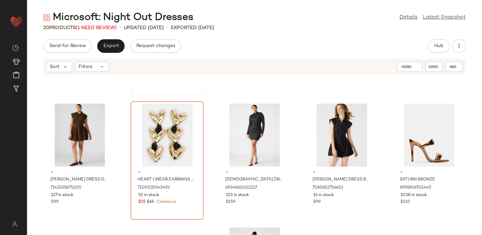
scroll to position [115, 0]
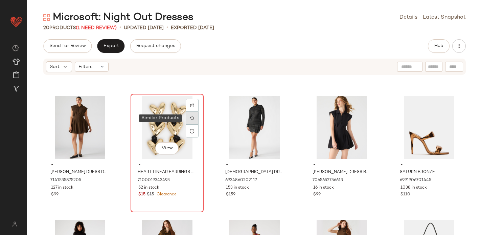
click at [193, 118] on div at bounding box center [192, 118] width 13 height 13
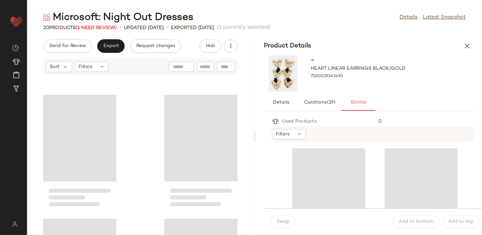
scroll to position [377, 0]
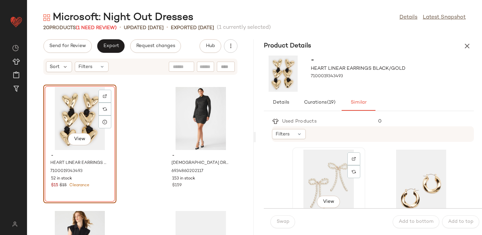
click at [324, 170] on div "View" at bounding box center [328, 180] width 68 height 63
click at [282, 220] on span "Swap" at bounding box center [282, 221] width 13 height 5
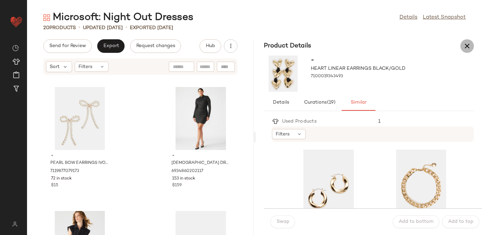
click at [465, 44] on icon "button" at bounding box center [467, 46] width 8 height 8
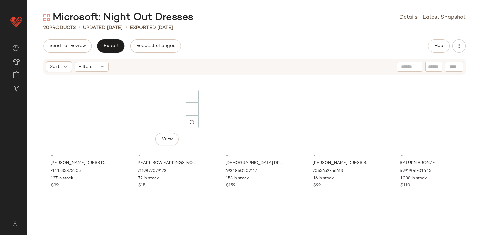
scroll to position [124, 0]
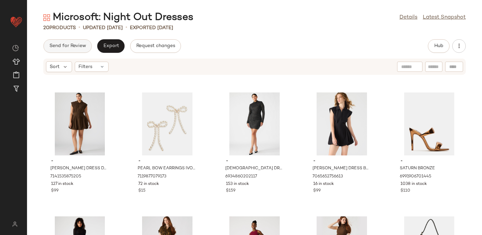
click at [63, 47] on span "Send for Review" at bounding box center [67, 45] width 37 height 5
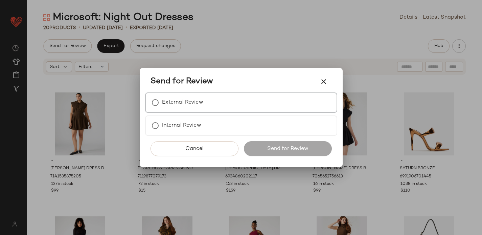
click at [162, 109] on div "External Review" at bounding box center [175, 103] width 55 height 14
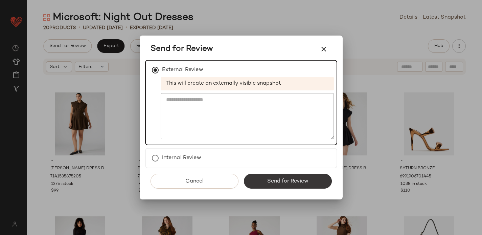
click at [267, 182] on span "Send for Review" at bounding box center [288, 181] width 42 height 6
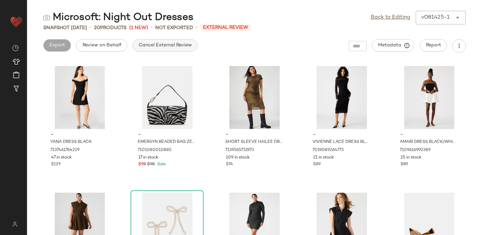
click at [163, 46] on span "Cancel External Review" at bounding box center [164, 45] width 53 height 5
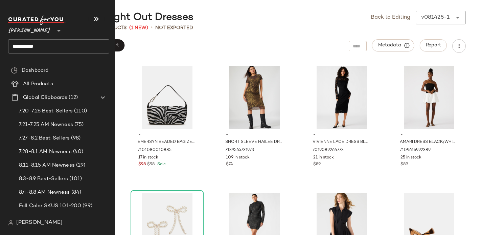
click at [28, 47] on input "*********" at bounding box center [58, 46] width 101 height 14
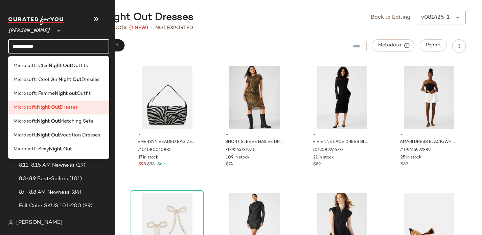
click at [28, 47] on input "*********" at bounding box center [58, 46] width 101 height 14
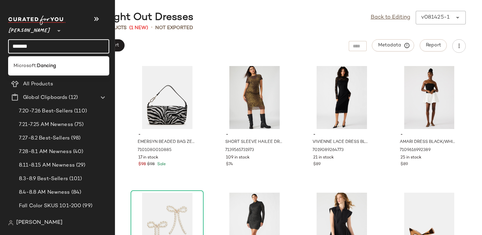
click at [16, 64] on span "Microsoft:" at bounding box center [25, 65] width 23 height 7
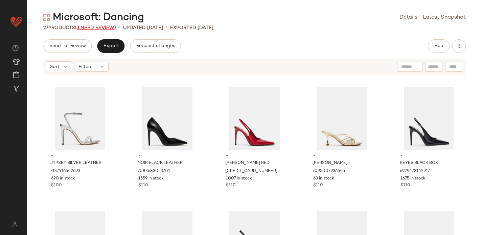
click at [94, 28] on span "(3 Need Review)" at bounding box center [95, 27] width 41 height 5
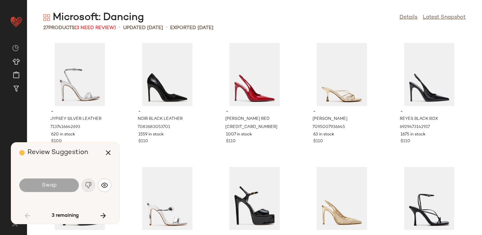
scroll to position [377, 0]
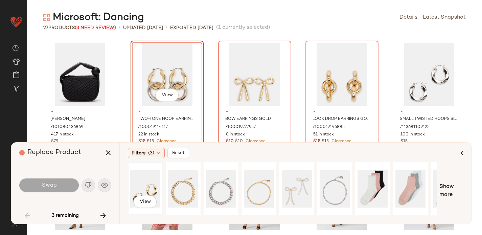
click at [149, 184] on div "View" at bounding box center [145, 188] width 30 height 48
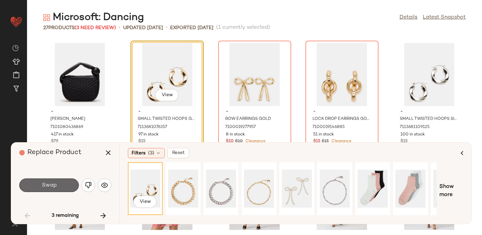
click at [63, 185] on button "Swap" at bounding box center [48, 185] width 59 height 14
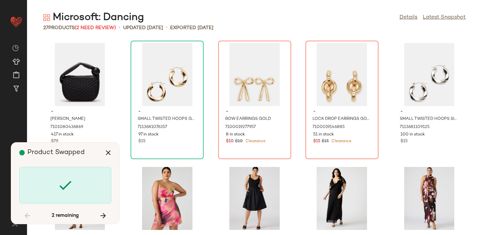
scroll to position [371, 0]
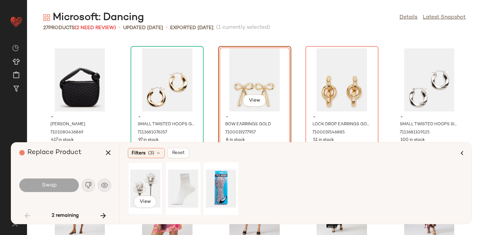
click at [146, 185] on div "View" at bounding box center [145, 188] width 30 height 48
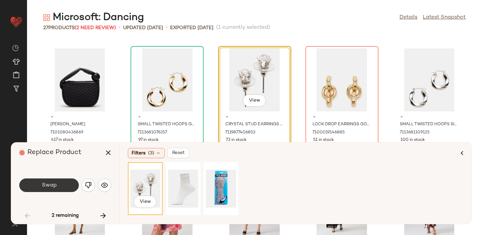
click at [53, 187] on span "Swap" at bounding box center [48, 185] width 15 height 6
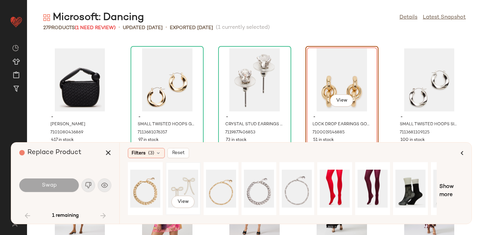
click at [184, 183] on div "View" at bounding box center [183, 188] width 30 height 48
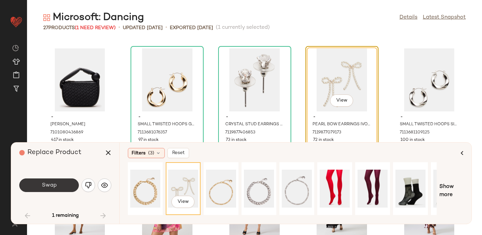
click at [57, 179] on button "Swap" at bounding box center [48, 185] width 59 height 14
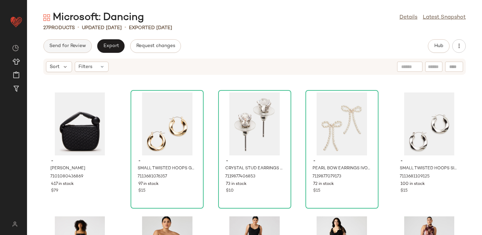
click at [75, 43] on button "Send for Review" at bounding box center [67, 46] width 48 height 14
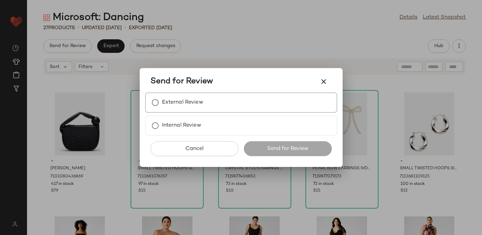
click at [191, 102] on label "External Review" at bounding box center [182, 103] width 41 height 14
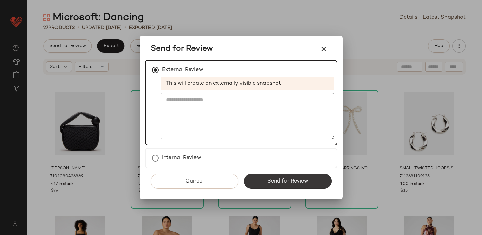
click at [288, 184] on button "Send for Review" at bounding box center [288, 180] width 88 height 15
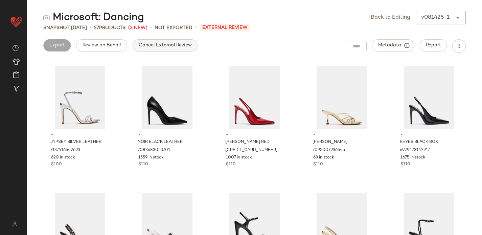
click at [156, 48] on span "Cancel External Review" at bounding box center [164, 45] width 53 height 5
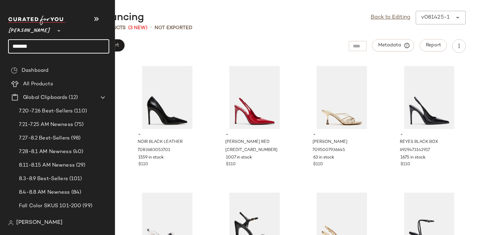
click at [20, 46] on input "*******" at bounding box center [58, 46] width 101 height 14
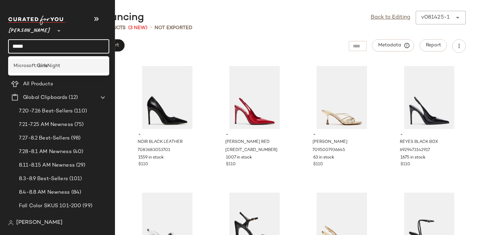
type input "*****"
click at [26, 64] on span "Microsoft:" at bounding box center [25, 65] width 23 height 7
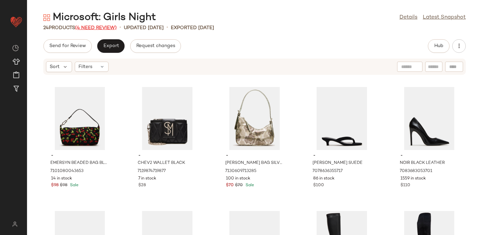
click at [107, 28] on span "(4 Need Review)" at bounding box center [96, 27] width 42 height 5
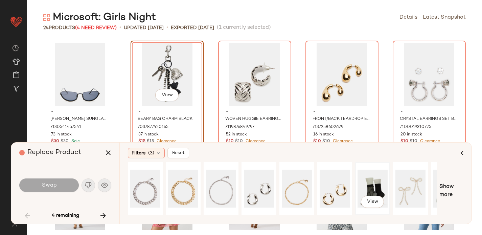
scroll to position [0, 66]
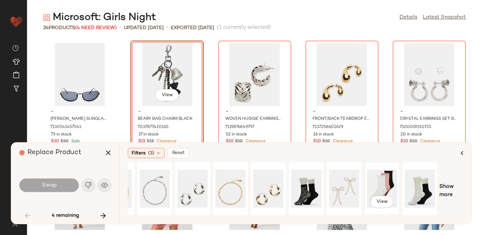
click at [379, 186] on div "View" at bounding box center [382, 188] width 30 height 48
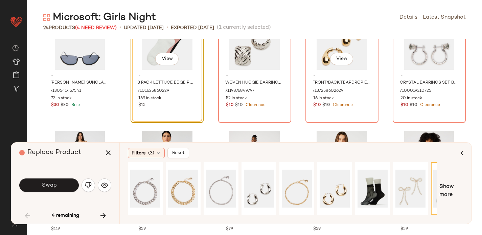
scroll to position [284, 0]
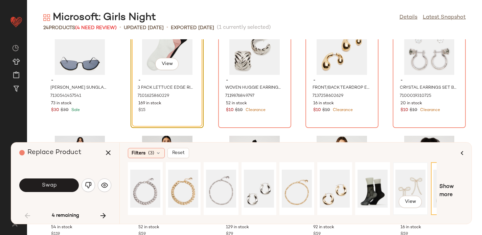
click at [399, 184] on div "View" at bounding box center [410, 188] width 30 height 48
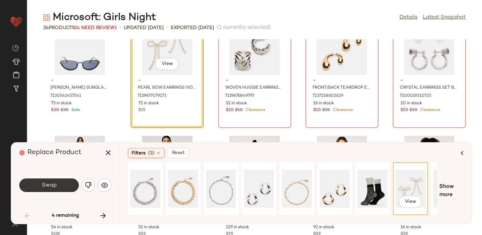
click at [59, 178] on button "Swap" at bounding box center [48, 185] width 59 height 14
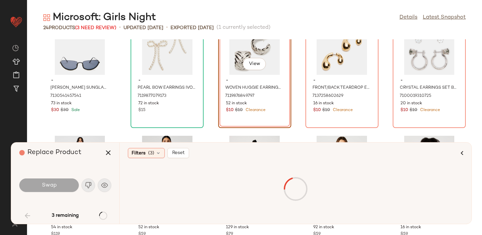
scroll to position [247, 0]
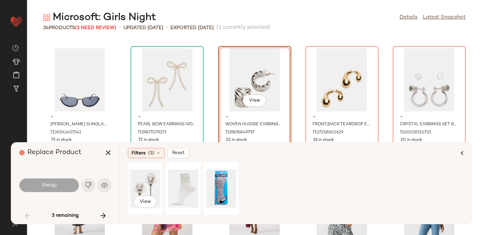
click at [142, 186] on div "View" at bounding box center [145, 188] width 30 height 48
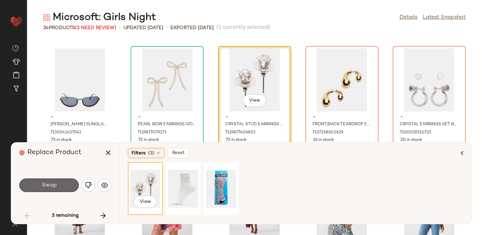
click at [39, 183] on button "Swap" at bounding box center [48, 185] width 59 height 14
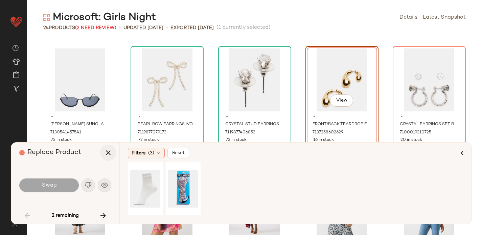
click at [110, 152] on icon "button" at bounding box center [108, 152] width 8 height 8
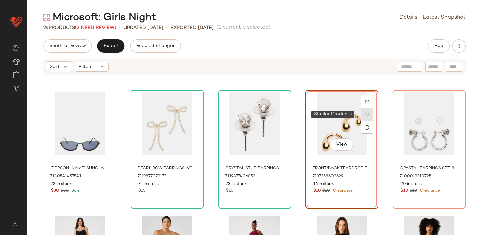
click at [365, 116] on img at bounding box center [367, 114] width 4 height 4
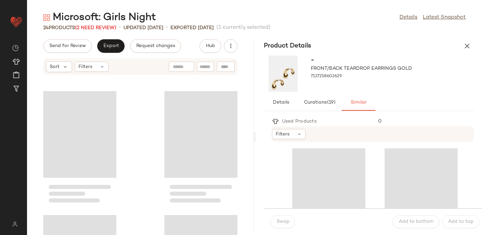
scroll to position [742, 0]
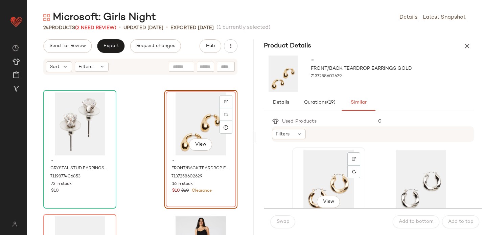
click at [316, 172] on div "View" at bounding box center [328, 180] width 68 height 63
click at [281, 224] on span "Swap" at bounding box center [282, 221] width 13 height 5
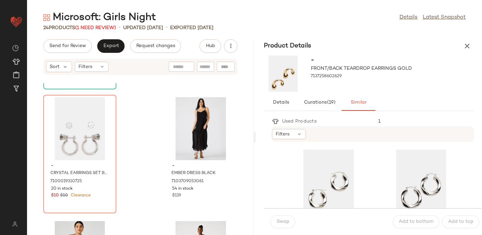
scroll to position [870, 0]
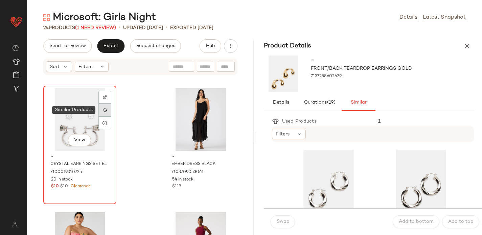
click at [106, 111] on img at bounding box center [105, 110] width 4 height 4
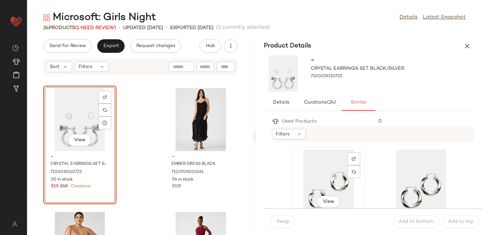
click at [334, 168] on div "View" at bounding box center [328, 180] width 68 height 63
click at [282, 218] on button "Swap" at bounding box center [282, 221] width 25 height 13
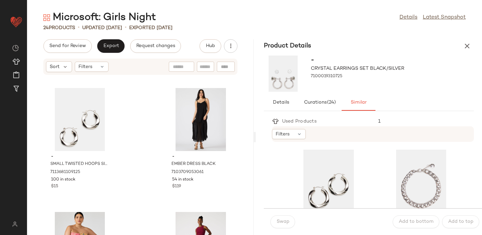
click at [467, 41] on button "button" at bounding box center [467, 46] width 14 height 14
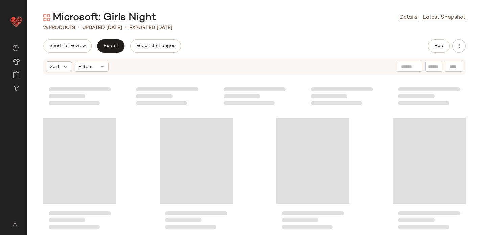
scroll to position [247, 0]
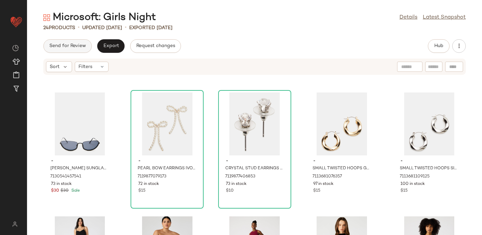
click at [68, 45] on span "Send for Review" at bounding box center [67, 45] width 37 height 5
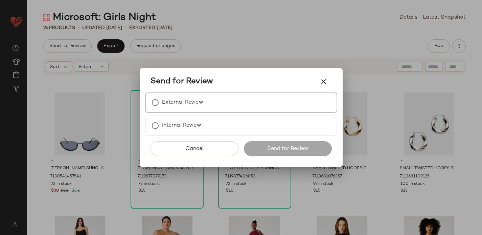
click at [162, 96] on label "External Review" at bounding box center [182, 103] width 41 height 14
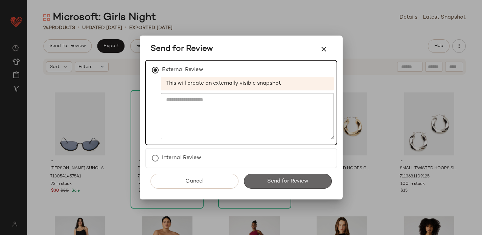
click at [261, 179] on button "Send for Review" at bounding box center [288, 180] width 88 height 15
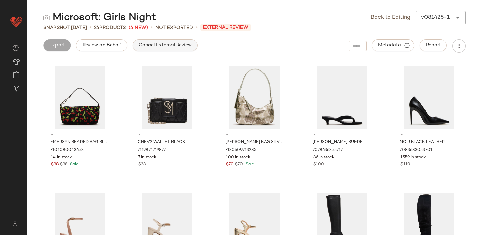
click at [165, 51] on button "Cancel External Review" at bounding box center [165, 45] width 65 height 12
